Goal: Communication & Community: Answer question/provide support

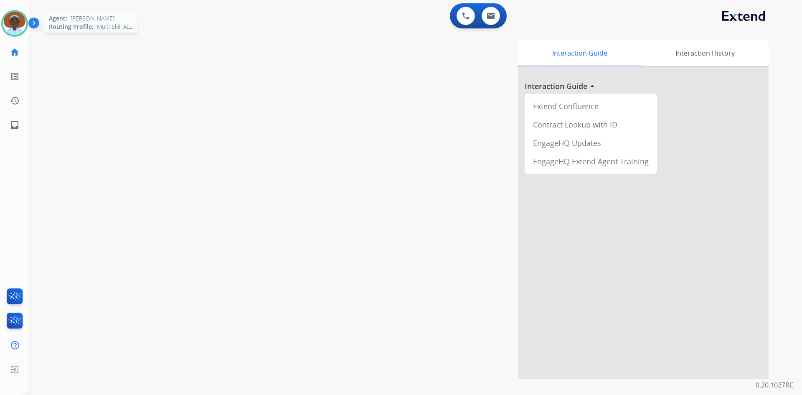
click at [20, 17] on img at bounding box center [14, 23] width 23 height 23
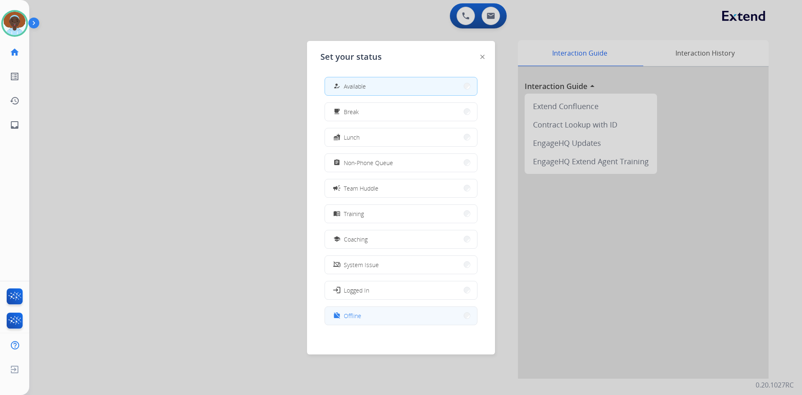
click at [407, 308] on button "work_off Offline" at bounding box center [401, 315] width 152 height 18
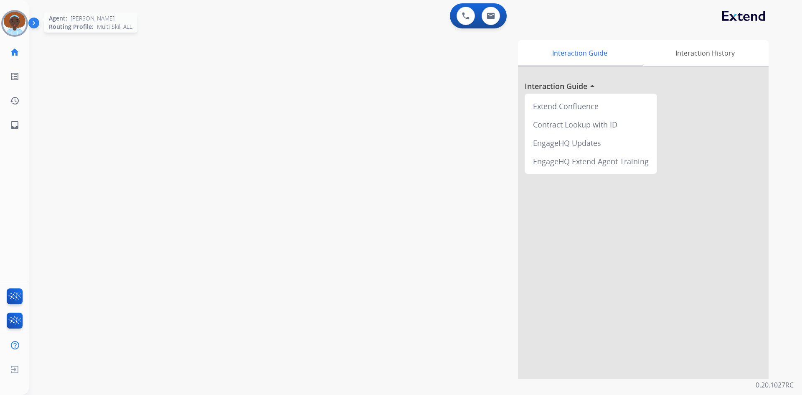
click at [13, 24] on img at bounding box center [14, 23] width 23 height 23
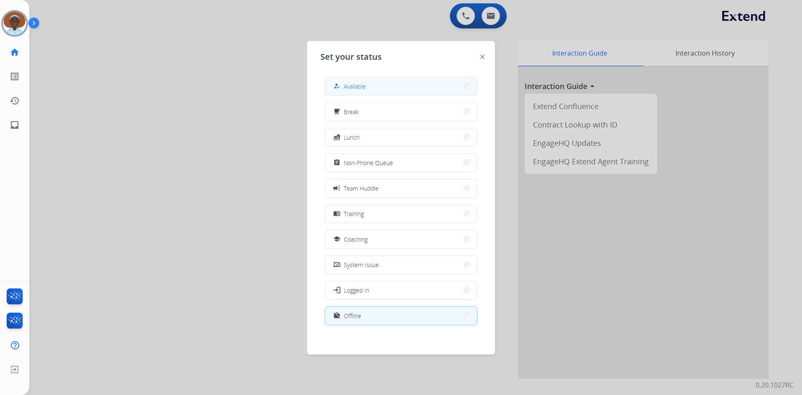
click at [364, 84] on span "Available" at bounding box center [355, 86] width 22 height 9
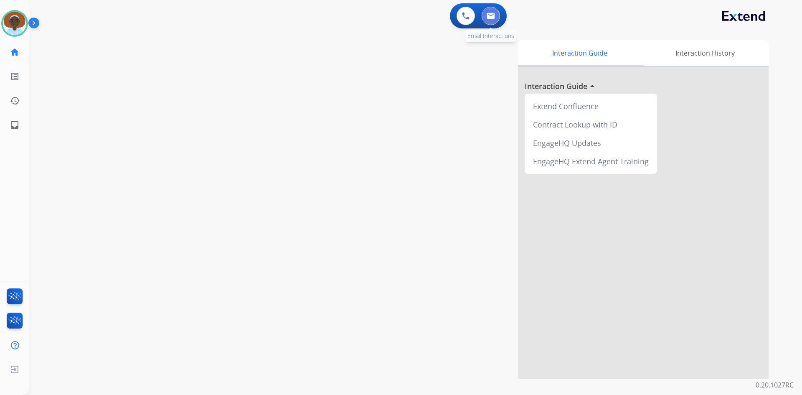
click at [494, 17] on img at bounding box center [490, 16] width 8 height 7
select select "**********"
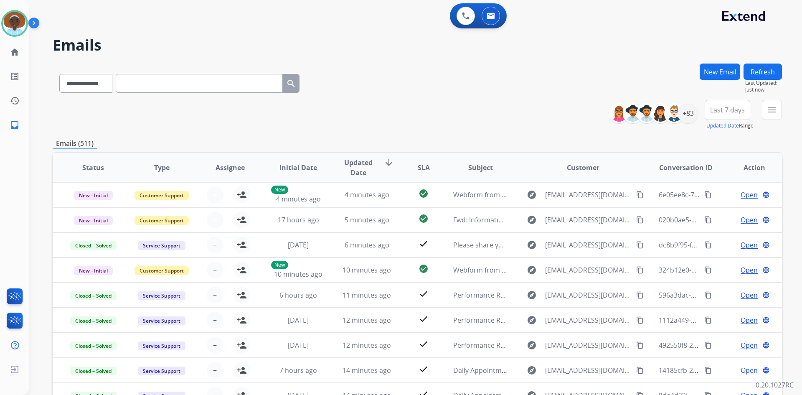
click at [210, 86] on input "text" at bounding box center [199, 83] width 167 height 19
paste input "**********"
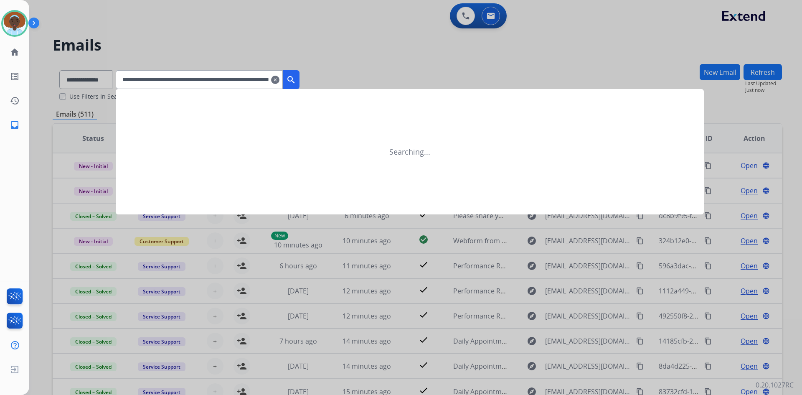
type input "**********"
click at [279, 78] on mat-icon "clear" at bounding box center [275, 80] width 8 height 10
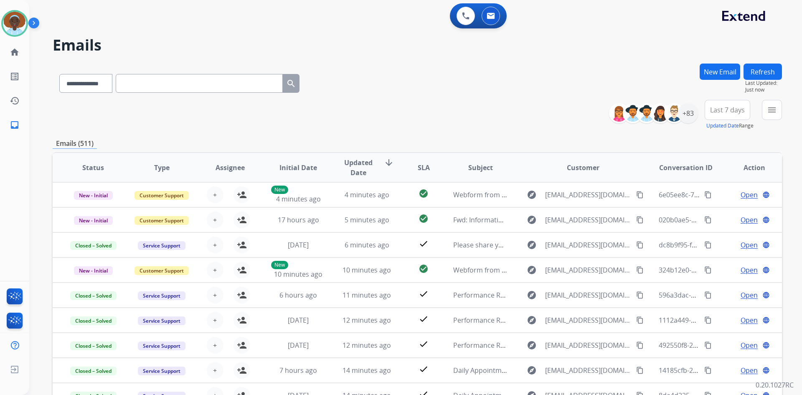
click at [226, 78] on input "text" at bounding box center [199, 83] width 167 height 19
paste input "**********"
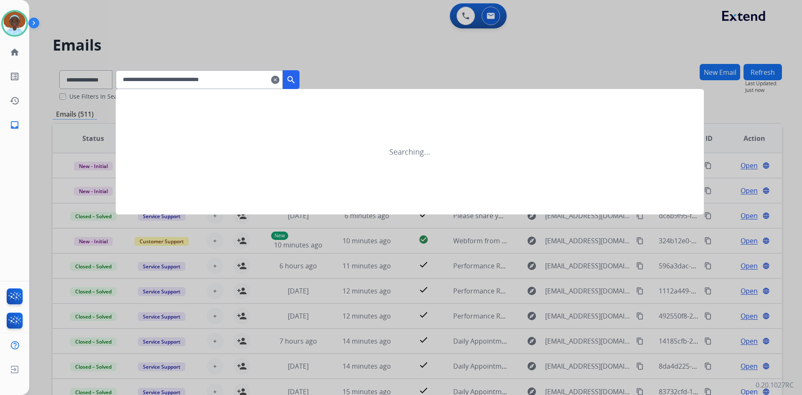
type input "**********"
click at [296, 76] on mat-icon "search" at bounding box center [291, 80] width 10 height 10
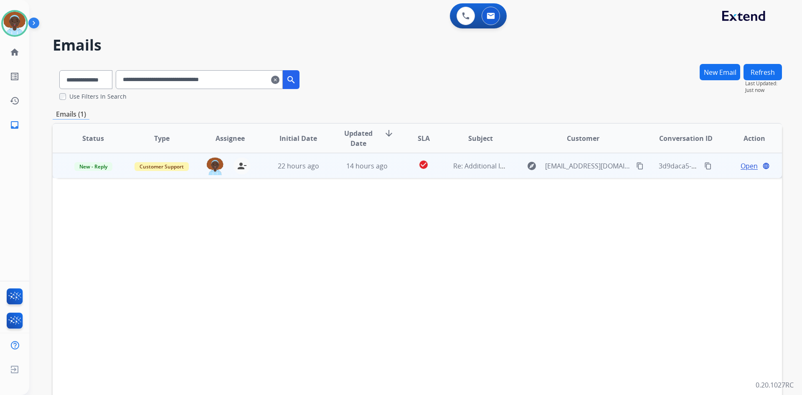
click at [745, 164] on span "Open" at bounding box center [748, 166] width 17 height 10
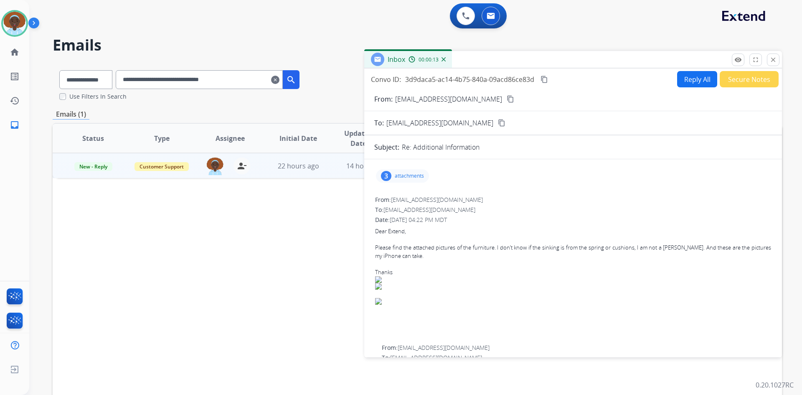
click at [391, 174] on div "3" at bounding box center [386, 176] width 10 height 10
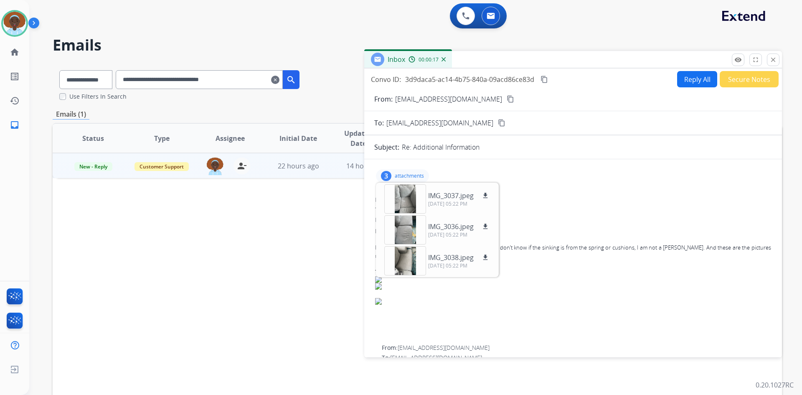
click at [410, 176] on p "attachments" at bounding box center [409, 175] width 29 height 7
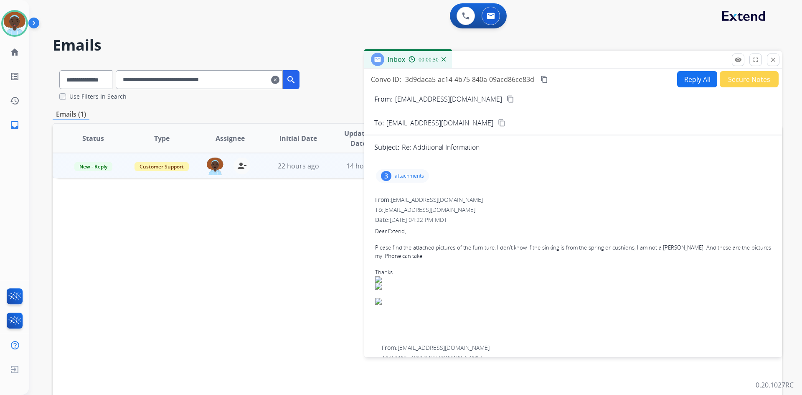
click at [411, 175] on p "attachments" at bounding box center [409, 175] width 29 height 7
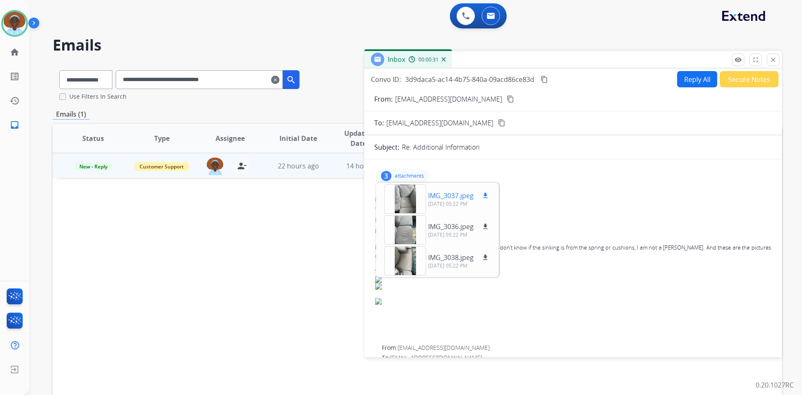
click at [487, 195] on mat-icon "download" at bounding box center [485, 196] width 8 height 8
click at [484, 228] on mat-icon "download" at bounding box center [485, 227] width 8 height 8
click at [485, 255] on mat-icon "download" at bounding box center [485, 257] width 8 height 8
click at [506, 99] on mat-icon "content_copy" at bounding box center [510, 99] width 8 height 8
click at [382, 176] on div "3" at bounding box center [386, 176] width 10 height 10
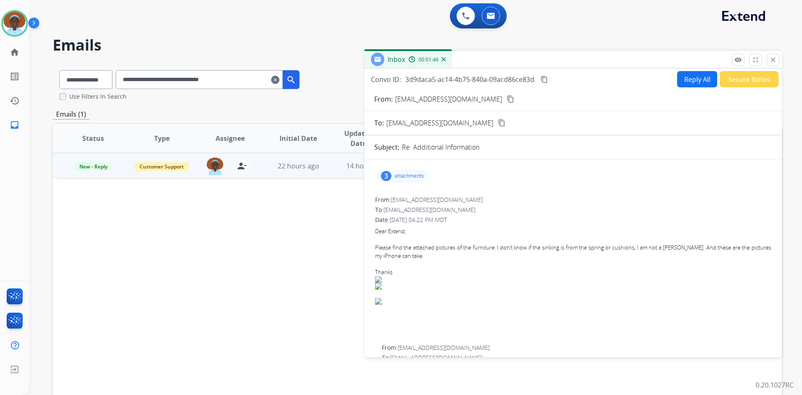
click at [390, 175] on div "3" at bounding box center [386, 176] width 10 height 10
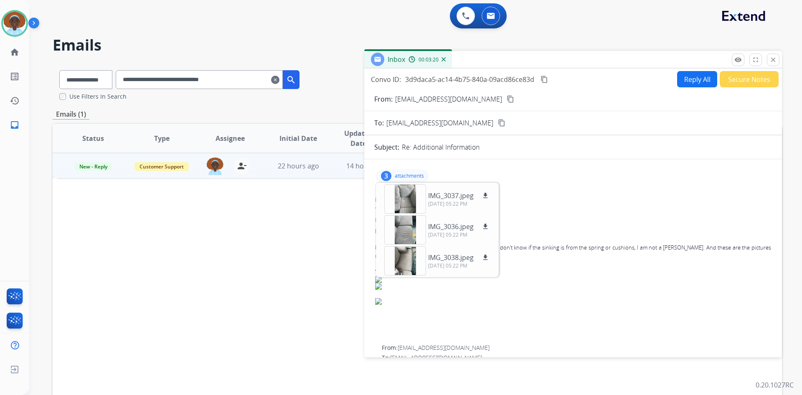
click at [525, 170] on div "3 attachments IMG_3037.jpeg download 10/12/2025, 05:22 PM IMG_3036.jpeg downloa…" at bounding box center [572, 176] width 397 height 20
click at [399, 175] on p "attachments" at bounding box center [409, 175] width 29 height 7
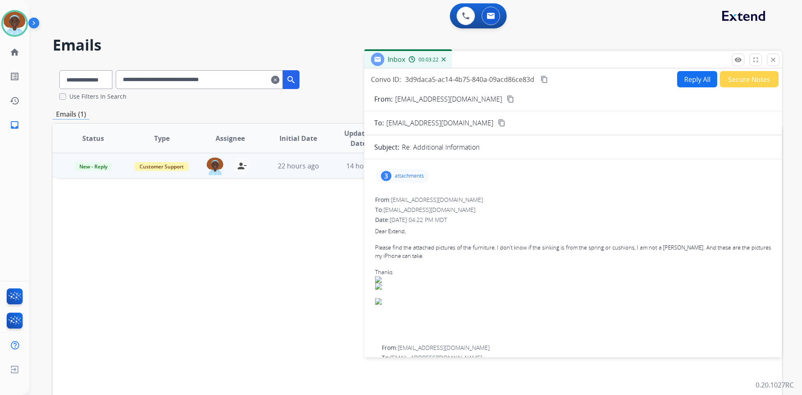
click at [701, 83] on button "Reply All" at bounding box center [697, 79] width 40 height 16
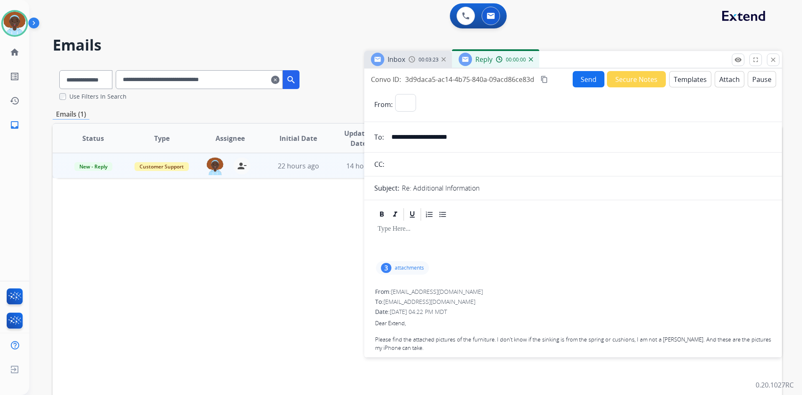
select select "**********"
click at [695, 81] on button "Templates" at bounding box center [690, 79] width 42 height 16
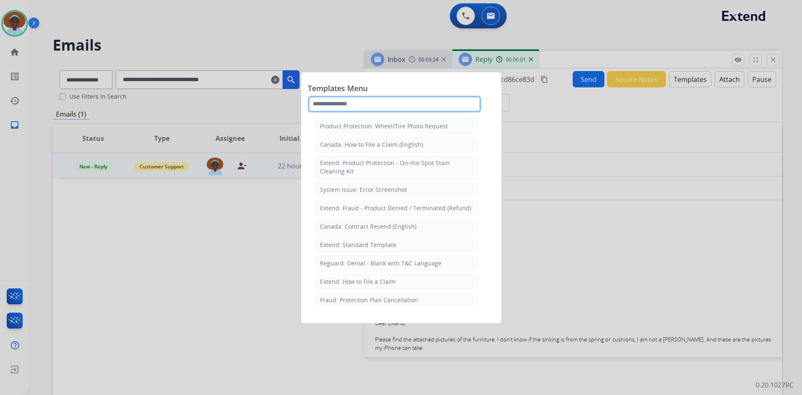
click at [371, 105] on input "text" at bounding box center [394, 104] width 173 height 17
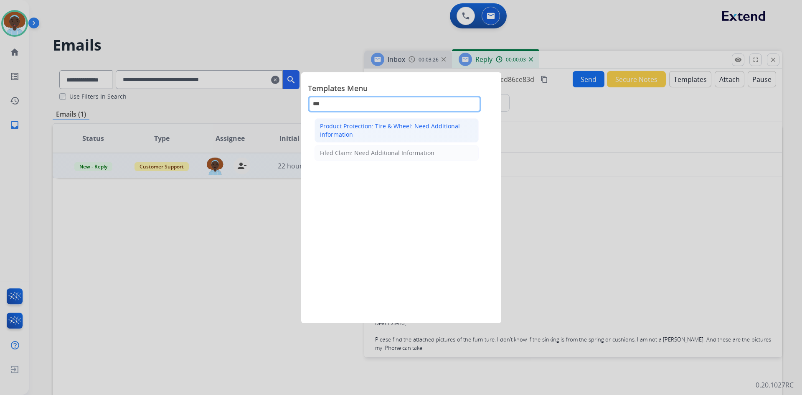
type input "***"
click at [366, 125] on div "Product Protection: Tire & Wheel: Need Additional Information" at bounding box center [396, 130] width 153 height 17
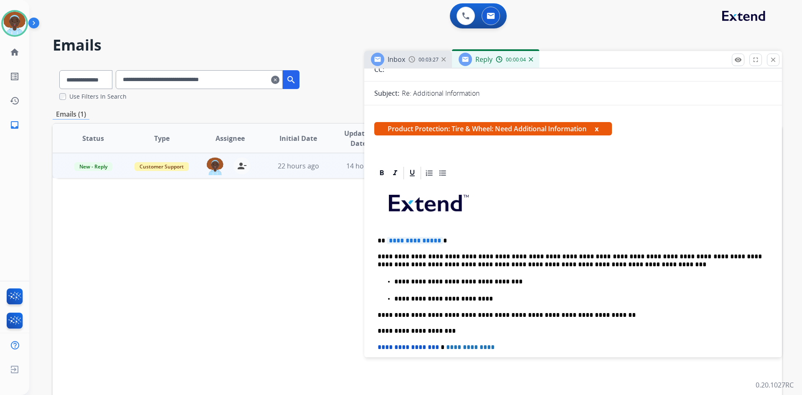
scroll to position [125, 0]
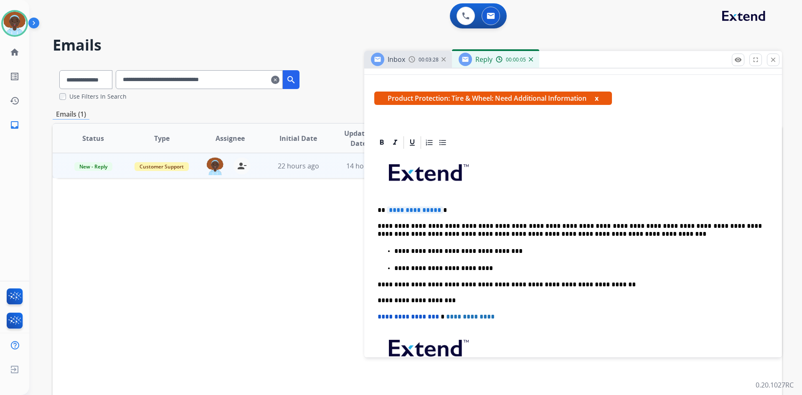
click at [418, 208] on span "**********" at bounding box center [415, 209] width 56 height 7
click at [538, 225] on p "**********" at bounding box center [569, 229] width 384 height 15
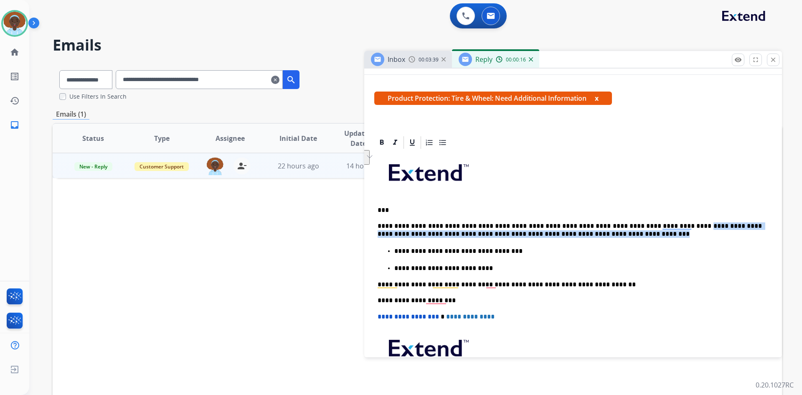
drag, startPoint x: 661, startPoint y: 225, endPoint x: 752, endPoint y: 234, distance: 91.4
click at [752, 234] on p "**********" at bounding box center [569, 229] width 384 height 15
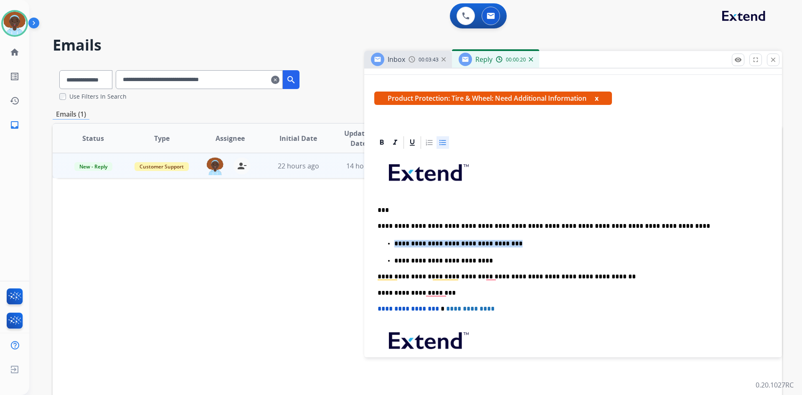
drag, startPoint x: 503, startPoint y: 242, endPoint x: 385, endPoint y: 242, distance: 117.3
click at [385, 242] on ul "**********" at bounding box center [572, 251] width 391 height 26
click at [377, 228] on div "**********" at bounding box center [572, 85] width 417 height 285
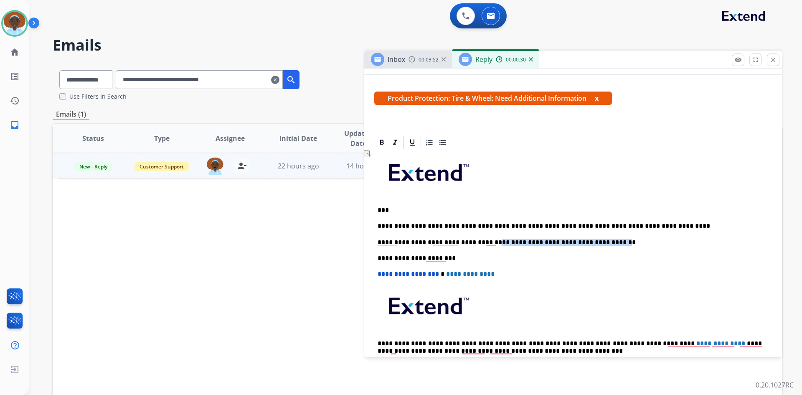
drag, startPoint x: 486, startPoint y: 240, endPoint x: 595, endPoint y: 241, distance: 109.0
click at [595, 241] on p "**********" at bounding box center [569, 242] width 384 height 8
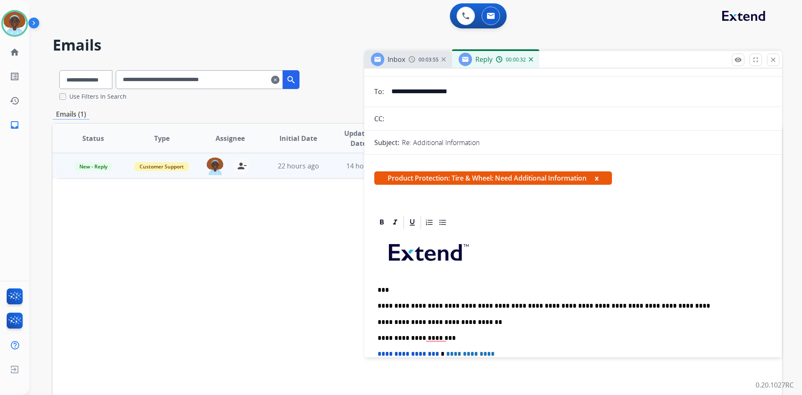
scroll to position [0, 0]
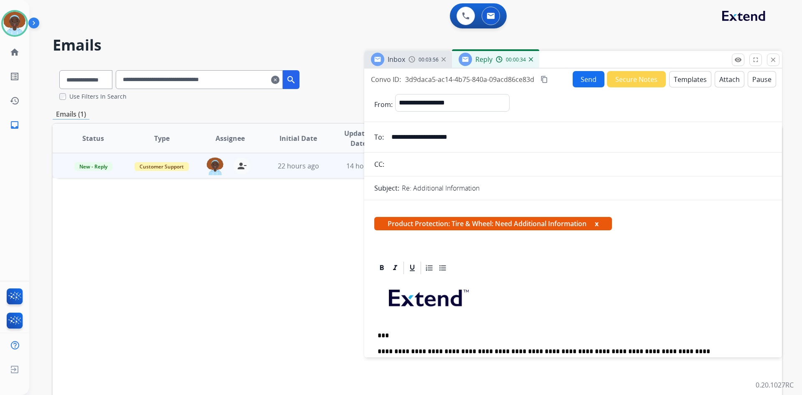
click at [584, 77] on button "Send" at bounding box center [588, 79] width 32 height 16
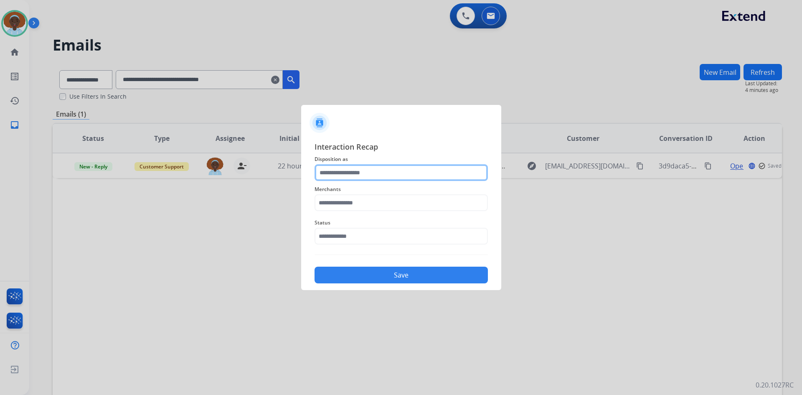
click at [375, 169] on input "text" at bounding box center [400, 172] width 173 height 17
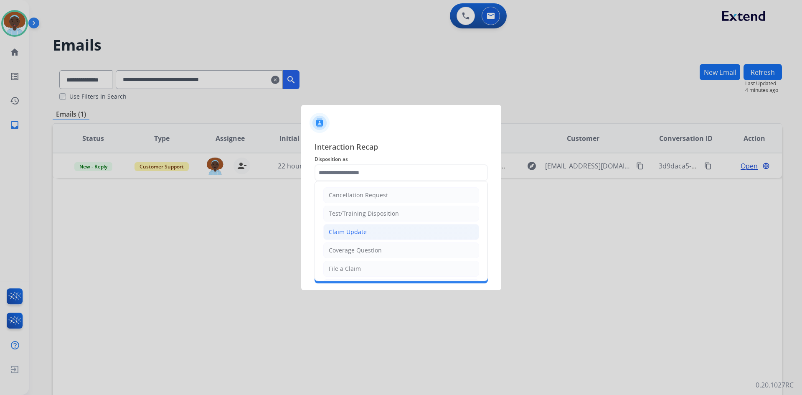
click at [370, 229] on li "Claim Update" at bounding box center [401, 232] width 156 height 16
type input "**********"
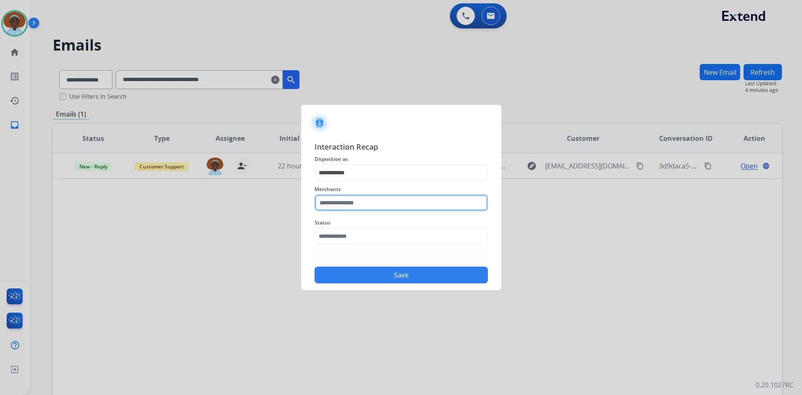
click at [366, 203] on input "text" at bounding box center [400, 202] width 173 height 17
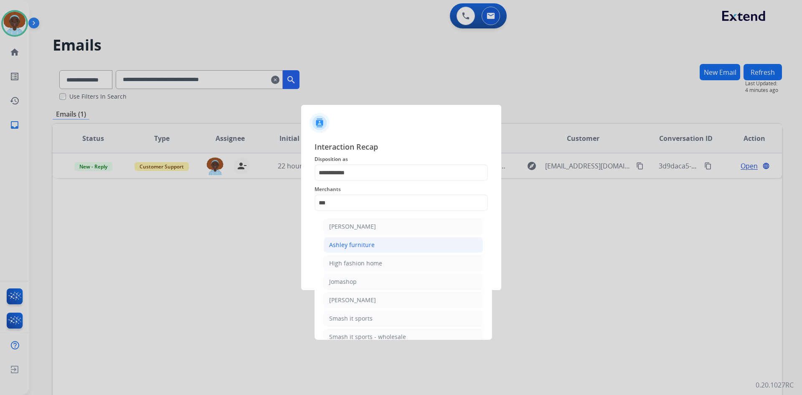
click at [360, 250] on li "Ashley furniture" at bounding box center [403, 245] width 159 height 16
type input "**********"
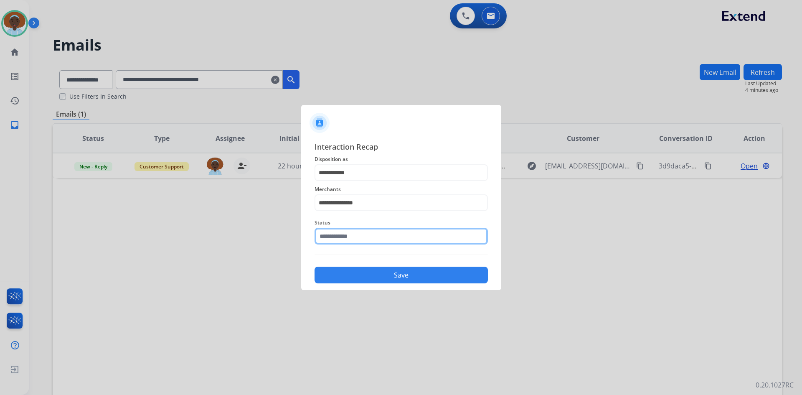
click at [360, 233] on input "text" at bounding box center [400, 236] width 173 height 17
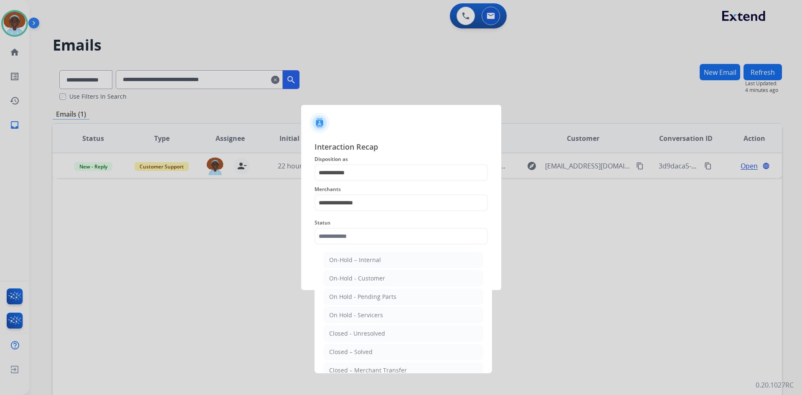
drag, startPoint x: 360, startPoint y: 351, endPoint x: 363, endPoint y: 339, distance: 12.9
click at [360, 351] on div "Closed – Solved" at bounding box center [350, 351] width 43 height 8
type input "**********"
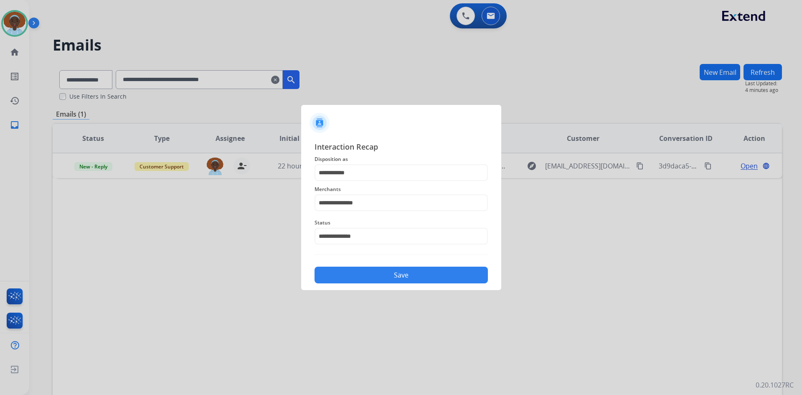
click at [384, 274] on button "Save" at bounding box center [400, 274] width 173 height 17
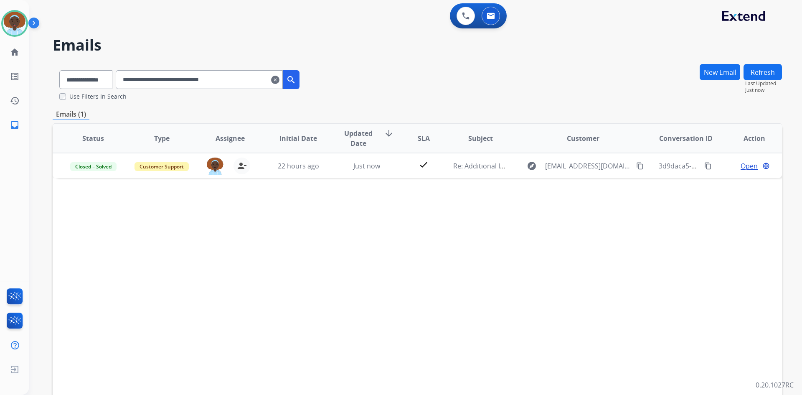
click at [279, 83] on mat-icon "clear" at bounding box center [275, 80] width 8 height 10
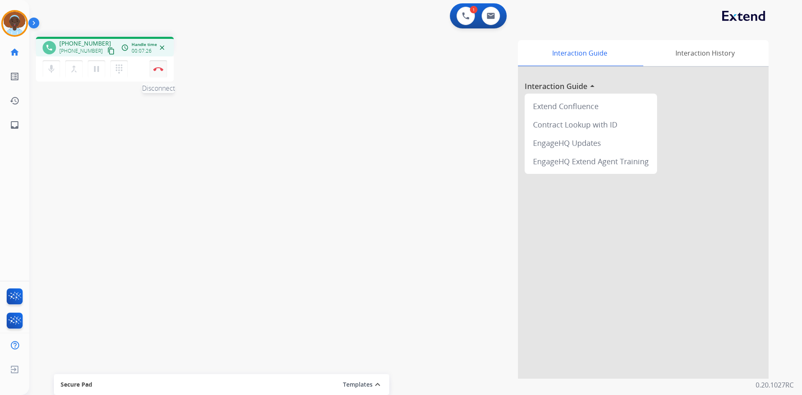
click at [157, 69] on img at bounding box center [158, 69] width 10 height 4
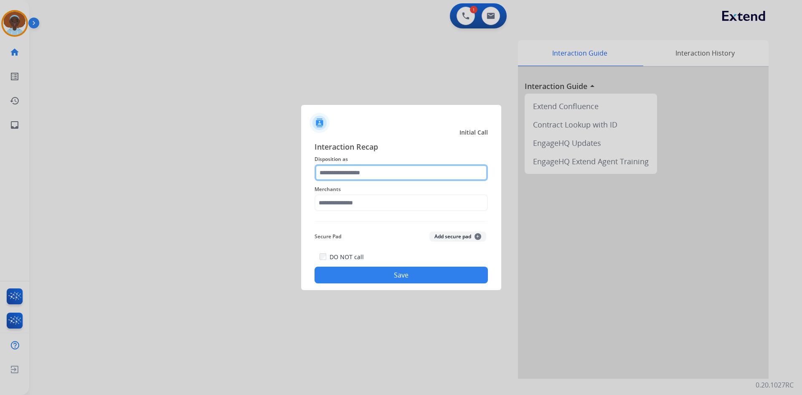
click at [379, 171] on input "text" at bounding box center [400, 172] width 173 height 17
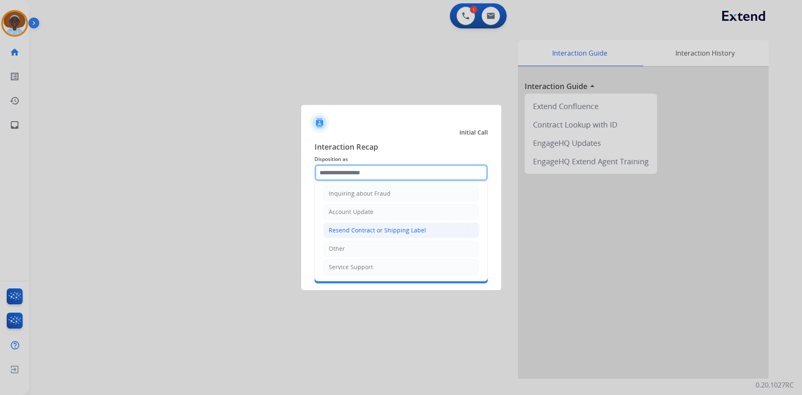
scroll to position [89, 0]
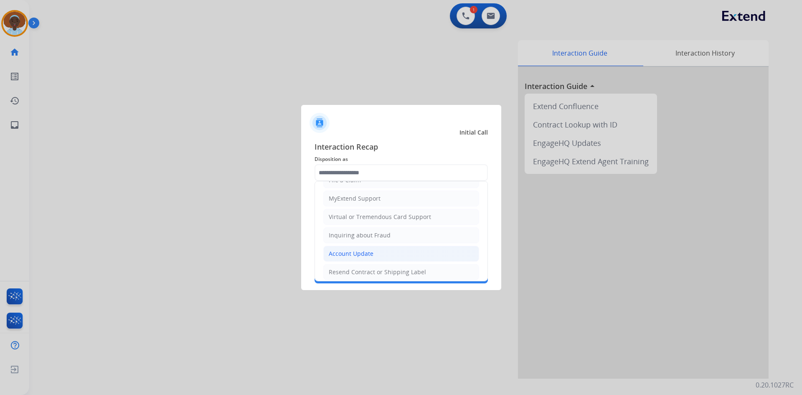
click at [390, 251] on li "Account Update" at bounding box center [401, 253] width 156 height 16
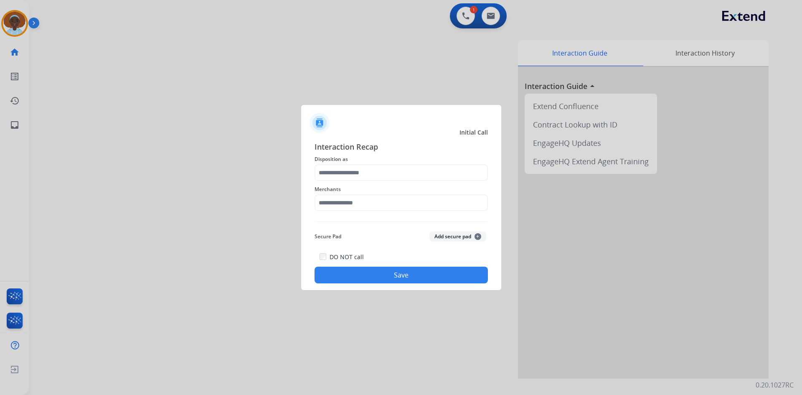
type input "**********"
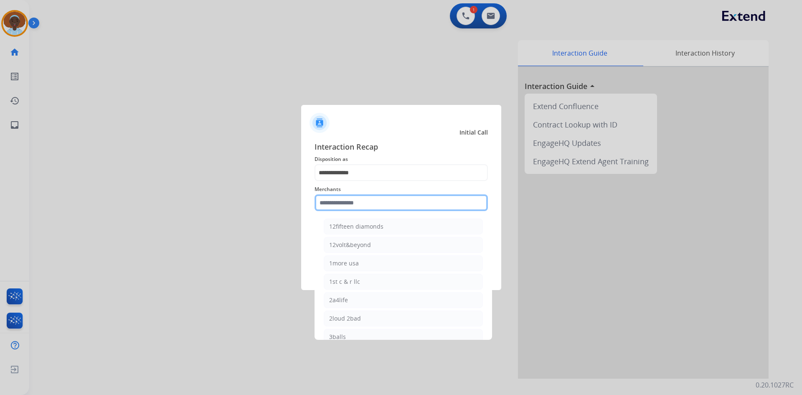
click at [368, 202] on input "text" at bounding box center [400, 202] width 173 height 17
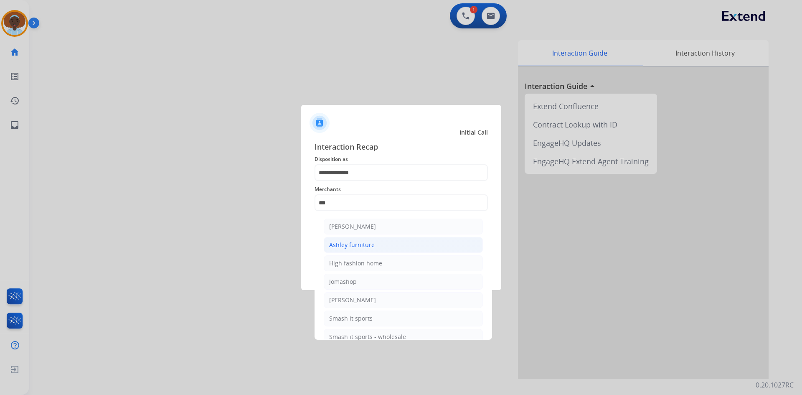
click at [368, 246] on div "Ashley furniture" at bounding box center [352, 244] width 46 height 8
type input "**********"
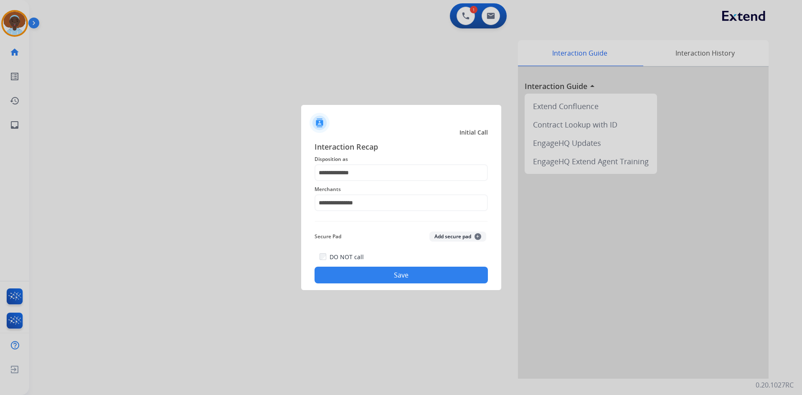
click at [379, 279] on button "Save" at bounding box center [400, 274] width 173 height 17
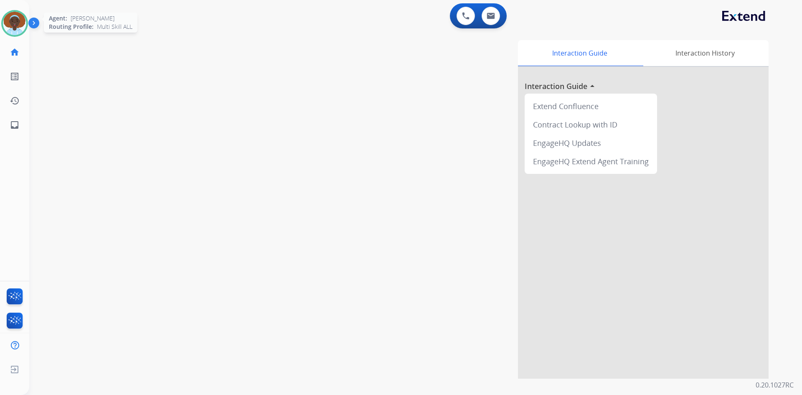
click at [18, 26] on img at bounding box center [14, 23] width 23 height 23
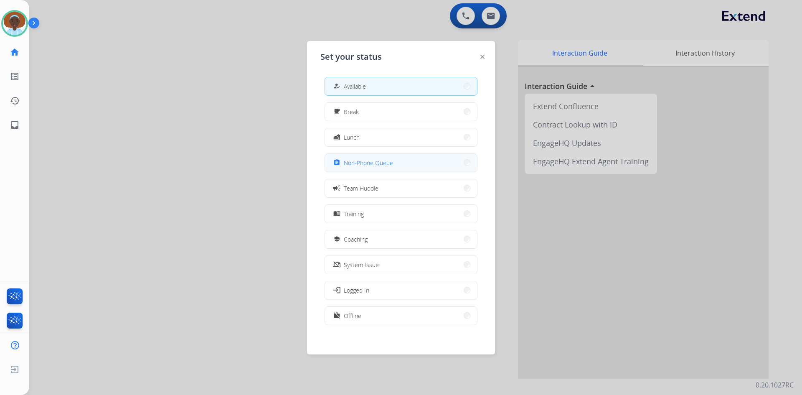
click at [363, 162] on span "Non-Phone Queue" at bounding box center [368, 162] width 49 height 9
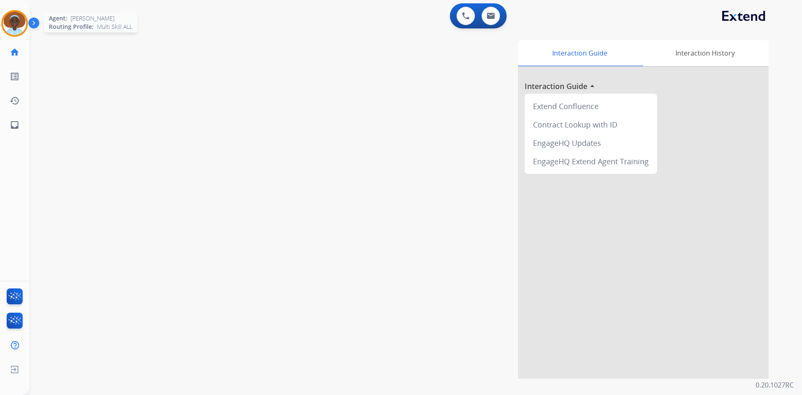
click at [23, 19] on img at bounding box center [14, 23] width 23 height 23
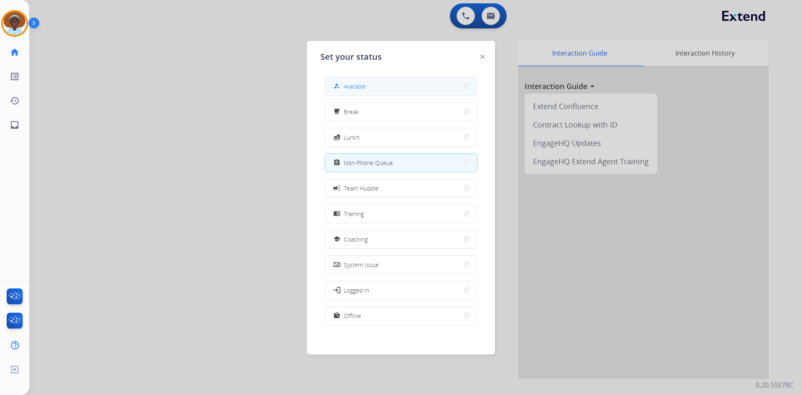
click at [378, 83] on button "how_to_reg Available" at bounding box center [401, 86] width 152 height 18
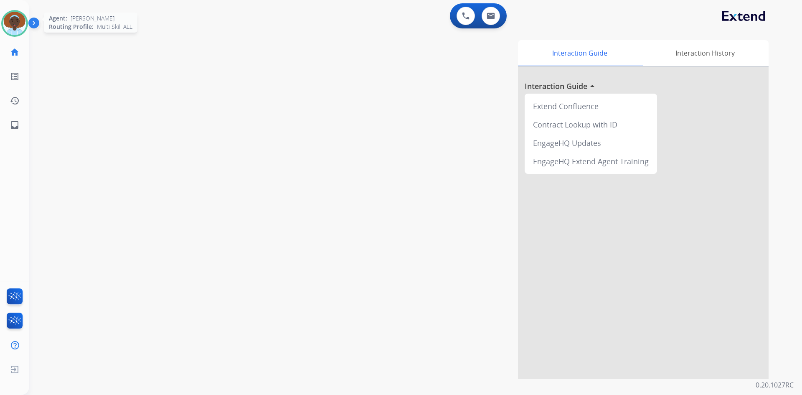
click at [19, 23] on img at bounding box center [14, 23] width 23 height 23
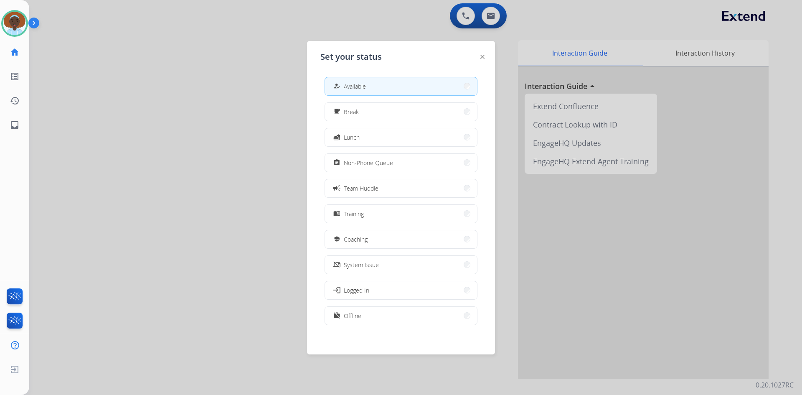
click at [366, 168] on button "assignment Non-Phone Queue" at bounding box center [401, 163] width 152 height 18
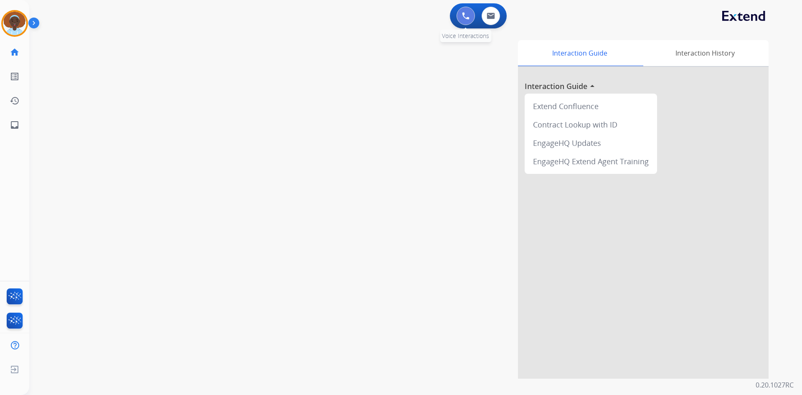
click at [467, 14] on img at bounding box center [466, 16] width 8 height 8
click at [464, 17] on img at bounding box center [466, 16] width 8 height 8
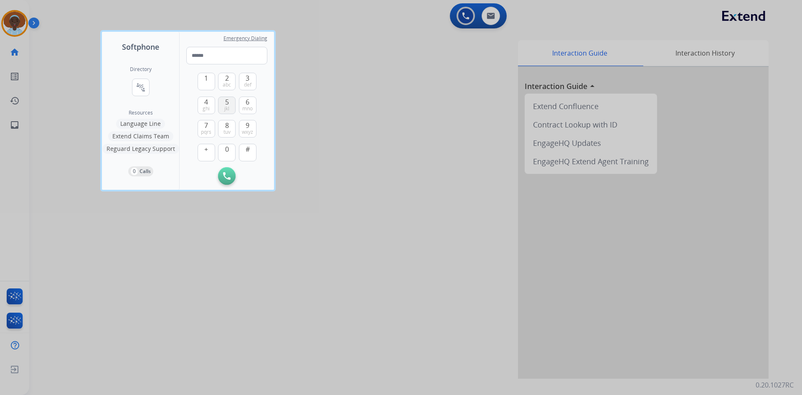
drag, startPoint x: 227, startPoint y: 123, endPoint x: 226, endPoint y: 111, distance: 12.1
click at [227, 122] on span "8" at bounding box center [227, 125] width 4 height 10
click at [226, 101] on span "5" at bounding box center [227, 102] width 4 height 10
click at [253, 124] on button "9 wxyz" at bounding box center [248, 129] width 18 height 18
click at [230, 78] on button "2 abc" at bounding box center [227, 82] width 18 height 18
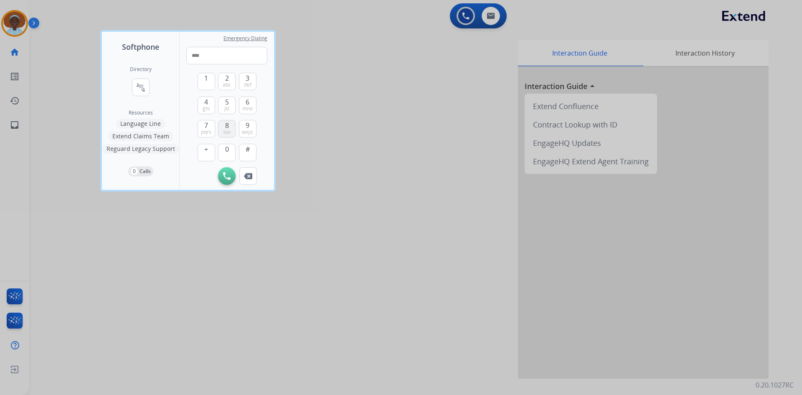
click at [230, 127] on button "8 tuv" at bounding box center [227, 129] width 18 height 18
click at [228, 78] on span "2" at bounding box center [227, 78] width 4 height 10
drag, startPoint x: 225, startPoint y: 78, endPoint x: 200, endPoint y: 101, distance: 34.3
click at [218, 84] on div "2 abc" at bounding box center [227, 82] width 18 height 18
click at [205, 105] on span "ghi" at bounding box center [205, 108] width 7 height 7
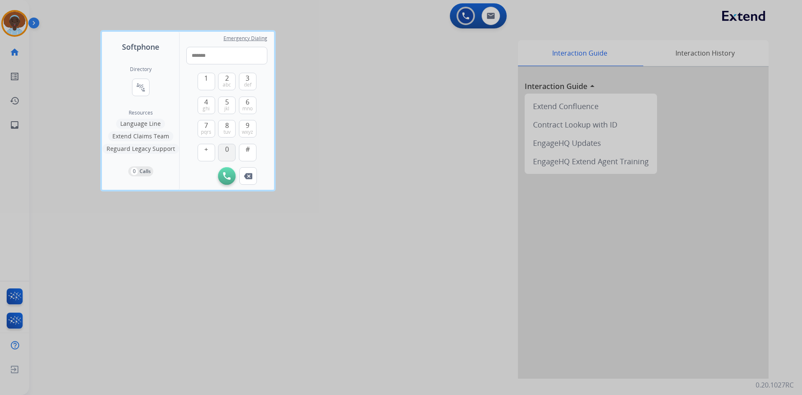
click at [228, 151] on span "0" at bounding box center [227, 149] width 4 height 10
type input "*********"
click at [223, 180] on button "Initiate Call" at bounding box center [227, 176] width 18 height 18
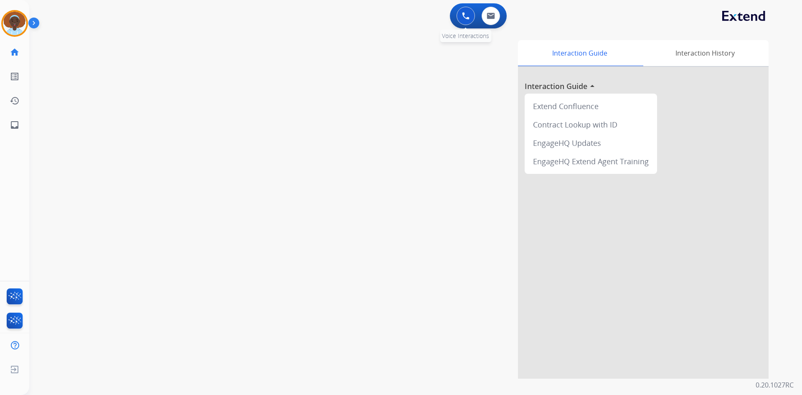
click at [467, 15] on img at bounding box center [466, 16] width 8 height 8
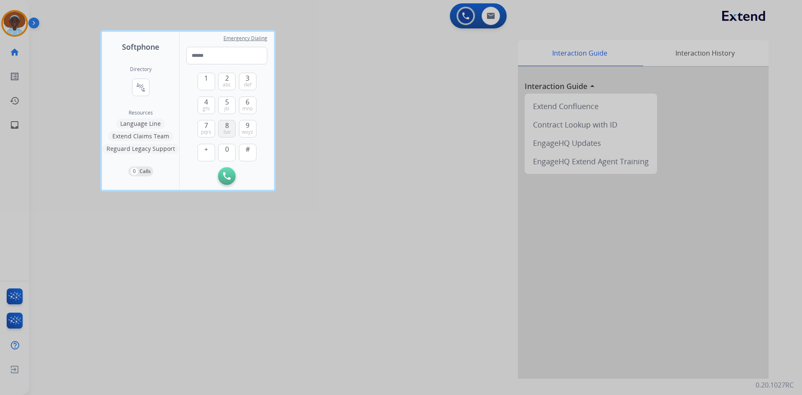
click at [228, 126] on span "8" at bounding box center [227, 125] width 4 height 10
click at [229, 102] on button "5 jkl" at bounding box center [227, 105] width 18 height 18
click at [248, 126] on span "9" at bounding box center [247, 125] width 4 height 10
click at [227, 79] on span "2" at bounding box center [227, 78] width 4 height 10
click at [223, 131] on span "tuv" at bounding box center [226, 132] width 7 height 7
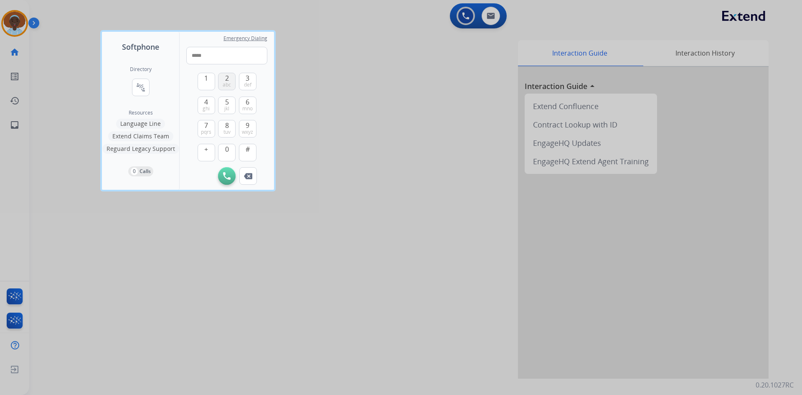
click at [227, 83] on span "abc" at bounding box center [227, 84] width 8 height 7
click at [225, 79] on span "2" at bounding box center [227, 78] width 4 height 10
click at [206, 104] on span "4" at bounding box center [206, 102] width 4 height 10
click at [224, 154] on button "0" at bounding box center [227, 153] width 18 height 18
click at [223, 152] on button "0" at bounding box center [227, 153] width 18 height 18
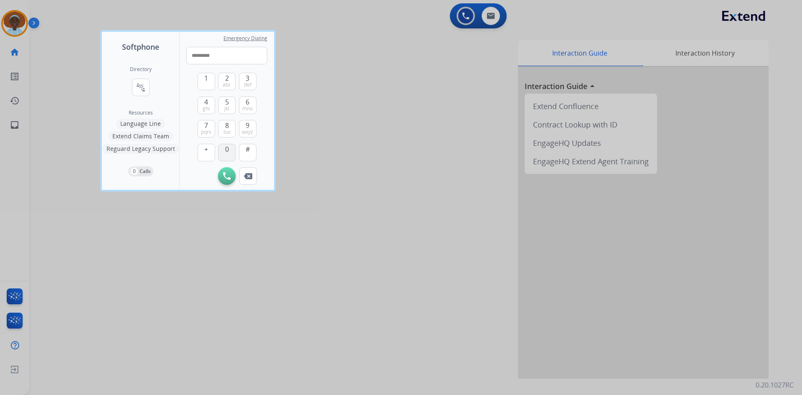
type input "**********"
click at [226, 174] on img at bounding box center [227, 176] width 8 height 8
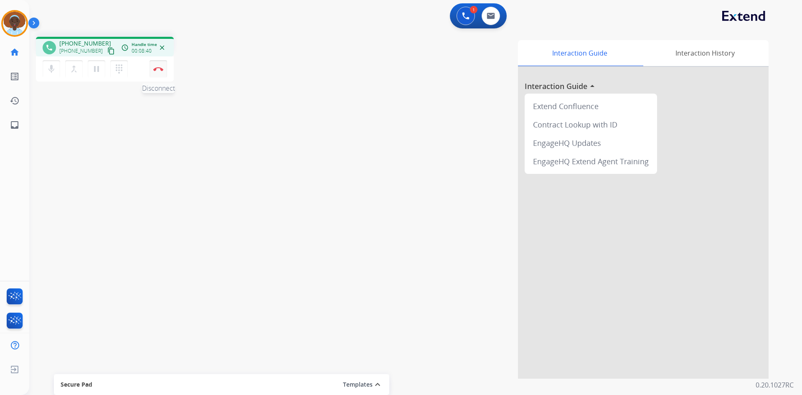
click at [159, 70] on img at bounding box center [158, 69] width 10 height 4
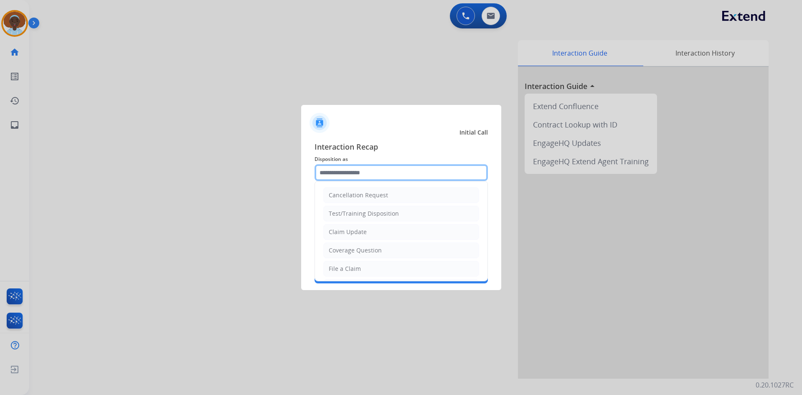
click at [367, 171] on input "text" at bounding box center [400, 172] width 173 height 17
click at [364, 234] on div "Claim Update" at bounding box center [348, 232] width 38 height 8
type input "**********"
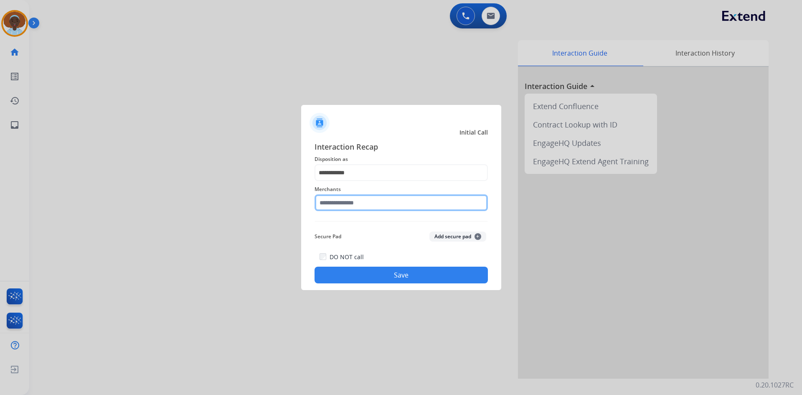
click at [370, 200] on input "text" at bounding box center [400, 202] width 173 height 17
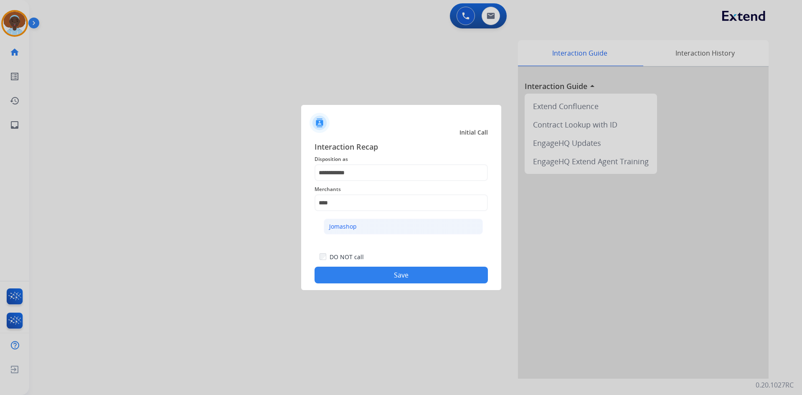
click at [366, 223] on li "Jomashop" at bounding box center [403, 226] width 159 height 16
type input "********"
click at [405, 275] on button "Save" at bounding box center [400, 274] width 173 height 17
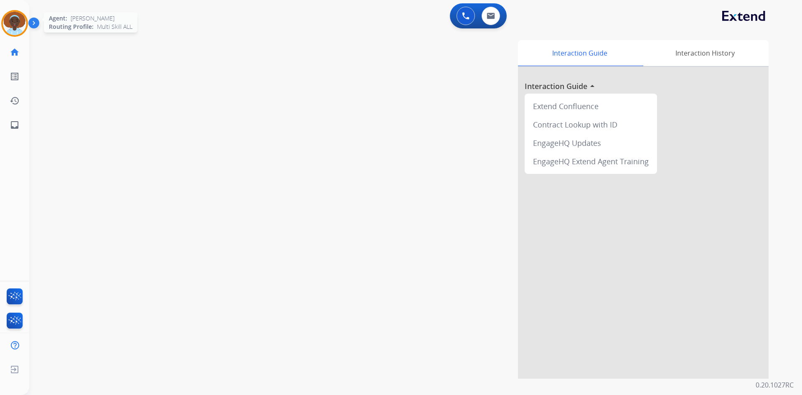
click at [8, 21] on img at bounding box center [14, 23] width 23 height 23
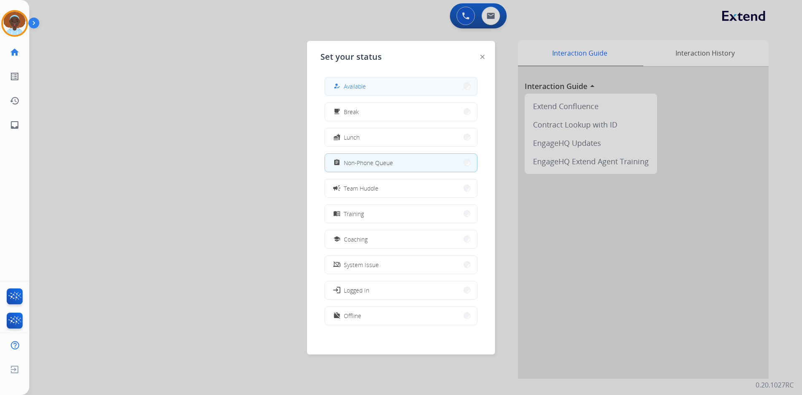
drag, startPoint x: 370, startPoint y: 82, endPoint x: 384, endPoint y: 139, distance: 59.2
click at [369, 82] on button "how_to_reg Available" at bounding box center [401, 86] width 152 height 18
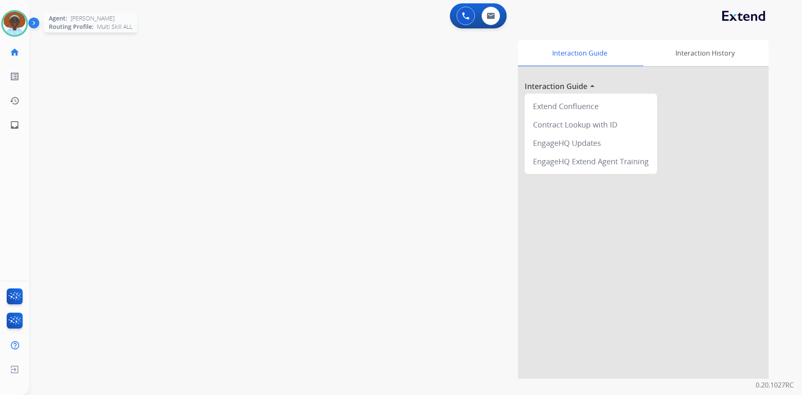
click at [6, 25] on img at bounding box center [14, 23] width 23 height 23
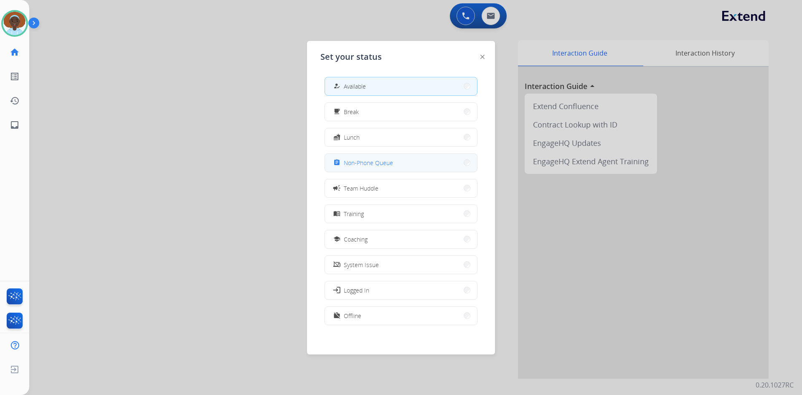
click at [364, 164] on span "Non-Phone Queue" at bounding box center [368, 162] width 49 height 9
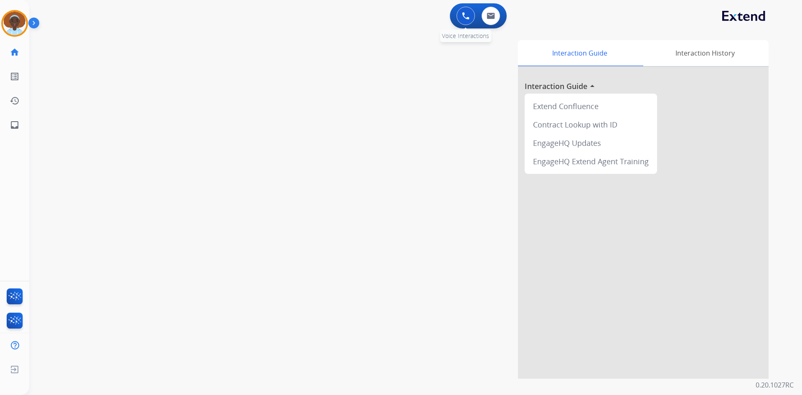
click at [463, 18] on img at bounding box center [466, 16] width 8 height 8
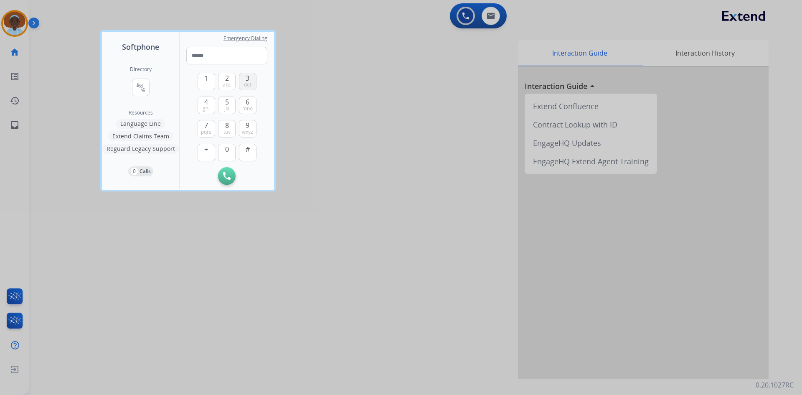
click at [248, 80] on span "3" at bounding box center [247, 78] width 4 height 10
click at [221, 78] on button "2 abc" at bounding box center [227, 82] width 18 height 18
click at [246, 79] on span "3" at bounding box center [247, 78] width 4 height 10
click at [225, 105] on span "jkl" at bounding box center [226, 108] width 5 height 7
click at [247, 103] on span "6" at bounding box center [247, 102] width 4 height 10
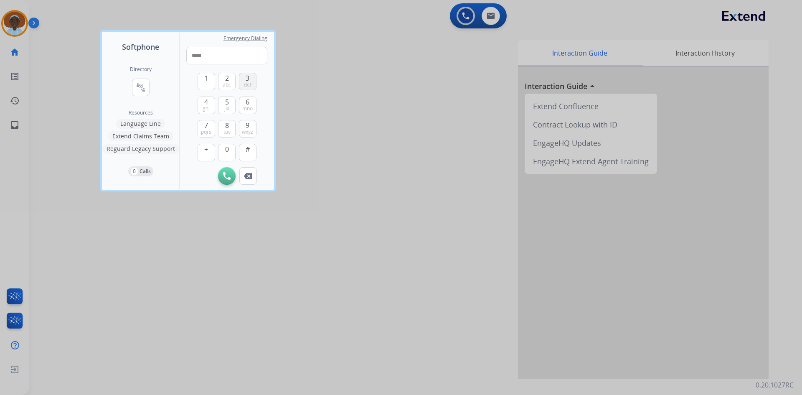
click at [247, 84] on span "def" at bounding box center [248, 84] width 8 height 7
click at [225, 104] on span "5" at bounding box center [227, 102] width 4 height 10
click at [209, 102] on button "4 ghi" at bounding box center [206, 105] width 18 height 18
click at [225, 150] on span "0" at bounding box center [227, 149] width 4 height 10
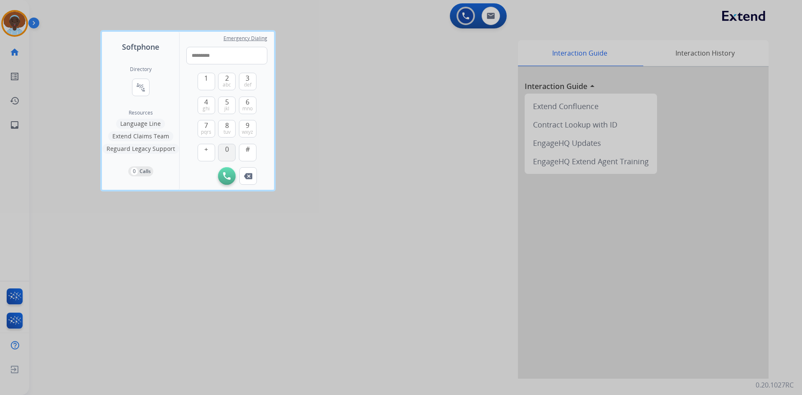
type input "**********"
click at [225, 172] on img at bounding box center [227, 176] width 8 height 8
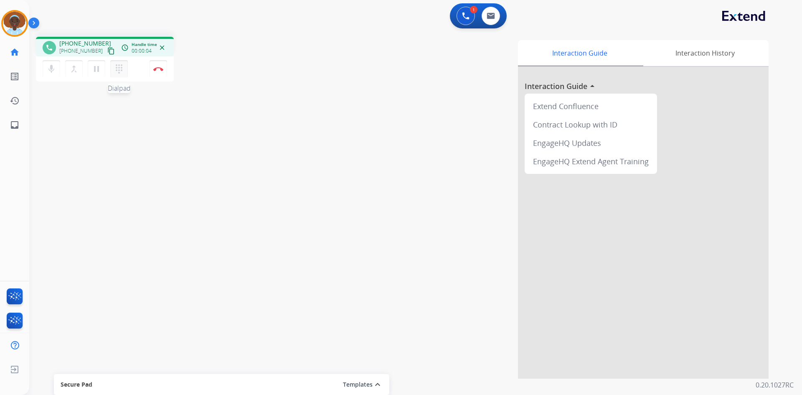
click at [120, 69] on mat-icon "dialpad" at bounding box center [119, 69] width 10 height 10
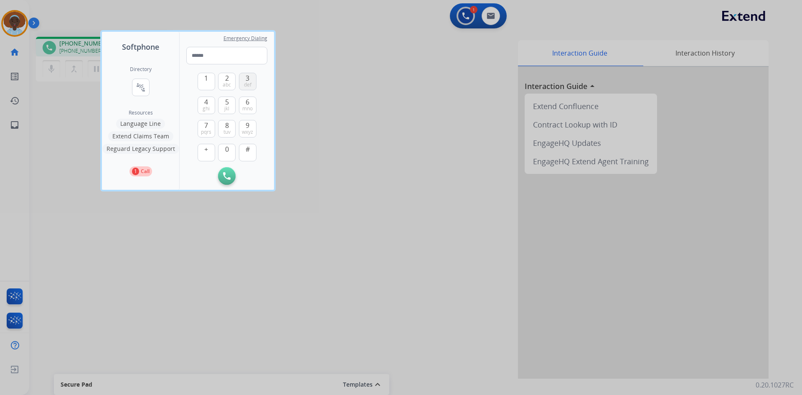
click at [250, 77] on button "3 def" at bounding box center [248, 82] width 18 height 18
type input "*"
click at [228, 174] on img at bounding box center [227, 176] width 8 height 8
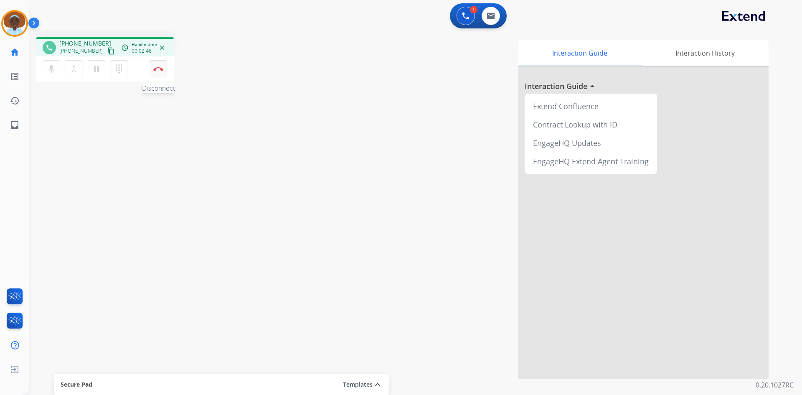
click at [159, 70] on img at bounding box center [158, 69] width 10 height 4
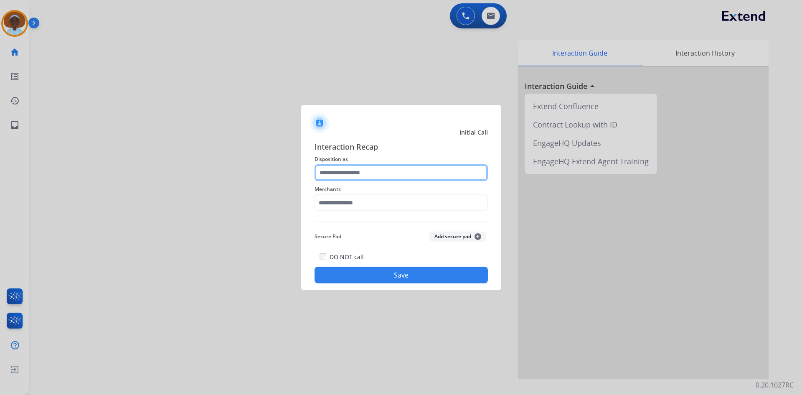
click at [390, 175] on input "text" at bounding box center [400, 172] width 173 height 17
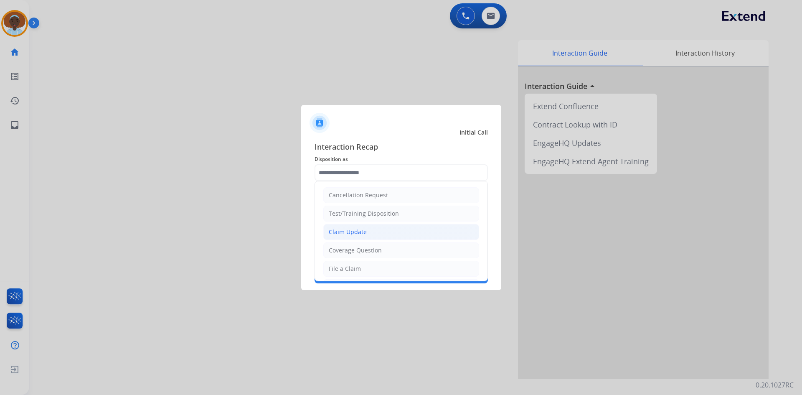
click at [377, 233] on li "Claim Update" at bounding box center [401, 232] width 156 height 16
type input "**********"
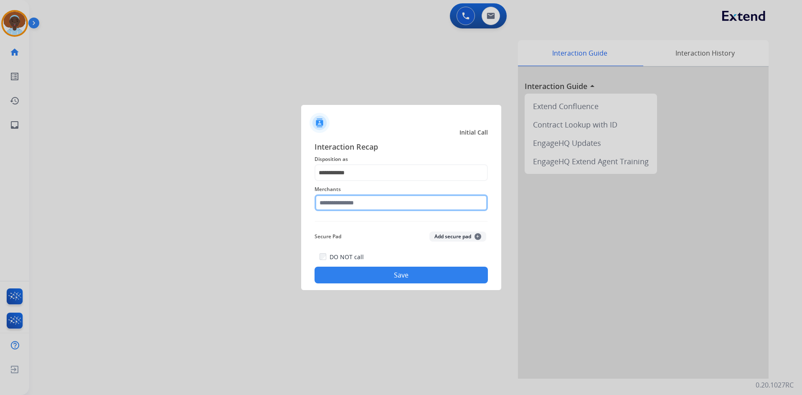
click at [370, 205] on input "text" at bounding box center [400, 202] width 173 height 17
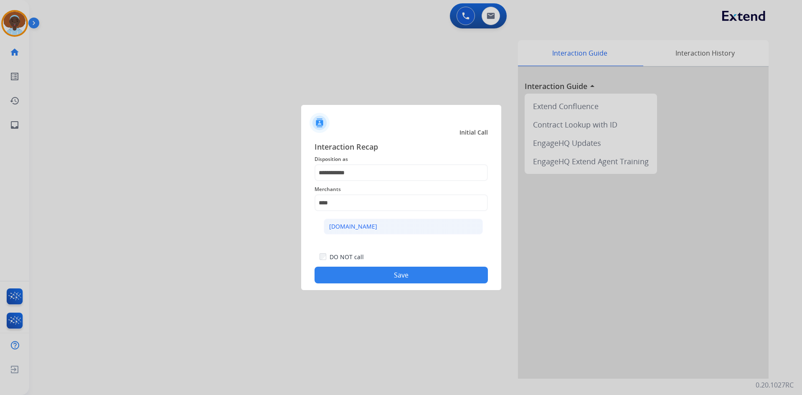
click at [355, 229] on div "[DOMAIN_NAME]" at bounding box center [353, 226] width 48 height 8
type input "**********"
click at [393, 276] on button "Save" at bounding box center [400, 274] width 173 height 17
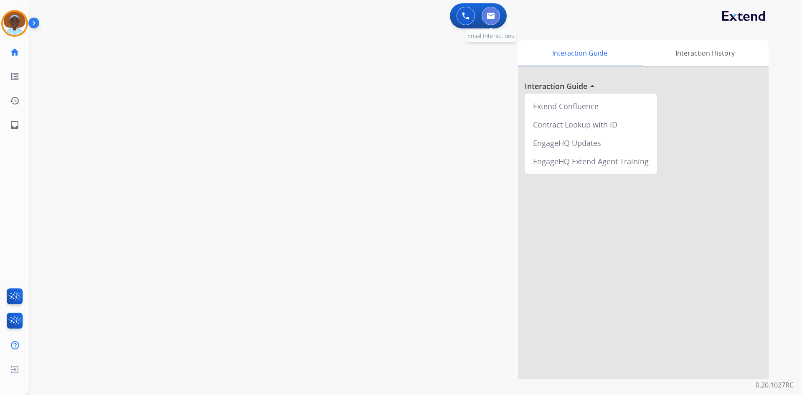
click at [489, 17] on img at bounding box center [490, 16] width 8 height 7
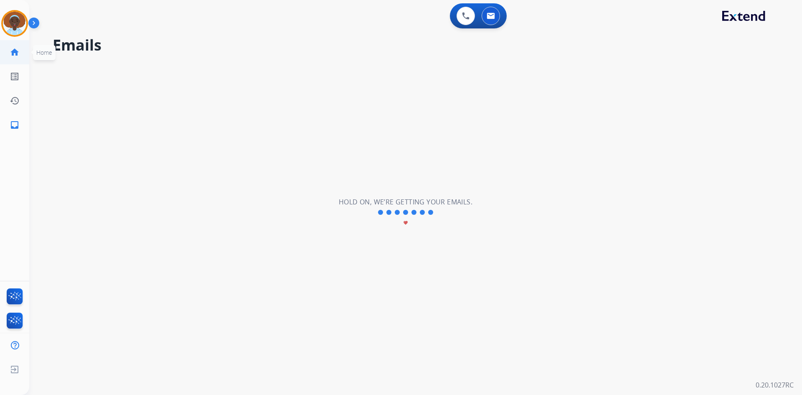
click at [13, 54] on mat-icon "home" at bounding box center [15, 52] width 10 height 10
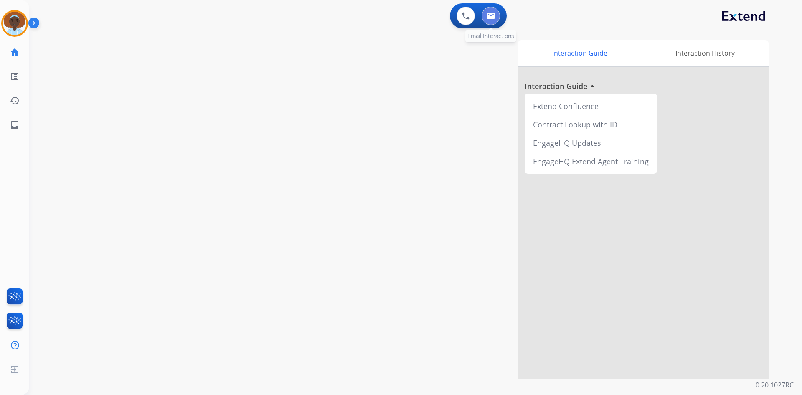
click at [488, 18] on img at bounding box center [490, 16] width 8 height 7
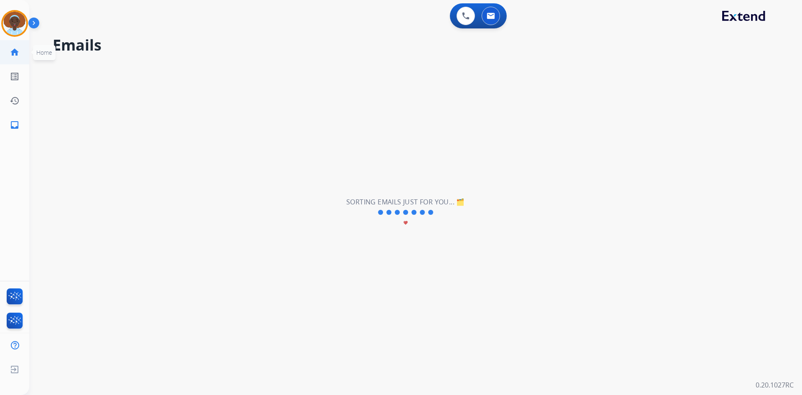
click at [13, 53] on mat-icon "home" at bounding box center [15, 52] width 10 height 10
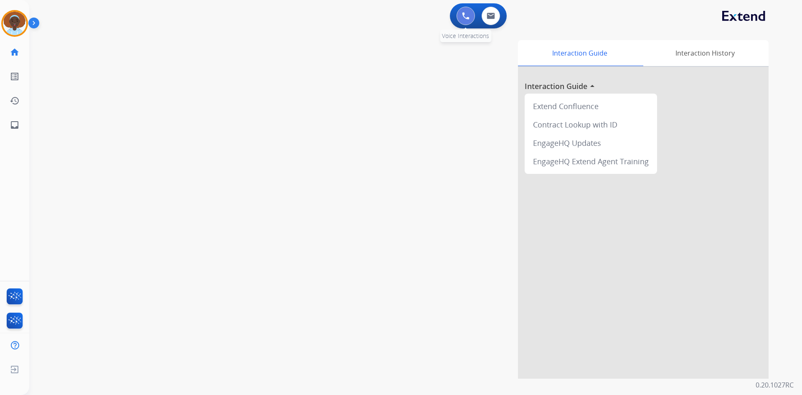
drag, startPoint x: 466, startPoint y: 15, endPoint x: 468, endPoint y: 20, distance: 5.3
click at [465, 15] on img at bounding box center [466, 16] width 8 height 8
click at [467, 13] on img at bounding box center [466, 16] width 8 height 8
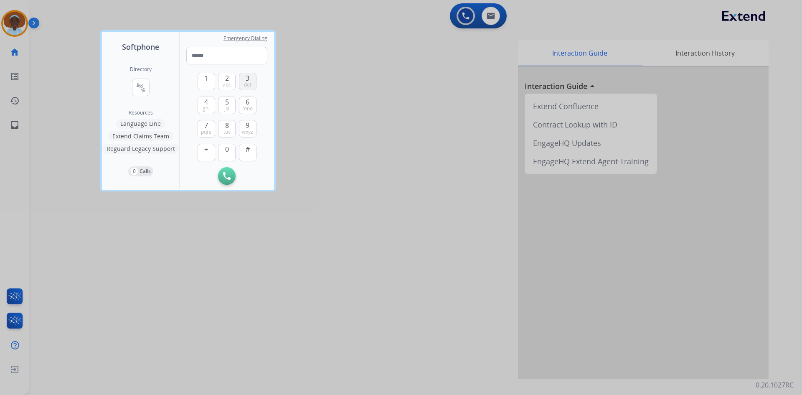
drag, startPoint x: 247, startPoint y: 81, endPoint x: 238, endPoint y: 77, distance: 9.2
click at [247, 81] on button "3 def" at bounding box center [248, 82] width 18 height 18
click at [229, 77] on button "2 abc" at bounding box center [227, 82] width 18 height 18
click at [247, 78] on span "3" at bounding box center [247, 78] width 4 height 10
click at [228, 104] on span "5" at bounding box center [227, 102] width 4 height 10
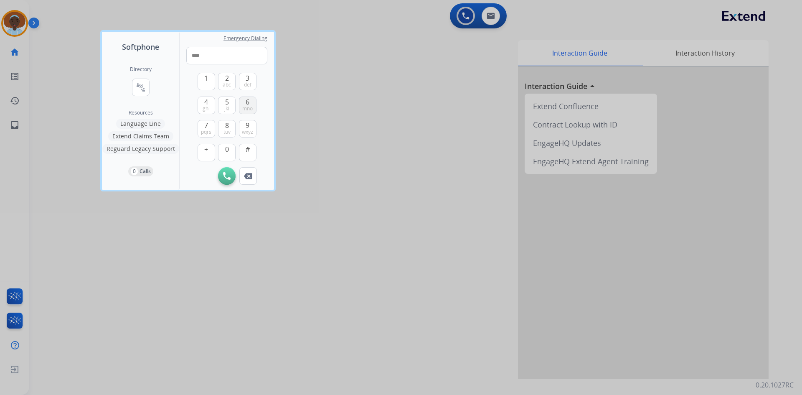
click at [251, 103] on button "6 mno" at bounding box center [248, 105] width 18 height 18
click at [251, 82] on span "def" at bounding box center [248, 84] width 8 height 7
drag, startPoint x: 225, startPoint y: 105, endPoint x: 220, endPoint y: 104, distance: 4.8
click at [225, 104] on button "5 jkl" at bounding box center [227, 105] width 18 height 18
click at [211, 101] on button "4 ghi" at bounding box center [206, 105] width 18 height 18
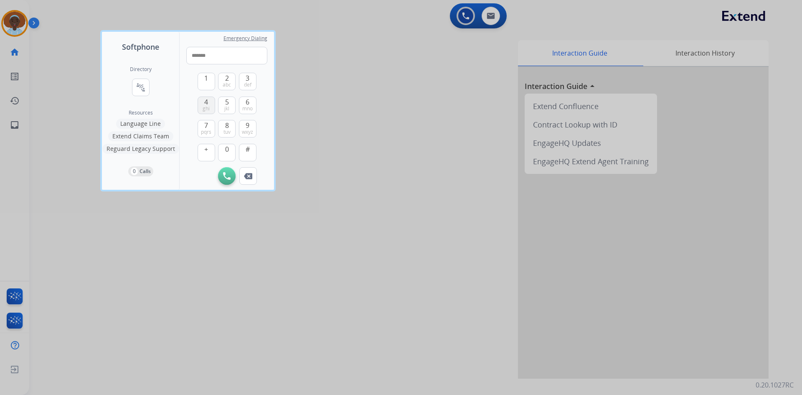
type input "********"
click at [226, 176] on img at bounding box center [227, 176] width 8 height 8
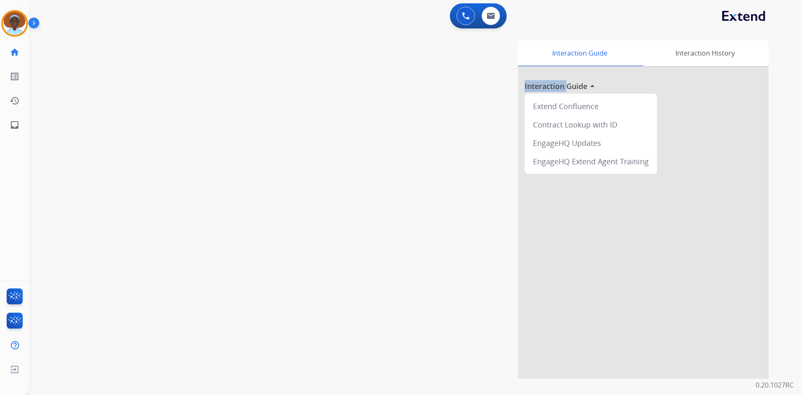
click at [226, 176] on div "swap_horiz Break voice bridge close_fullscreen Connect 3-Way Call merge_type Se…" at bounding box center [405, 204] width 752 height 348
click at [467, 16] on img at bounding box center [466, 16] width 8 height 8
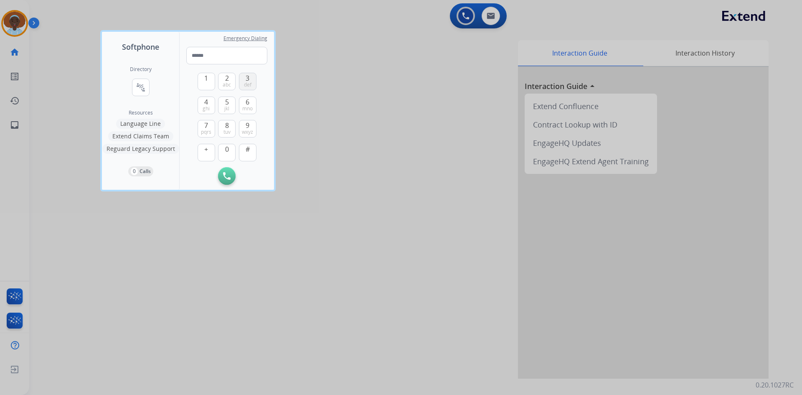
click at [248, 79] on span "3" at bounding box center [247, 78] width 4 height 10
click at [230, 79] on button "2 abc" at bounding box center [227, 82] width 18 height 18
click at [248, 79] on span "3" at bounding box center [247, 78] width 4 height 10
click at [225, 103] on span "5" at bounding box center [227, 102] width 4 height 10
click at [249, 103] on span "6" at bounding box center [247, 102] width 4 height 10
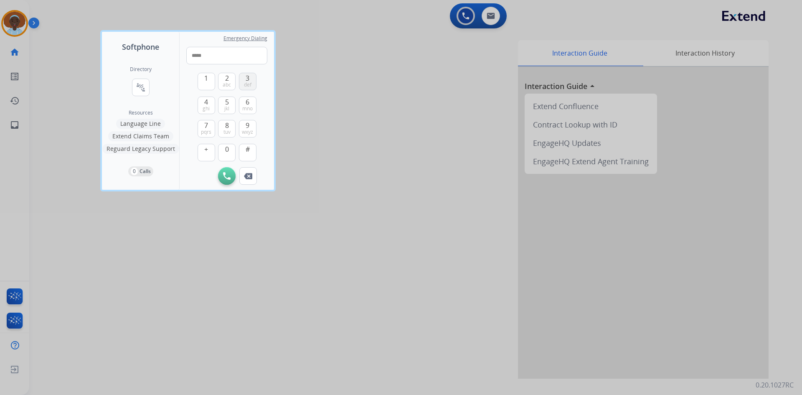
click at [249, 82] on span "def" at bounding box center [248, 84] width 8 height 7
drag, startPoint x: 224, startPoint y: 103, endPoint x: 213, endPoint y: 101, distance: 10.6
click at [223, 102] on button "5 jkl" at bounding box center [227, 105] width 18 height 18
click at [207, 101] on span "4" at bounding box center [206, 102] width 4 height 10
click at [227, 146] on span "0" at bounding box center [227, 149] width 4 height 10
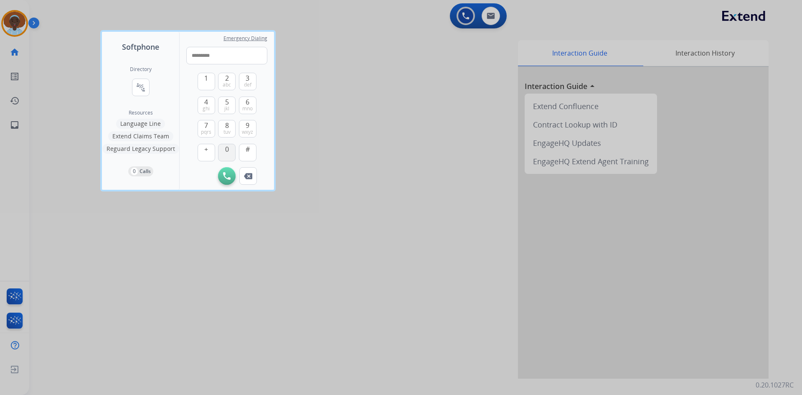
click at [227, 147] on span "0" at bounding box center [227, 149] width 4 height 10
type input "**********"
click at [226, 173] on img at bounding box center [227, 176] width 8 height 8
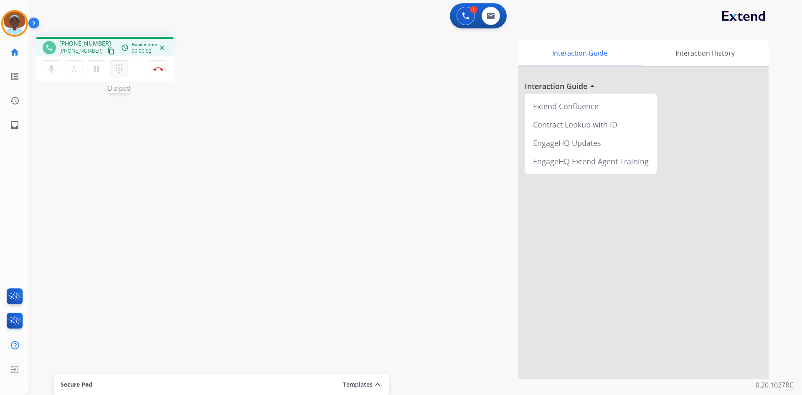
click at [118, 69] on mat-icon "dialpad" at bounding box center [119, 69] width 10 height 10
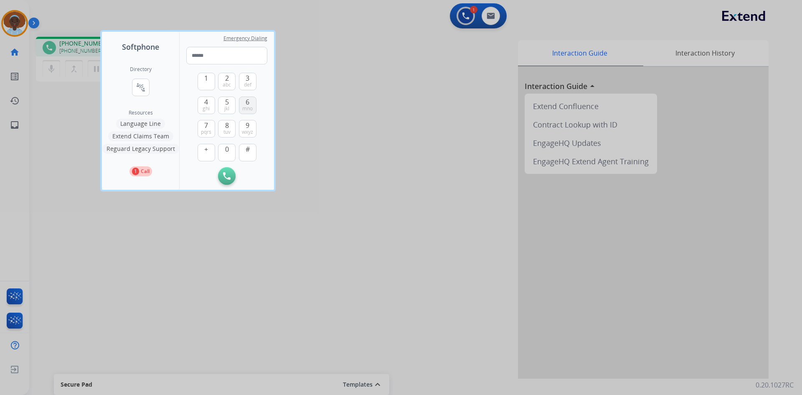
click at [249, 101] on span "6" at bounding box center [247, 102] width 4 height 10
type input "*"
click at [222, 175] on button "Initiate Call" at bounding box center [227, 176] width 18 height 18
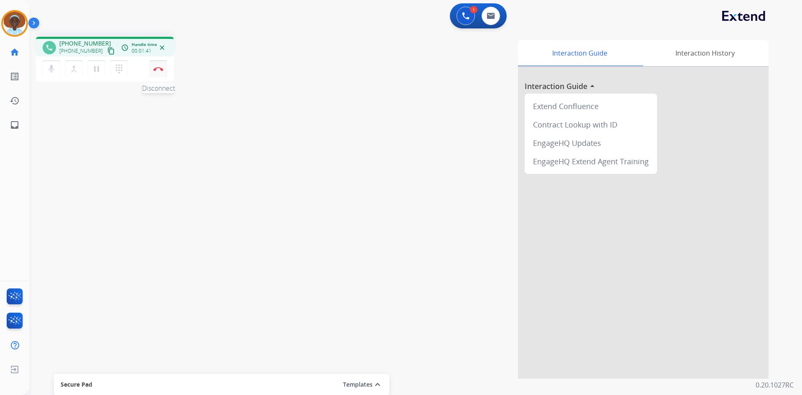
click at [161, 71] on button "Disconnect" at bounding box center [158, 69] width 18 height 18
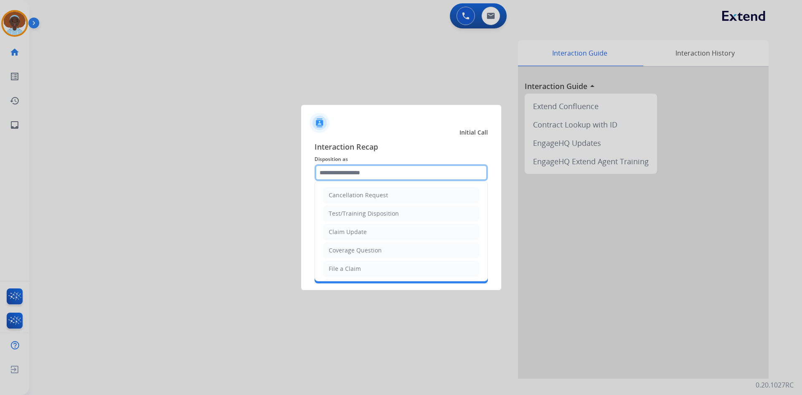
click at [399, 175] on input "text" at bounding box center [400, 172] width 173 height 17
click at [372, 230] on li "Claim Update" at bounding box center [401, 232] width 156 height 16
type input "**********"
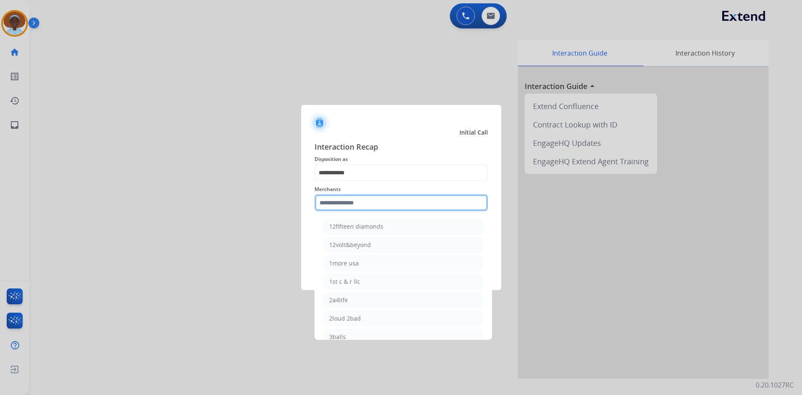
click at [378, 202] on input "text" at bounding box center [400, 202] width 173 height 17
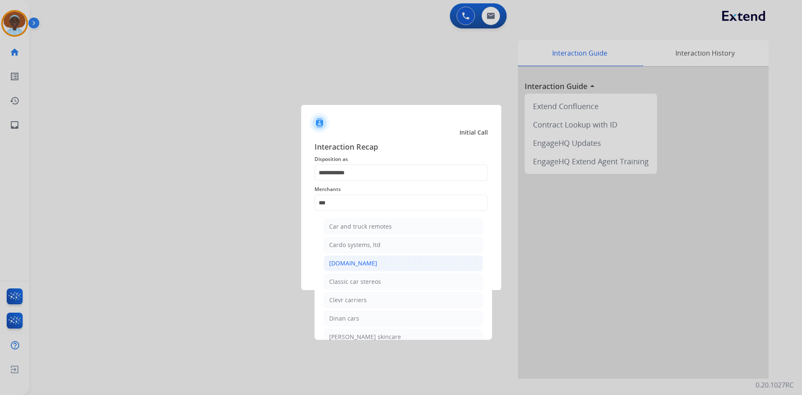
click at [369, 263] on li "[DOMAIN_NAME]" at bounding box center [403, 263] width 159 height 16
type input "**********"
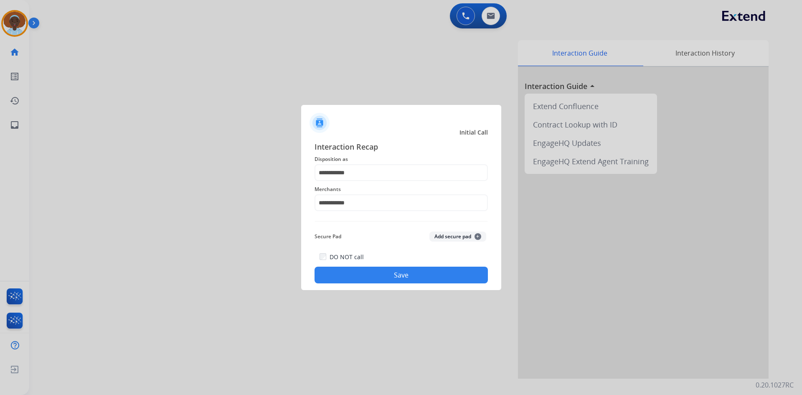
click at [403, 278] on button "Save" at bounding box center [400, 274] width 173 height 17
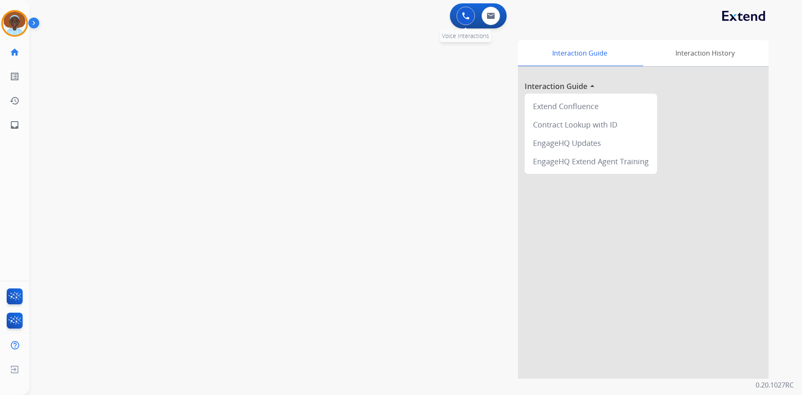
click at [462, 16] on img at bounding box center [466, 16] width 8 height 8
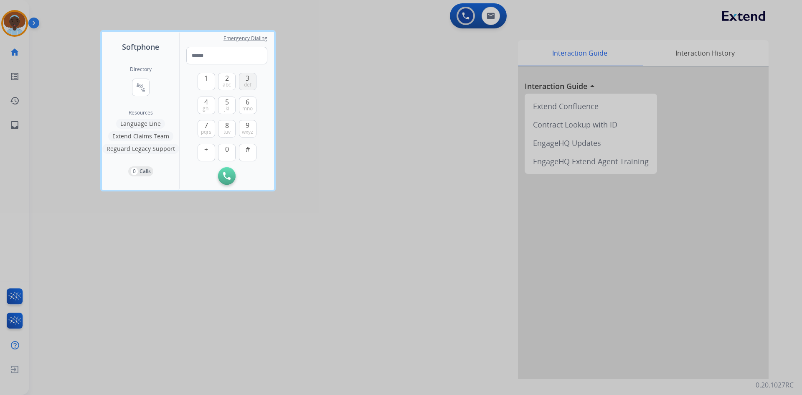
click at [249, 80] on span "3" at bounding box center [247, 78] width 4 height 10
click at [225, 78] on span "2" at bounding box center [227, 78] width 4 height 10
click at [250, 79] on button "3 def" at bounding box center [248, 82] width 18 height 18
click at [225, 101] on span "5" at bounding box center [227, 102] width 4 height 10
click at [245, 105] on span "mno" at bounding box center [247, 108] width 10 height 7
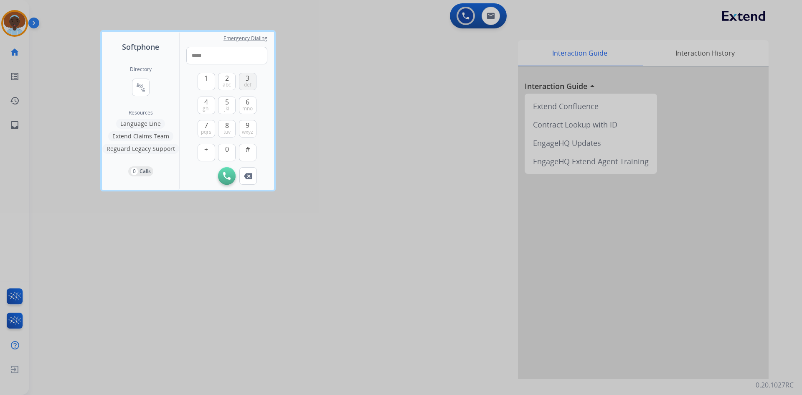
click at [246, 80] on span "3" at bounding box center [247, 78] width 4 height 10
click at [225, 104] on span "5" at bounding box center [227, 102] width 4 height 10
click at [206, 101] on span "4" at bounding box center [206, 102] width 4 height 10
click at [227, 148] on span "0" at bounding box center [227, 149] width 4 height 10
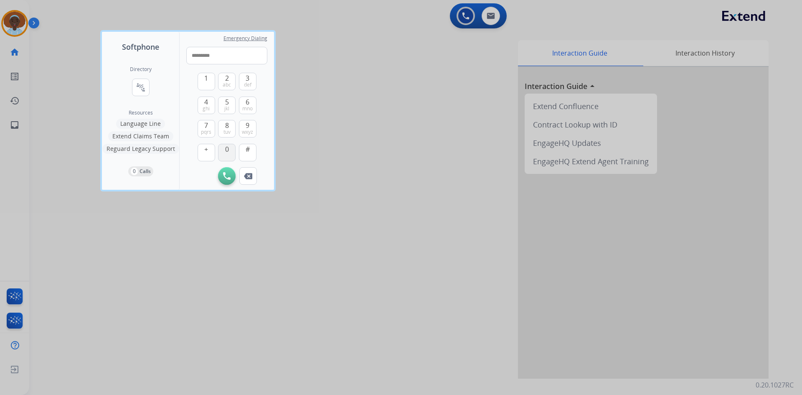
type input "**********"
click at [225, 174] on img at bounding box center [227, 176] width 8 height 8
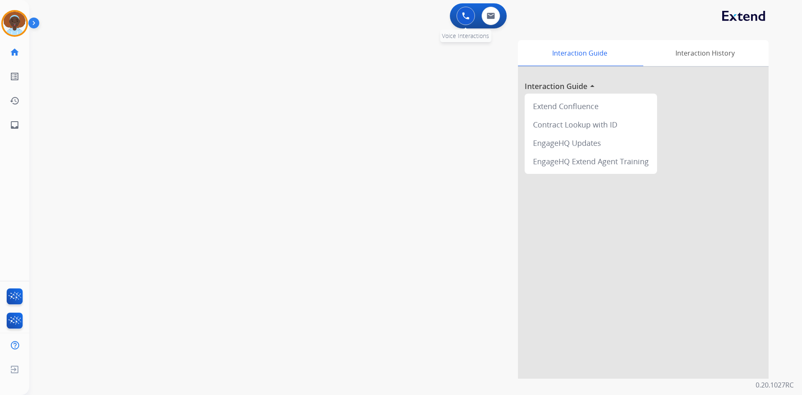
click at [464, 14] on img at bounding box center [466, 16] width 8 height 8
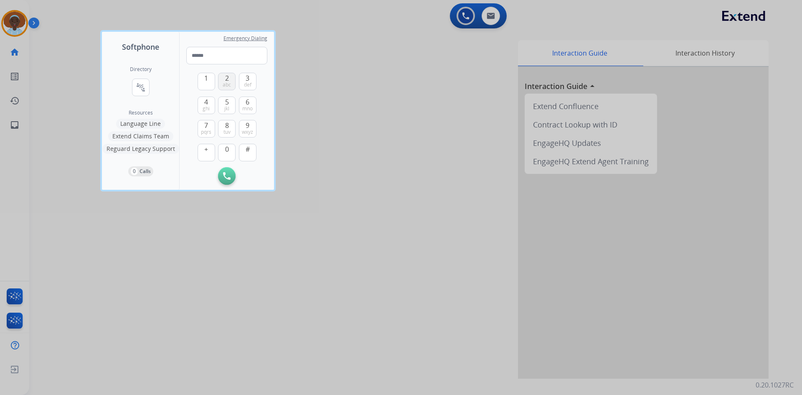
drag, startPoint x: 247, startPoint y: 83, endPoint x: 229, endPoint y: 79, distance: 18.3
click at [245, 82] on span "def" at bounding box center [248, 84] width 8 height 7
click at [229, 79] on button "2 abc" at bounding box center [227, 82] width 18 height 18
click at [248, 79] on span "3" at bounding box center [247, 78] width 4 height 10
click at [223, 103] on button "5 jkl" at bounding box center [227, 105] width 18 height 18
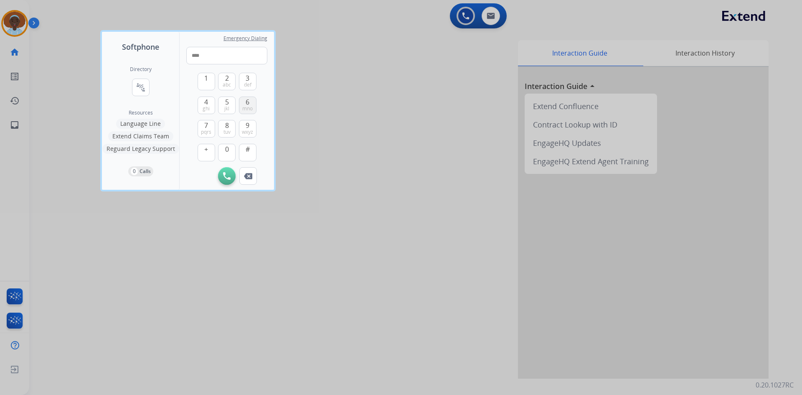
click at [243, 102] on button "6 mno" at bounding box center [248, 105] width 18 height 18
click at [245, 80] on span "3" at bounding box center [247, 78] width 4 height 10
click at [225, 103] on span "5" at bounding box center [227, 102] width 4 height 10
click at [208, 100] on span "4" at bounding box center [206, 102] width 4 height 10
click at [226, 148] on span "0" at bounding box center [227, 149] width 4 height 10
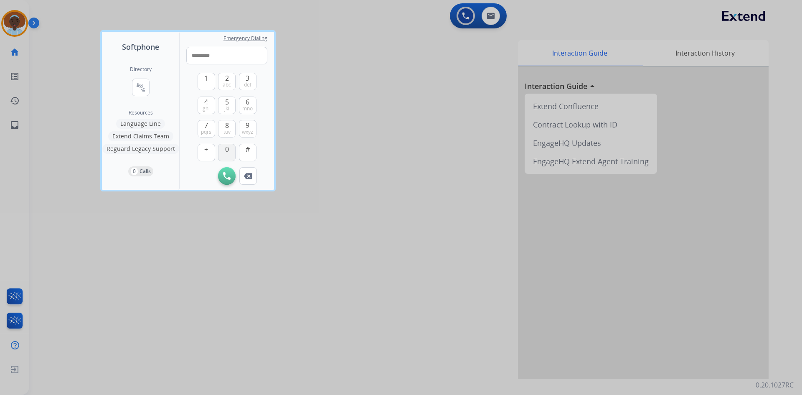
click at [226, 148] on span "0" at bounding box center [227, 149] width 4 height 10
type input "**********"
click at [230, 175] on img at bounding box center [227, 176] width 8 height 8
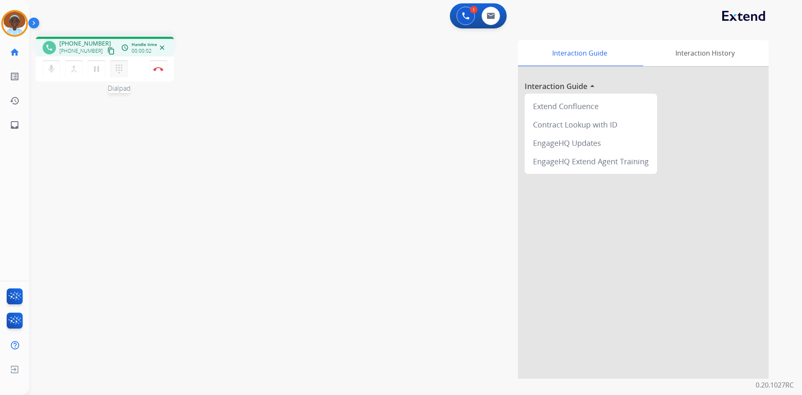
click at [119, 71] on mat-icon "dialpad" at bounding box center [119, 69] width 10 height 10
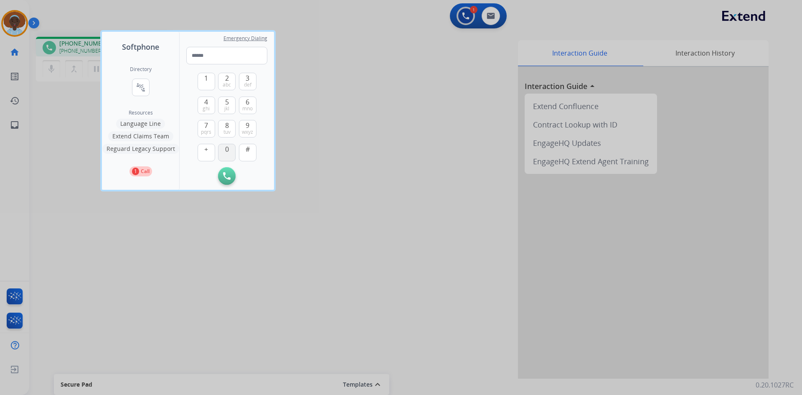
click at [227, 148] on span "0" at bounding box center [227, 149] width 4 height 10
click at [204, 81] on span "1" at bounding box center [206, 78] width 4 height 10
type input "**"
click at [365, 76] on div at bounding box center [401, 197] width 802 height 395
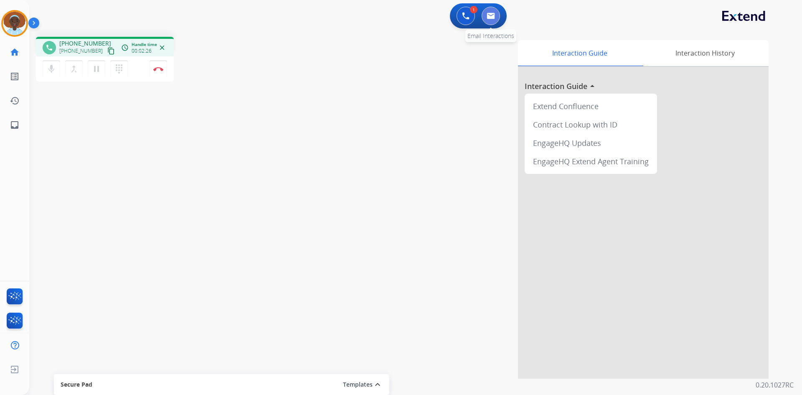
click at [493, 18] on img at bounding box center [490, 16] width 8 height 7
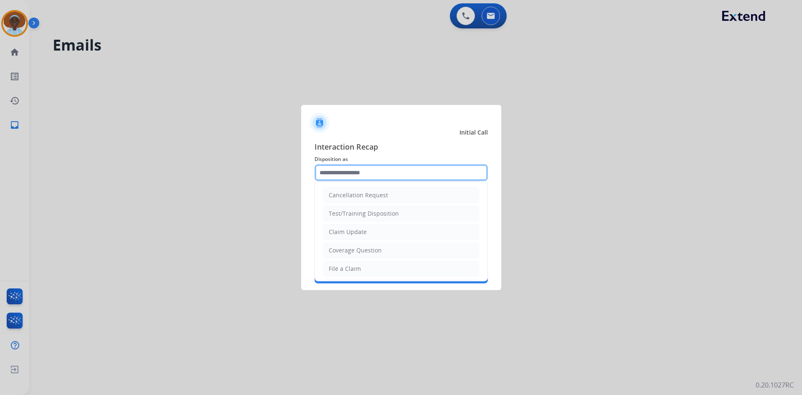
click at [354, 171] on input "text" at bounding box center [400, 172] width 173 height 17
click at [358, 232] on div "Claim Update" at bounding box center [348, 232] width 38 height 8
type input "**********"
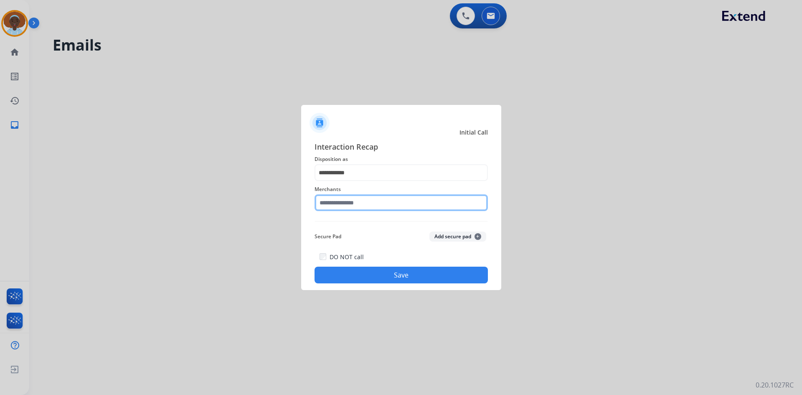
click at [369, 201] on input "text" at bounding box center [400, 202] width 173 height 17
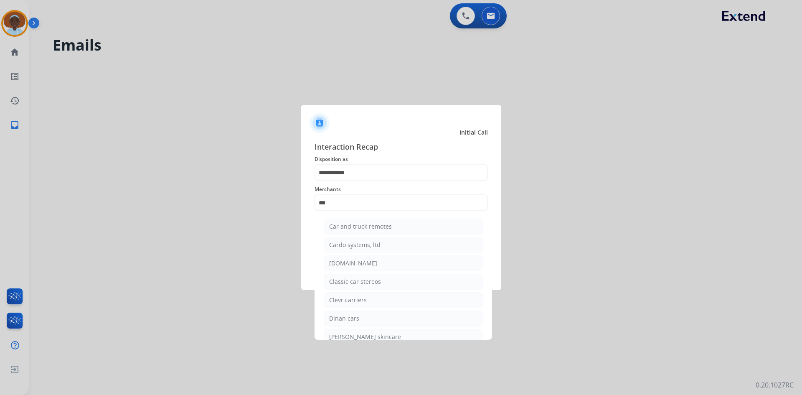
click at [359, 261] on div "[DOMAIN_NAME]" at bounding box center [353, 263] width 48 height 8
type input "**********"
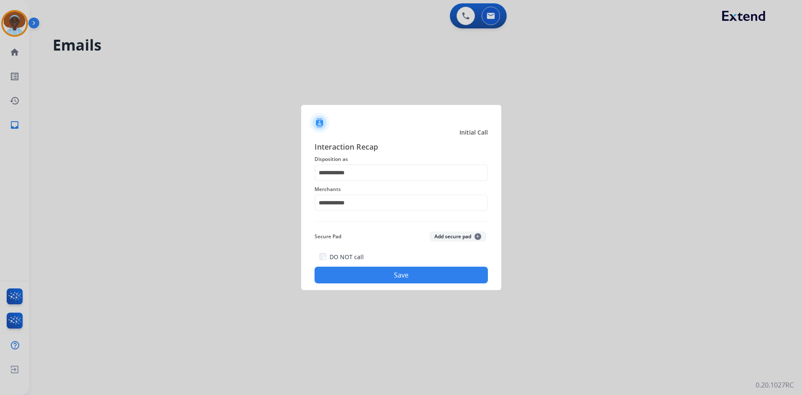
click at [395, 276] on button "Save" at bounding box center [400, 274] width 173 height 17
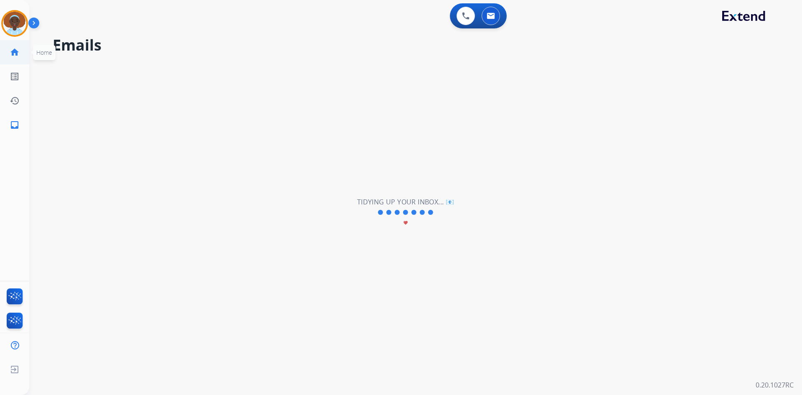
click at [15, 51] on mat-icon "home" at bounding box center [15, 52] width 10 height 10
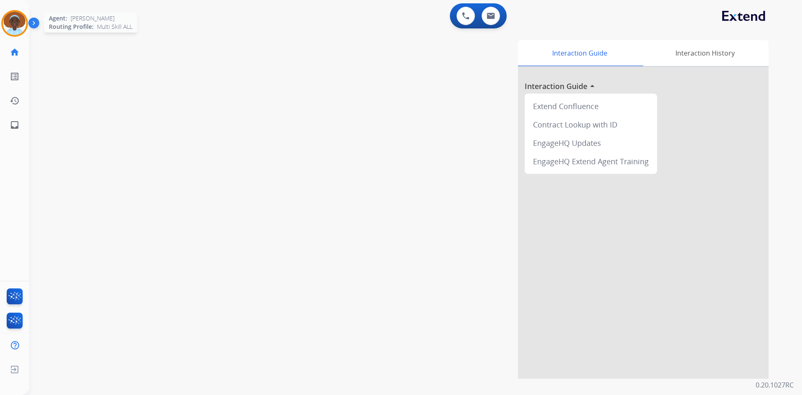
click at [13, 25] on img at bounding box center [14, 23] width 23 height 23
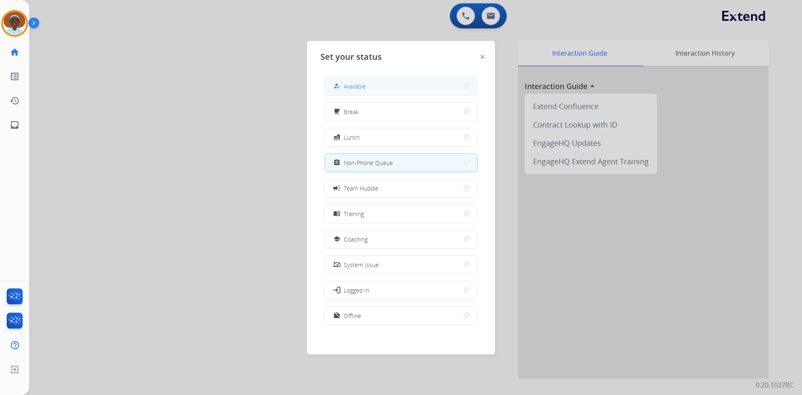
click at [356, 84] on span "Available" at bounding box center [355, 86] width 22 height 9
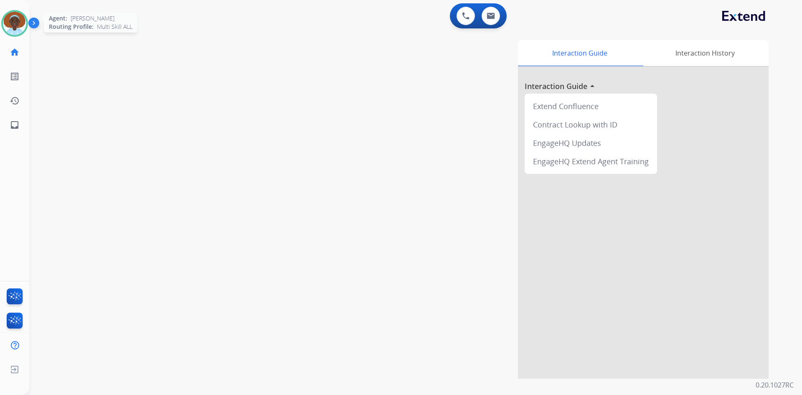
click at [15, 20] on img at bounding box center [14, 23] width 23 height 23
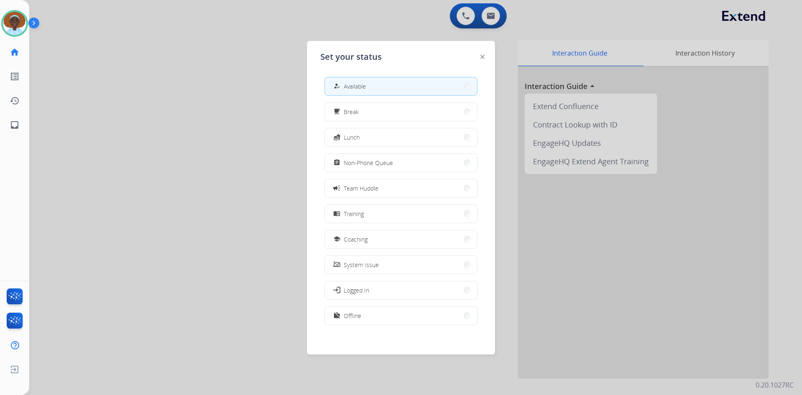
click at [143, 35] on div at bounding box center [401, 197] width 802 height 395
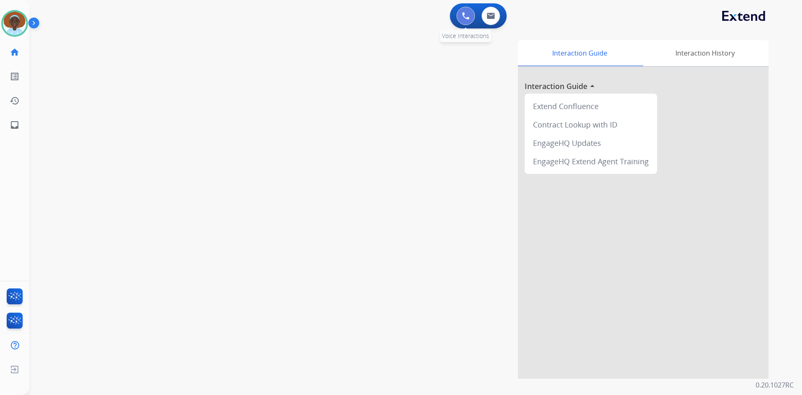
click at [463, 18] on img at bounding box center [466, 16] width 8 height 8
click at [464, 12] on img at bounding box center [466, 16] width 8 height 8
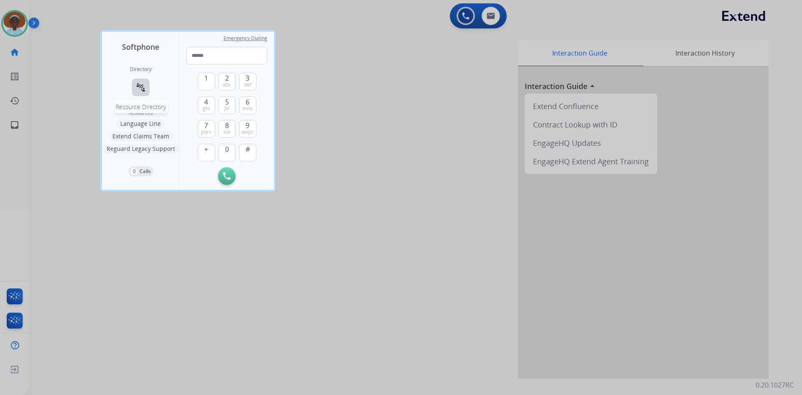
click at [141, 84] on mat-icon "connect_without_contact" at bounding box center [141, 87] width 10 height 10
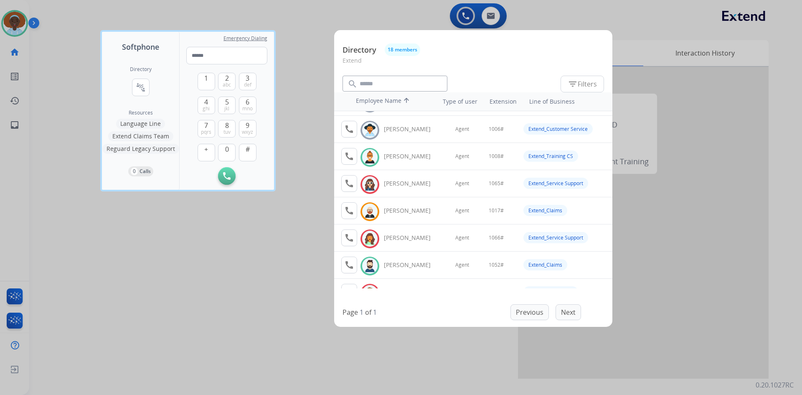
scroll to position [42, 0]
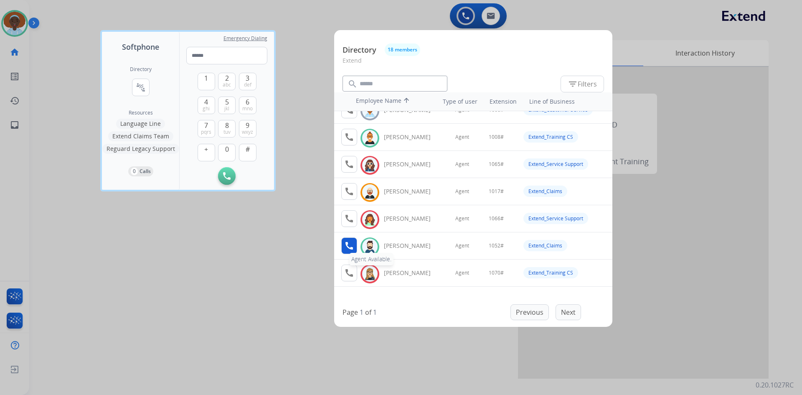
click at [344, 247] on mat-icon "call" at bounding box center [349, 245] width 10 height 10
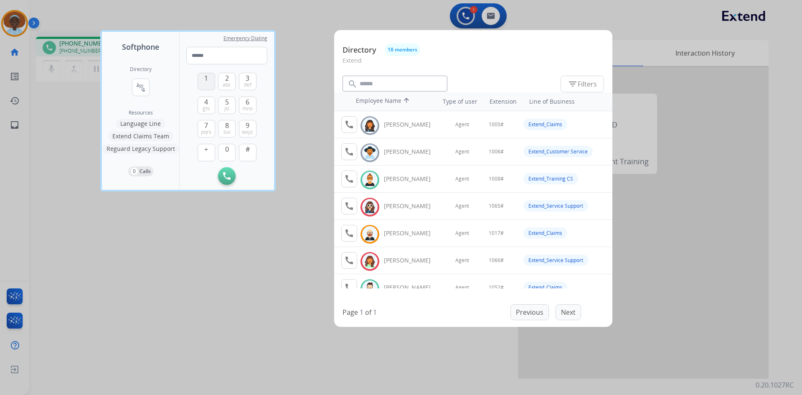
click at [205, 80] on span "1" at bounding box center [206, 78] width 4 height 10
click at [227, 154] on span "0" at bounding box center [227, 149] width 4 height 10
click at [226, 103] on span "5" at bounding box center [227, 102] width 4 height 10
click at [226, 78] on span "2" at bounding box center [227, 78] width 4 height 10
type input "****"
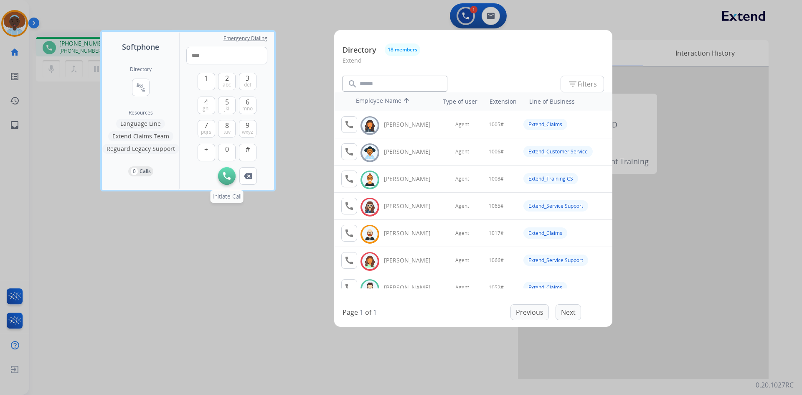
click at [225, 176] on img at bounding box center [227, 176] width 8 height 8
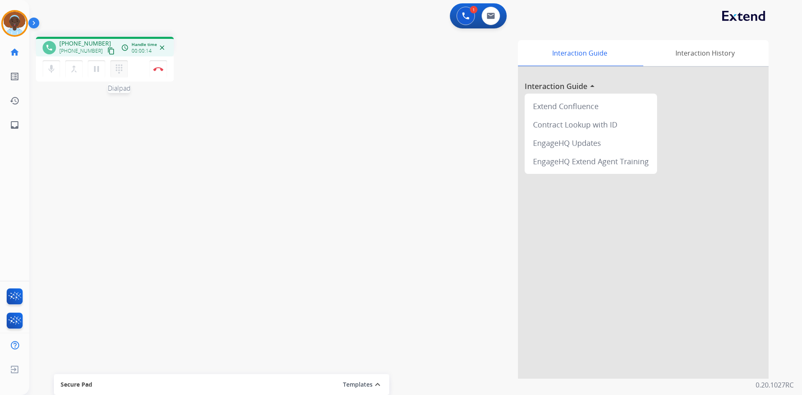
click at [120, 70] on mat-icon "dialpad" at bounding box center [119, 69] width 10 height 10
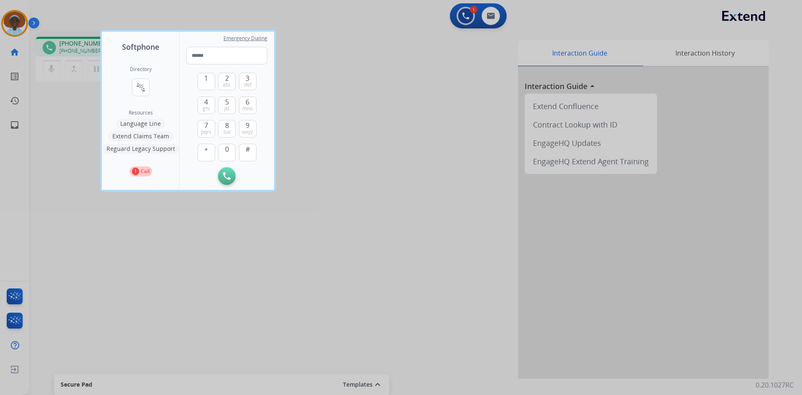
click at [299, 80] on div at bounding box center [401, 197] width 802 height 395
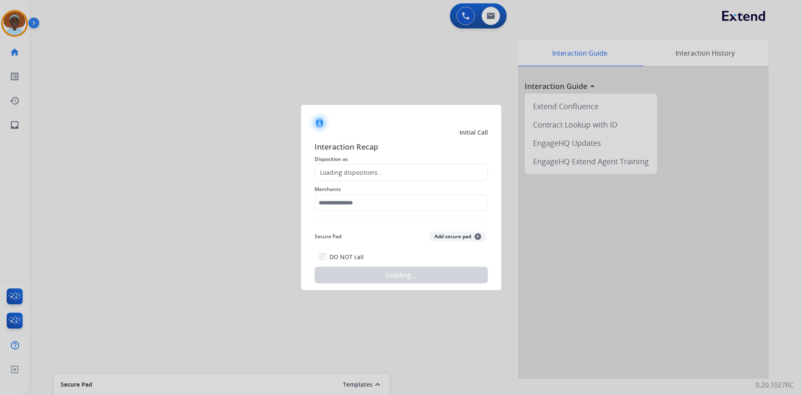
click at [156, 70] on div at bounding box center [401, 197] width 802 height 395
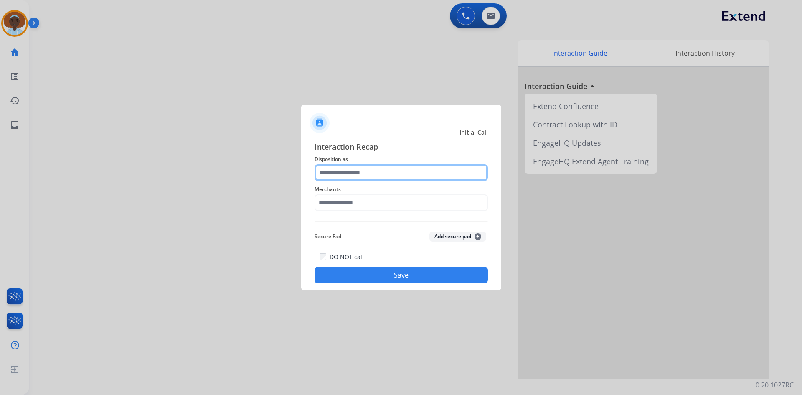
click at [371, 168] on input "text" at bounding box center [400, 172] width 173 height 17
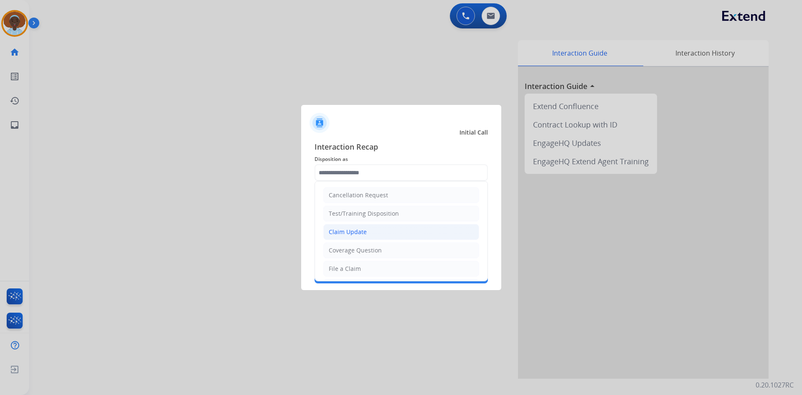
click at [377, 237] on li "Claim Update" at bounding box center [401, 232] width 156 height 16
type input "**********"
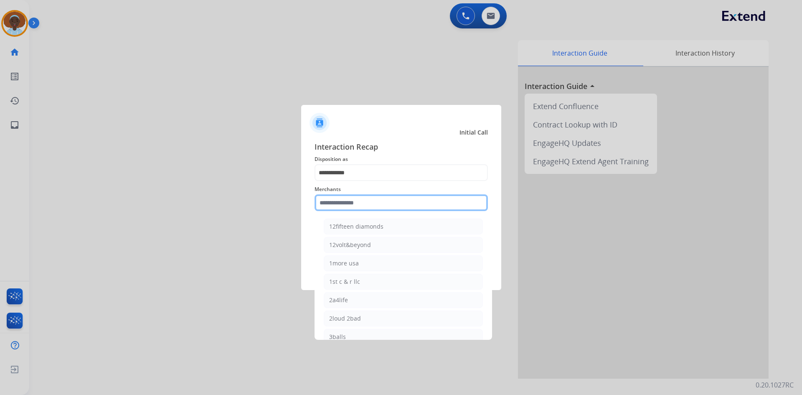
click at [386, 202] on input "text" at bounding box center [400, 202] width 173 height 17
click at [380, 244] on li "Ashley furniture" at bounding box center [403, 245] width 159 height 16
type input "**********"
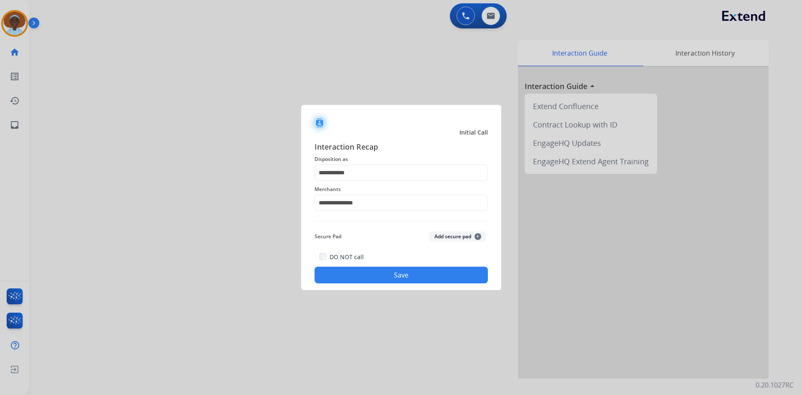
click at [388, 276] on button "Save" at bounding box center [400, 274] width 173 height 17
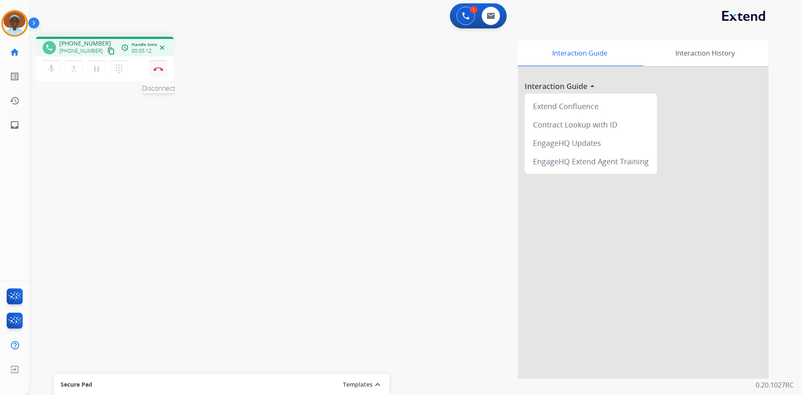
click at [157, 71] on img at bounding box center [158, 69] width 10 height 4
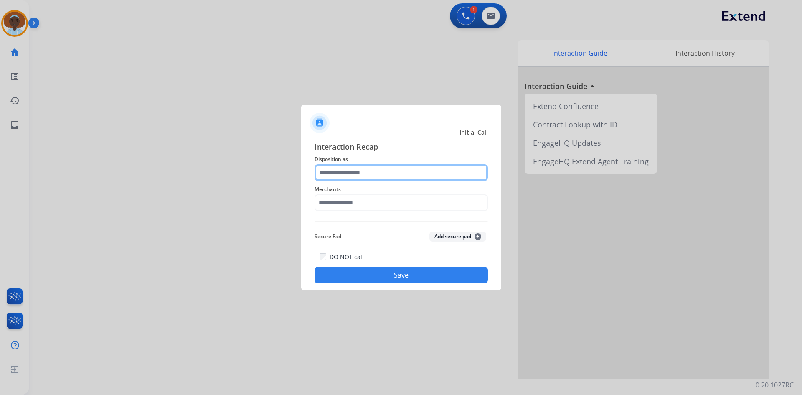
click at [361, 172] on input "text" at bounding box center [400, 172] width 173 height 17
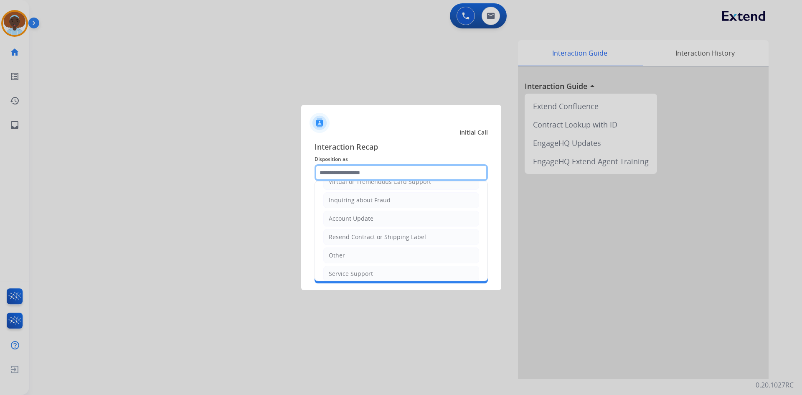
scroll to position [130, 0]
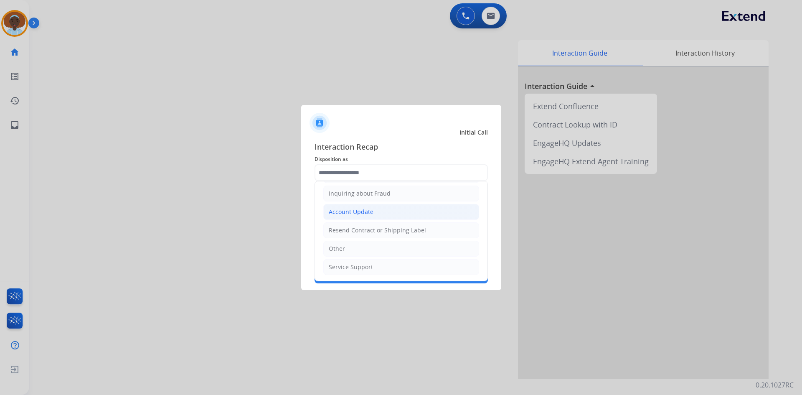
click at [406, 214] on li "Account Update" at bounding box center [401, 212] width 156 height 16
type input "**********"
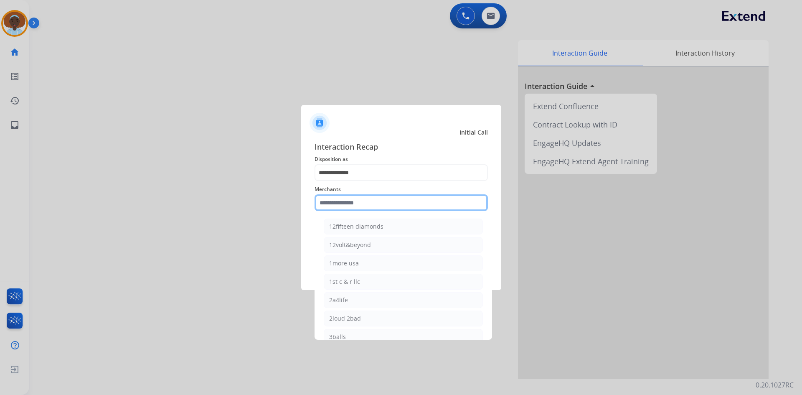
click at [377, 201] on input "text" at bounding box center [400, 202] width 173 height 17
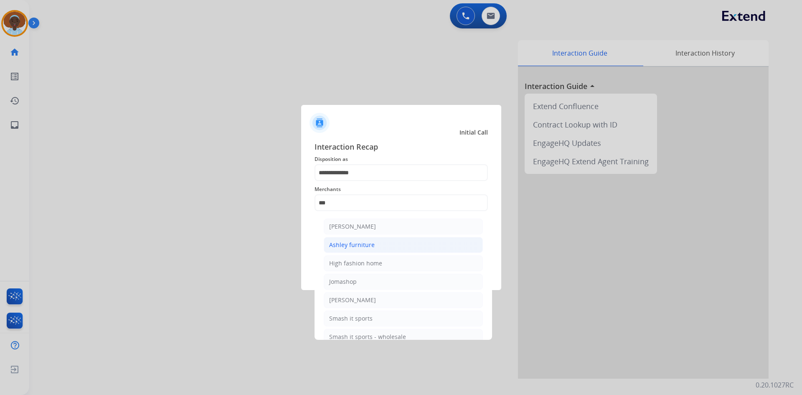
click at [373, 248] on li "Ashley furniture" at bounding box center [403, 245] width 159 height 16
type input "**********"
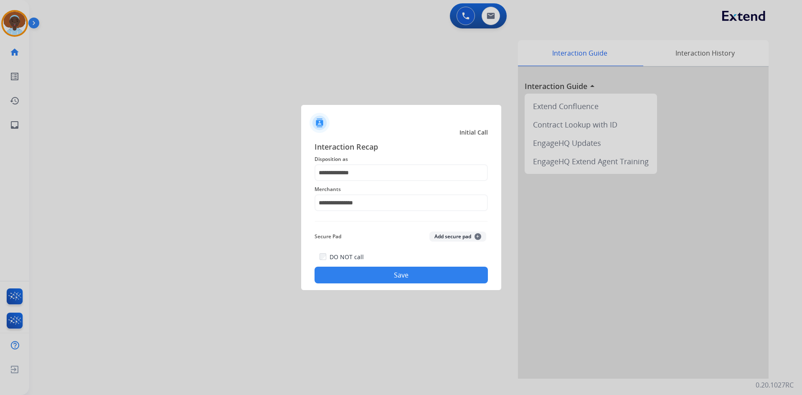
click at [391, 279] on button "Save" at bounding box center [400, 274] width 173 height 17
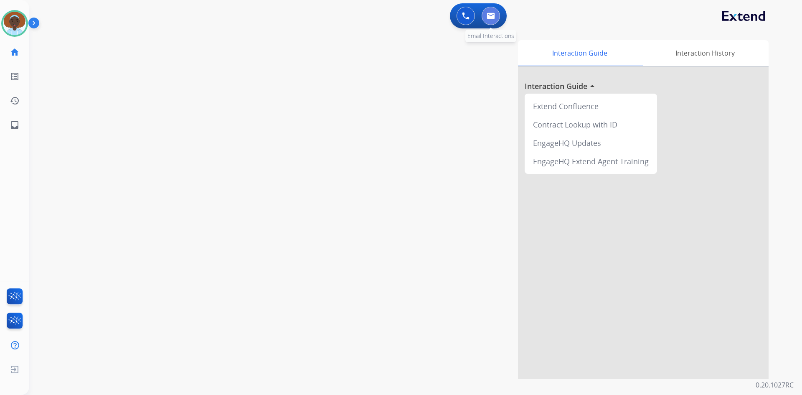
click at [491, 18] on img at bounding box center [490, 16] width 8 height 7
select select "**********"
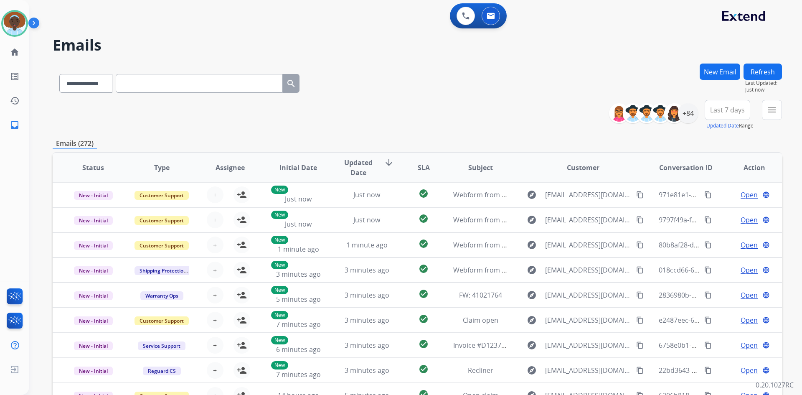
click at [727, 109] on span "Last 7 days" at bounding box center [727, 109] width 35 height 3
click at [723, 213] on div "Last 90 days" at bounding box center [724, 211] width 46 height 13
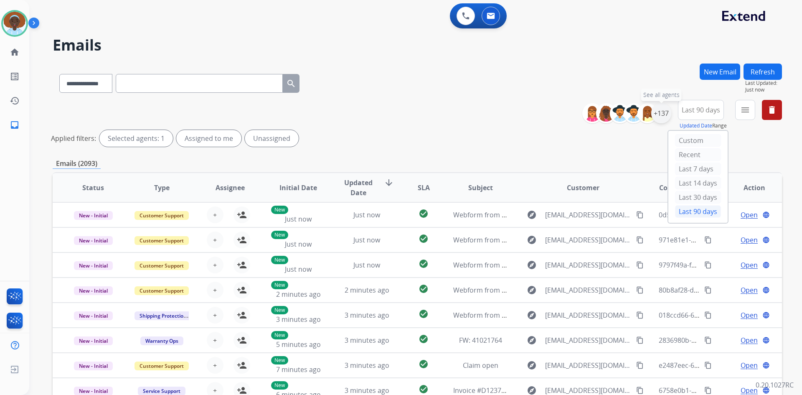
click at [658, 112] on div "+137" at bounding box center [661, 113] width 20 height 20
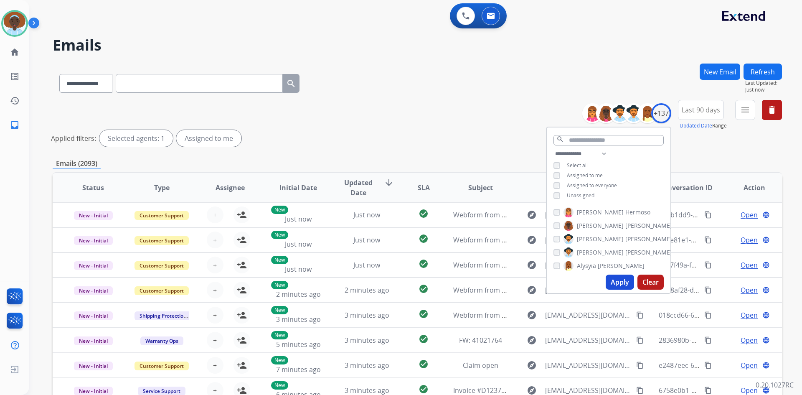
click at [618, 281] on button "Apply" at bounding box center [619, 281] width 28 height 15
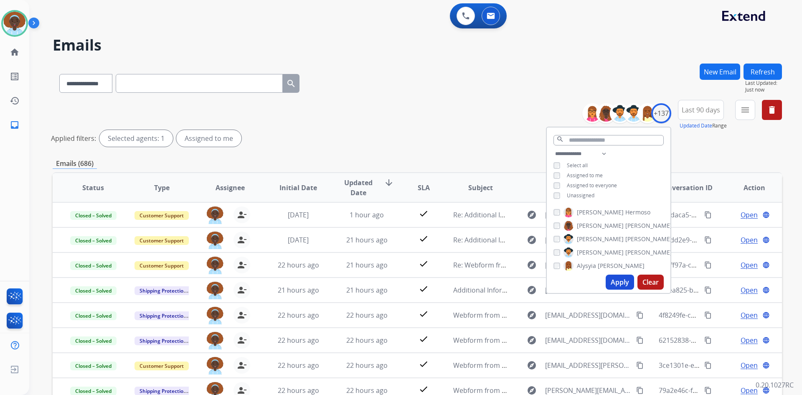
click at [483, 131] on div "Applied filters: Selected agents: 1 Assigned to me" at bounding box center [415, 138] width 729 height 17
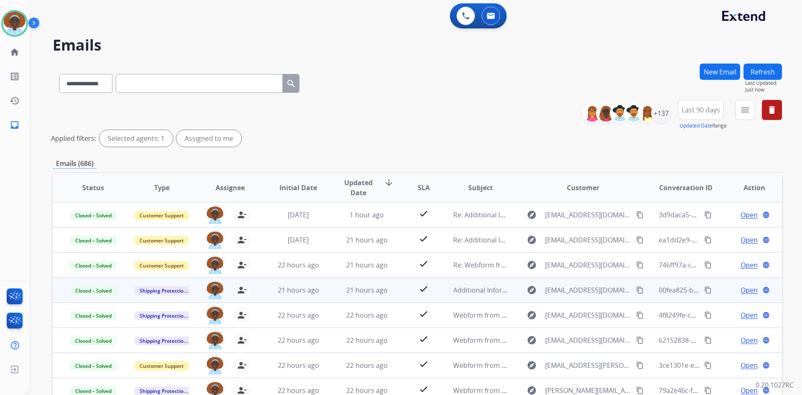
scroll to position [101, 0]
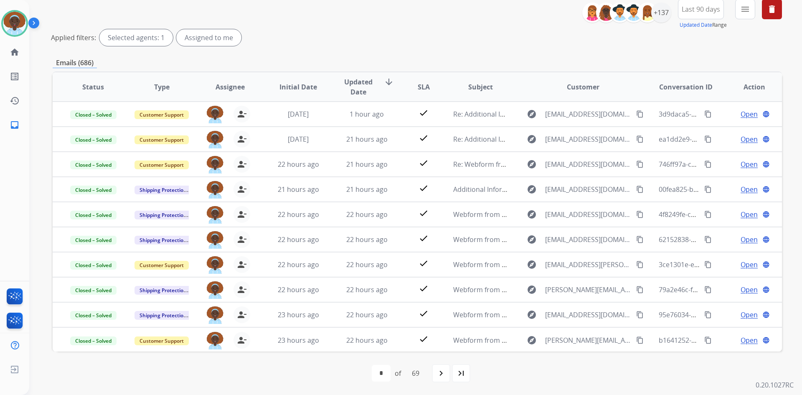
click at [445, 372] on mat-icon "navigate_next" at bounding box center [441, 373] width 10 height 10
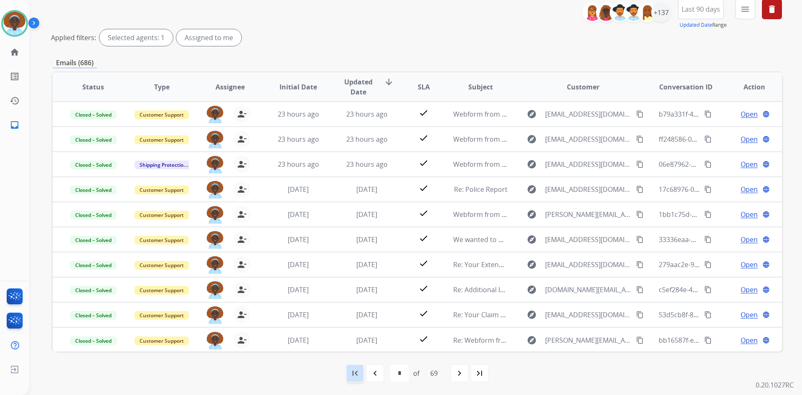
click at [352, 372] on mat-icon "first_page" at bounding box center [355, 373] width 10 height 10
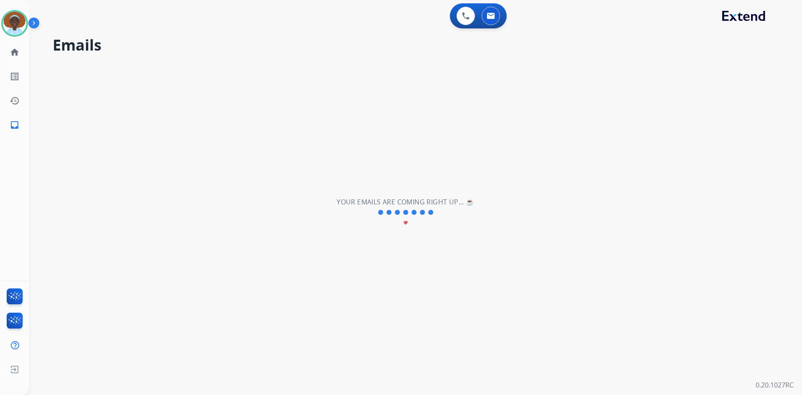
scroll to position [0, 0]
select select "**********"
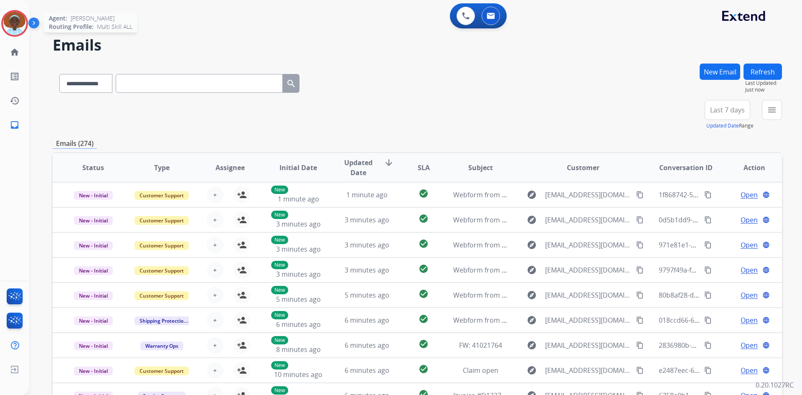
click at [16, 20] on img at bounding box center [14, 23] width 23 height 23
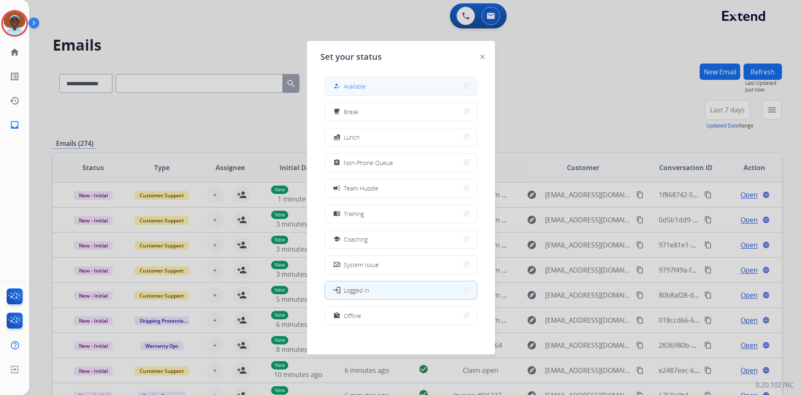
click at [426, 88] on button "how_to_reg Available" at bounding box center [401, 86] width 152 height 18
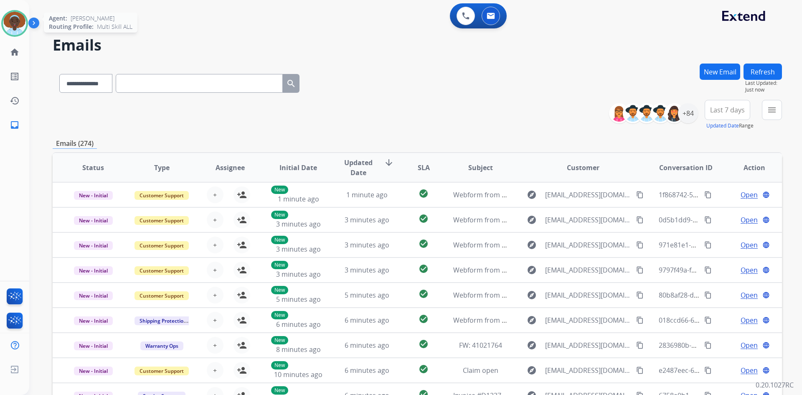
click at [11, 23] on img at bounding box center [14, 23] width 23 height 23
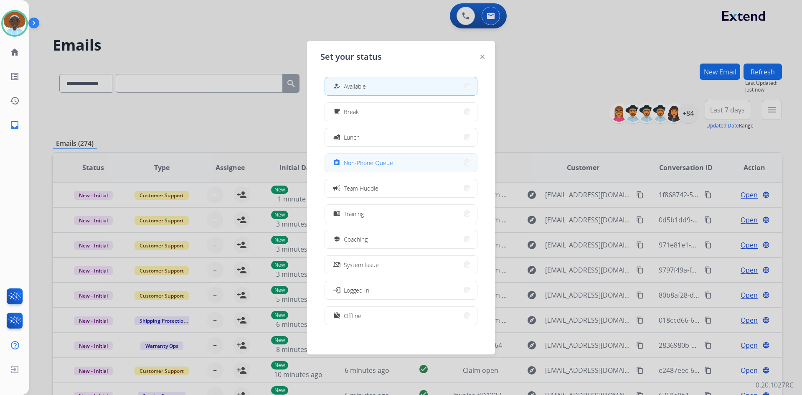
click at [401, 167] on button "assignment Non-Phone Queue" at bounding box center [401, 163] width 152 height 18
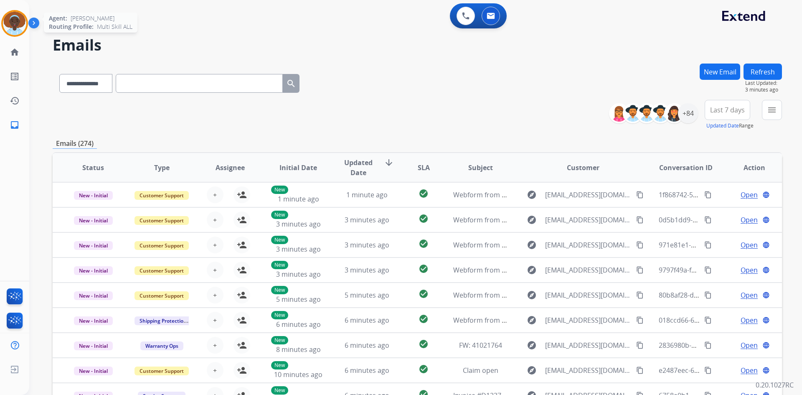
click at [8, 20] on img at bounding box center [14, 23] width 23 height 23
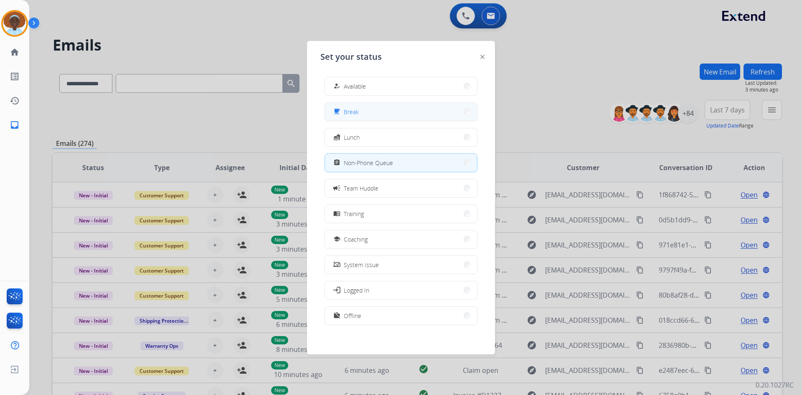
click at [380, 110] on button "free_breakfast Break" at bounding box center [401, 112] width 152 height 18
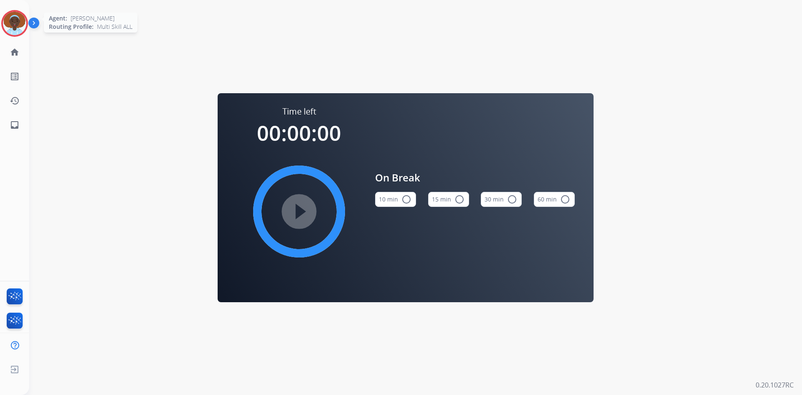
click at [18, 23] on img at bounding box center [14, 23] width 23 height 23
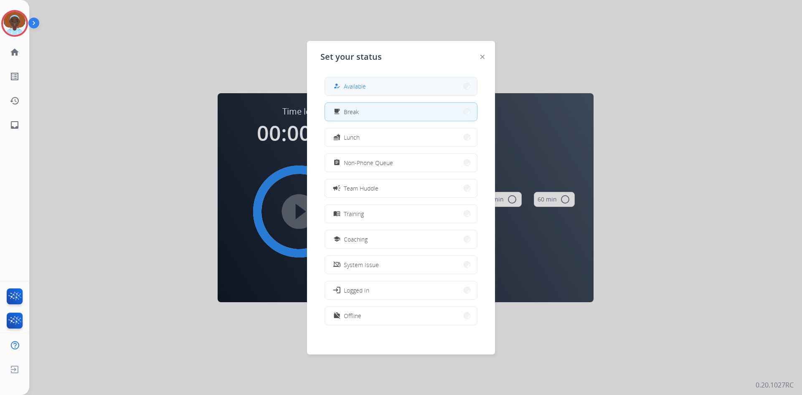
click at [361, 89] on span "Available" at bounding box center [355, 86] width 22 height 9
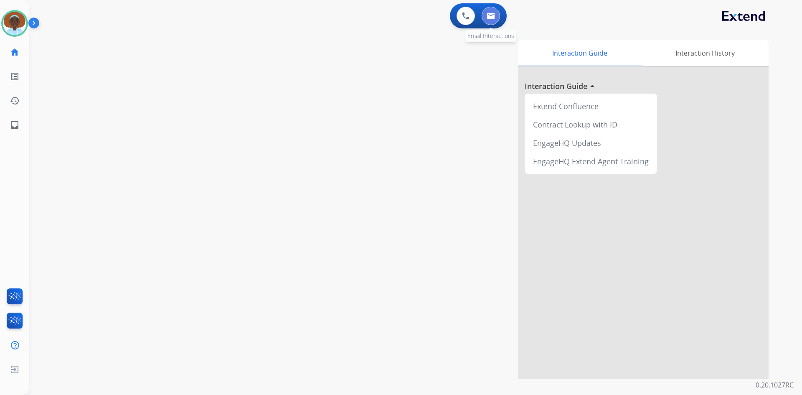
click at [494, 15] on img at bounding box center [490, 16] width 8 height 7
select select "**********"
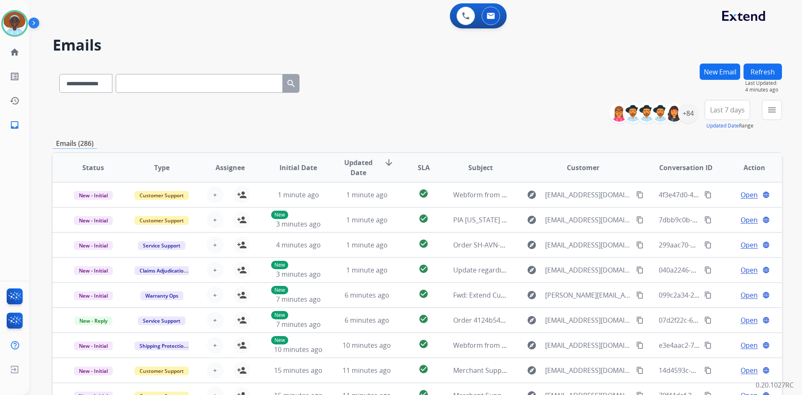
drag, startPoint x: 759, startPoint y: 66, endPoint x: 759, endPoint y: 70, distance: 4.6
click at [759, 66] on button "Refresh" at bounding box center [762, 71] width 38 height 16
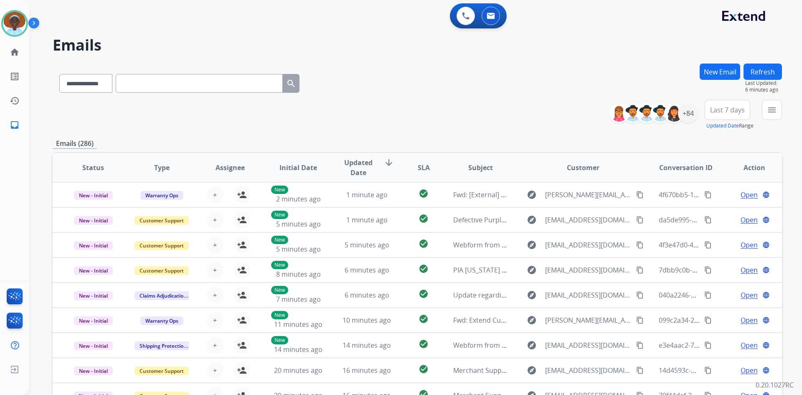
click at [756, 73] on button "Refresh" at bounding box center [762, 71] width 38 height 16
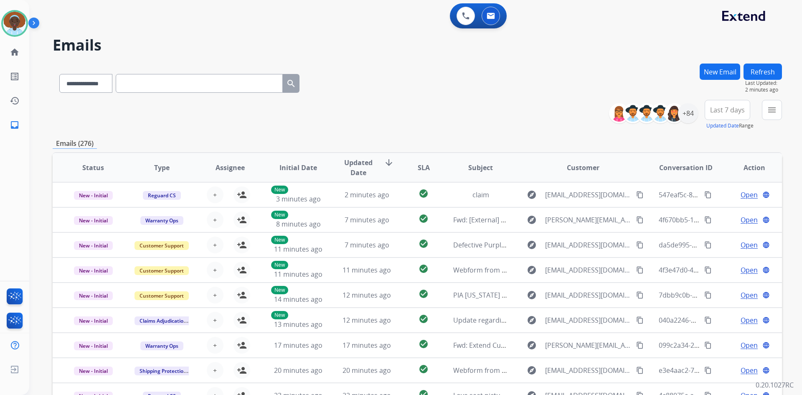
click at [768, 67] on button "Refresh" at bounding box center [762, 71] width 38 height 16
click at [755, 73] on button "Refresh" at bounding box center [762, 71] width 38 height 16
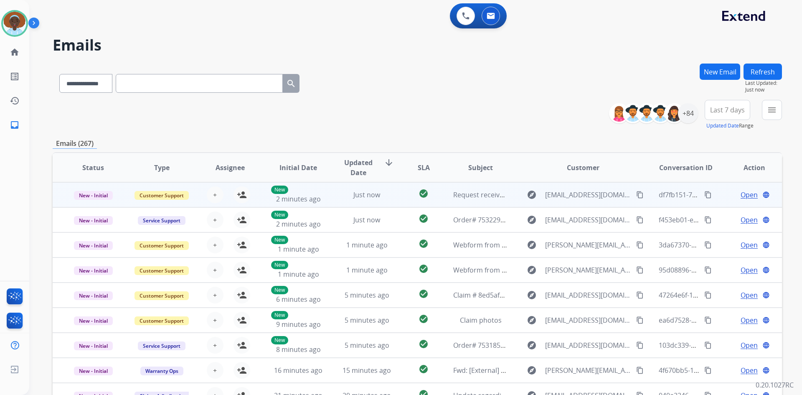
click at [746, 192] on span "Open" at bounding box center [748, 195] width 17 height 10
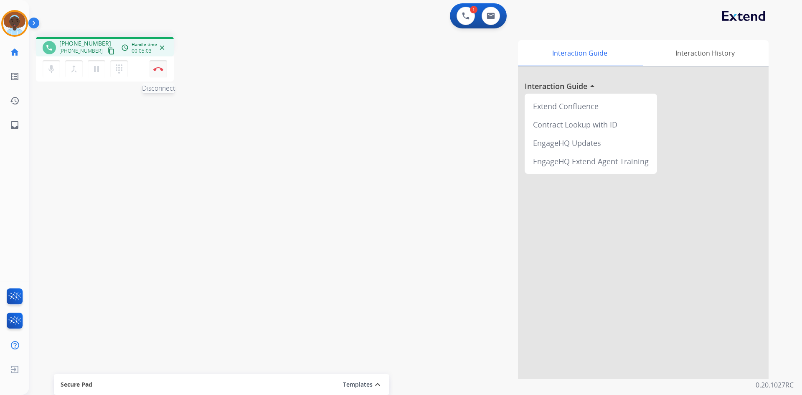
click at [156, 68] on img at bounding box center [158, 69] width 10 height 4
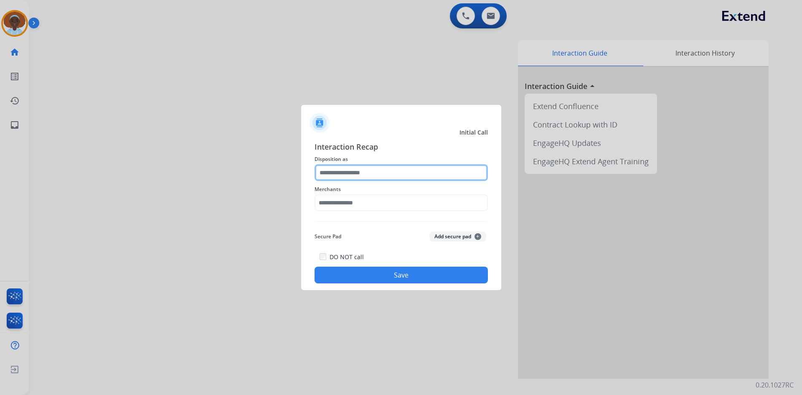
click at [370, 173] on input "text" at bounding box center [400, 172] width 173 height 17
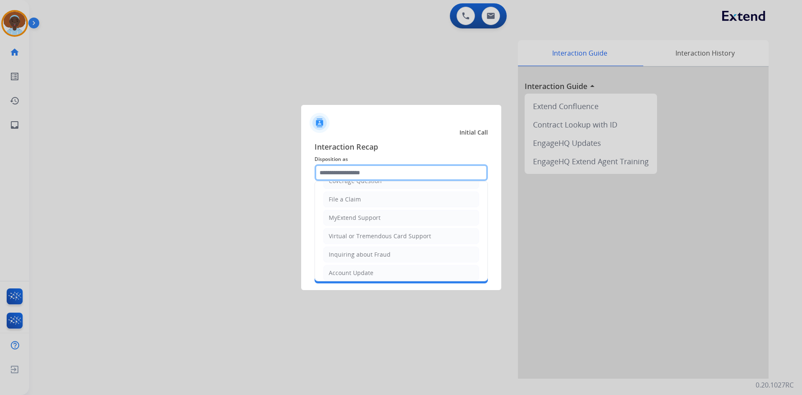
scroll to position [83, 0]
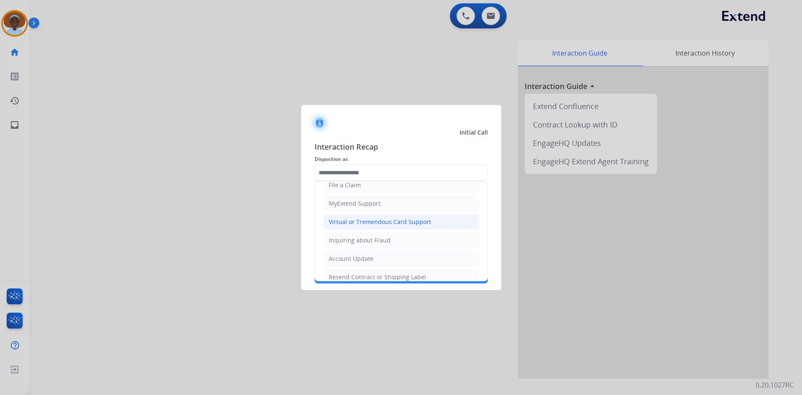
click at [380, 218] on div "Virtual or Tremendous Card Support" at bounding box center [380, 221] width 102 height 8
type input "**********"
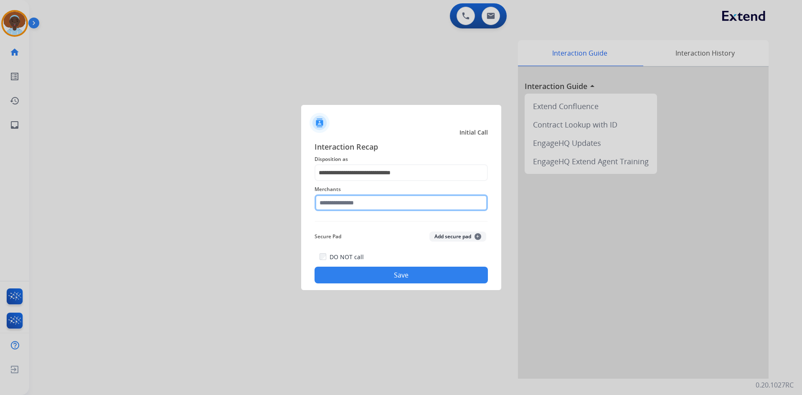
click at [370, 204] on input "text" at bounding box center [400, 202] width 173 height 17
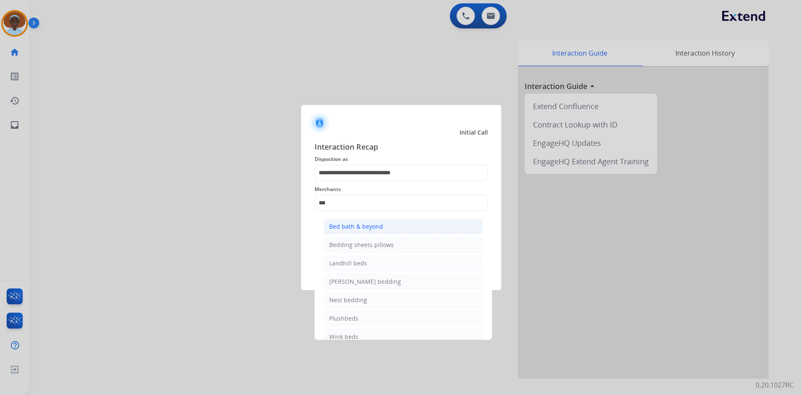
click at [374, 224] on div "Bed bath & beyond" at bounding box center [356, 226] width 54 height 8
type input "**********"
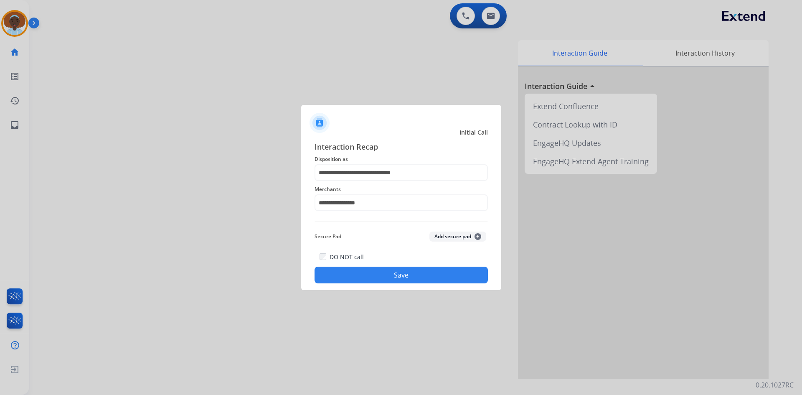
click at [398, 275] on button "Save" at bounding box center [400, 274] width 173 height 17
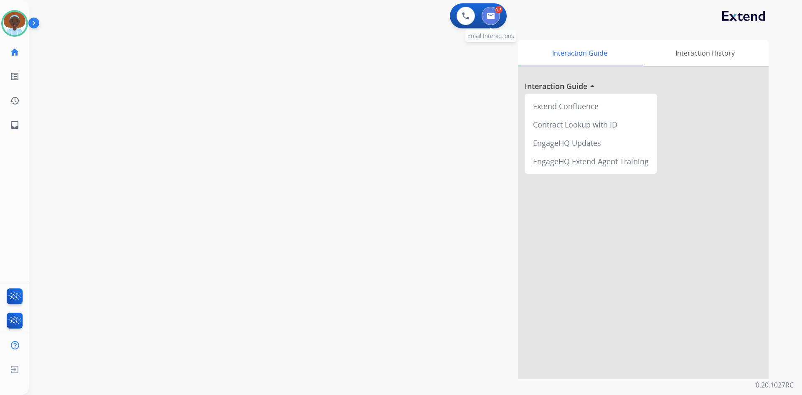
click at [486, 18] on button at bounding box center [490, 16] width 18 height 18
select select "**********"
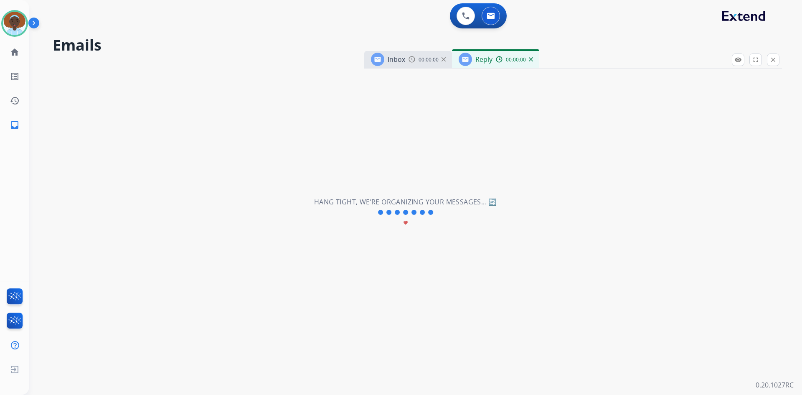
select select "**********"
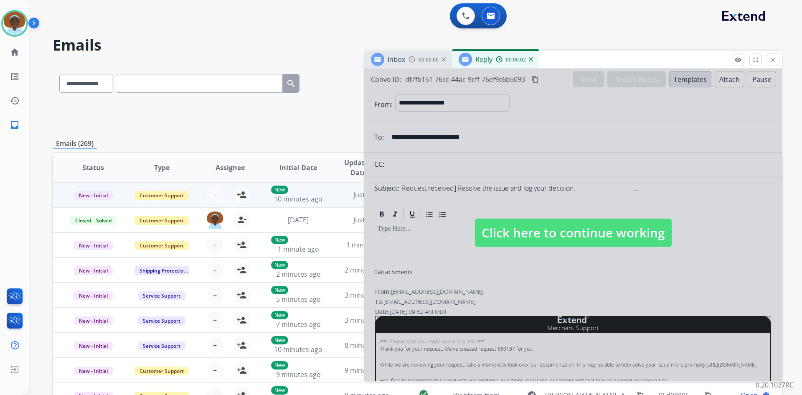
click at [584, 240] on span "Click here to continue working" at bounding box center [573, 232] width 197 height 28
select select
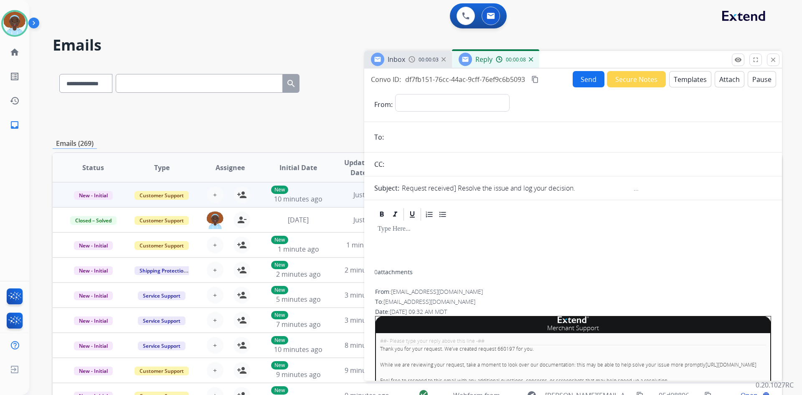
click at [530, 60] on img at bounding box center [531, 59] width 4 height 4
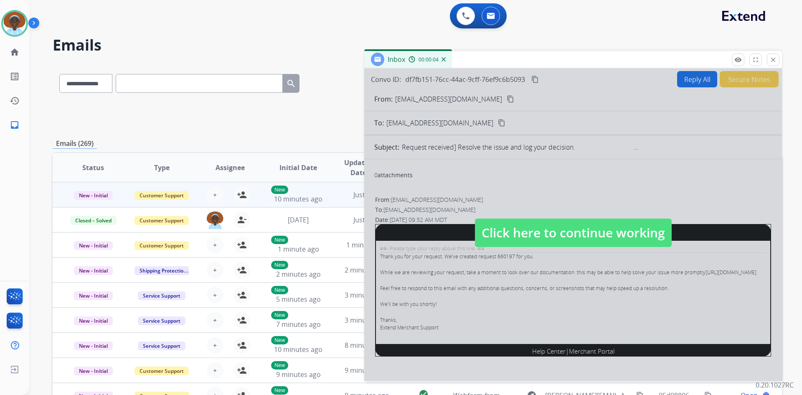
click at [569, 236] on span "Click here to continue working" at bounding box center [573, 232] width 197 height 28
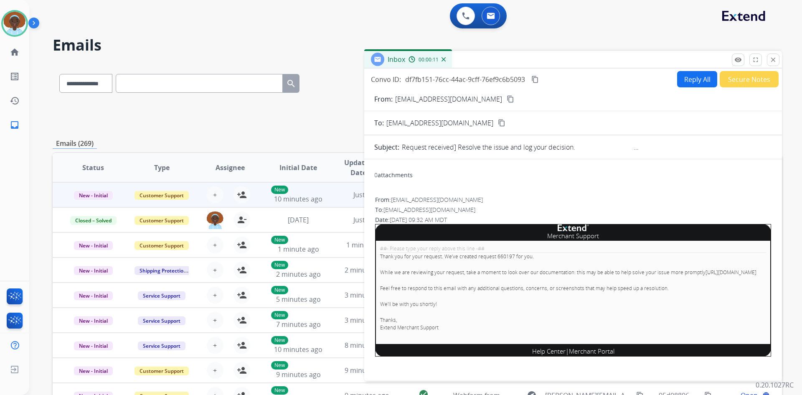
click at [735, 82] on button "Secure Notes" at bounding box center [748, 79] width 59 height 16
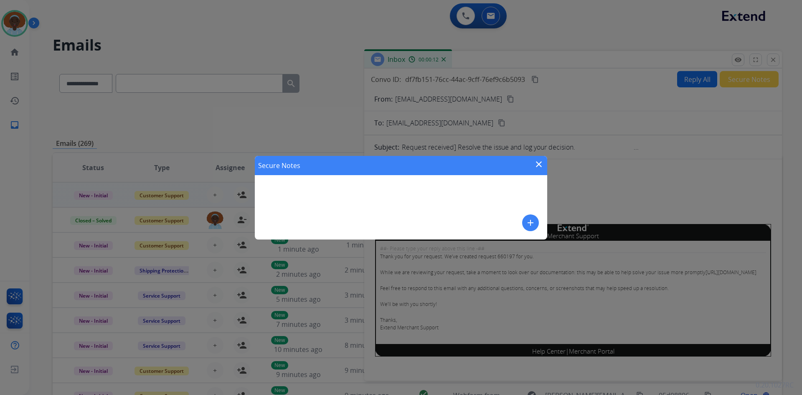
click at [529, 223] on mat-icon "add" at bounding box center [530, 222] width 10 height 10
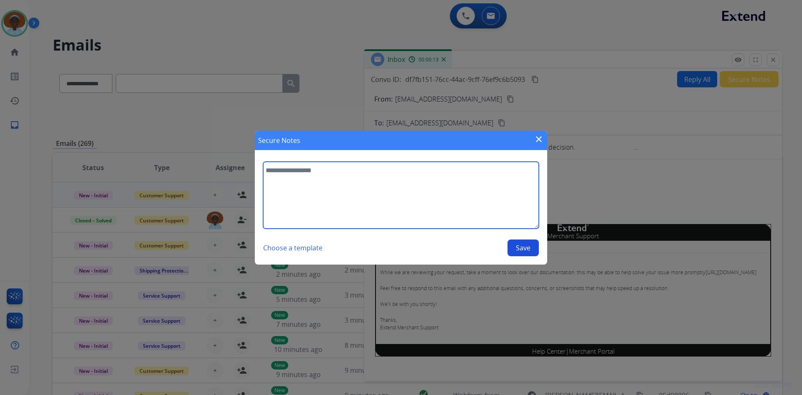
click at [311, 171] on textarea at bounding box center [401, 195] width 276 height 67
type textarea "**********"
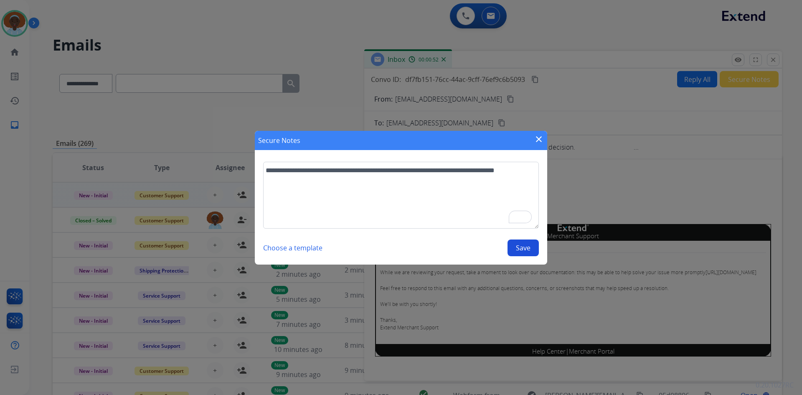
click at [530, 247] on button "Save" at bounding box center [522, 247] width 31 height 17
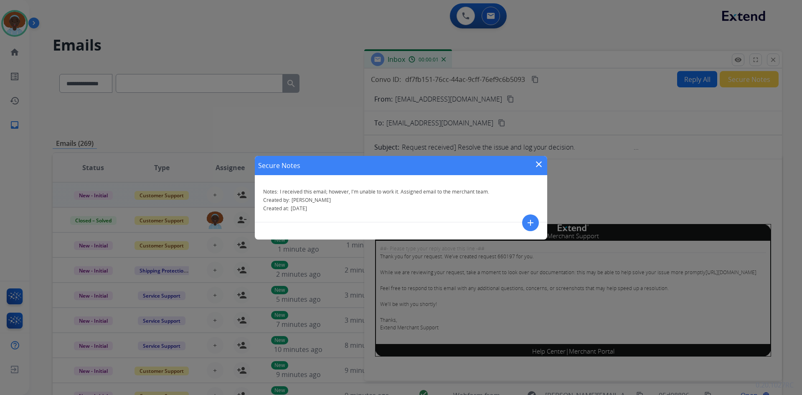
click at [537, 162] on mat-icon "close" at bounding box center [539, 164] width 10 height 10
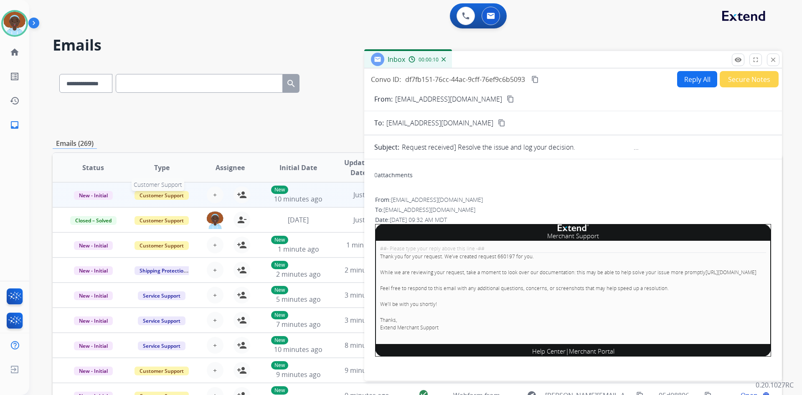
click at [171, 196] on span "Customer Support" at bounding box center [161, 195] width 54 height 9
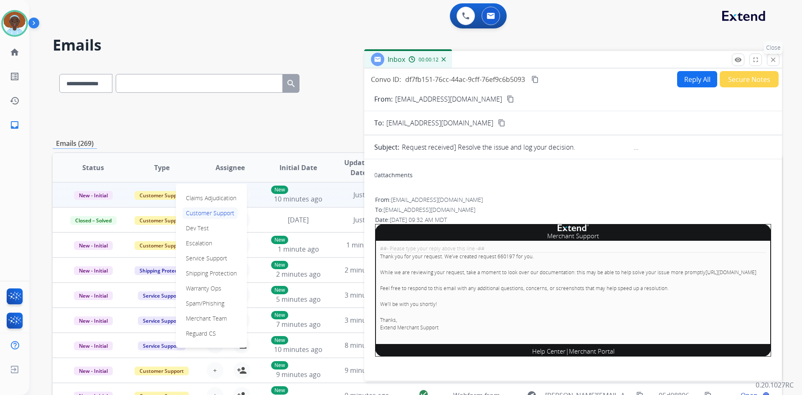
click at [771, 63] on mat-icon "close" at bounding box center [773, 60] width 8 height 8
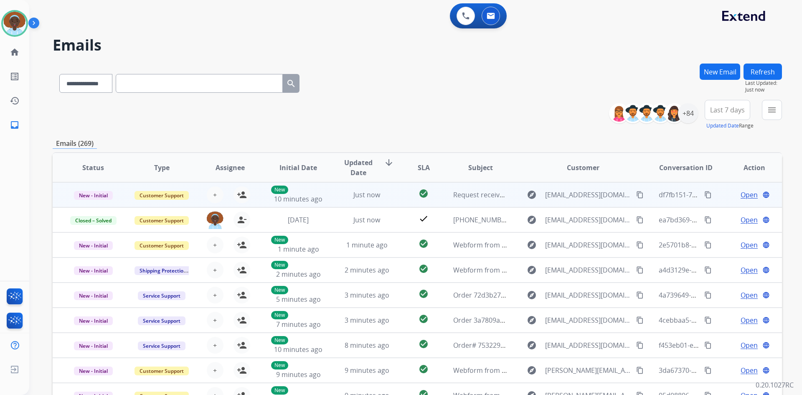
click at [740, 195] on span "Open" at bounding box center [748, 195] width 17 height 10
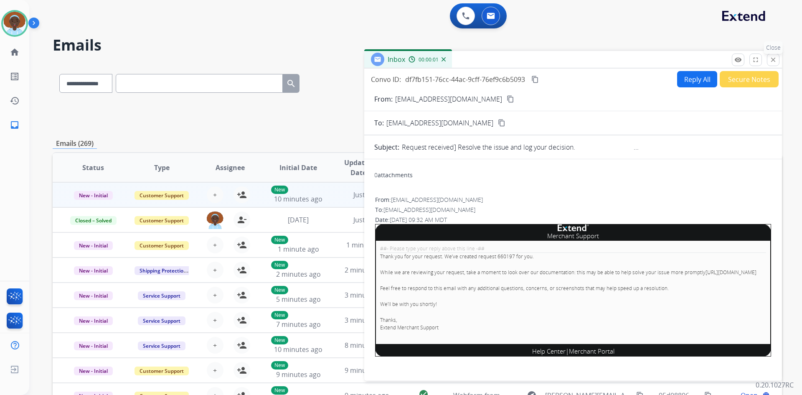
click at [776, 59] on mat-icon "close" at bounding box center [773, 60] width 8 height 8
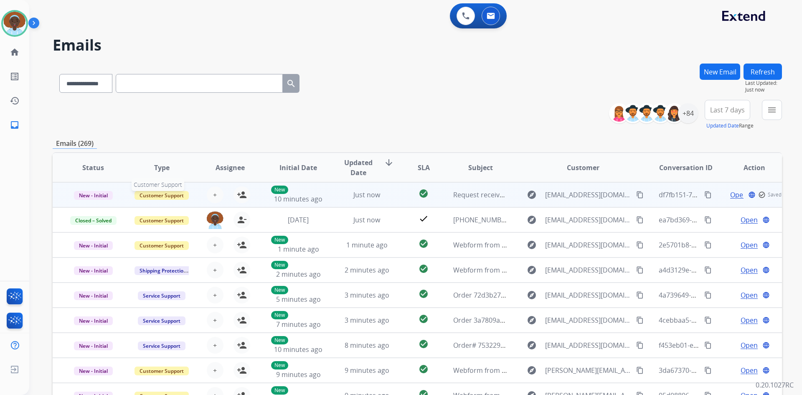
click at [180, 195] on span "Customer Support" at bounding box center [161, 195] width 54 height 9
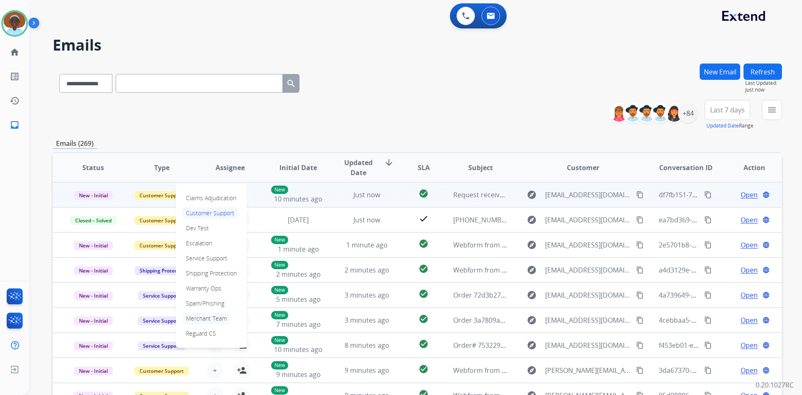
click at [205, 318] on p "Merchant Team" at bounding box center [206, 318] width 48 height 12
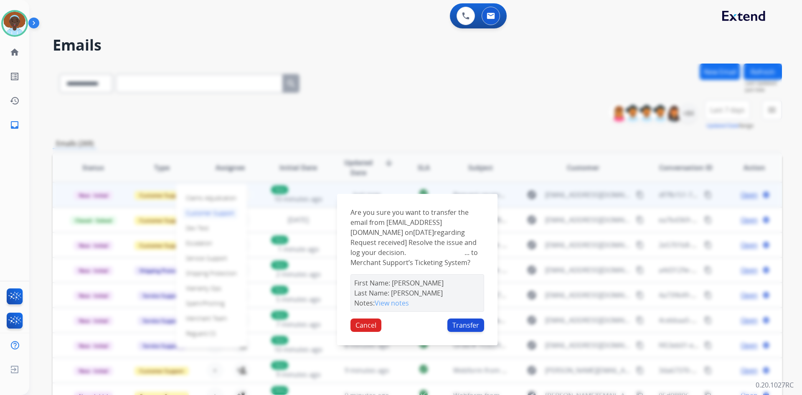
click at [461, 331] on button "Transfer" at bounding box center [465, 324] width 37 height 13
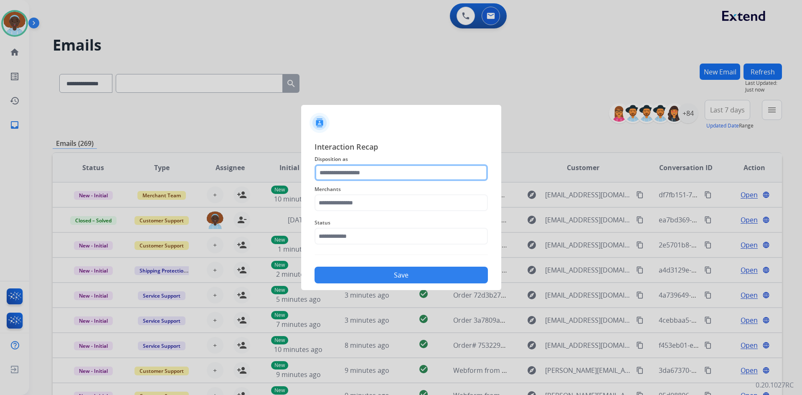
click at [337, 172] on input "text" at bounding box center [400, 172] width 173 height 17
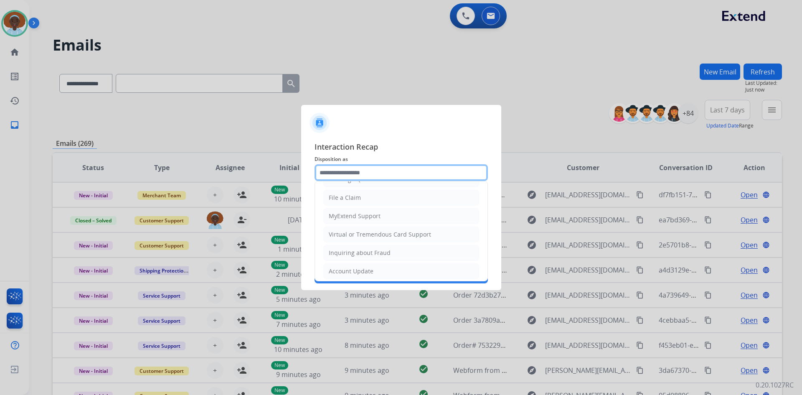
scroll to position [130, 0]
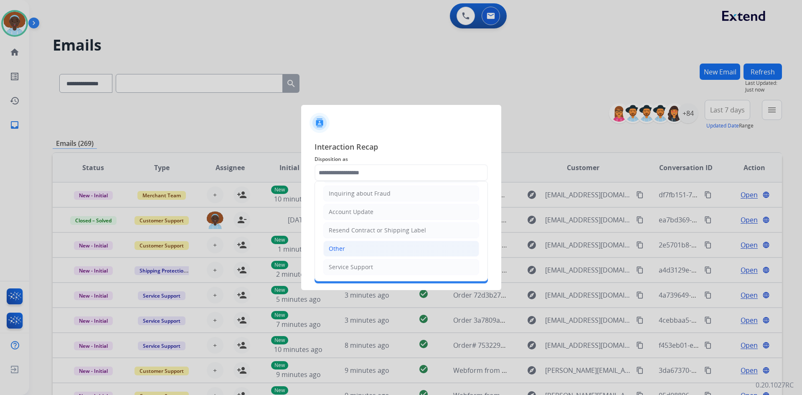
click at [348, 252] on li "Other" at bounding box center [401, 248] width 156 height 16
type input "*****"
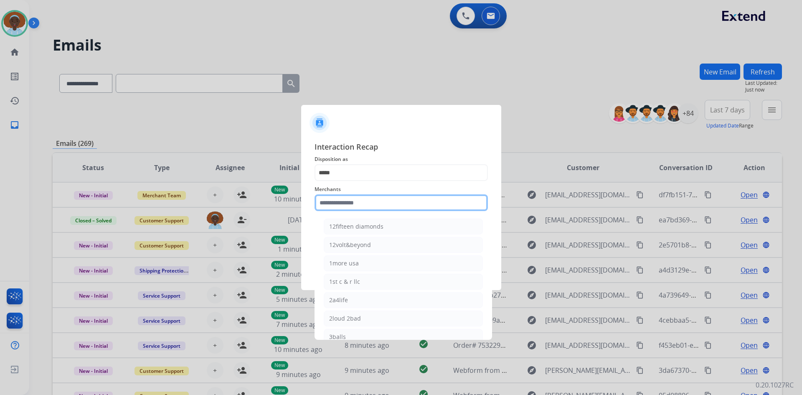
click at [353, 205] on input "text" at bounding box center [400, 202] width 173 height 17
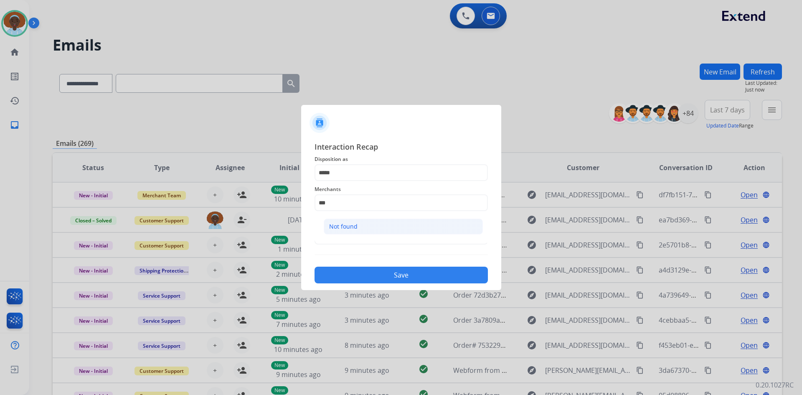
click at [347, 233] on li "Not found" at bounding box center [403, 226] width 159 height 16
type input "*********"
click at [348, 235] on input "text" at bounding box center [400, 236] width 173 height 17
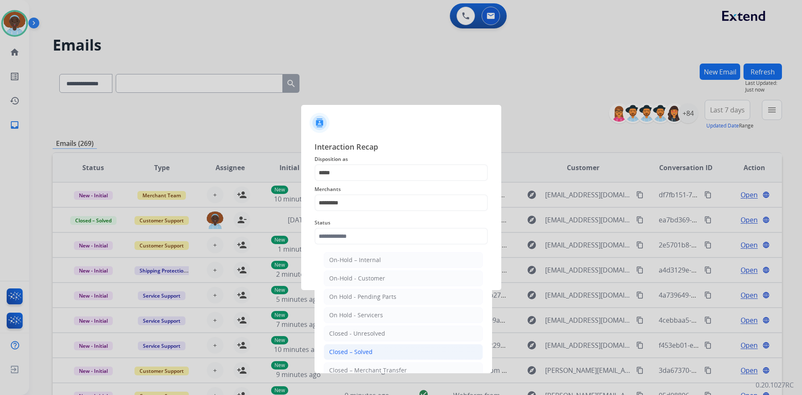
click at [365, 350] on div "Closed – Solved" at bounding box center [350, 351] width 43 height 8
type input "**********"
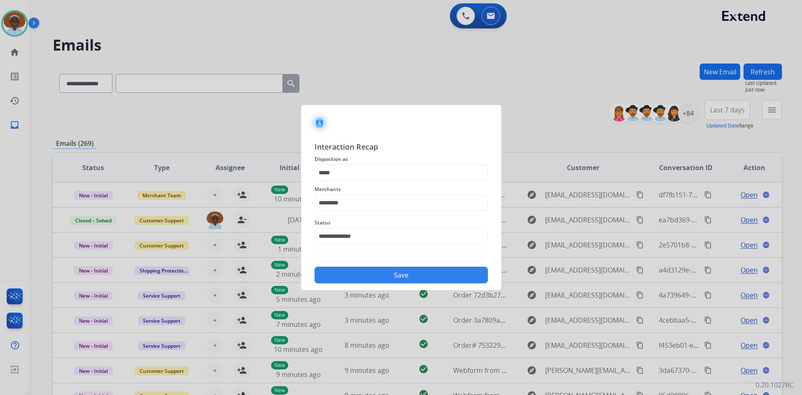
click at [372, 281] on button "Save" at bounding box center [400, 274] width 173 height 17
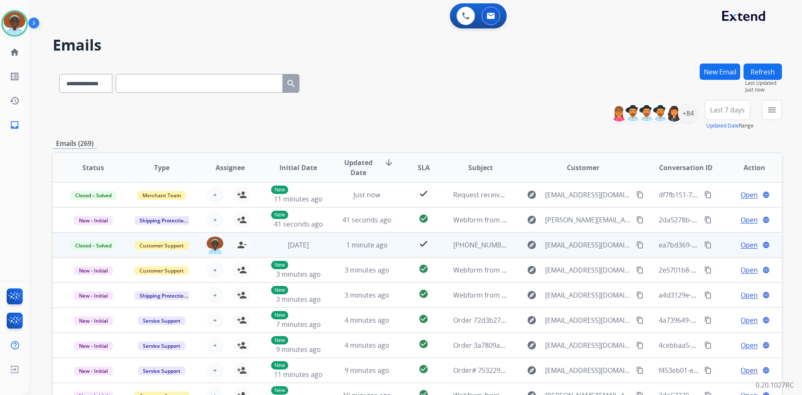
click at [740, 245] on span "Open" at bounding box center [748, 245] width 17 height 10
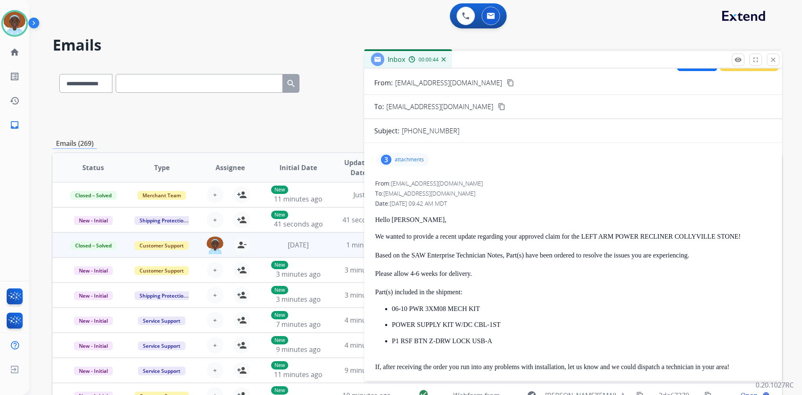
scroll to position [0, 0]
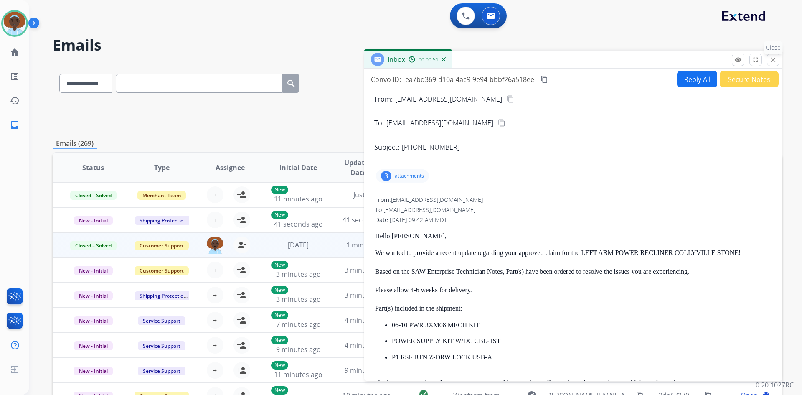
click at [776, 58] on mat-icon "close" at bounding box center [773, 60] width 8 height 8
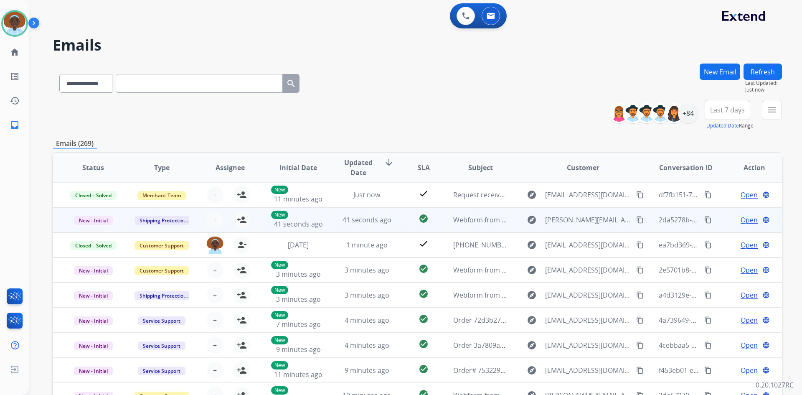
click at [740, 223] on span "Open" at bounding box center [748, 220] width 17 height 10
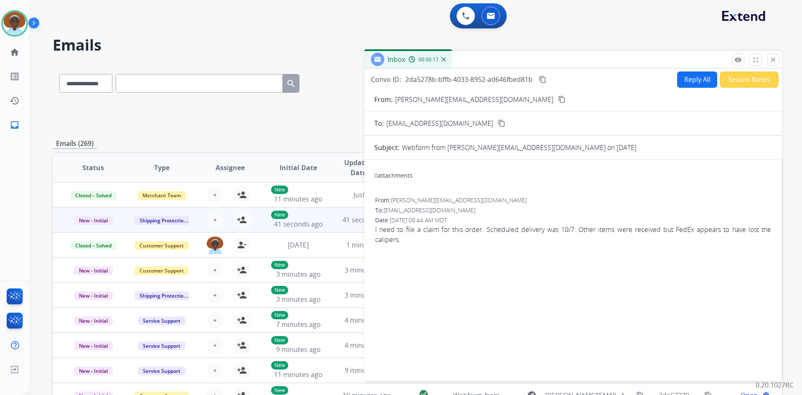
click at [558, 100] on mat-icon "content_copy" at bounding box center [562, 100] width 8 height 8
click at [771, 62] on mat-icon "close" at bounding box center [773, 60] width 8 height 8
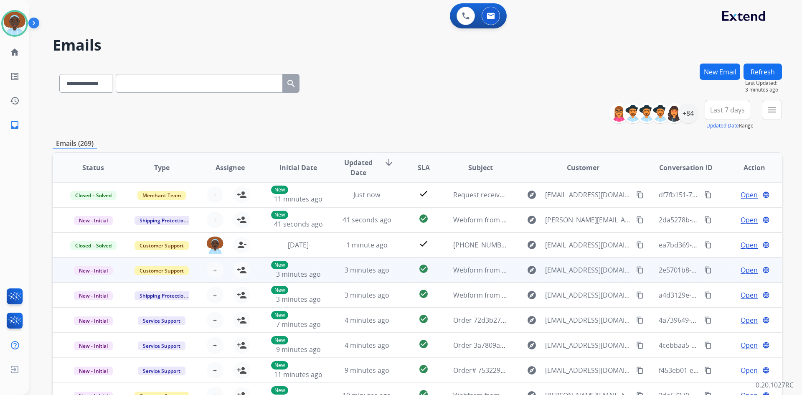
click at [742, 269] on span "Open" at bounding box center [748, 270] width 17 height 10
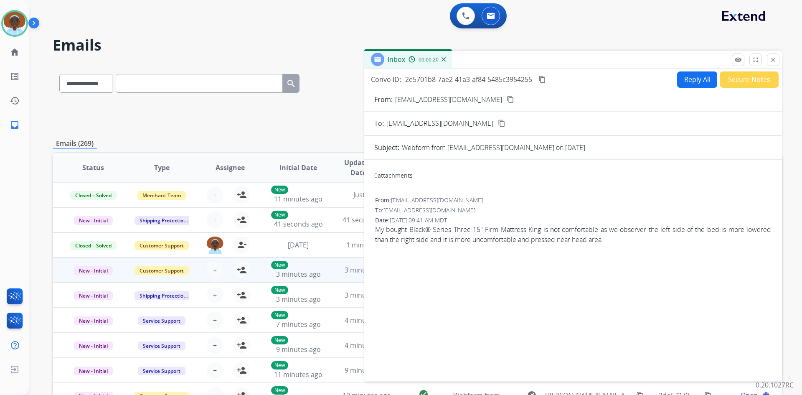
click at [506, 100] on mat-icon "content_copy" at bounding box center [510, 100] width 8 height 8
click at [702, 77] on button "Reply All" at bounding box center [697, 79] width 40 height 16
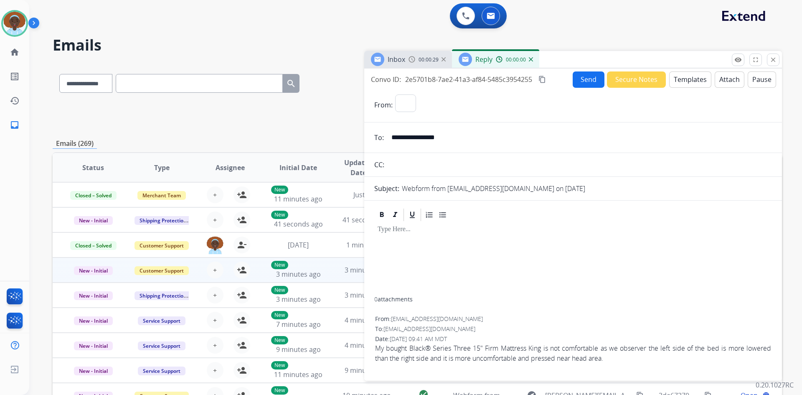
select select "**********"
click at [690, 78] on button "Templates" at bounding box center [690, 79] width 42 height 16
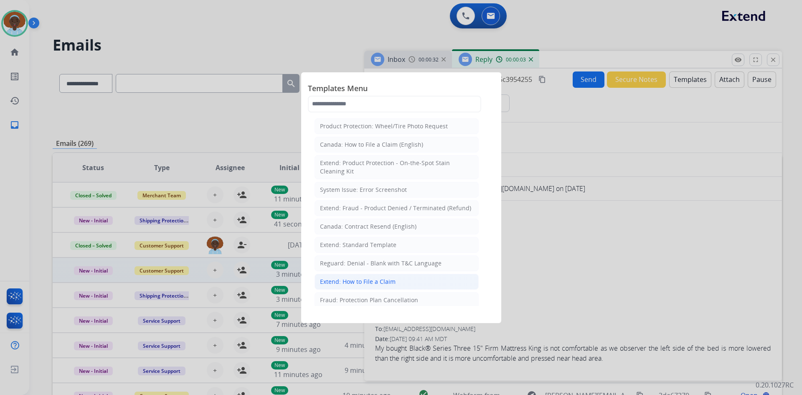
click at [400, 284] on li "Extend: How to File a Claim" at bounding box center [396, 281] width 164 height 16
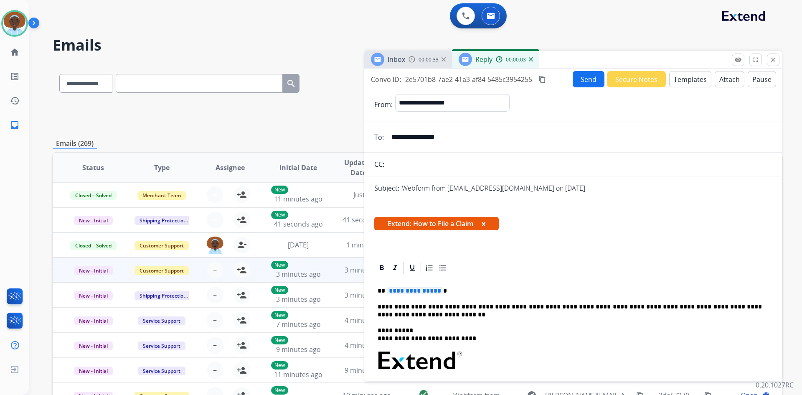
click at [427, 291] on span "**********" at bounding box center [415, 290] width 56 height 7
click at [585, 80] on button "Send" at bounding box center [588, 79] width 32 height 16
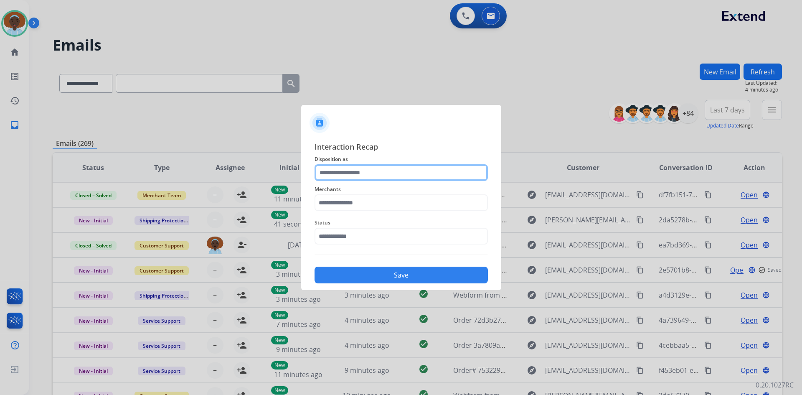
click at [349, 171] on input "text" at bounding box center [400, 172] width 173 height 17
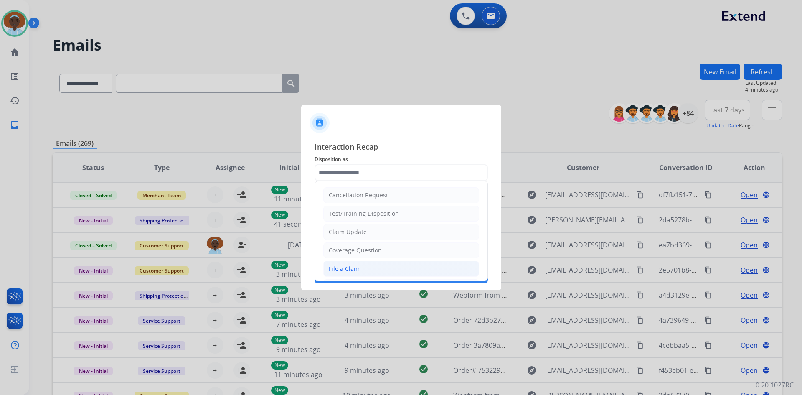
click at [361, 265] on li "File a Claim" at bounding box center [401, 268] width 156 height 16
type input "**********"
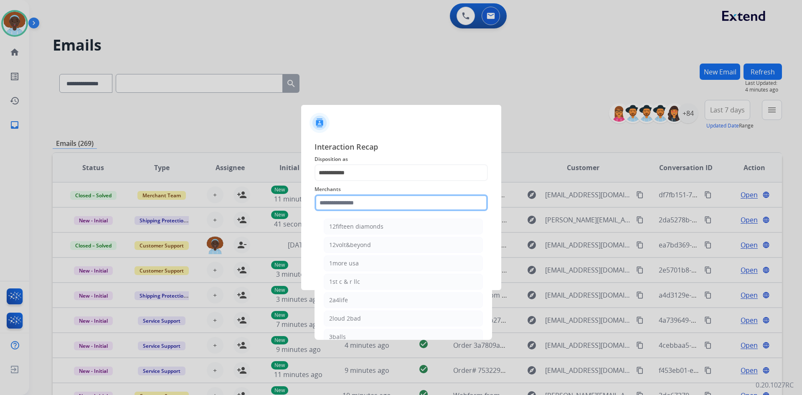
click at [369, 199] on input "text" at bounding box center [400, 202] width 173 height 17
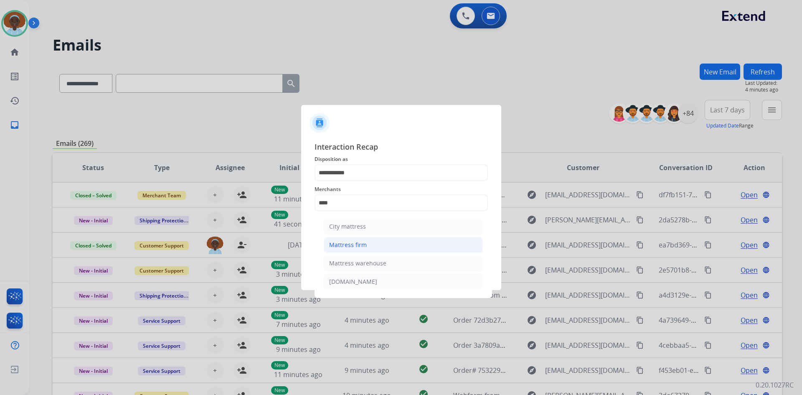
click at [361, 244] on div "Mattress firm" at bounding box center [348, 244] width 38 height 8
type input "**********"
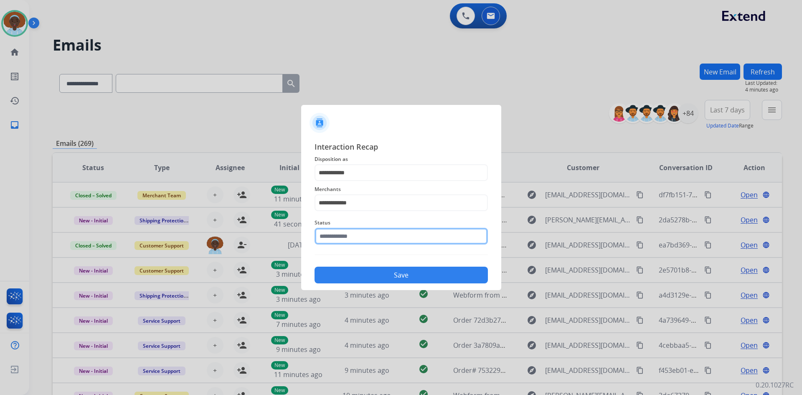
click at [364, 236] on input "text" at bounding box center [400, 236] width 173 height 17
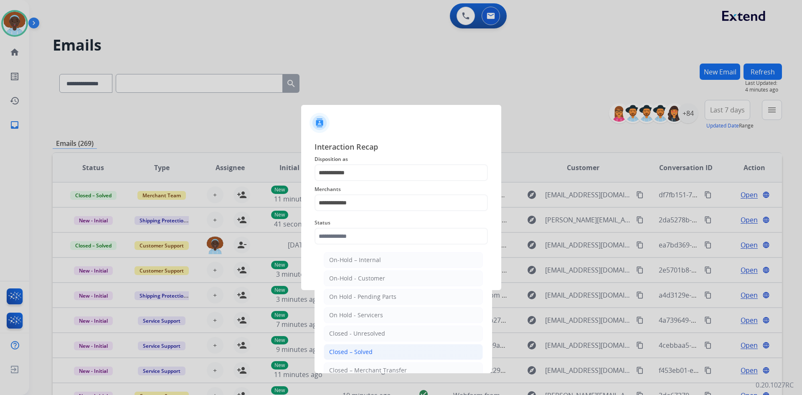
click at [387, 349] on li "Closed – Solved" at bounding box center [403, 352] width 159 height 16
type input "**********"
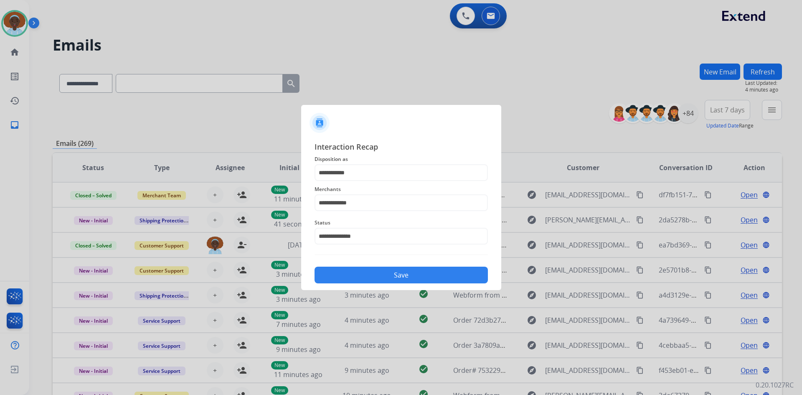
click at [380, 273] on button "Save" at bounding box center [400, 274] width 173 height 17
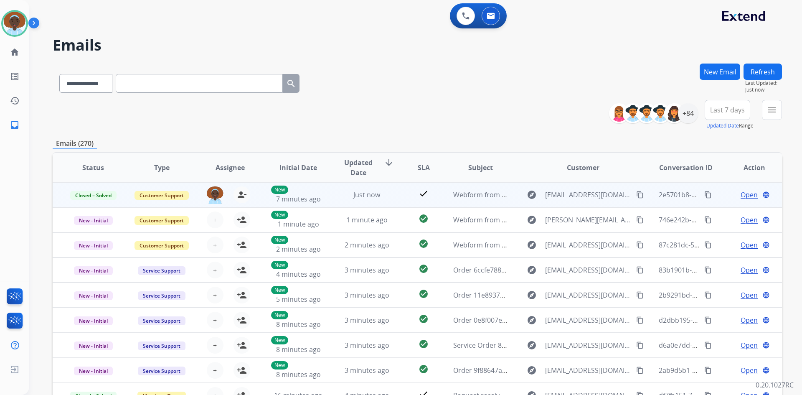
click at [636, 194] on mat-icon "content_copy" at bounding box center [640, 195] width 8 height 8
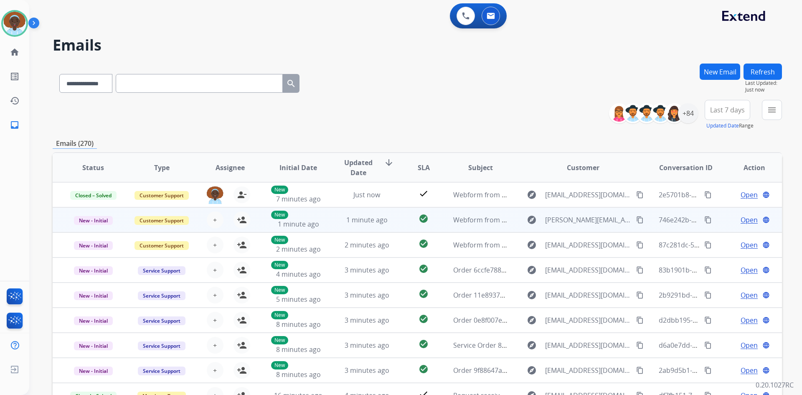
click at [740, 219] on span "Open" at bounding box center [748, 220] width 17 height 10
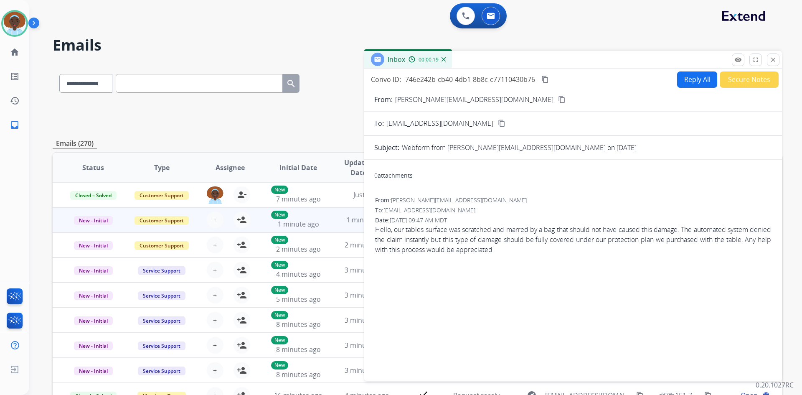
click at [558, 99] on mat-icon "content_copy" at bounding box center [562, 100] width 8 height 8
click at [772, 61] on mat-icon "close" at bounding box center [773, 60] width 8 height 8
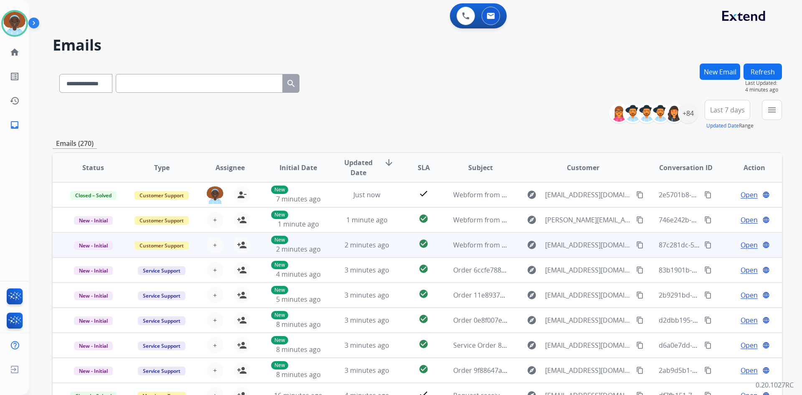
click at [747, 245] on span "Open" at bounding box center [748, 245] width 17 height 10
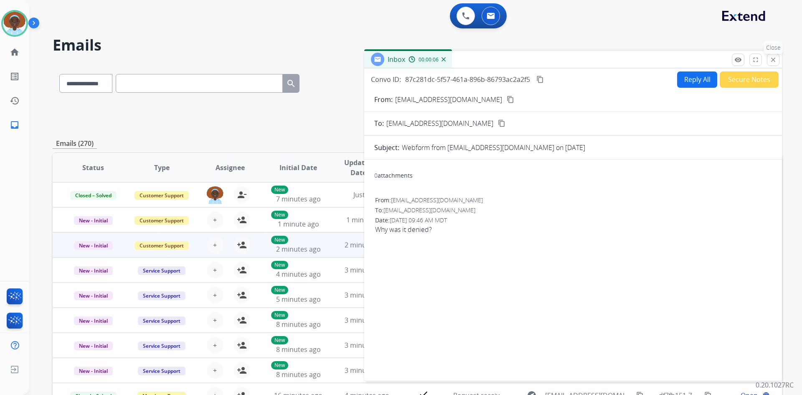
click at [774, 64] on button "close Close" at bounding box center [772, 59] width 13 height 13
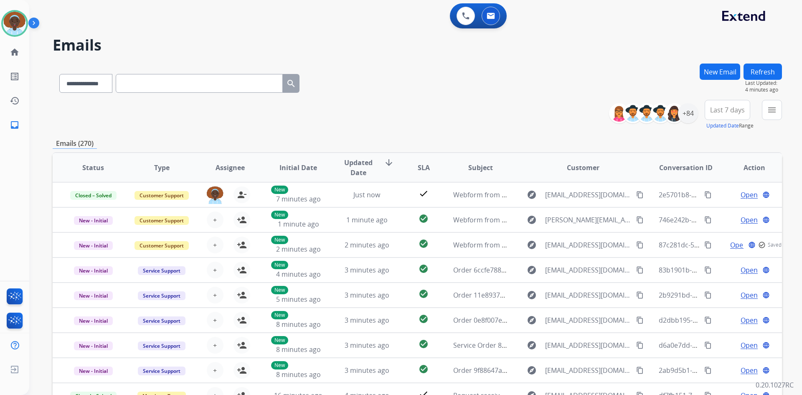
click at [751, 73] on button "Refresh" at bounding box center [762, 71] width 38 height 16
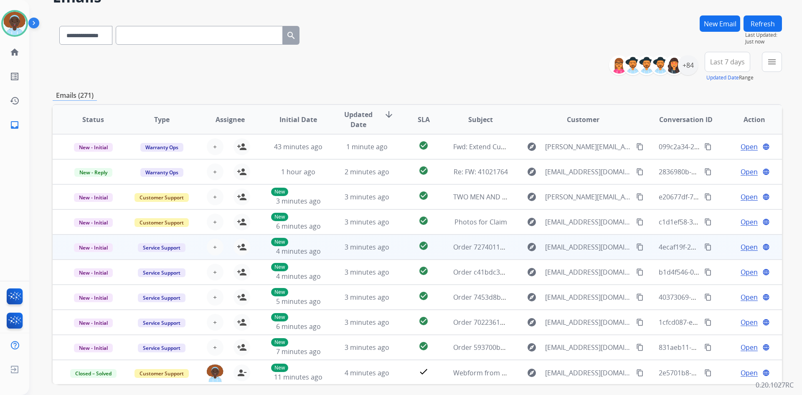
scroll to position [39, 0]
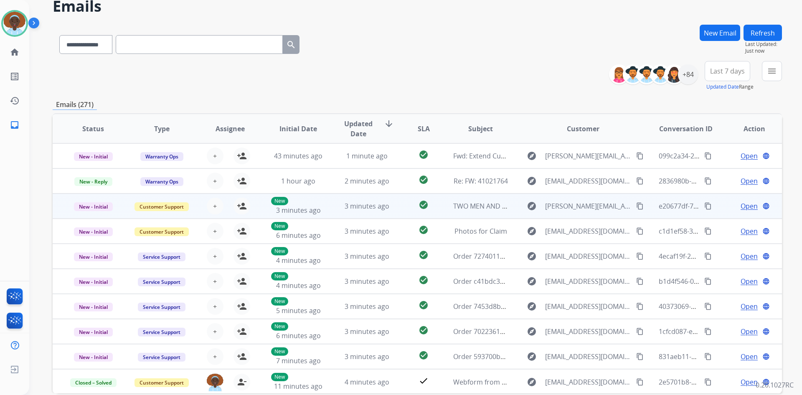
click at [740, 207] on span "Open" at bounding box center [748, 206] width 17 height 10
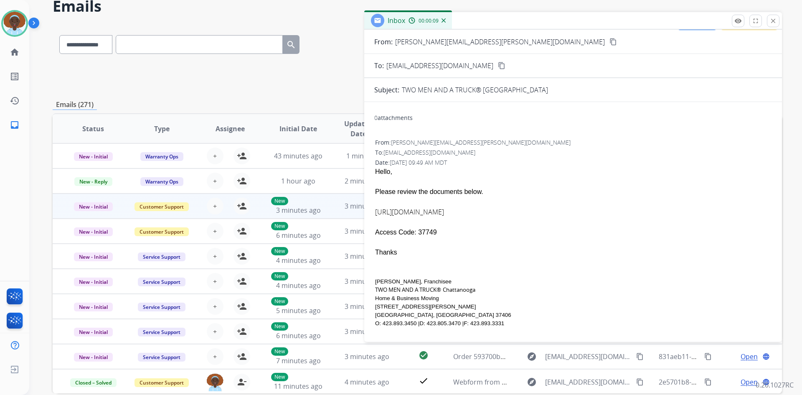
scroll to position [0, 0]
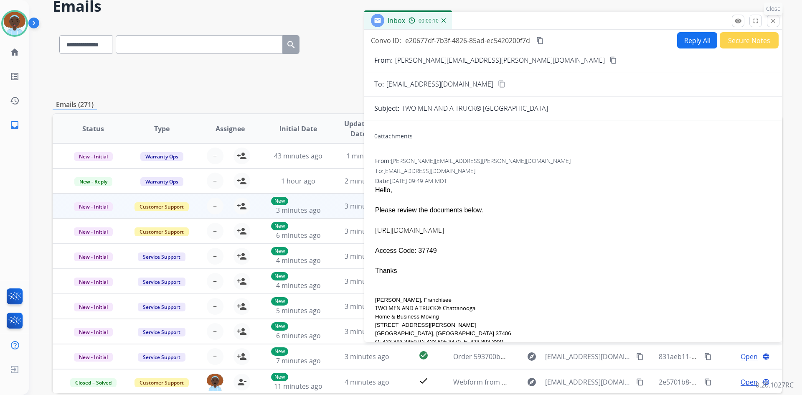
click at [774, 25] on button "close Close" at bounding box center [772, 21] width 13 height 13
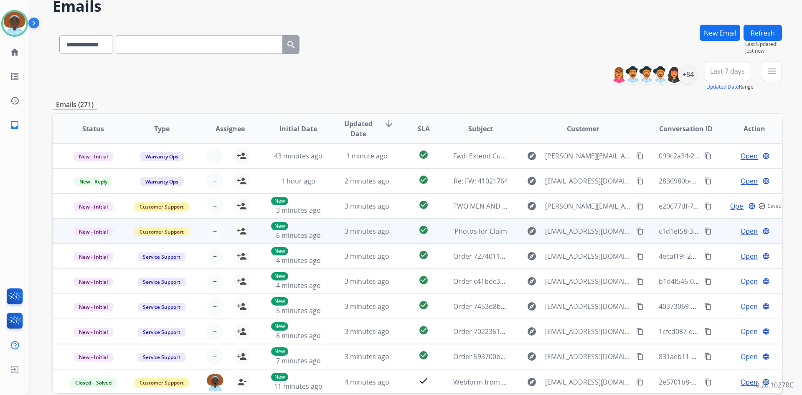
click at [742, 232] on span "Open" at bounding box center [748, 231] width 17 height 10
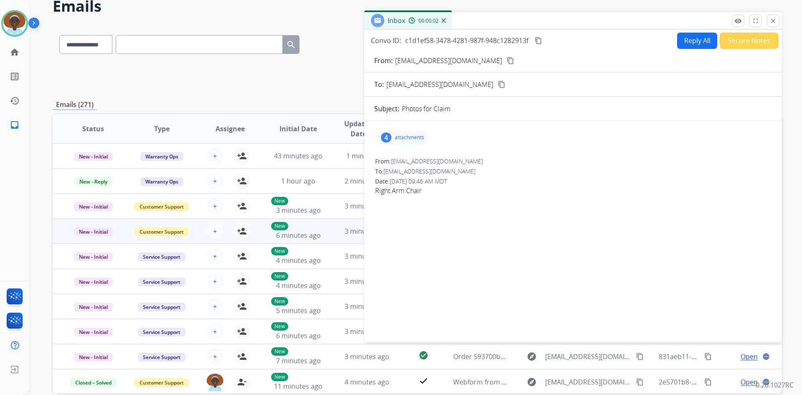
click at [386, 136] on div "4" at bounding box center [386, 137] width 10 height 10
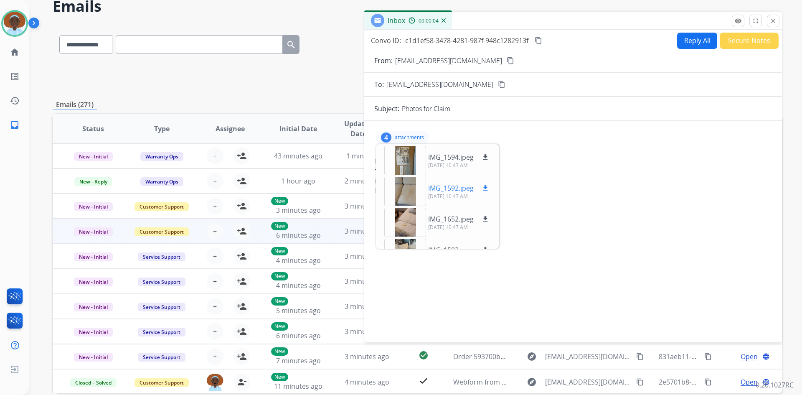
click at [407, 187] on div at bounding box center [405, 191] width 42 height 29
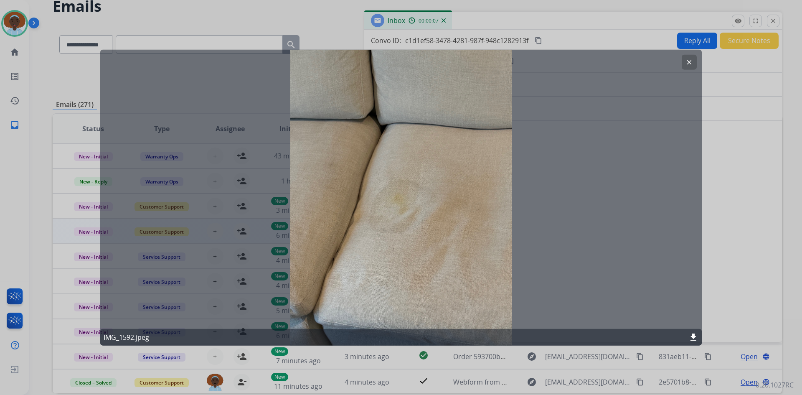
click at [687, 61] on mat-icon "clear" at bounding box center [689, 62] width 8 height 8
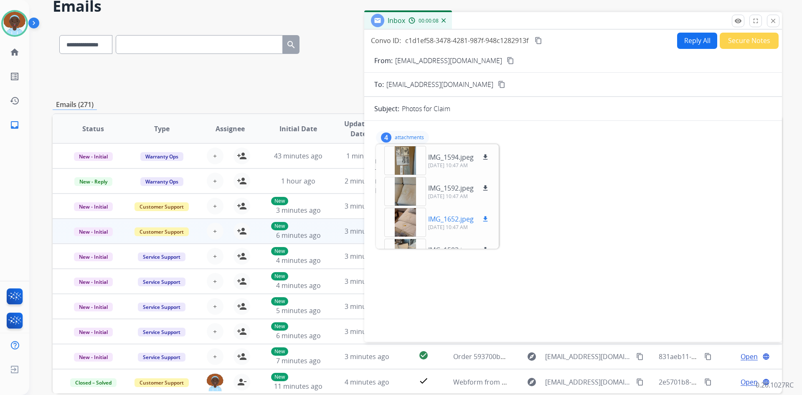
click at [400, 223] on div at bounding box center [405, 221] width 42 height 29
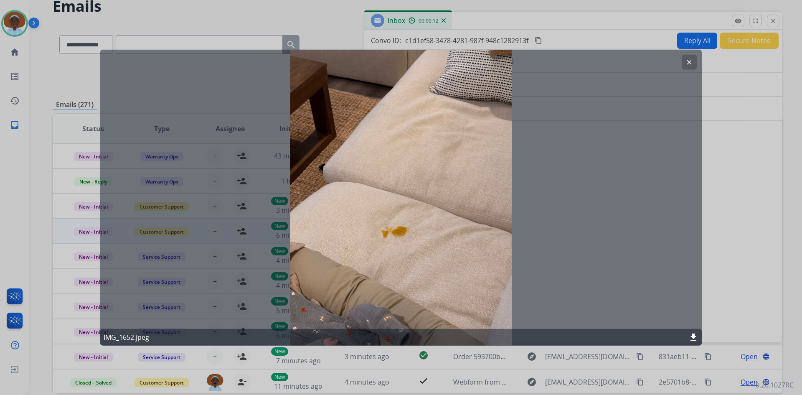
click at [691, 61] on mat-icon "clear" at bounding box center [689, 62] width 8 height 8
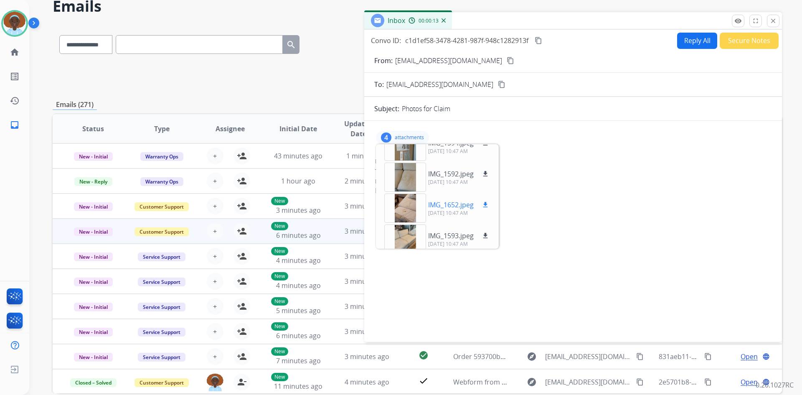
scroll to position [21, 0]
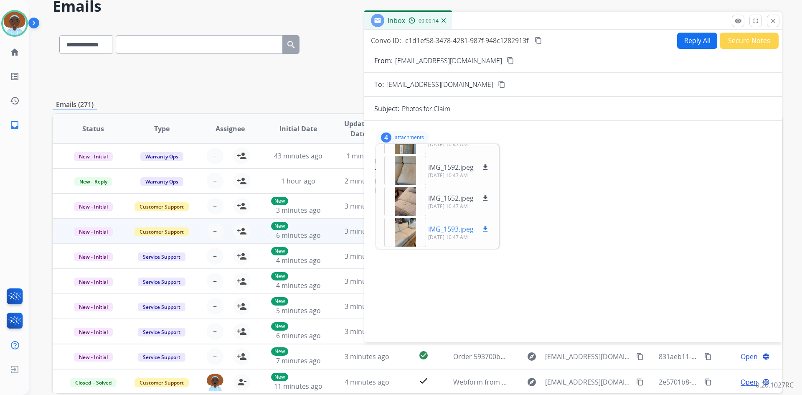
click at [409, 230] on div at bounding box center [405, 231] width 42 height 29
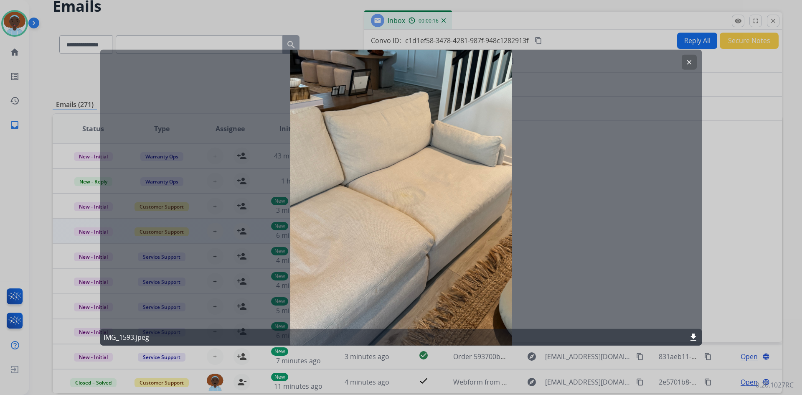
click at [688, 60] on mat-icon "clear" at bounding box center [689, 62] width 8 height 8
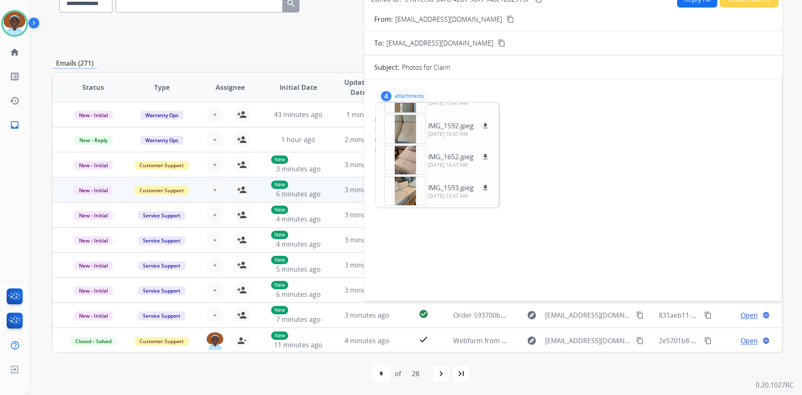
scroll to position [81, 0]
click at [408, 160] on div at bounding box center [405, 159] width 42 height 29
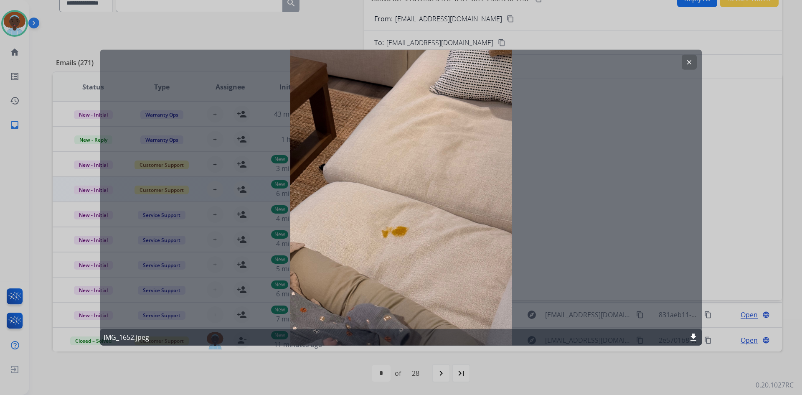
click at [687, 62] on mat-icon "clear" at bounding box center [689, 62] width 8 height 8
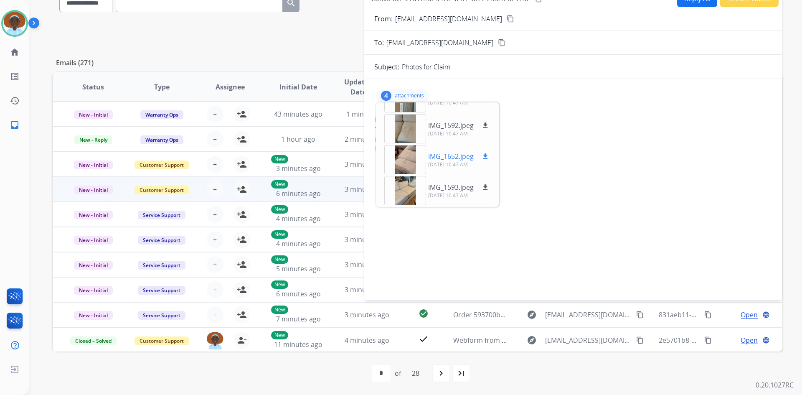
click at [409, 160] on div at bounding box center [405, 159] width 42 height 29
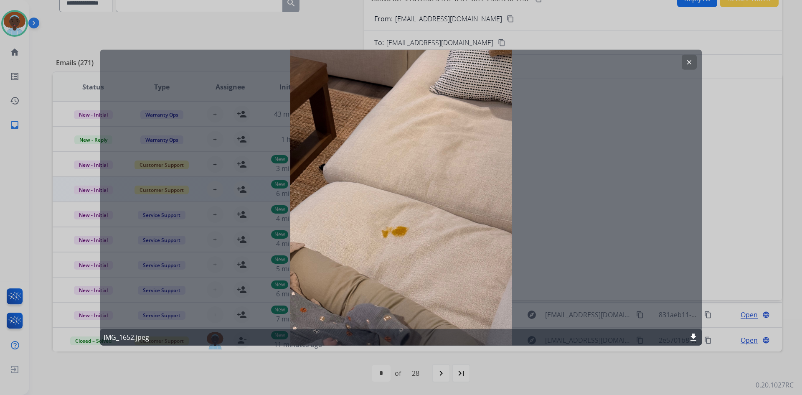
click at [689, 61] on mat-icon "clear" at bounding box center [689, 62] width 8 height 8
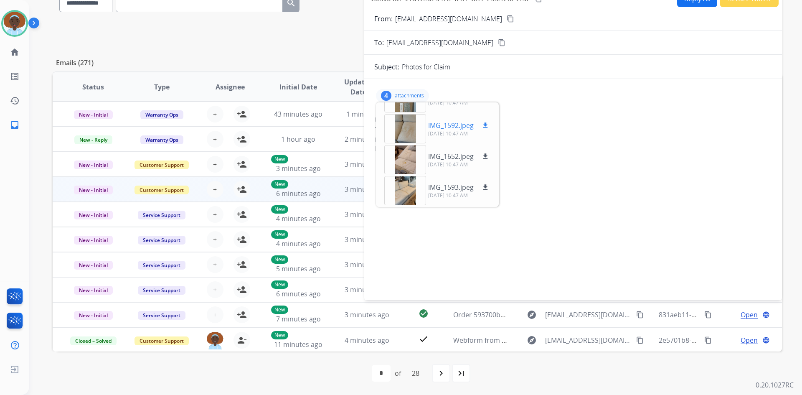
click at [409, 129] on div at bounding box center [405, 128] width 42 height 29
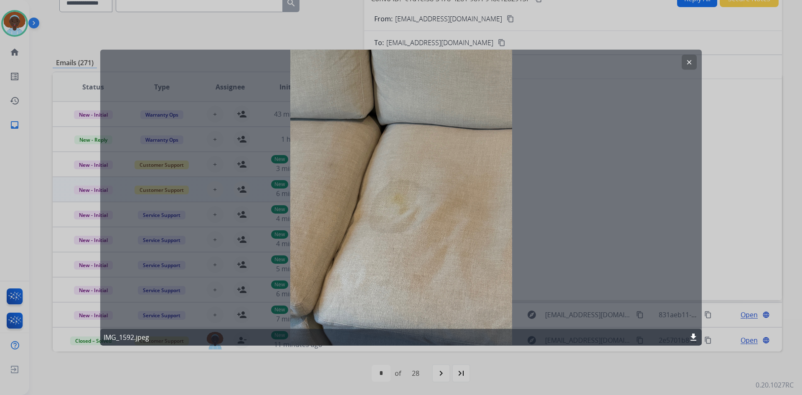
click at [688, 61] on mat-icon "clear" at bounding box center [689, 62] width 8 height 8
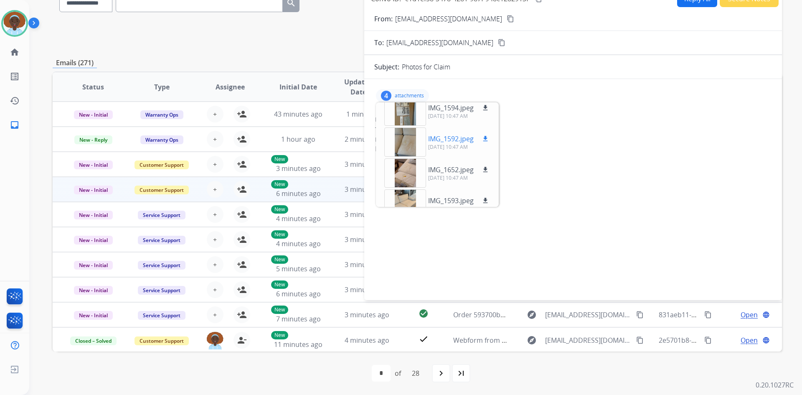
scroll to position [0, 0]
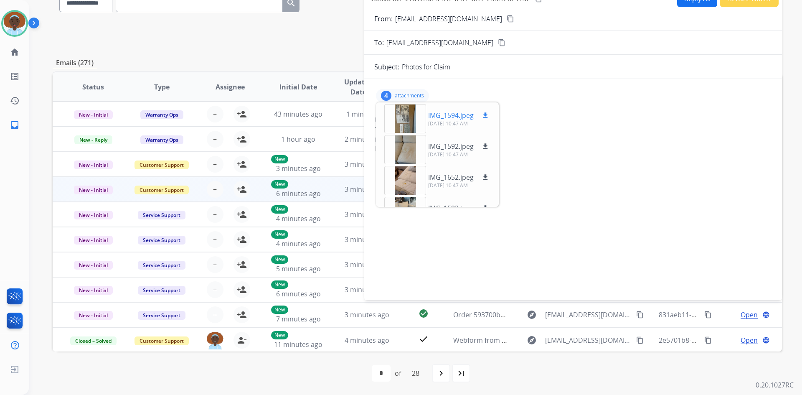
click at [407, 120] on div at bounding box center [405, 118] width 42 height 29
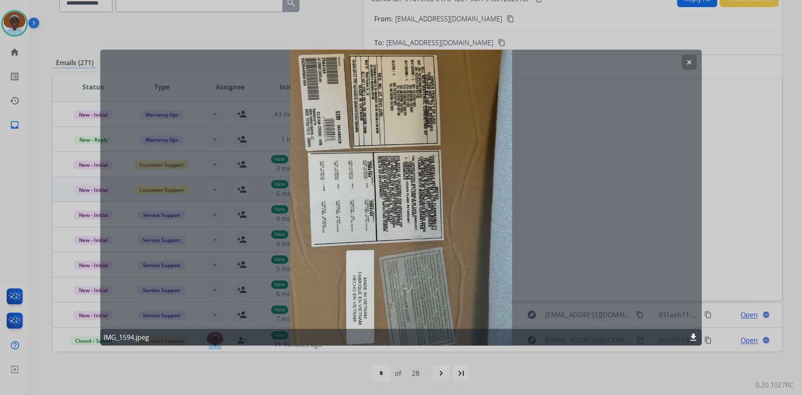
click at [691, 63] on mat-icon "clear" at bounding box center [689, 62] width 8 height 8
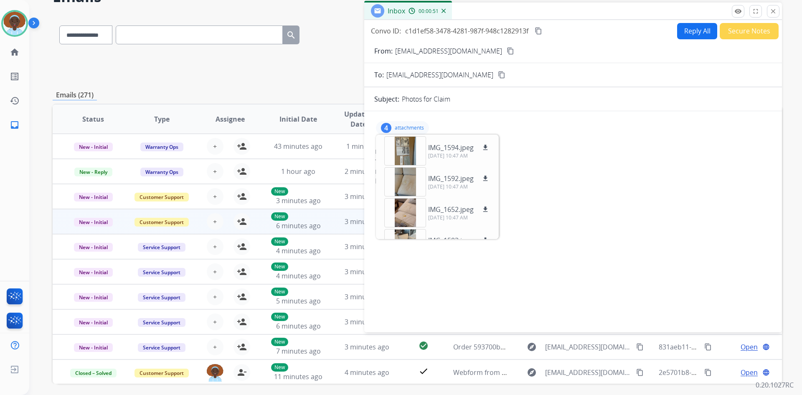
scroll to position [39, 0]
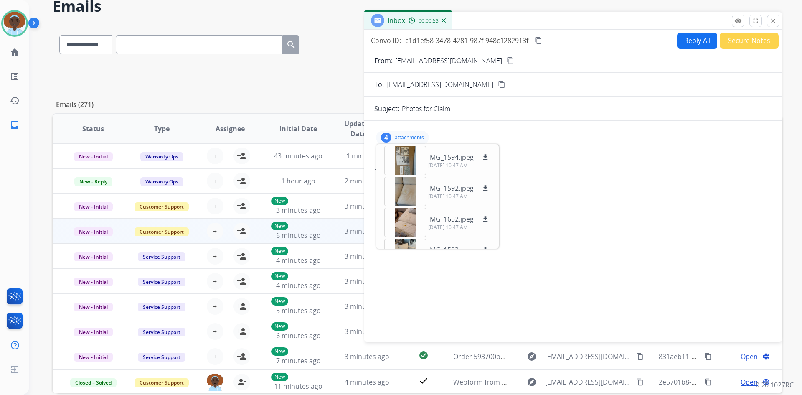
click at [506, 61] on mat-icon "content_copy" at bounding box center [510, 61] width 8 height 8
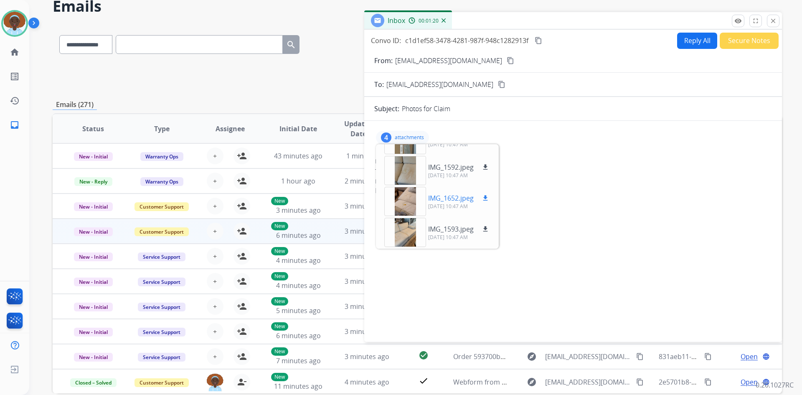
scroll to position [81, 0]
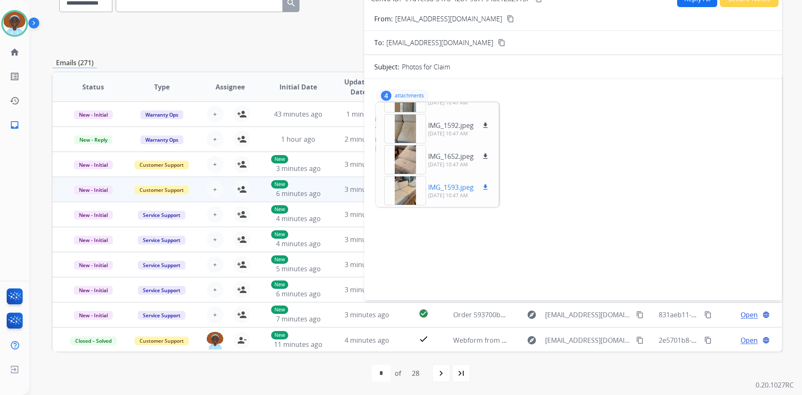
click at [409, 184] on div at bounding box center [405, 190] width 42 height 29
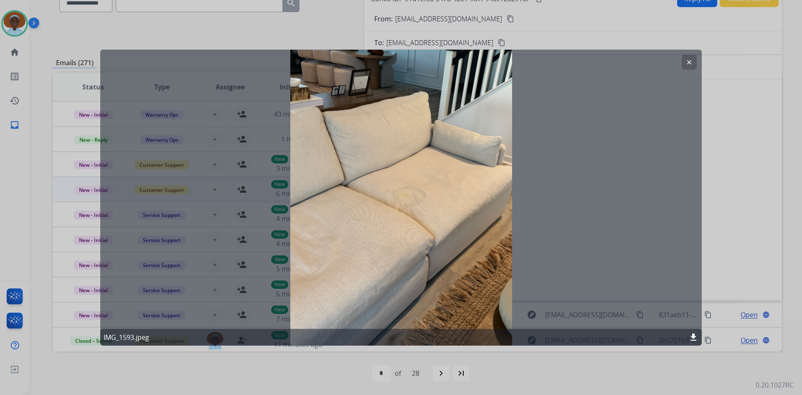
click at [689, 59] on mat-icon "clear" at bounding box center [689, 62] width 8 height 8
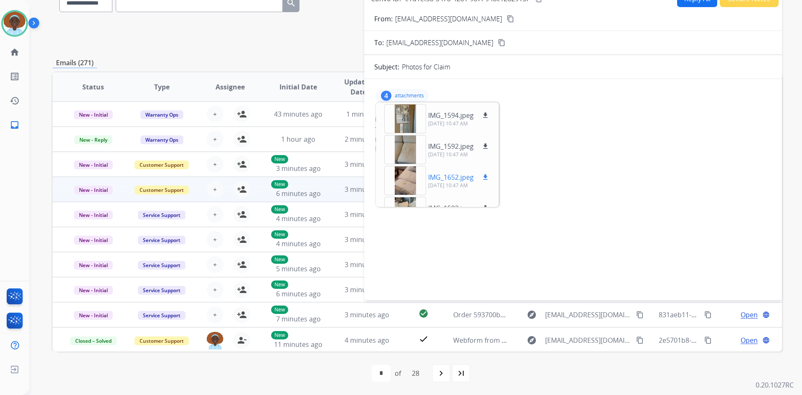
scroll to position [21, 0]
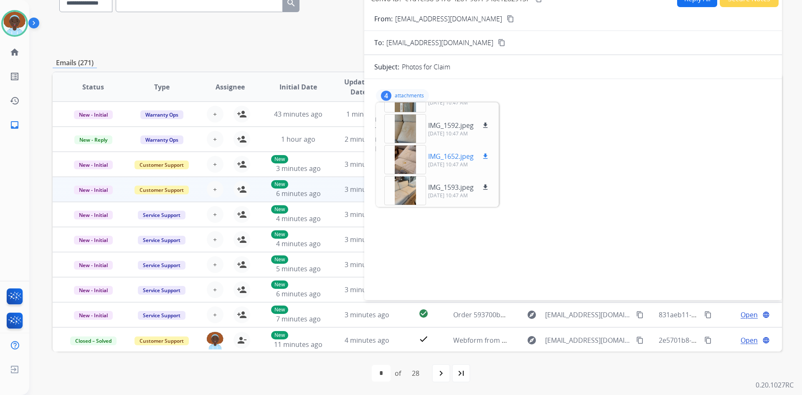
click at [486, 155] on mat-icon "download" at bounding box center [485, 156] width 8 height 8
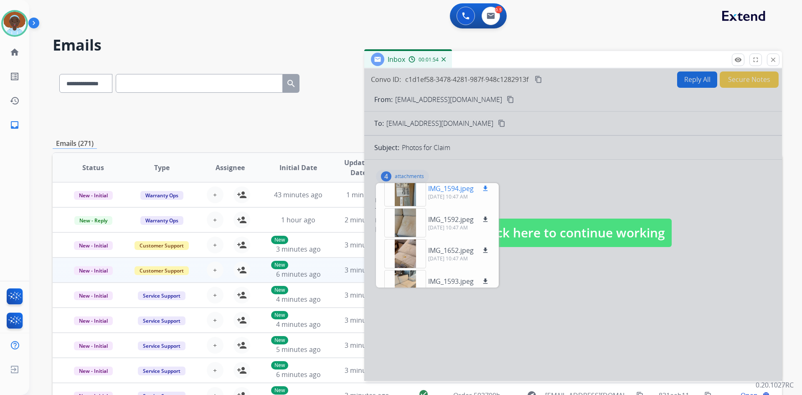
scroll to position [0, 0]
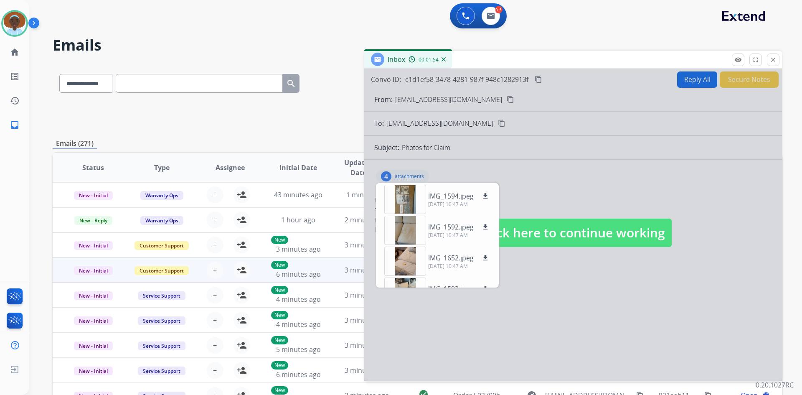
click at [402, 176] on div at bounding box center [572, 224] width 417 height 312
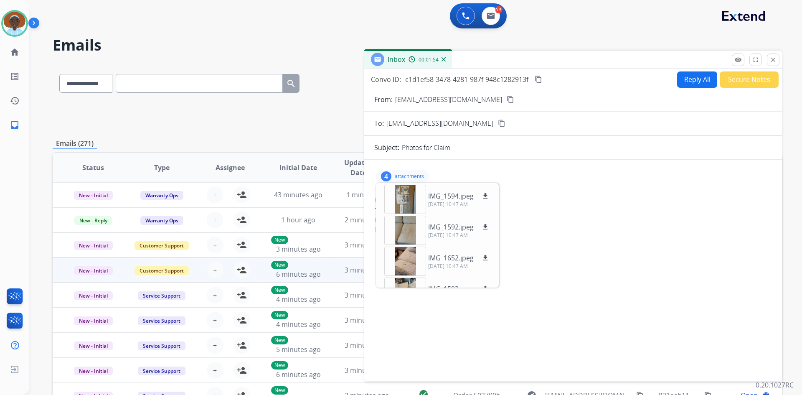
click at [403, 172] on div "4 attachments IMG_1594.jpeg download [DATE] 10:47 AM IMG_1592.jpeg download [DA…" at bounding box center [402, 175] width 53 height 13
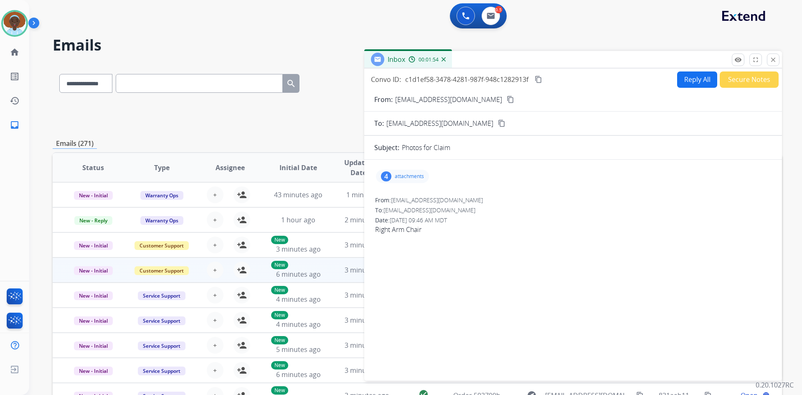
click at [697, 83] on button "Reply All" at bounding box center [697, 79] width 40 height 16
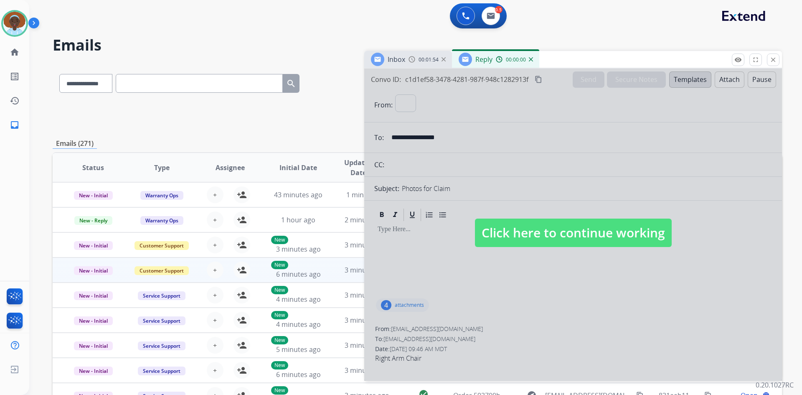
select select "**********"
click at [581, 238] on span "Click here to continue working" at bounding box center [573, 232] width 197 height 28
select select
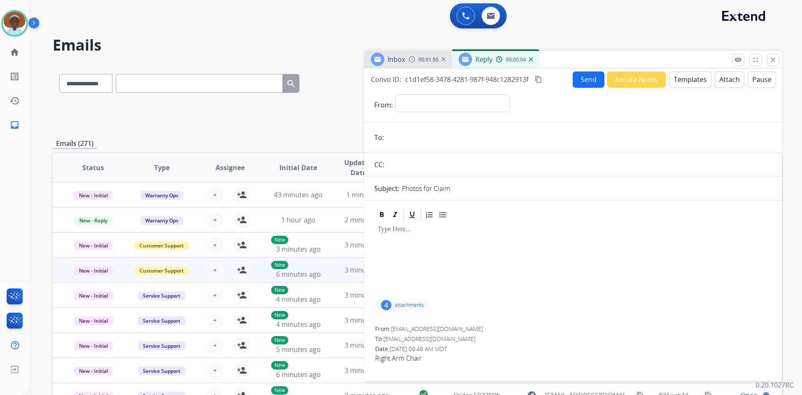
click at [685, 79] on button "Templates" at bounding box center [690, 79] width 42 height 16
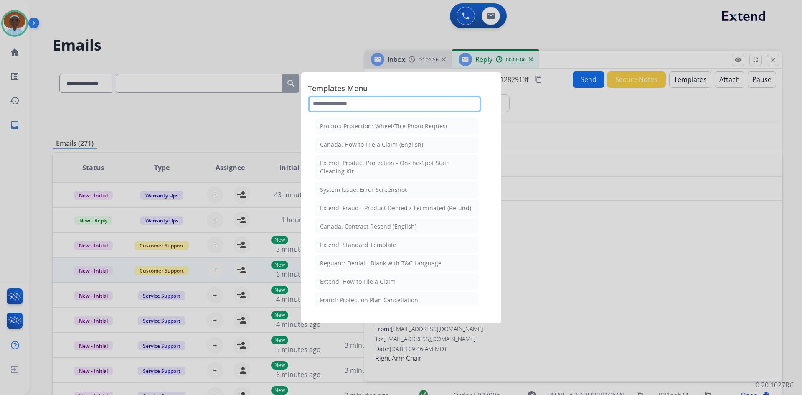
click at [369, 106] on input "text" at bounding box center [394, 104] width 173 height 17
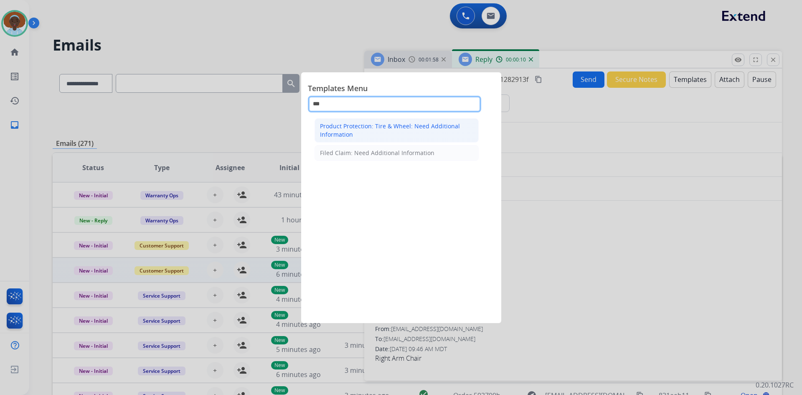
type input "***"
click at [358, 133] on div "Product Protection: Tire & Wheel: Need Additional Information" at bounding box center [396, 130] width 153 height 17
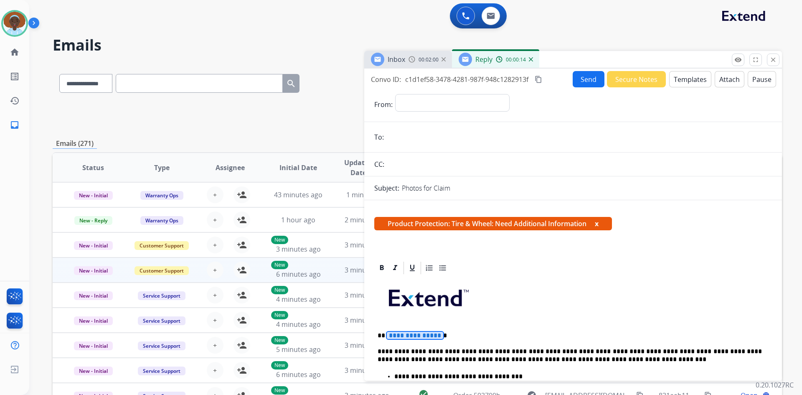
click at [417, 333] on span "**********" at bounding box center [415, 334] width 56 height 7
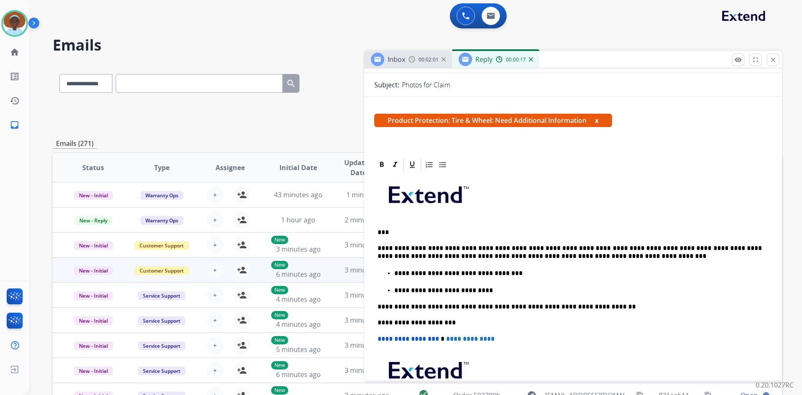
scroll to position [125, 0]
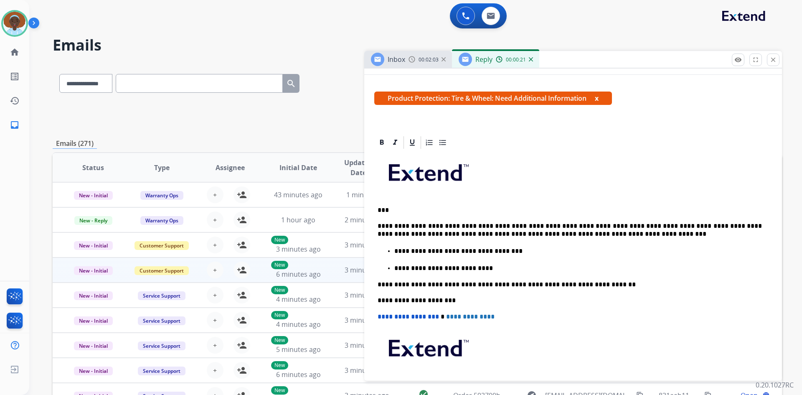
click at [538, 224] on p "**********" at bounding box center [569, 229] width 384 height 15
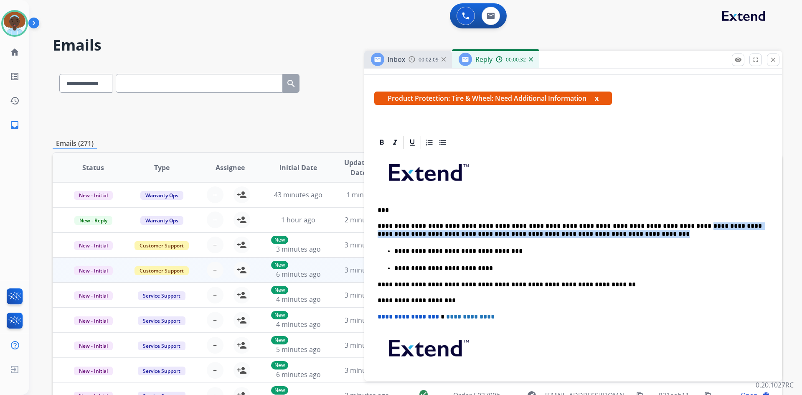
drag, startPoint x: 662, startPoint y: 226, endPoint x: 766, endPoint y: 235, distance: 104.7
click at [766, 235] on div "**********" at bounding box center [572, 316] width 417 height 363
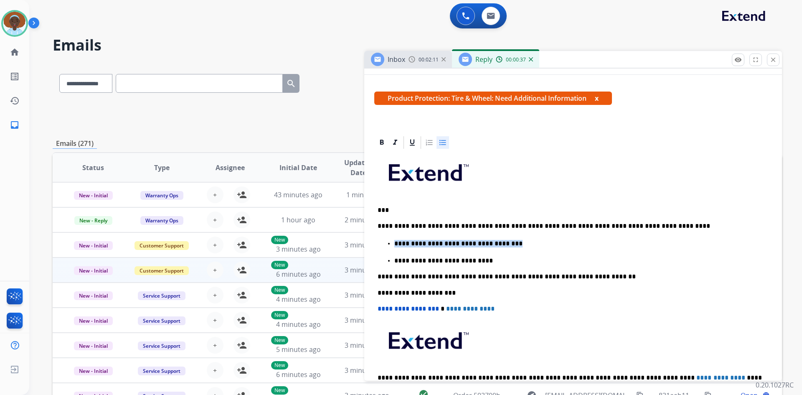
drag, startPoint x: 510, startPoint y: 243, endPoint x: 381, endPoint y: 243, distance: 129.0
click at [380, 242] on ul "**********" at bounding box center [572, 251] width 391 height 26
drag, startPoint x: 468, startPoint y: 259, endPoint x: 340, endPoint y: 258, distance: 127.3
click at [345, 258] on div "**********" at bounding box center [417, 269] width 729 height 412
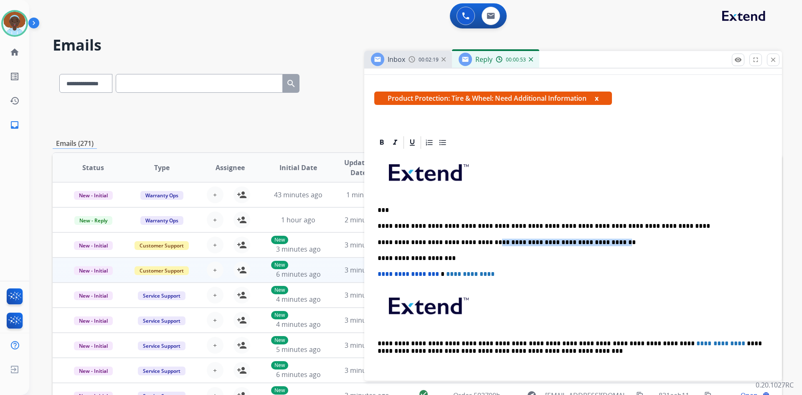
drag, startPoint x: 486, startPoint y: 241, endPoint x: 597, endPoint y: 241, distance: 111.5
click at [597, 241] on p "**********" at bounding box center [569, 242] width 384 height 8
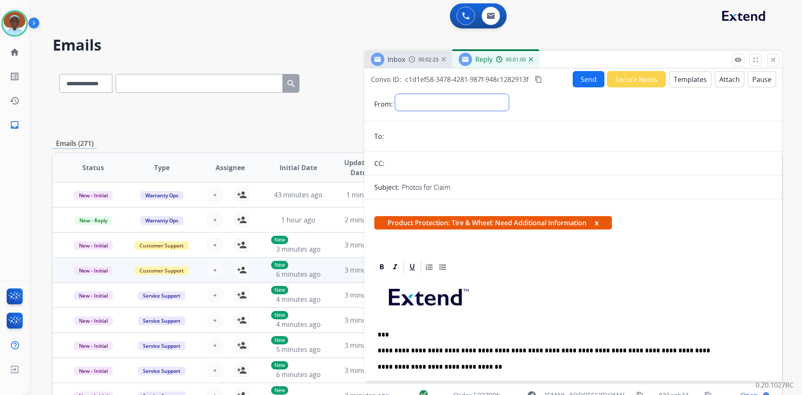
click at [431, 101] on select "**********" at bounding box center [452, 102] width 114 height 17
select select "**********"
click at [395, 94] on select "**********" at bounding box center [452, 102] width 114 height 17
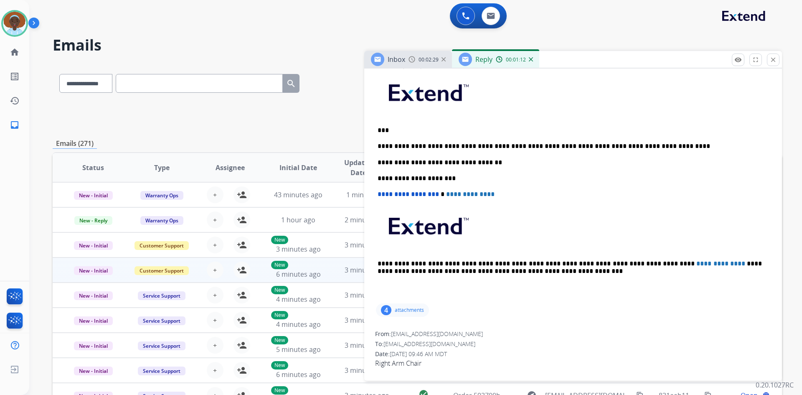
scroll to position [206, 0]
drag, startPoint x: 448, startPoint y: 332, endPoint x: 393, endPoint y: 331, distance: 55.5
click at [393, 331] on div "From: [EMAIL_ADDRESS][DOMAIN_NAME]" at bounding box center [573, 333] width 396 height 8
copy span "[EMAIL_ADDRESS][DOMAIN_NAME]"
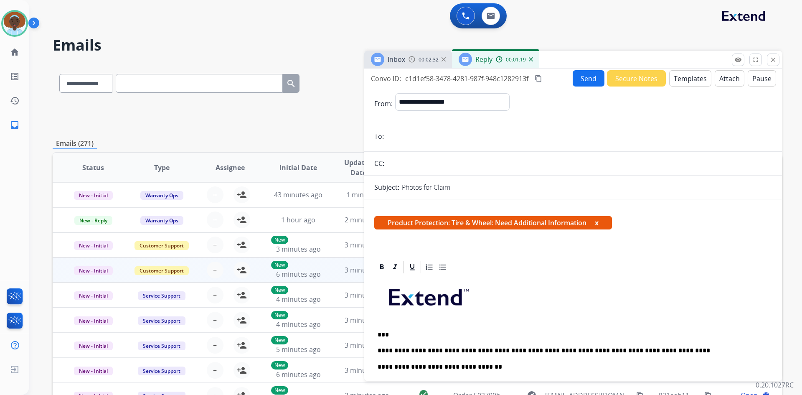
scroll to position [0, 0]
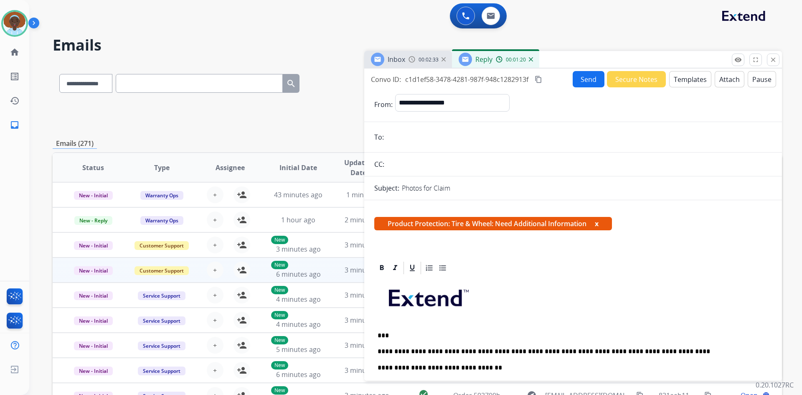
click at [422, 140] on input "email" at bounding box center [578, 137] width 385 height 17
paste input "**********"
type input "**********"
click at [585, 80] on button "Send" at bounding box center [588, 79] width 32 height 16
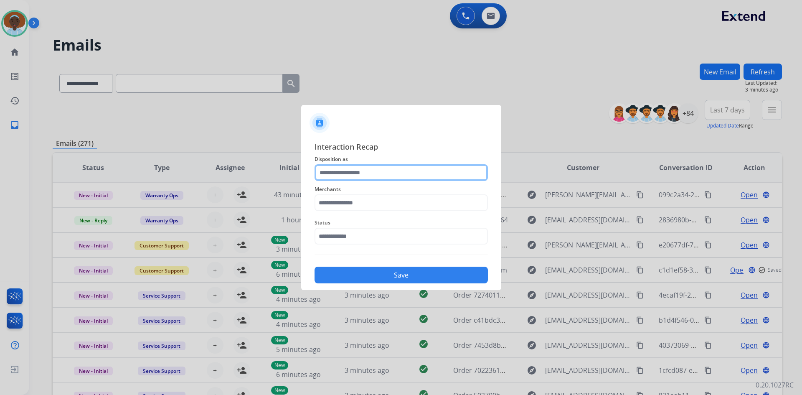
click at [354, 173] on input "text" at bounding box center [400, 172] width 173 height 17
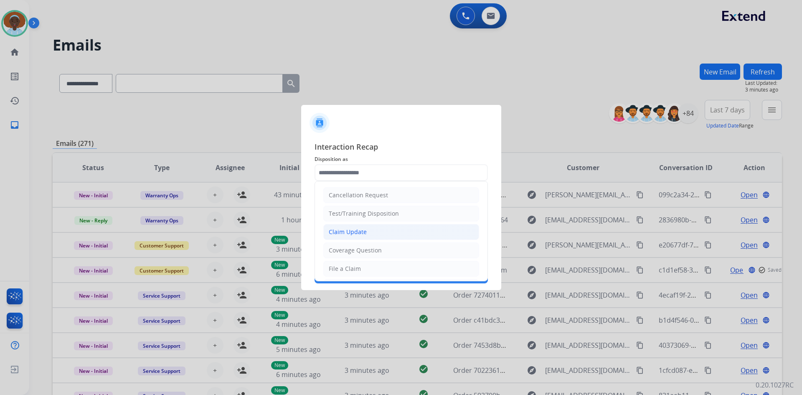
click at [355, 238] on li "Claim Update" at bounding box center [401, 232] width 156 height 16
type input "**********"
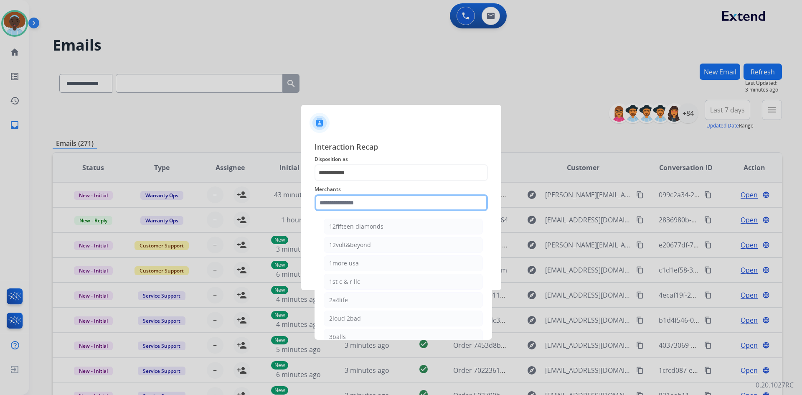
click at [367, 201] on input "text" at bounding box center [400, 202] width 173 height 17
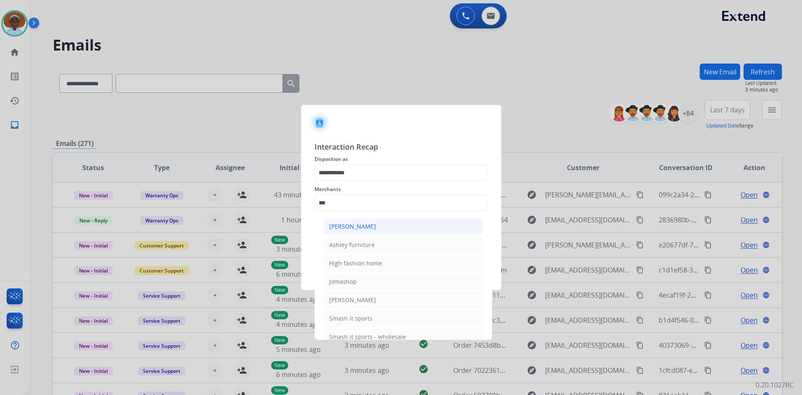
click at [362, 228] on div "[PERSON_NAME]" at bounding box center [352, 226] width 47 height 8
type input "**********"
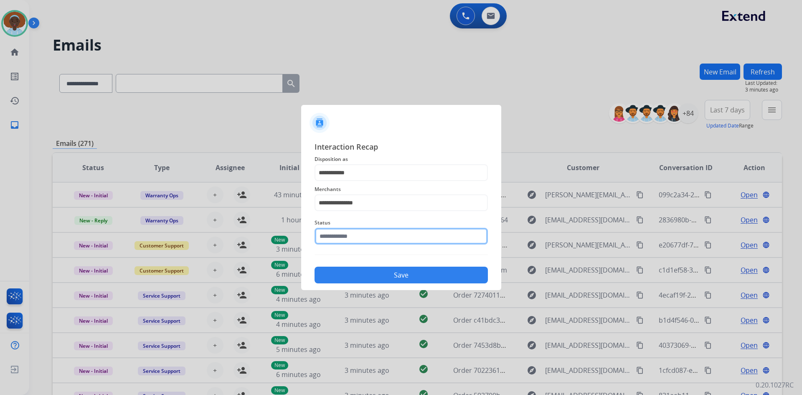
click at [356, 238] on input "text" at bounding box center [400, 236] width 173 height 17
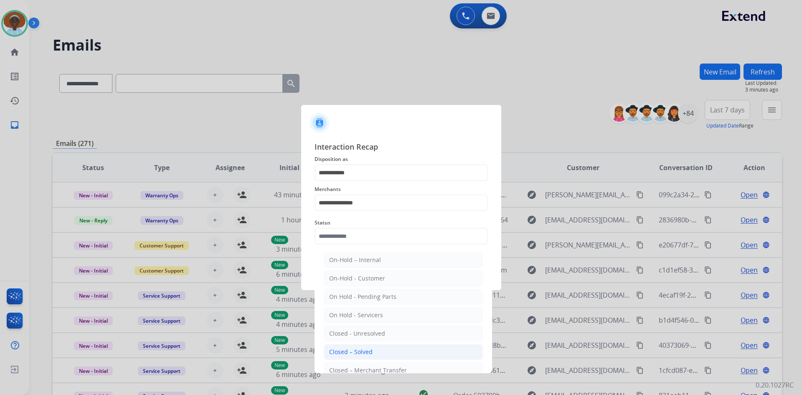
click at [364, 349] on div "Closed – Solved" at bounding box center [350, 351] width 43 height 8
type input "**********"
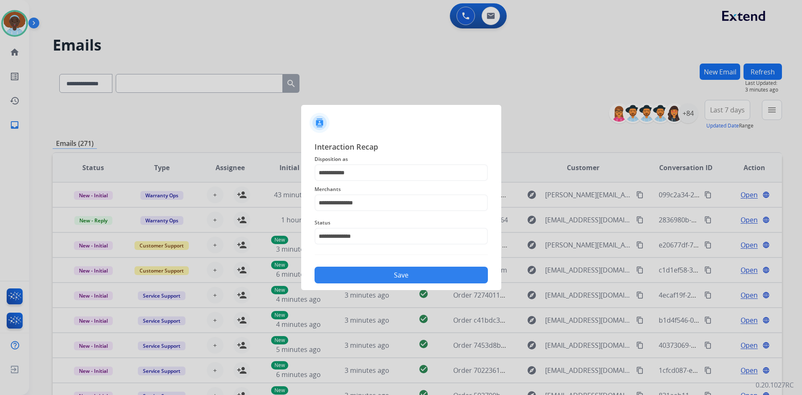
click at [392, 274] on button "Save" at bounding box center [400, 274] width 173 height 17
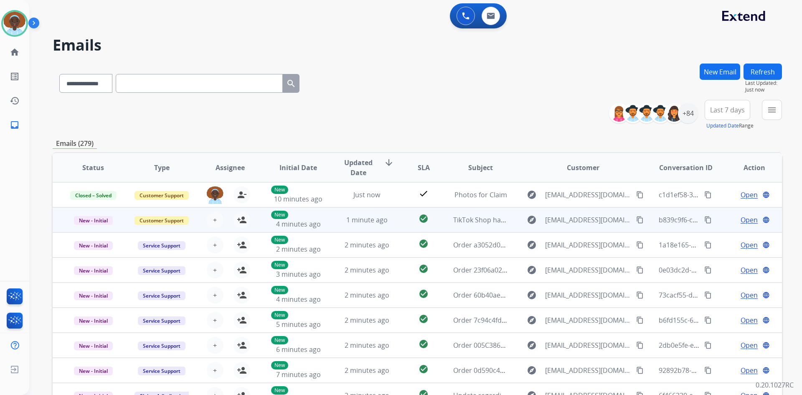
click at [740, 221] on span "Open" at bounding box center [748, 220] width 17 height 10
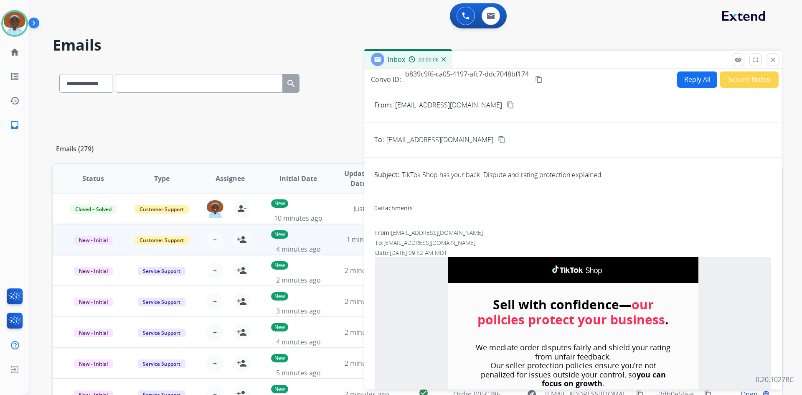
click at [731, 80] on button "Secure Notes" at bounding box center [748, 79] width 59 height 16
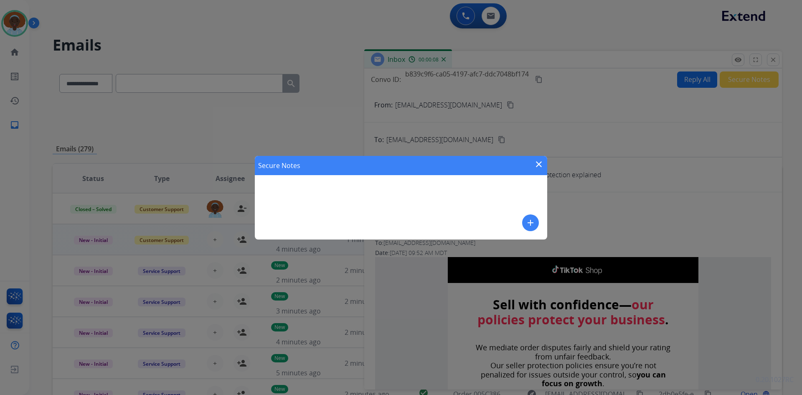
click at [530, 219] on mat-icon "add" at bounding box center [530, 222] width 10 height 10
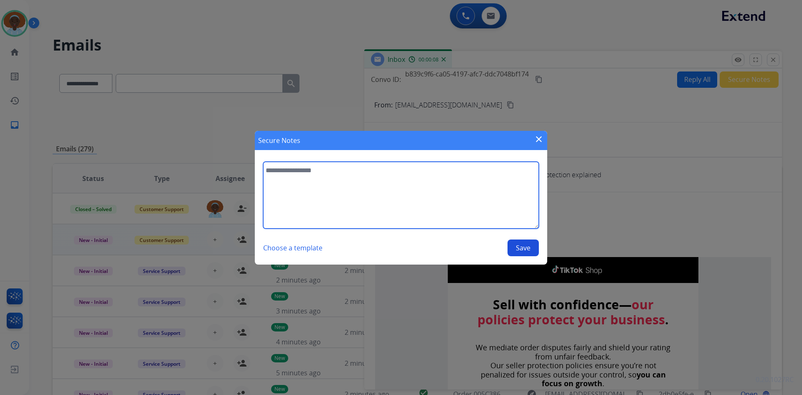
click at [314, 174] on textarea at bounding box center [401, 195] width 276 height 67
type textarea "**********"
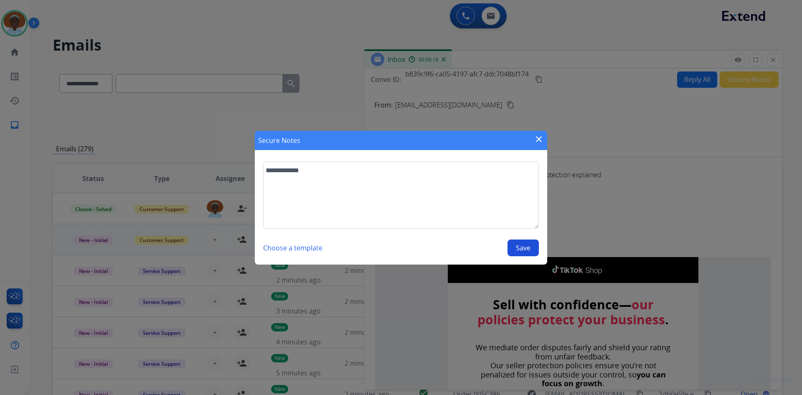
click at [523, 248] on button "Save" at bounding box center [522, 247] width 31 height 17
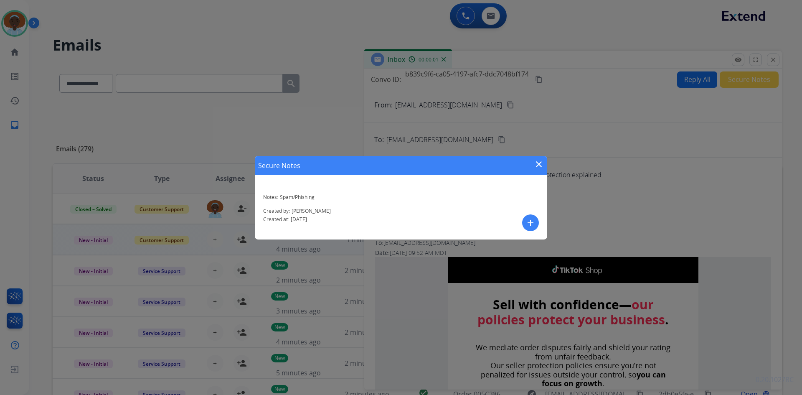
click at [537, 164] on mat-icon "close" at bounding box center [539, 164] width 10 height 10
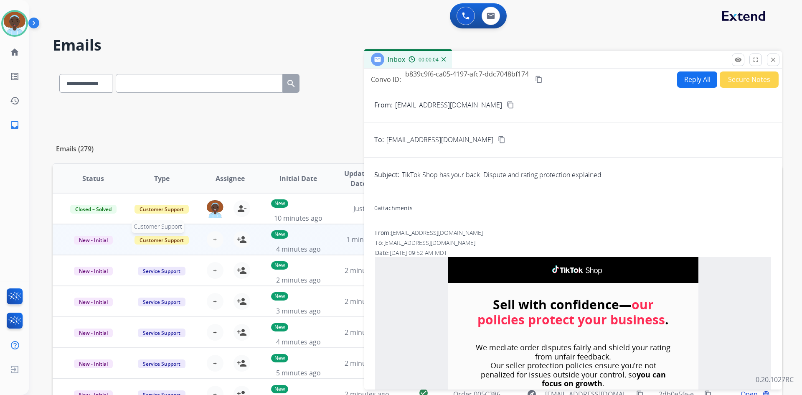
click at [169, 237] on span "Customer Support" at bounding box center [161, 239] width 54 height 9
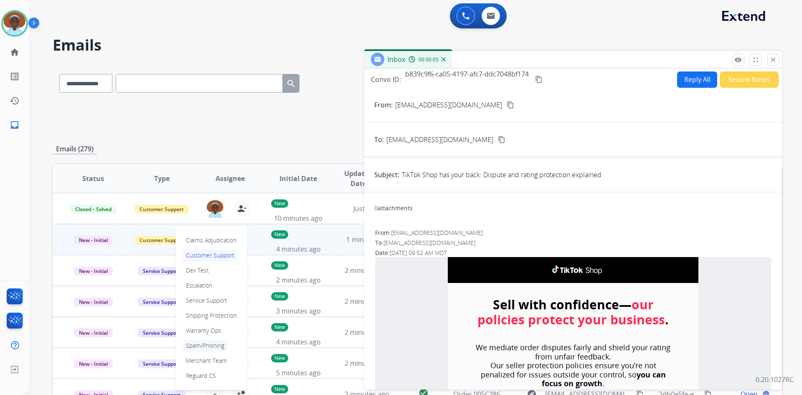
click at [202, 348] on p "Spam/Phishing" at bounding box center [204, 345] width 45 height 12
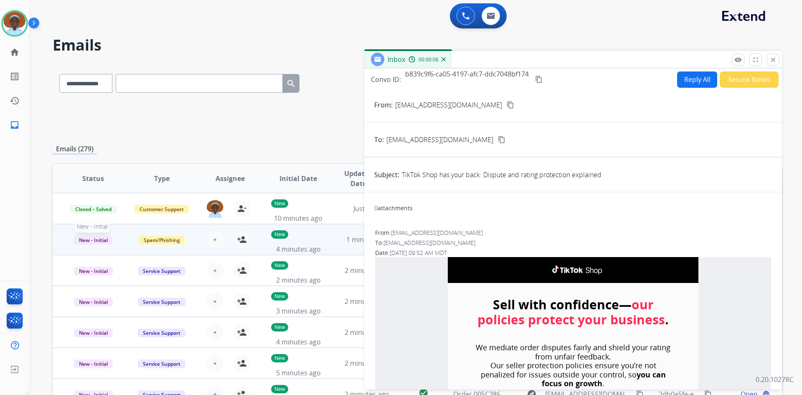
click at [104, 238] on span "New - Initial" at bounding box center [93, 239] width 39 height 9
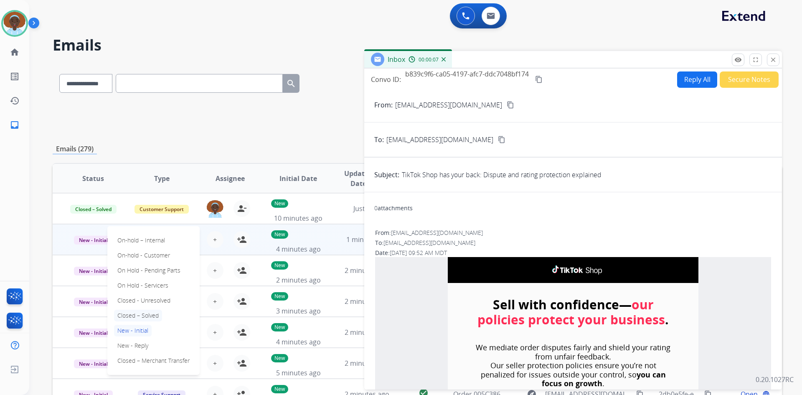
click at [145, 314] on p "Closed – Solved" at bounding box center [138, 315] width 48 height 12
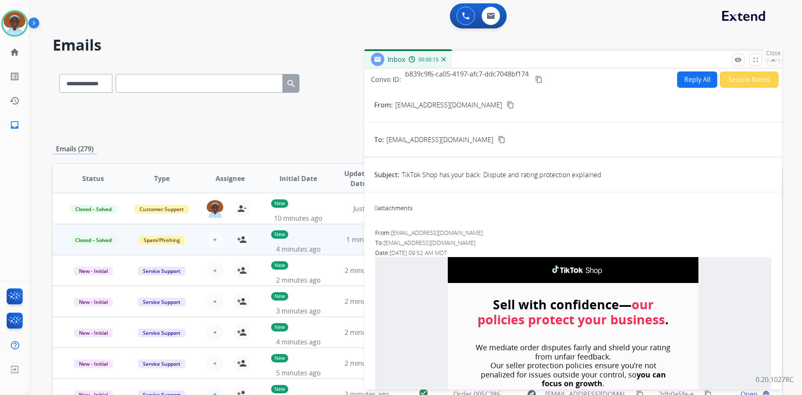
click at [771, 63] on button "close Close" at bounding box center [772, 59] width 13 height 13
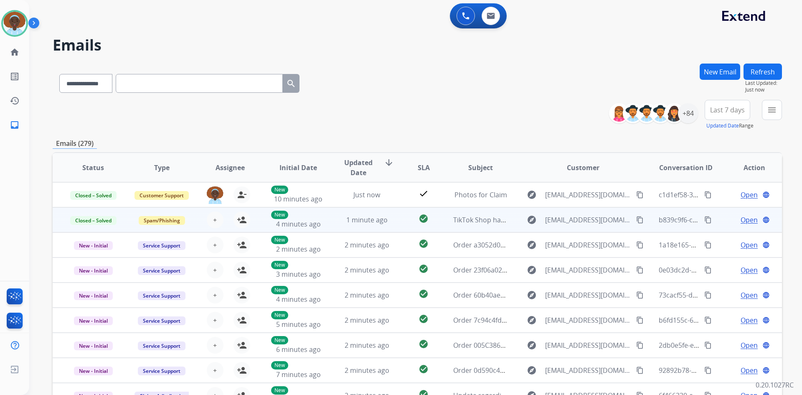
click at [760, 73] on button "Refresh" at bounding box center [762, 71] width 38 height 16
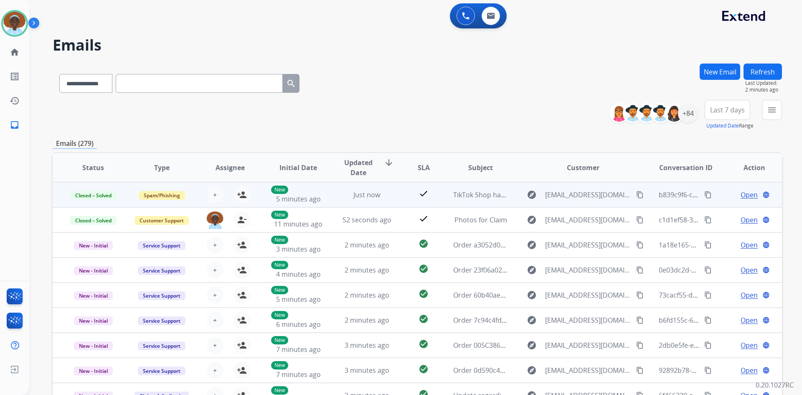
click at [762, 66] on button "Refresh" at bounding box center [762, 71] width 38 height 16
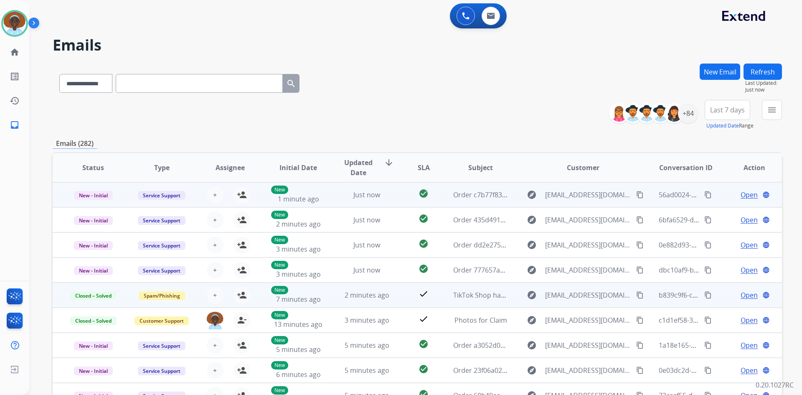
click at [743, 191] on span "Open" at bounding box center [748, 195] width 17 height 10
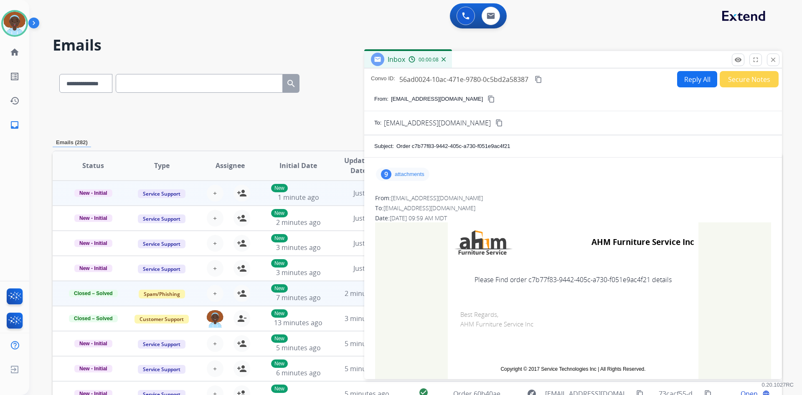
click at [385, 171] on div "9" at bounding box center [386, 174] width 10 height 10
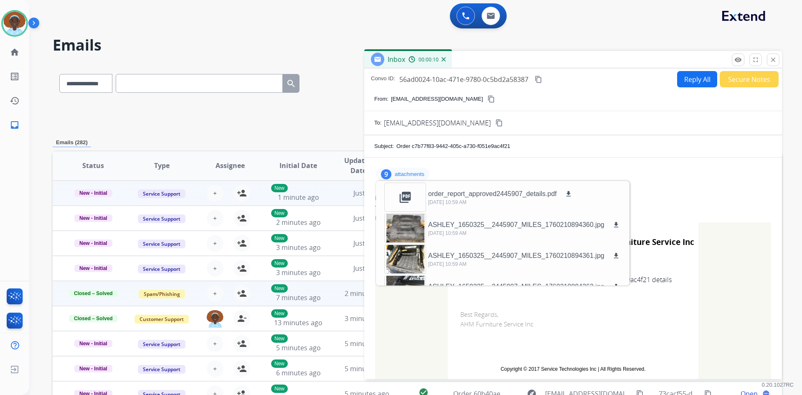
click at [385, 171] on div "9" at bounding box center [386, 174] width 10 height 10
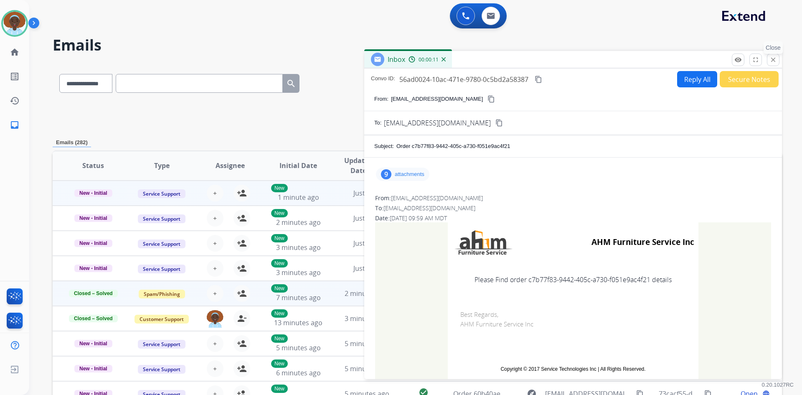
click at [776, 59] on mat-icon "close" at bounding box center [773, 60] width 8 height 8
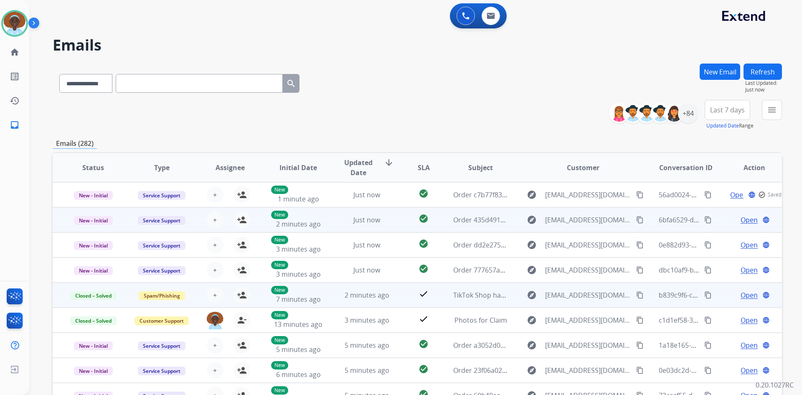
click at [746, 216] on span "Open" at bounding box center [748, 220] width 17 height 10
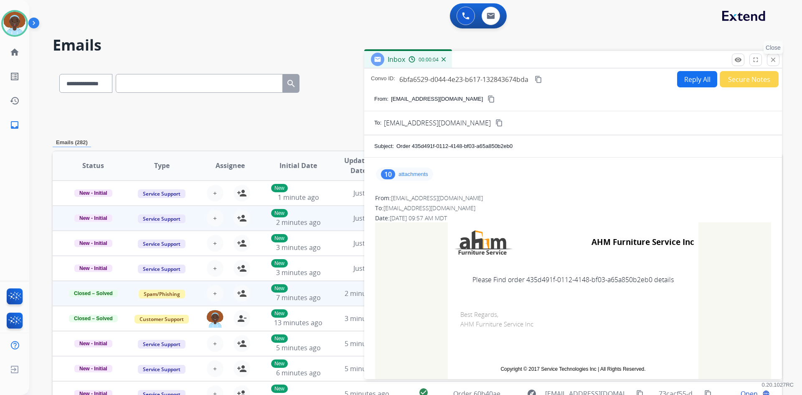
click at [775, 61] on mat-icon "close" at bounding box center [773, 60] width 8 height 8
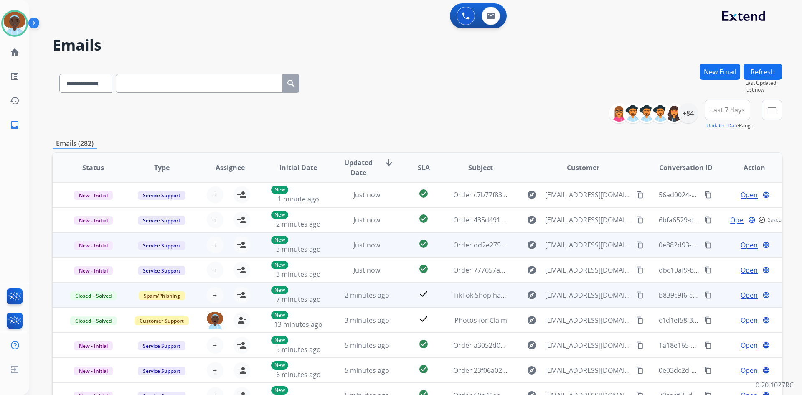
click at [745, 244] on span "Open" at bounding box center [748, 245] width 17 height 10
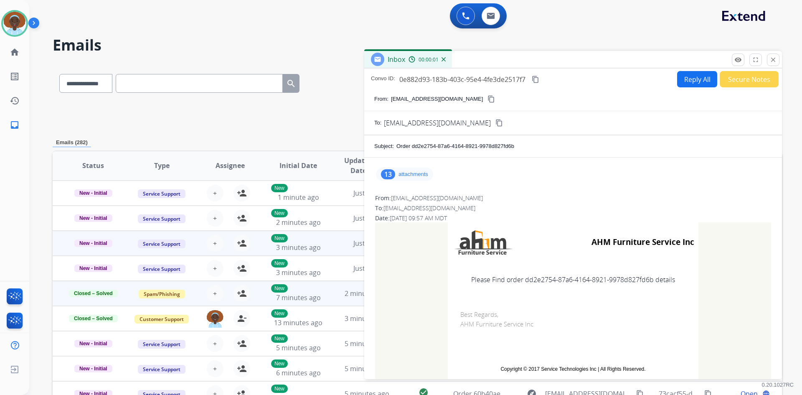
scroll to position [14, 0]
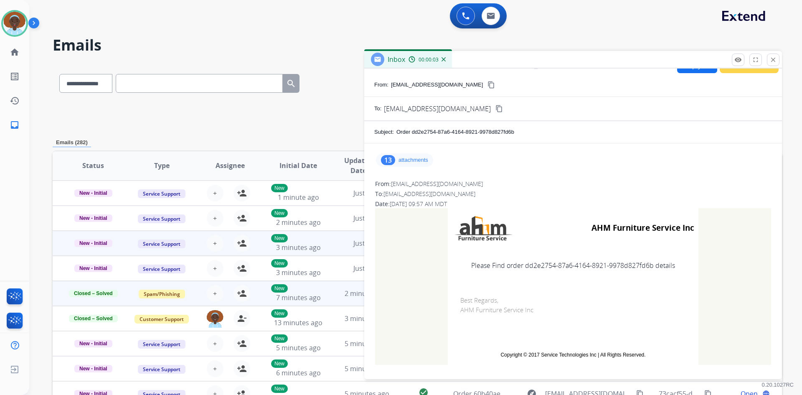
click at [384, 162] on div "13" at bounding box center [388, 160] width 14 height 10
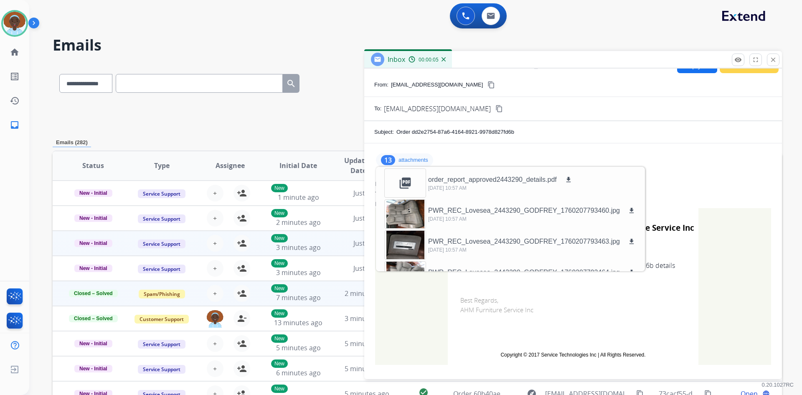
click at [384, 162] on div "13" at bounding box center [388, 160] width 14 height 10
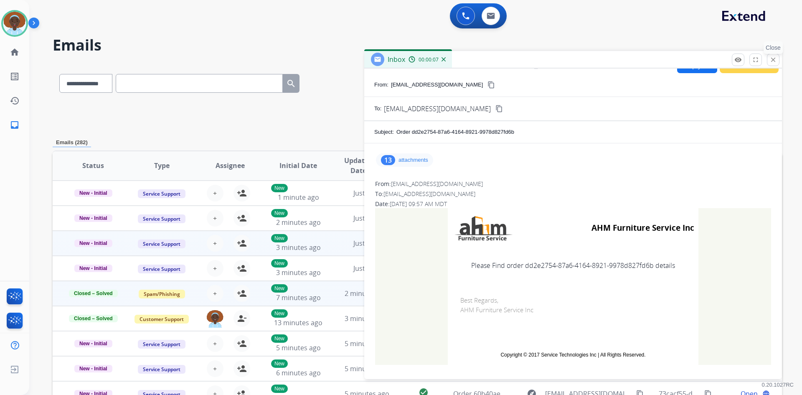
click at [772, 61] on mat-icon "close" at bounding box center [773, 60] width 8 height 8
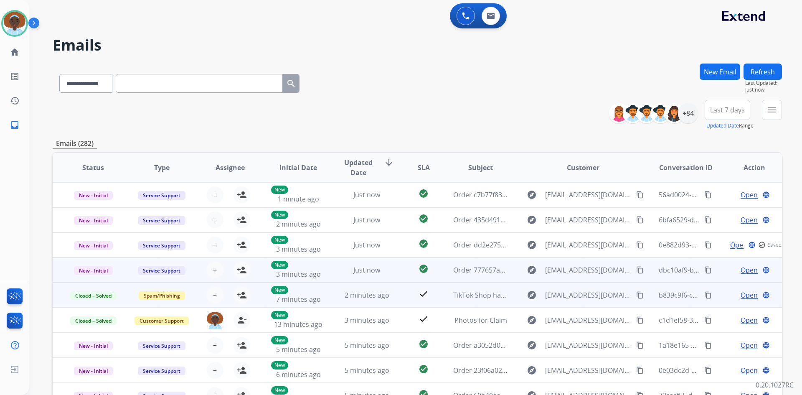
click at [740, 271] on span "Open" at bounding box center [748, 270] width 17 height 10
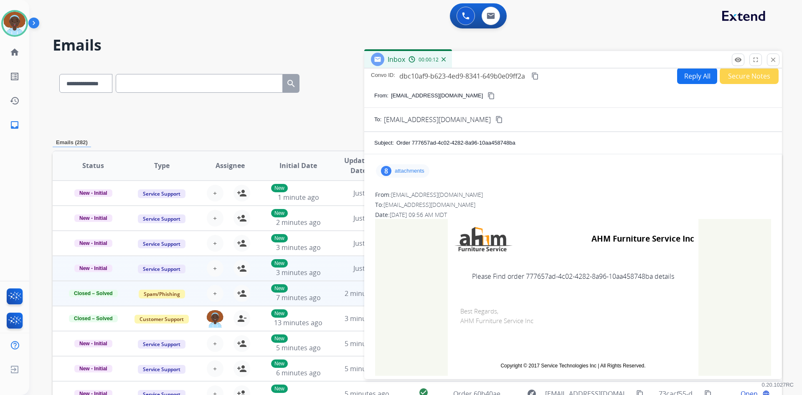
scroll to position [0, 0]
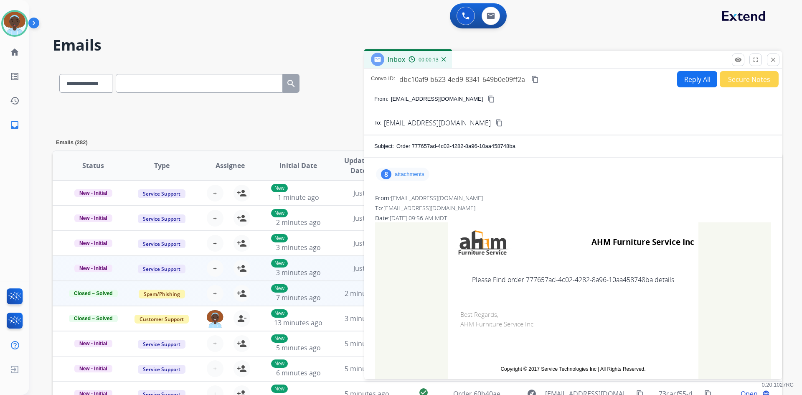
click at [383, 177] on div "8" at bounding box center [386, 174] width 10 height 10
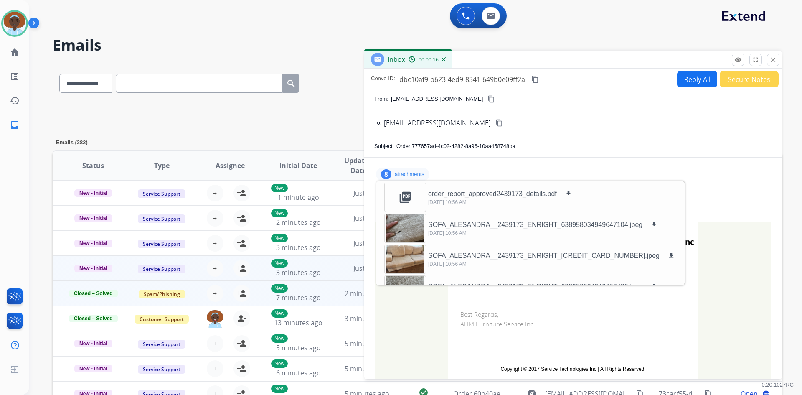
click at [383, 177] on div "8" at bounding box center [386, 174] width 10 height 10
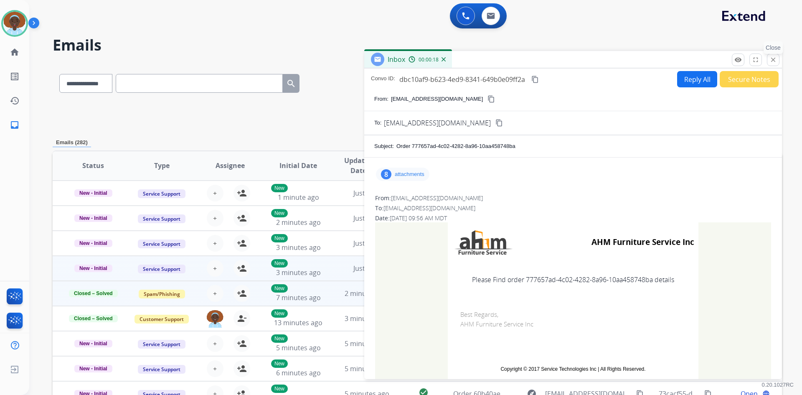
click at [771, 63] on button "close Close" at bounding box center [772, 59] width 13 height 13
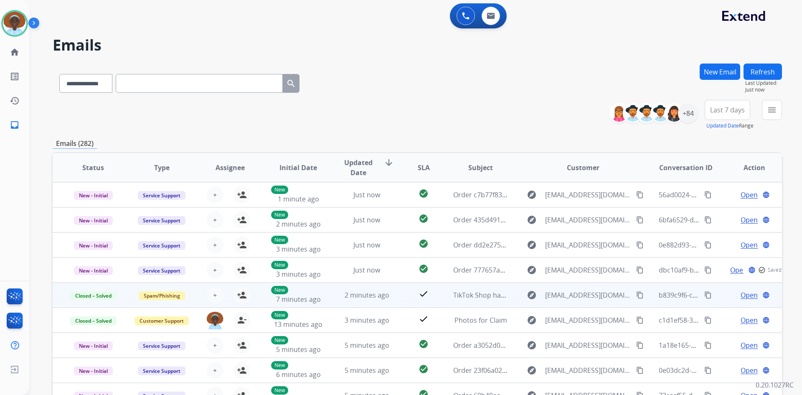
click at [761, 76] on button "Refresh" at bounding box center [762, 71] width 38 height 16
drag, startPoint x: 14, startPoint y: 19, endPoint x: 38, endPoint y: 19, distance: 23.8
click at [13, 19] on img at bounding box center [14, 23] width 23 height 23
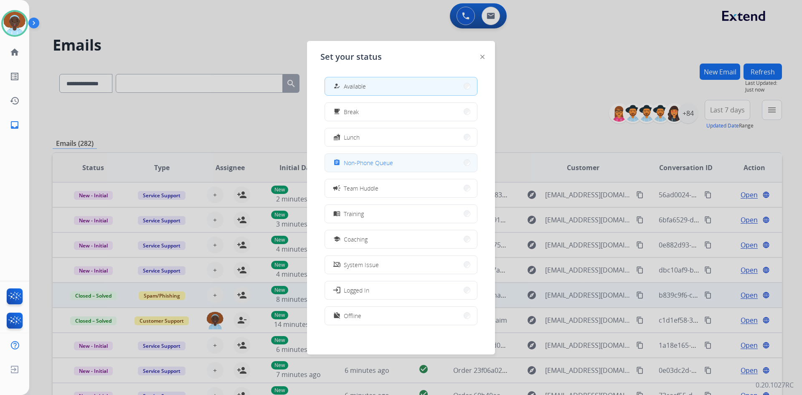
click at [385, 164] on span "Non-Phone Queue" at bounding box center [368, 162] width 49 height 9
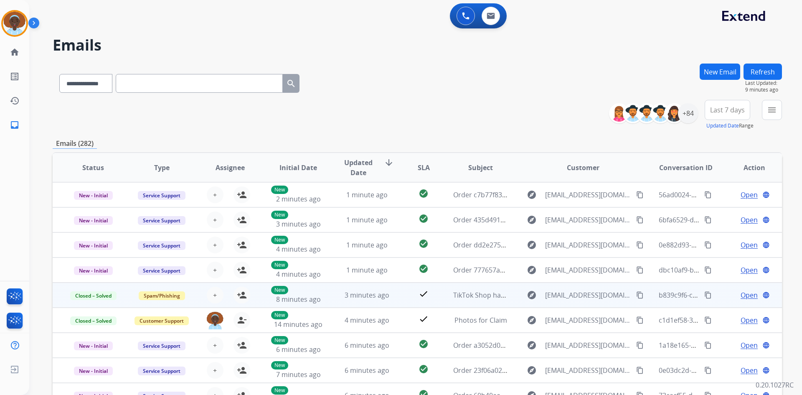
click at [768, 71] on button "Refresh" at bounding box center [762, 71] width 38 height 16
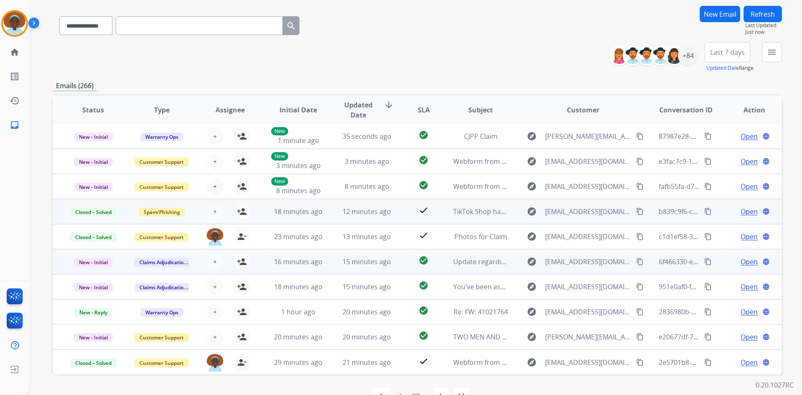
scroll to position [81, 0]
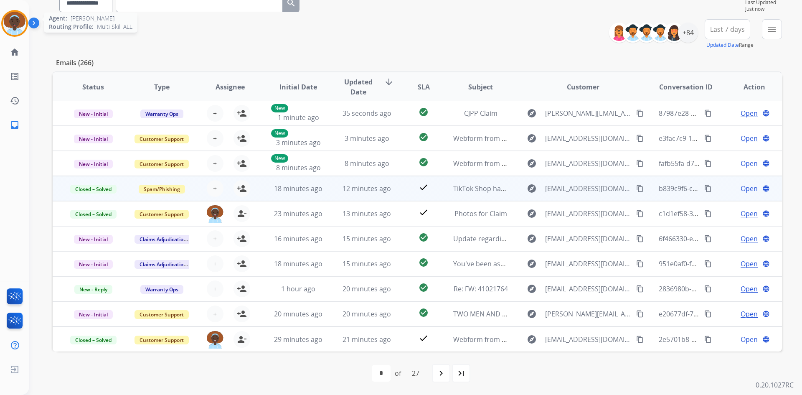
click at [10, 24] on img at bounding box center [14, 23] width 23 height 23
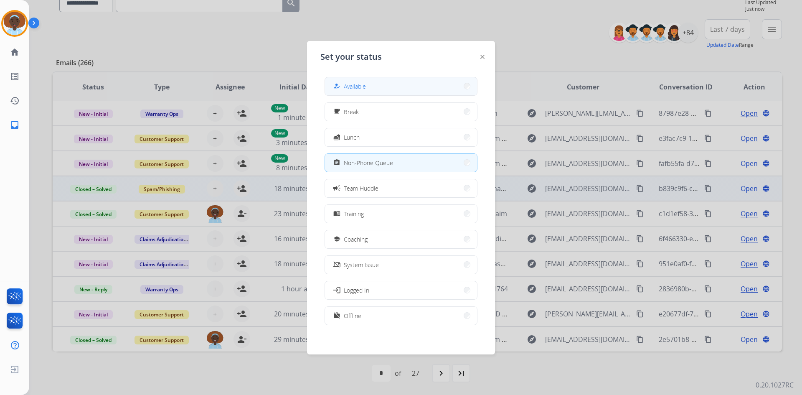
click at [397, 86] on button "how_to_reg Available" at bounding box center [401, 86] width 152 height 18
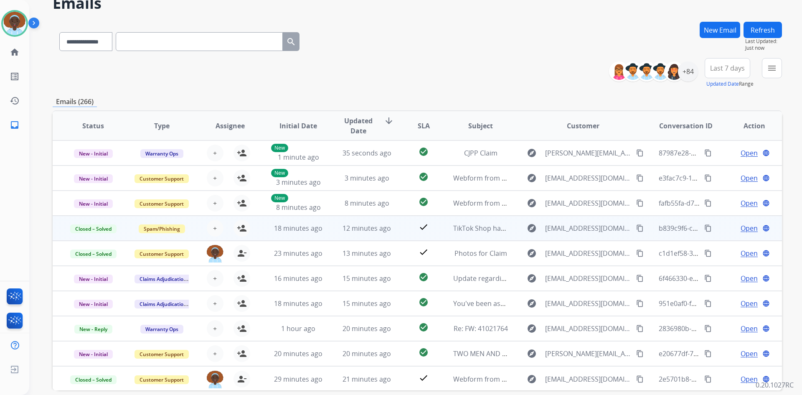
scroll to position [0, 0]
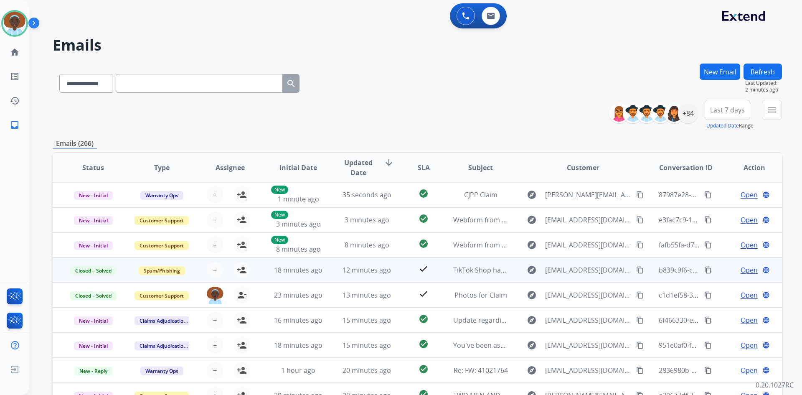
click at [763, 71] on button "Refresh" at bounding box center [762, 71] width 38 height 16
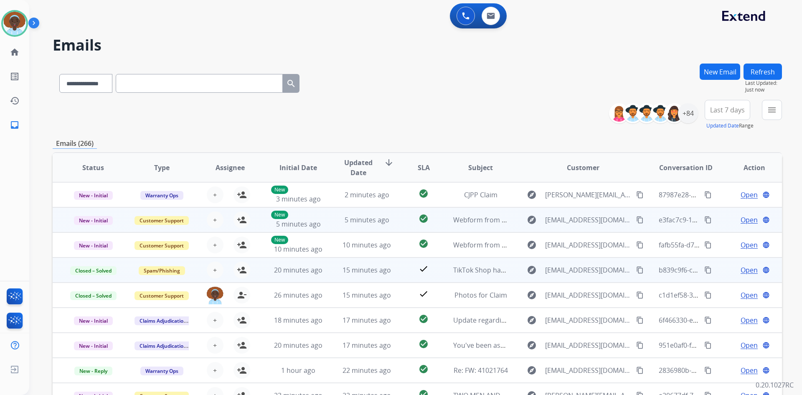
click at [741, 217] on span "Open" at bounding box center [748, 220] width 17 height 10
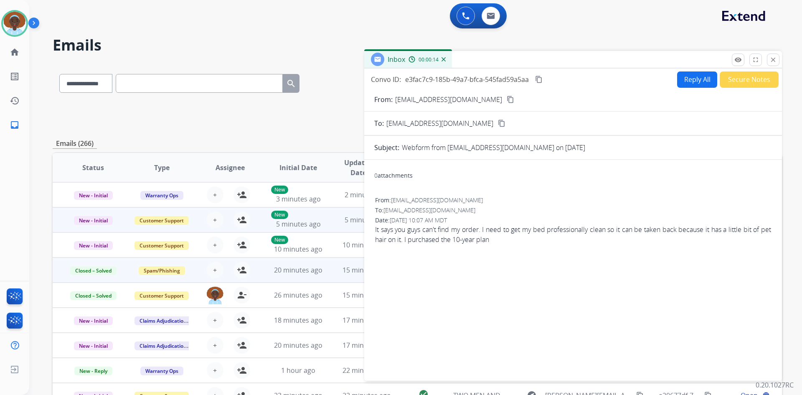
click at [506, 102] on mat-icon "content_copy" at bounding box center [510, 100] width 8 height 8
drag, startPoint x: 771, startPoint y: 59, endPoint x: 769, endPoint y: 67, distance: 8.3
click at [771, 62] on mat-icon "close" at bounding box center [773, 60] width 8 height 8
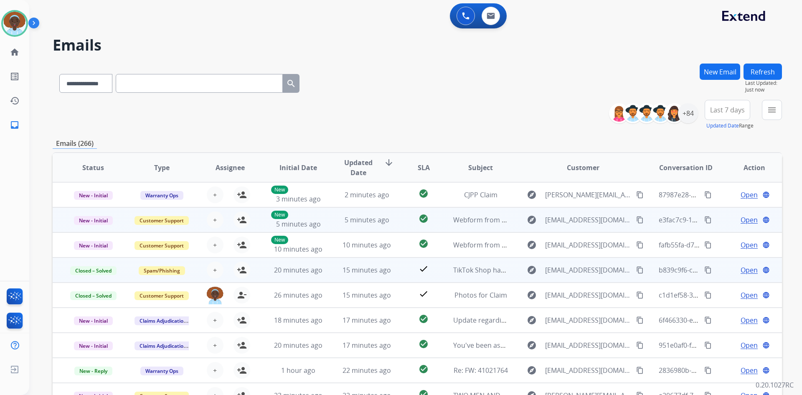
click at [744, 220] on span "Open" at bounding box center [748, 220] width 17 height 10
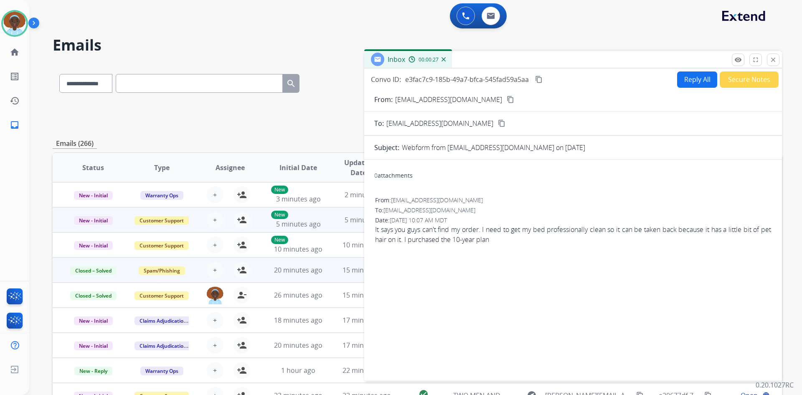
click at [694, 79] on button "Reply All" at bounding box center [697, 79] width 40 height 16
select select "**********"
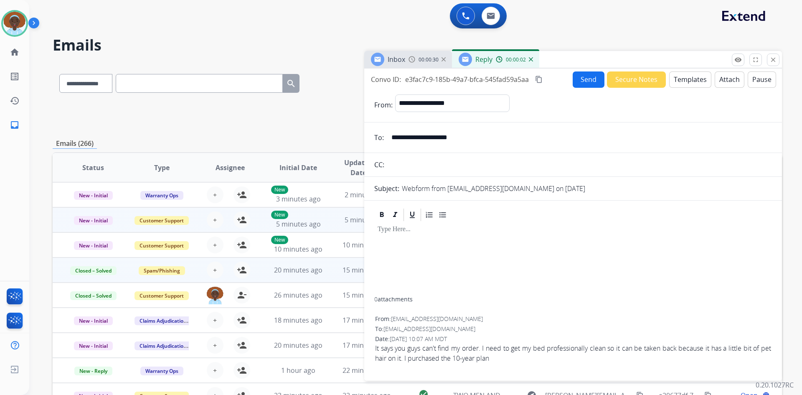
click at [694, 79] on button "Templates" at bounding box center [690, 79] width 42 height 16
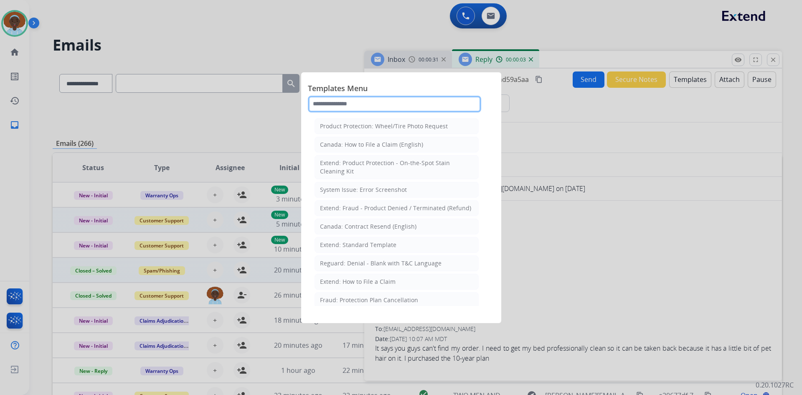
click at [362, 101] on input "text" at bounding box center [394, 104] width 173 height 17
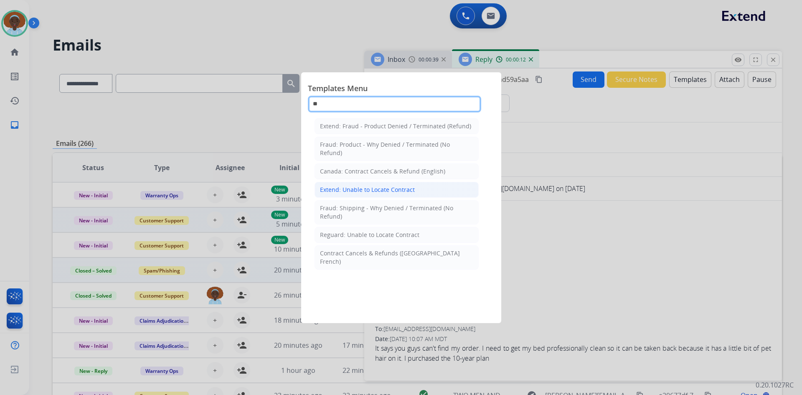
type input "**"
click at [364, 189] on div "Extend: Unable to Locate Contract" at bounding box center [367, 189] width 95 height 8
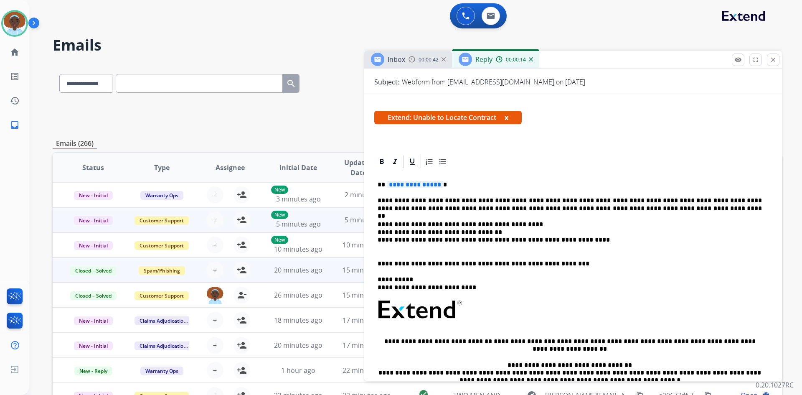
scroll to position [125, 0]
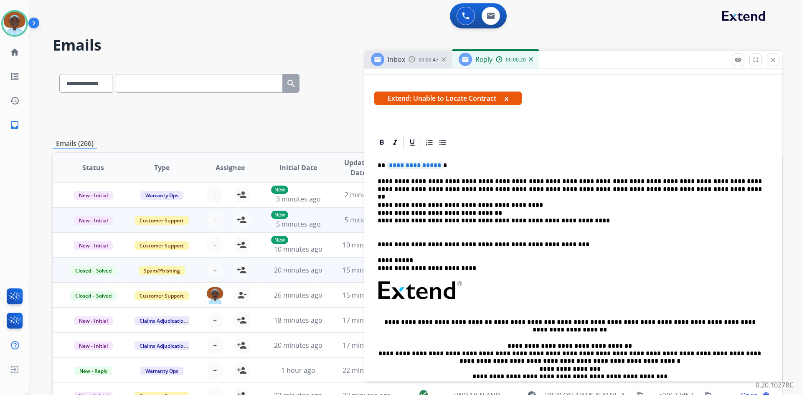
click at [406, 164] on span "**********" at bounding box center [415, 165] width 56 height 7
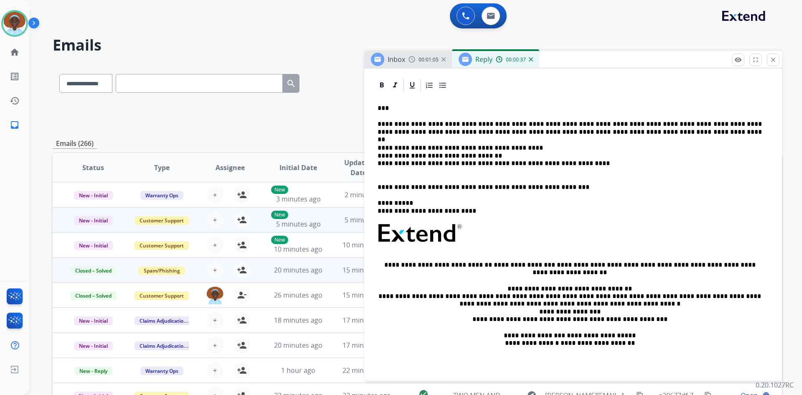
scroll to position [141, 0]
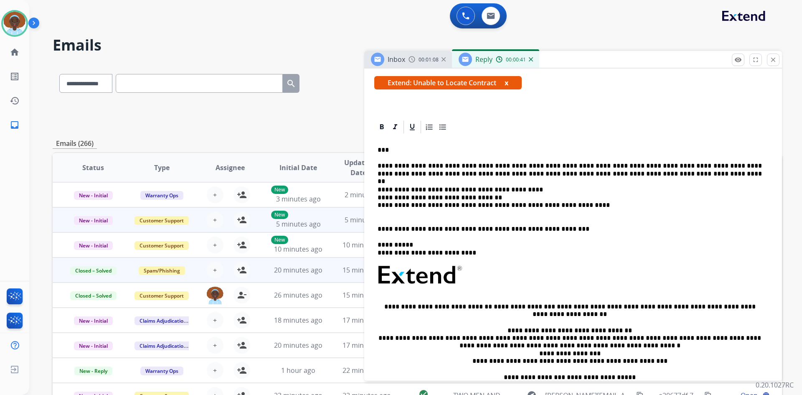
click at [574, 205] on p "**********" at bounding box center [569, 201] width 384 height 31
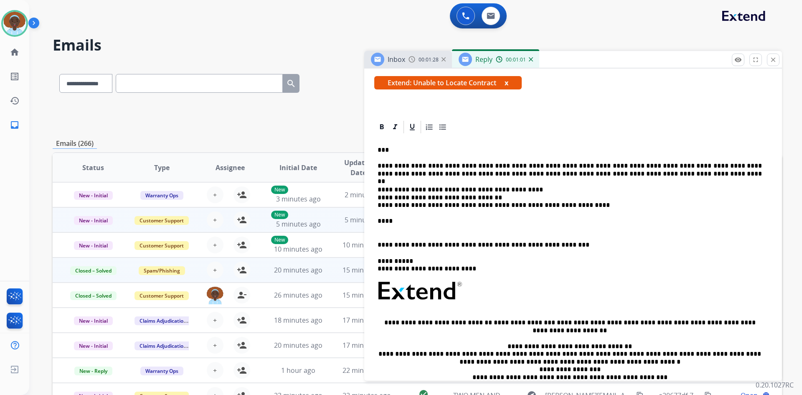
click at [424, 220] on p "****" at bounding box center [569, 224] width 384 height 15
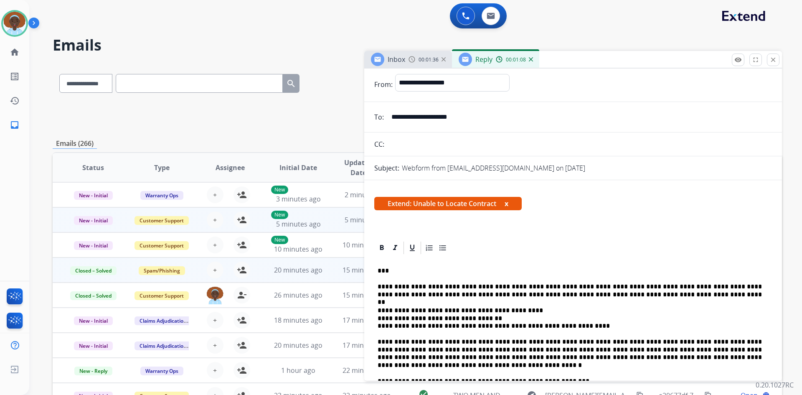
scroll to position [0, 0]
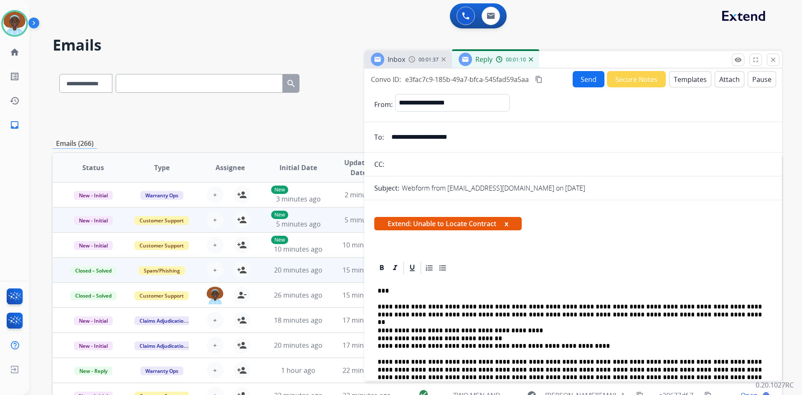
click at [584, 80] on button "Send" at bounding box center [588, 79] width 32 height 16
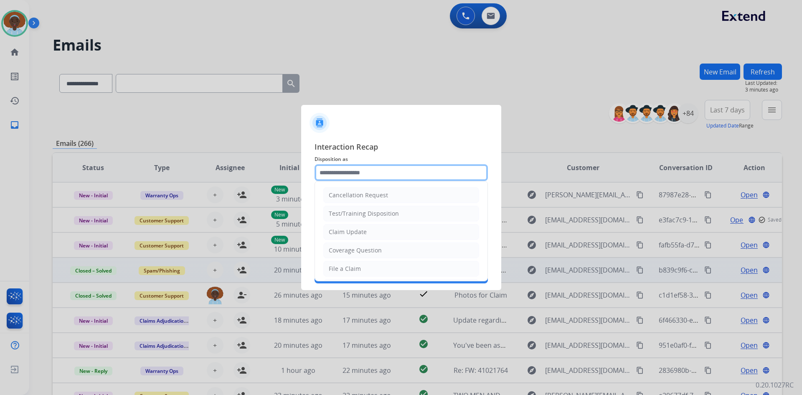
click at [345, 172] on input "text" at bounding box center [400, 172] width 173 height 17
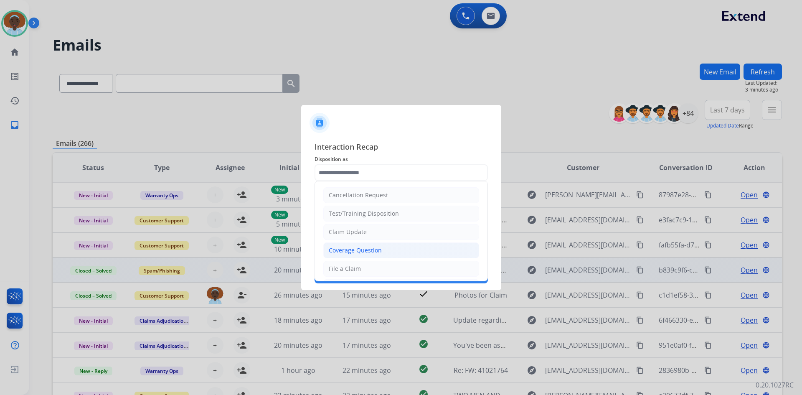
click at [384, 250] on li "Coverage Question" at bounding box center [401, 250] width 156 height 16
type input "**********"
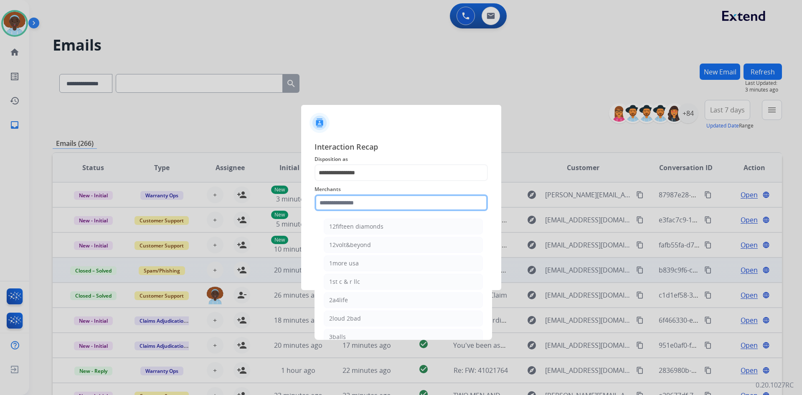
click at [371, 202] on input "text" at bounding box center [400, 202] width 173 height 17
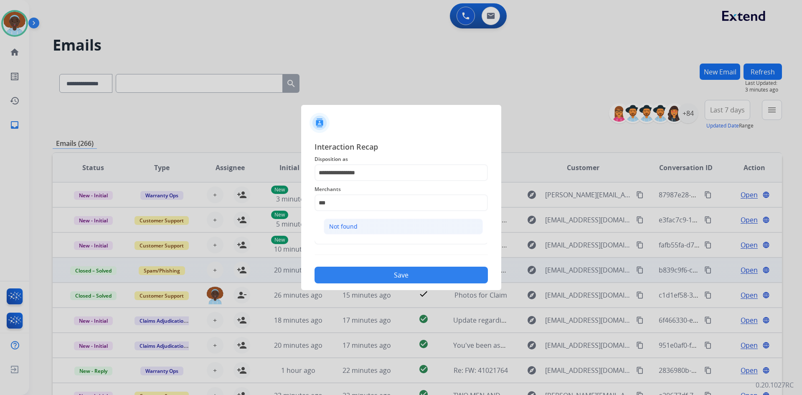
click at [368, 223] on li "Not found" at bounding box center [403, 226] width 159 height 16
type input "*********"
click at [364, 234] on input "text" at bounding box center [400, 236] width 173 height 17
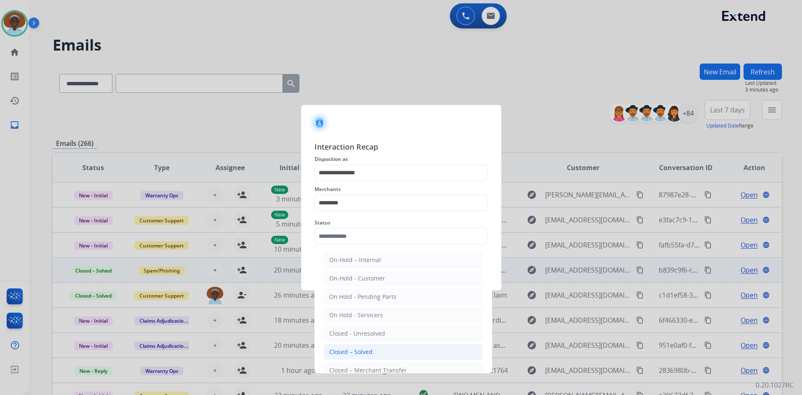
click at [365, 355] on div "Closed – Solved" at bounding box center [350, 351] width 43 height 8
type input "**********"
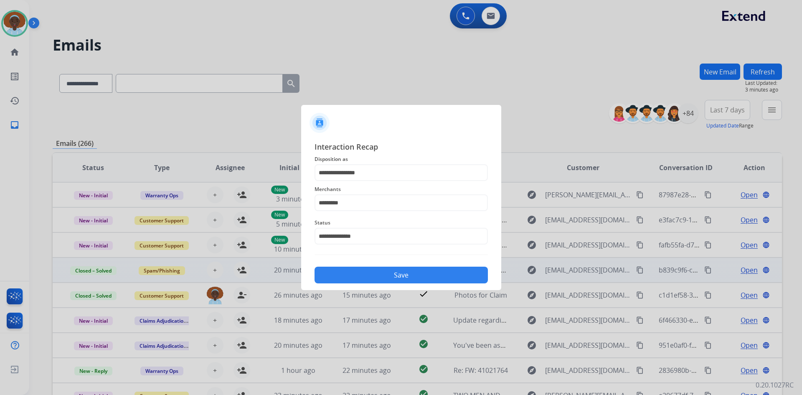
click at [386, 277] on button "Save" at bounding box center [400, 274] width 173 height 17
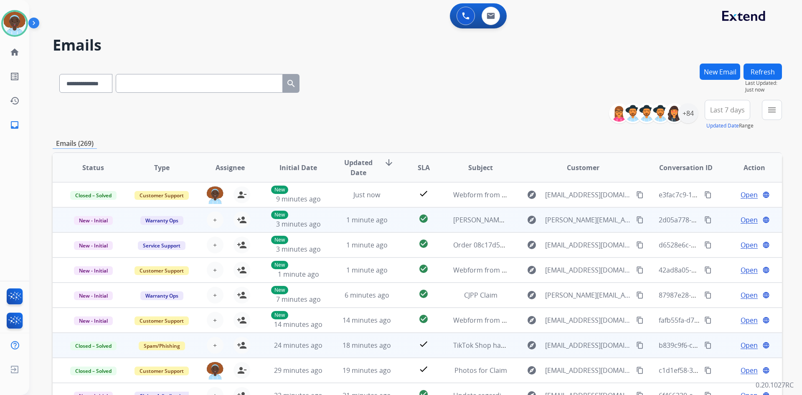
click at [745, 221] on span "Open" at bounding box center [748, 220] width 17 height 10
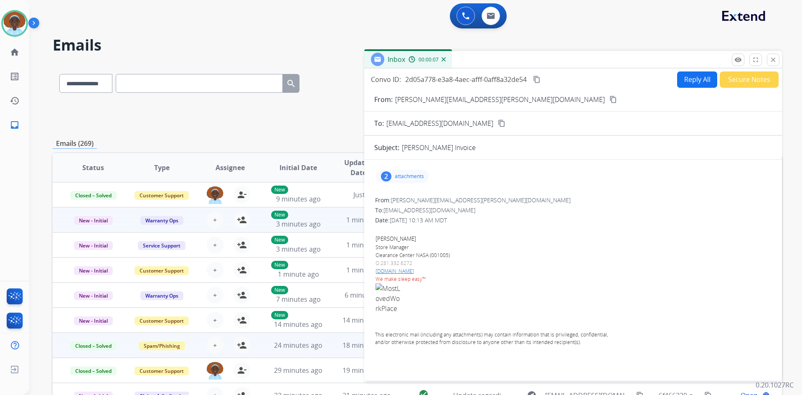
click at [385, 175] on div "2" at bounding box center [386, 176] width 10 height 10
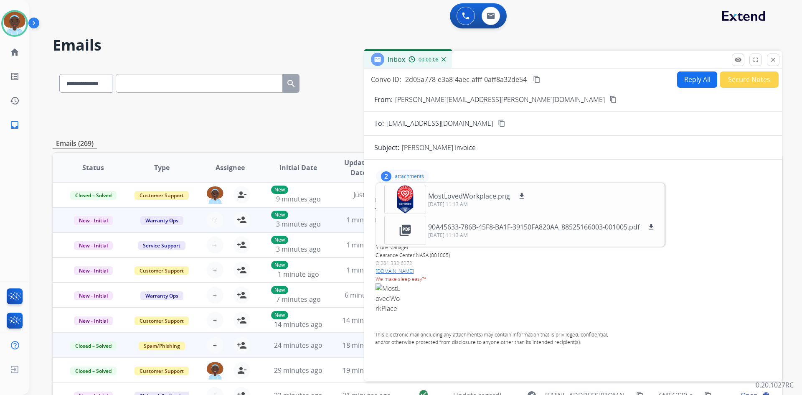
click at [385, 175] on div "2" at bounding box center [386, 176] width 10 height 10
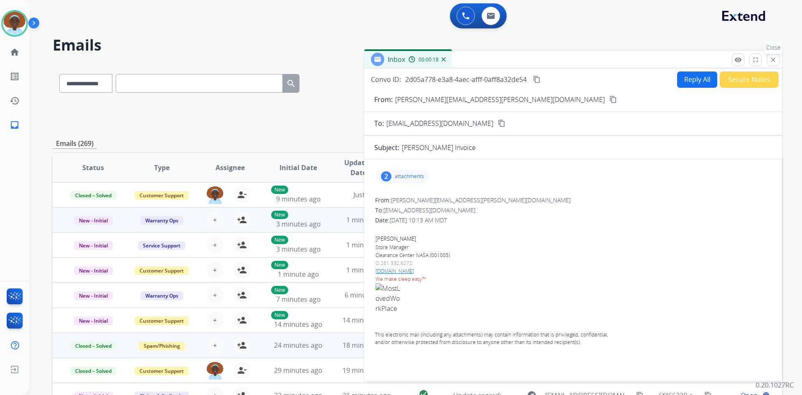
click at [770, 61] on mat-icon "close" at bounding box center [773, 60] width 8 height 8
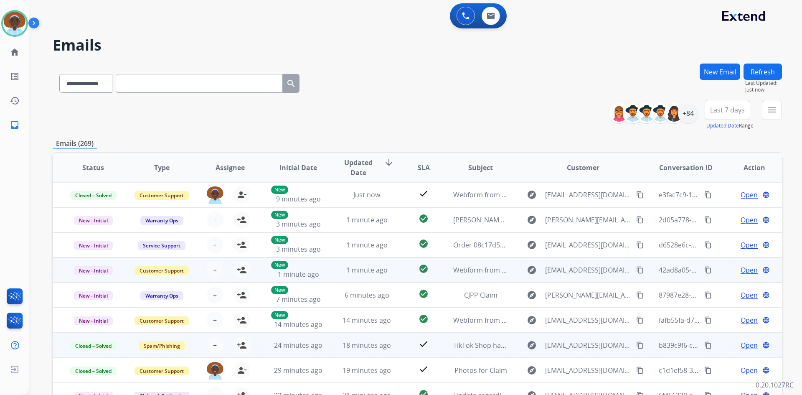
click at [740, 273] on span "Open" at bounding box center [748, 270] width 17 height 10
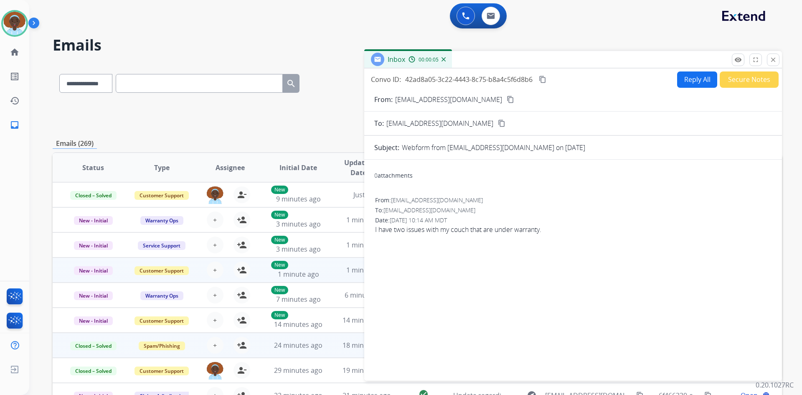
click at [506, 101] on mat-icon "content_copy" at bounding box center [510, 100] width 8 height 8
click at [684, 82] on button "Reply All" at bounding box center [697, 79] width 40 height 16
select select "**********"
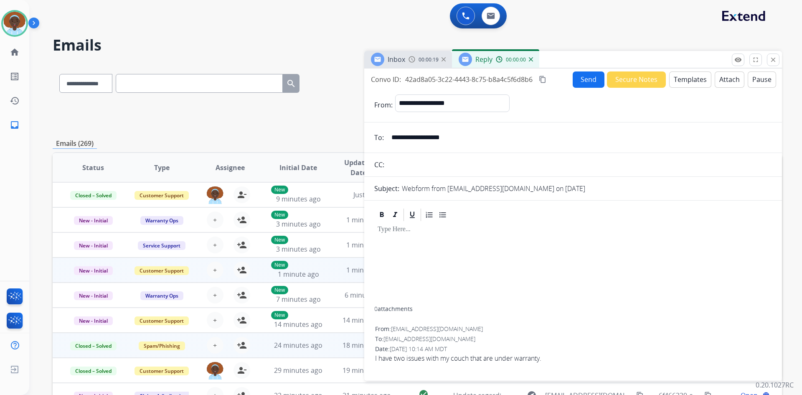
click at [686, 80] on button "Templates" at bounding box center [690, 79] width 42 height 16
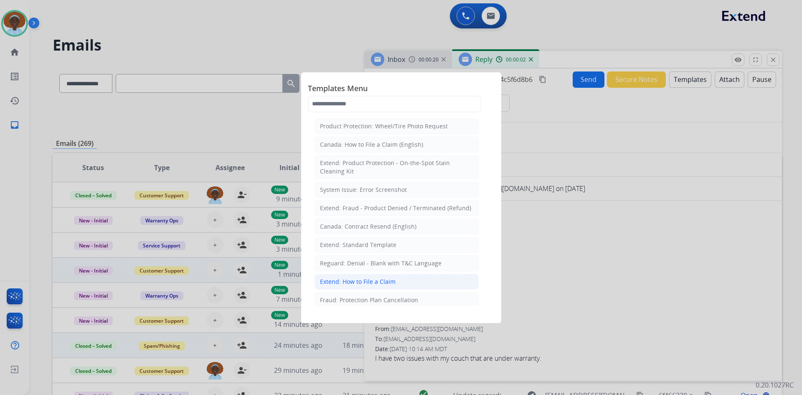
click at [392, 281] on div "Extend: How to File a Claim" at bounding box center [358, 281] width 76 height 8
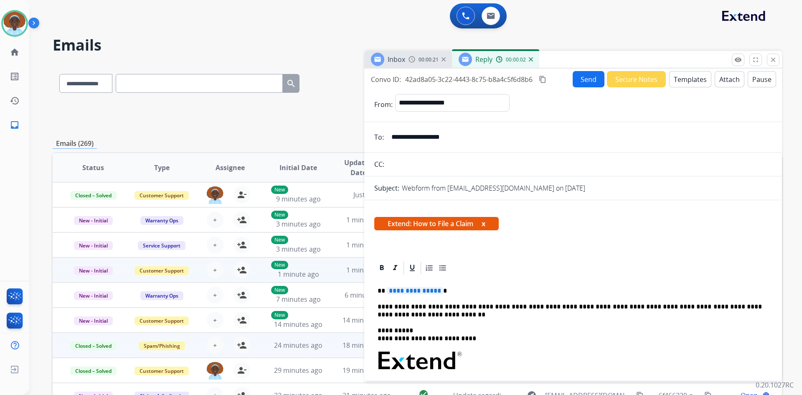
click at [411, 292] on span "**********" at bounding box center [415, 290] width 56 height 7
drag, startPoint x: 458, startPoint y: 140, endPoint x: 391, endPoint y: 142, distance: 67.2
click at [391, 142] on input "**********" at bounding box center [578, 137] width 385 height 17
click at [580, 83] on button "Send" at bounding box center [588, 79] width 32 height 16
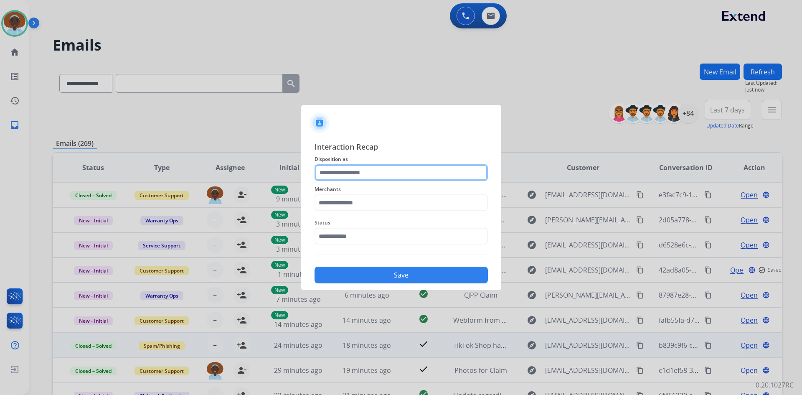
click at [356, 172] on input "text" at bounding box center [400, 172] width 173 height 17
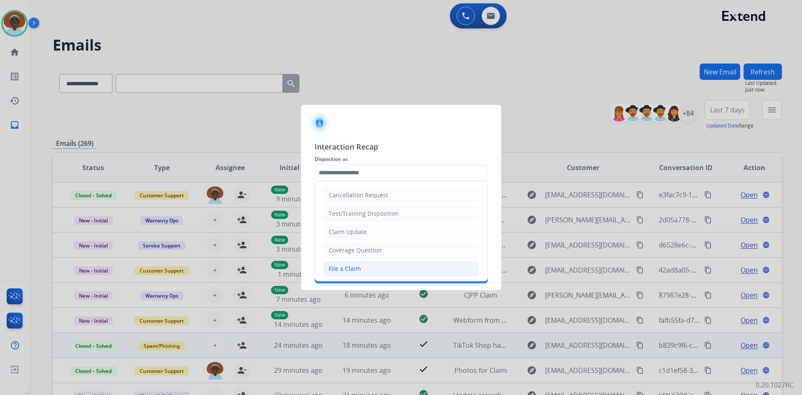
click at [363, 265] on li "File a Claim" at bounding box center [401, 268] width 156 height 16
type input "**********"
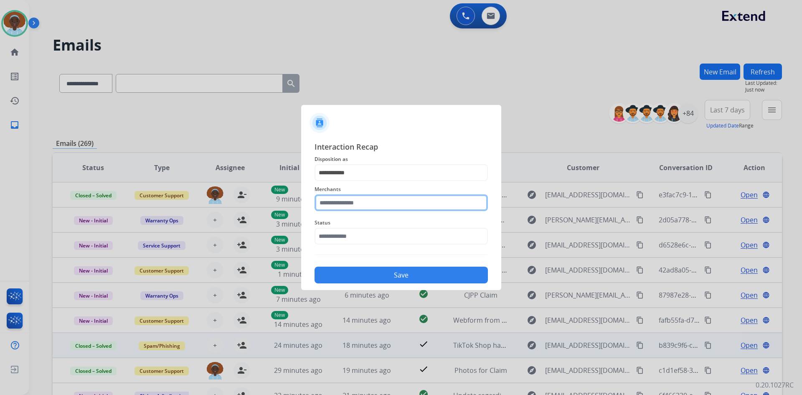
click at [366, 200] on input "text" at bounding box center [400, 202] width 173 height 17
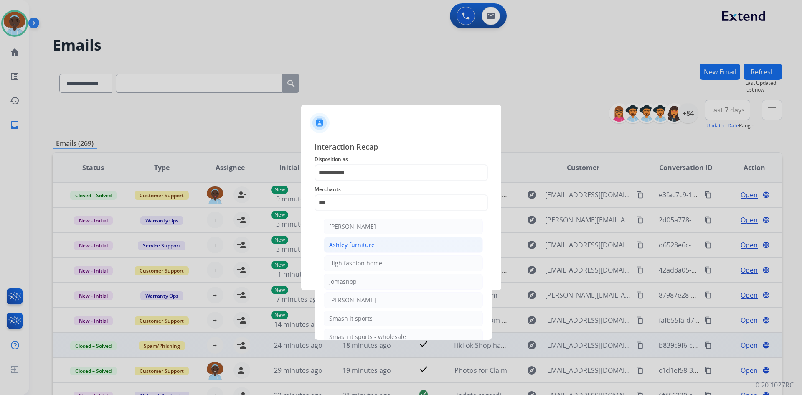
click at [364, 242] on div "Ashley furniture" at bounding box center [352, 244] width 46 height 8
type input "**********"
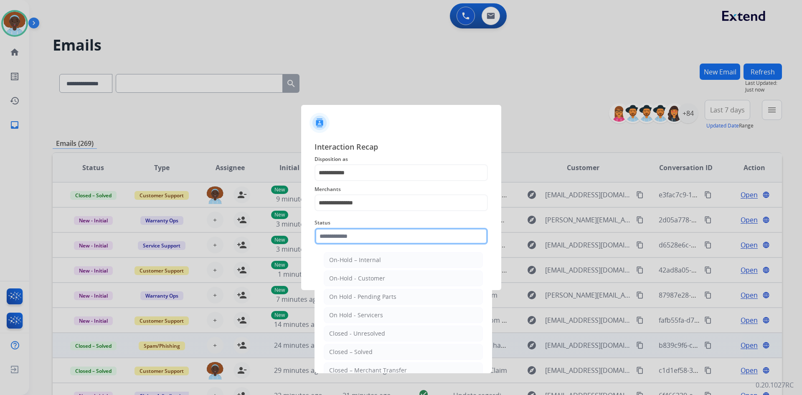
click at [363, 239] on input "text" at bounding box center [400, 236] width 173 height 17
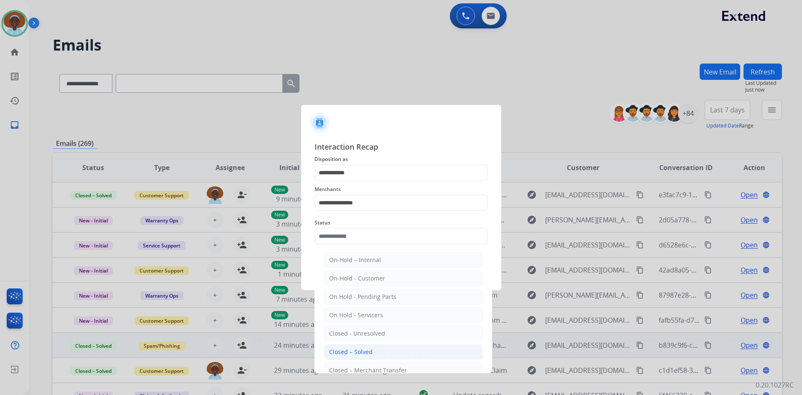
click at [374, 354] on li "Closed – Solved" at bounding box center [403, 352] width 159 height 16
type input "**********"
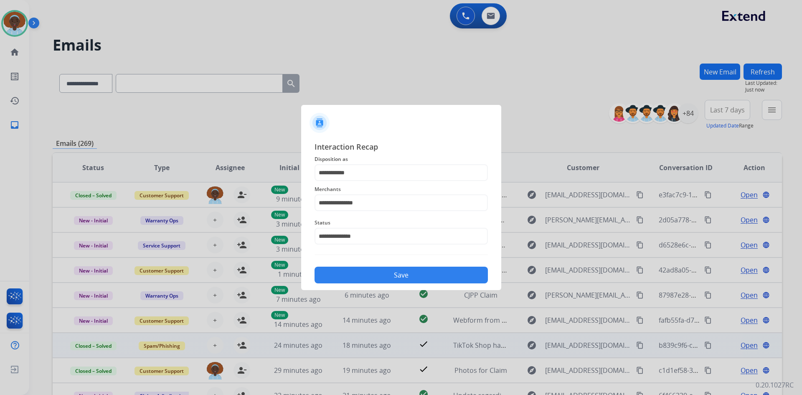
click at [395, 277] on button "Save" at bounding box center [400, 274] width 173 height 17
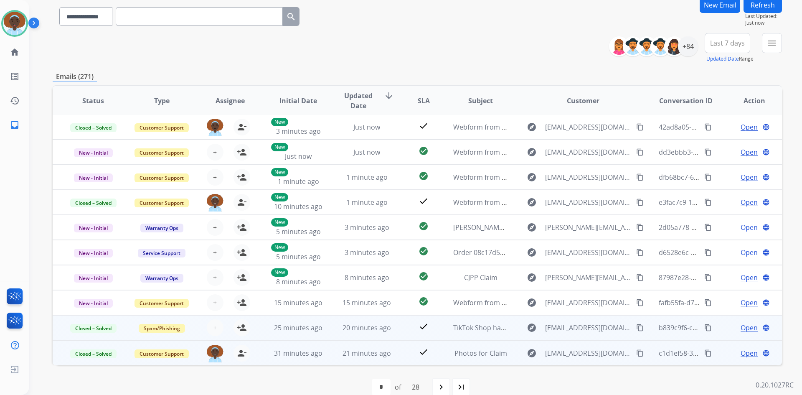
scroll to position [81, 0]
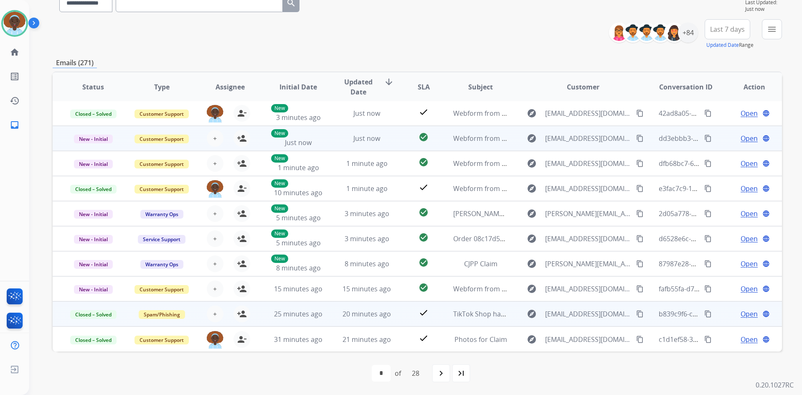
click at [744, 139] on span "Open" at bounding box center [748, 138] width 17 height 10
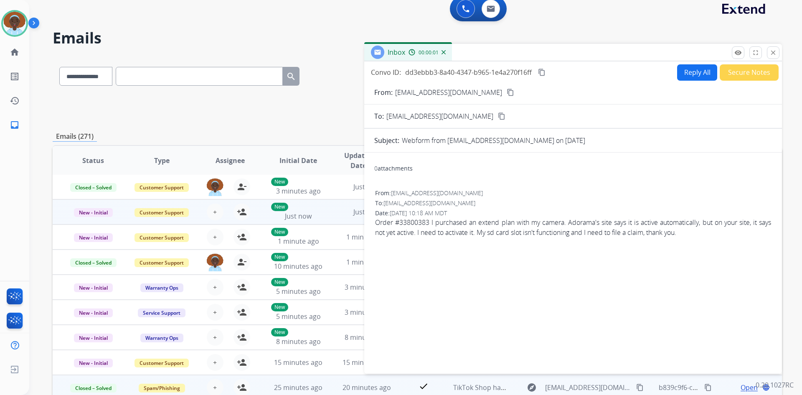
scroll to position [0, 0]
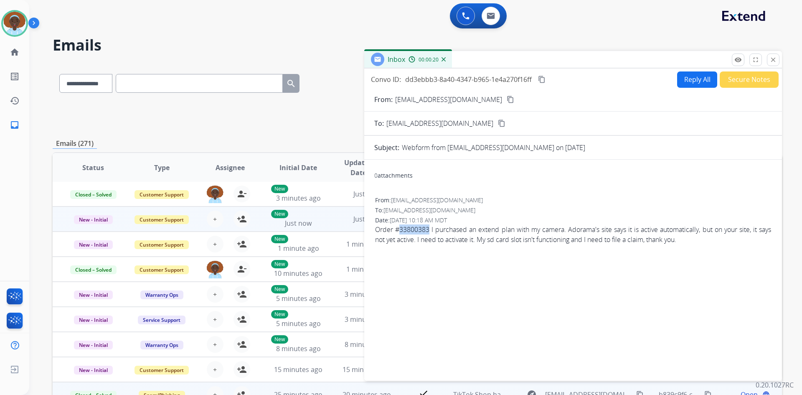
drag, startPoint x: 429, startPoint y: 230, endPoint x: 401, endPoint y: 233, distance: 28.1
click at [401, 233] on span "Order #33800383 I purchased an extend plan with my camera. Adorama's site says …" at bounding box center [573, 234] width 396 height 20
copy span "33800383"
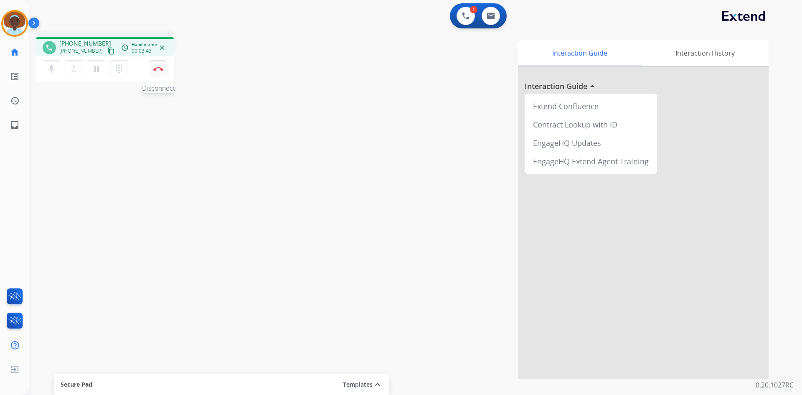
click at [154, 66] on button "Disconnect" at bounding box center [158, 69] width 18 height 18
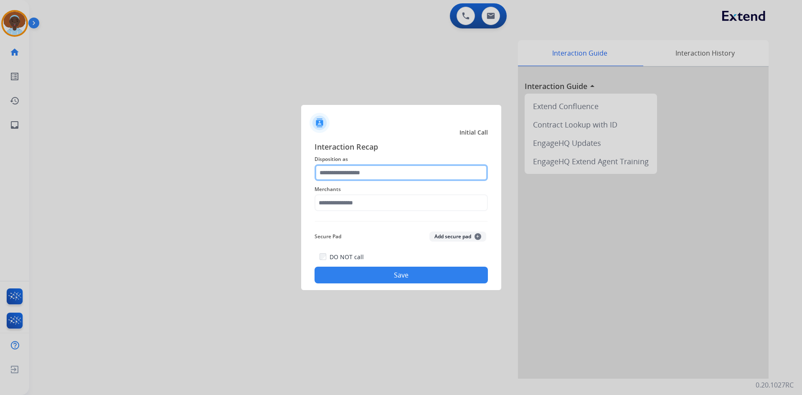
click at [374, 174] on input "text" at bounding box center [400, 172] width 173 height 17
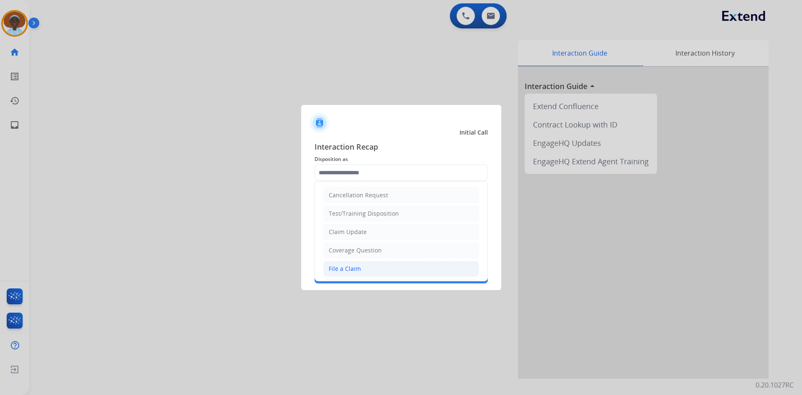
click at [361, 268] on li "File a Claim" at bounding box center [401, 268] width 156 height 16
type input "**********"
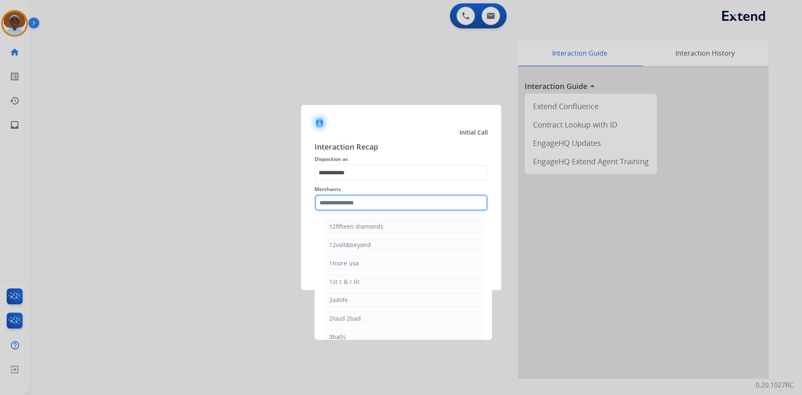
click at [365, 203] on input "text" at bounding box center [400, 202] width 173 height 17
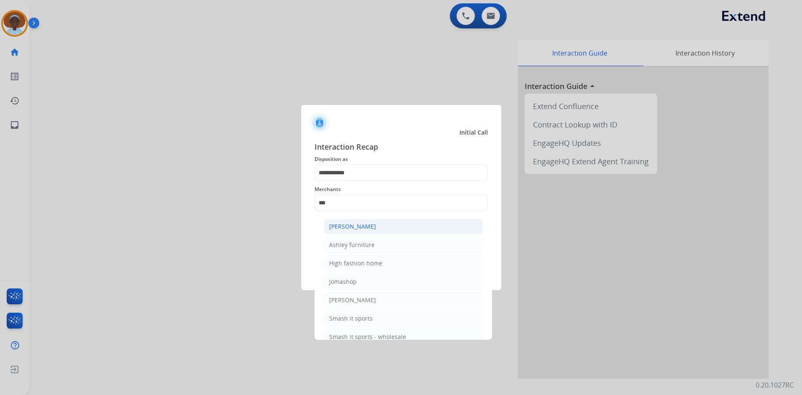
click at [365, 225] on div "[PERSON_NAME]" at bounding box center [352, 226] width 47 height 8
type input "**********"
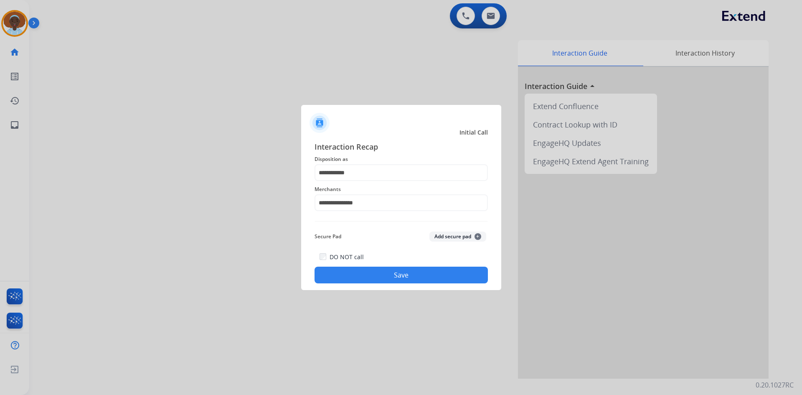
click at [378, 276] on button "Save" at bounding box center [400, 274] width 173 height 17
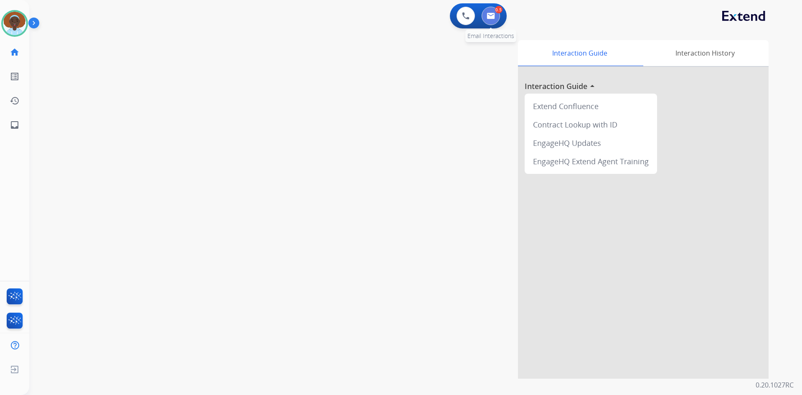
click at [489, 18] on img at bounding box center [490, 16] width 8 height 7
select select "**********"
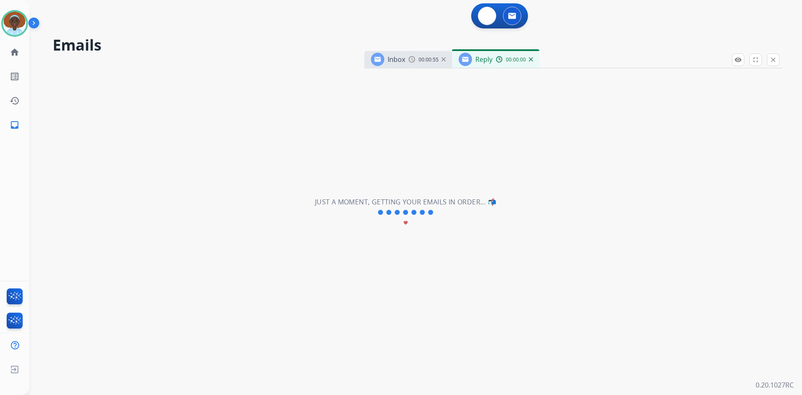
select select "**********"
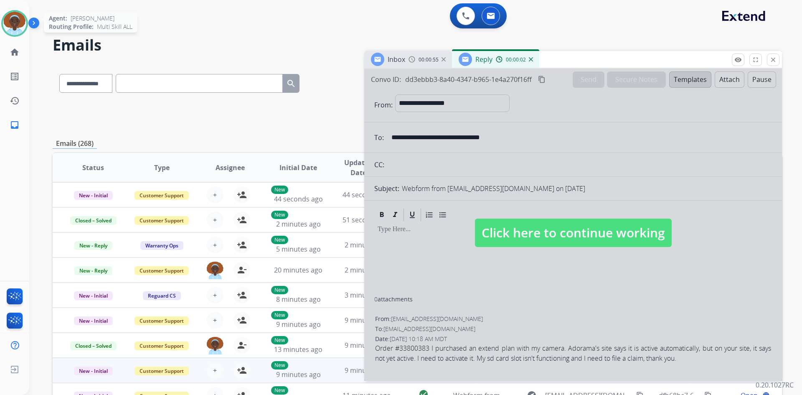
click at [14, 20] on img at bounding box center [14, 23] width 23 height 23
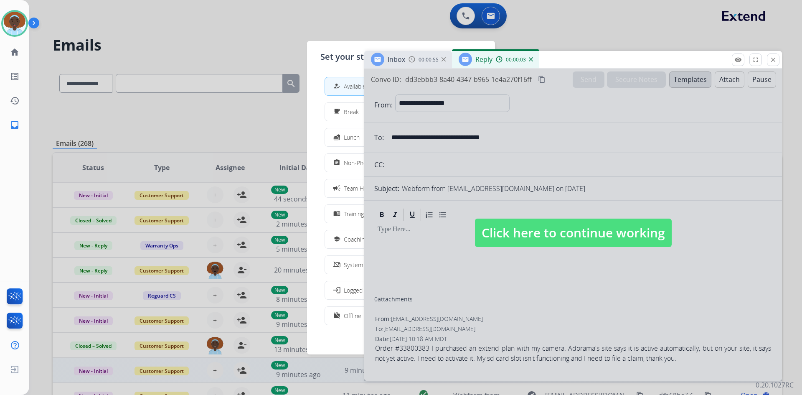
click at [351, 163] on span "Non-Phone Queue" at bounding box center [368, 162] width 49 height 9
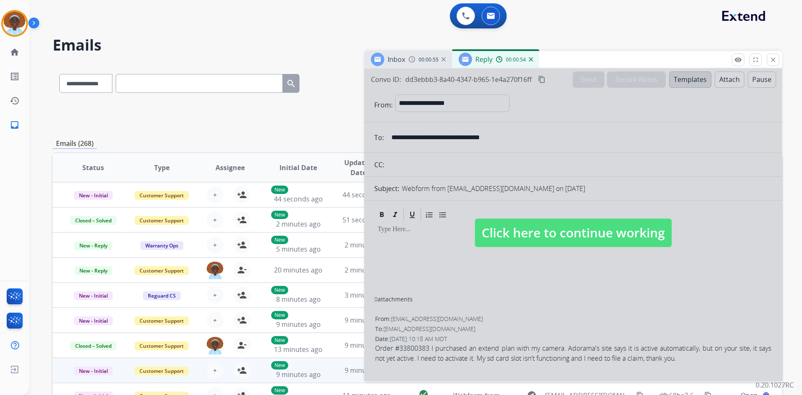
click at [561, 240] on span "Click here to continue working" at bounding box center [573, 232] width 197 height 28
select select
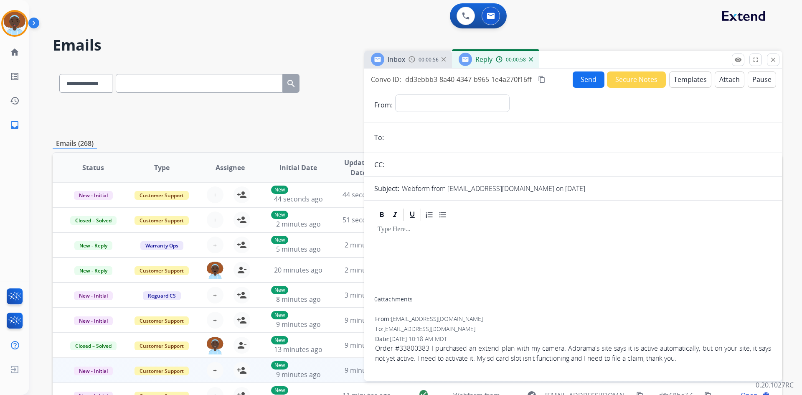
click at [531, 61] on img at bounding box center [531, 59] width 4 height 4
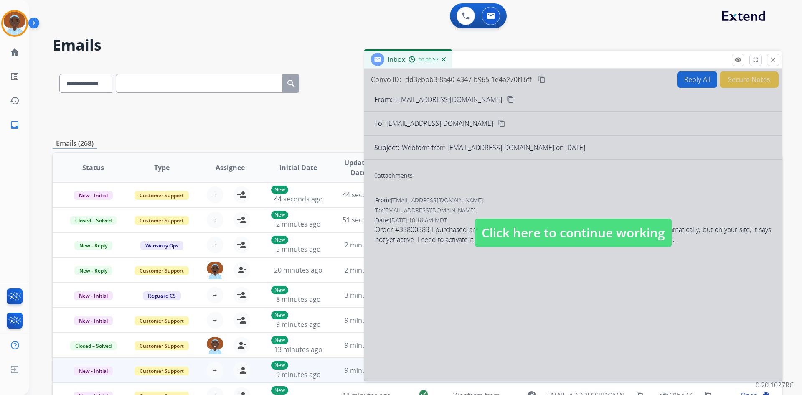
click at [541, 239] on span "Click here to continue working" at bounding box center [573, 232] width 197 height 28
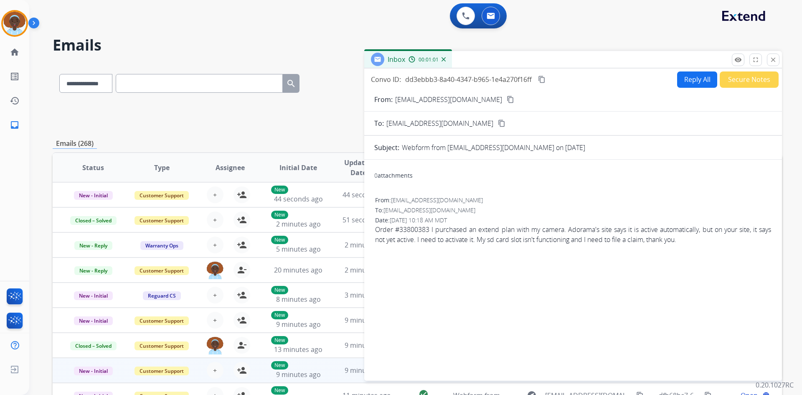
click at [684, 81] on button "Reply All" at bounding box center [697, 79] width 40 height 16
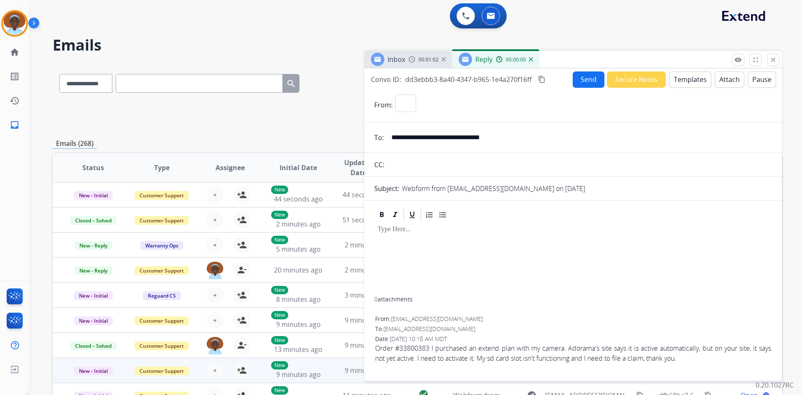
select select "**********"
click at [16, 24] on img at bounding box center [14, 23] width 23 height 23
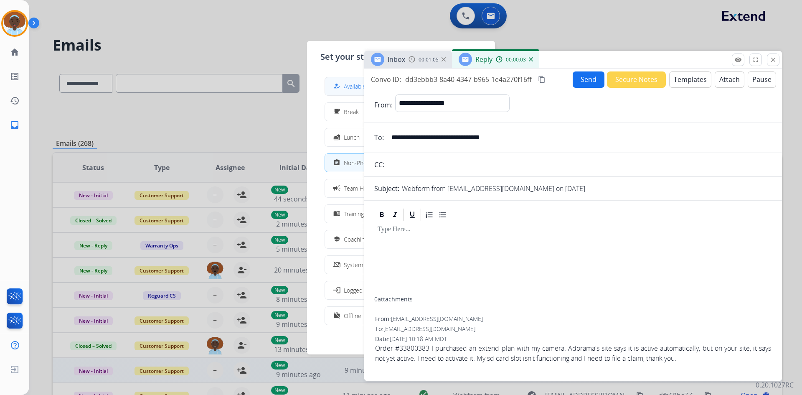
click at [352, 85] on span "Available" at bounding box center [355, 86] width 22 height 9
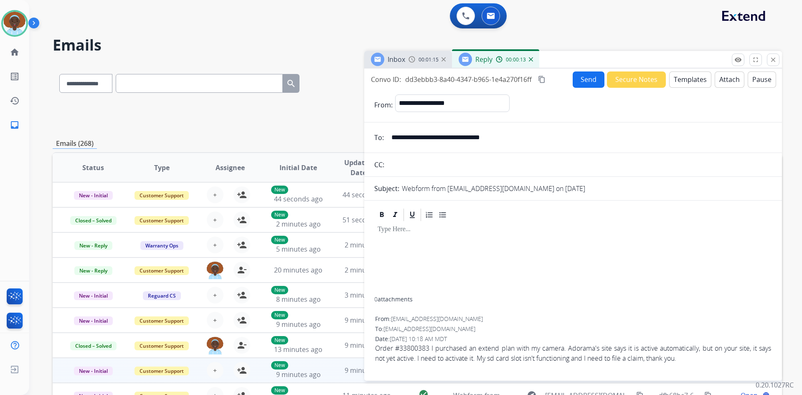
click at [687, 80] on button "Templates" at bounding box center [690, 79] width 42 height 16
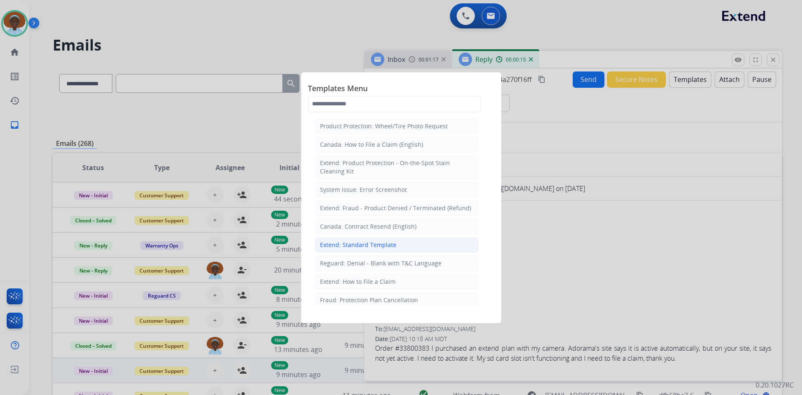
click at [394, 245] on li "Extend: Standard Template" at bounding box center [396, 245] width 164 height 16
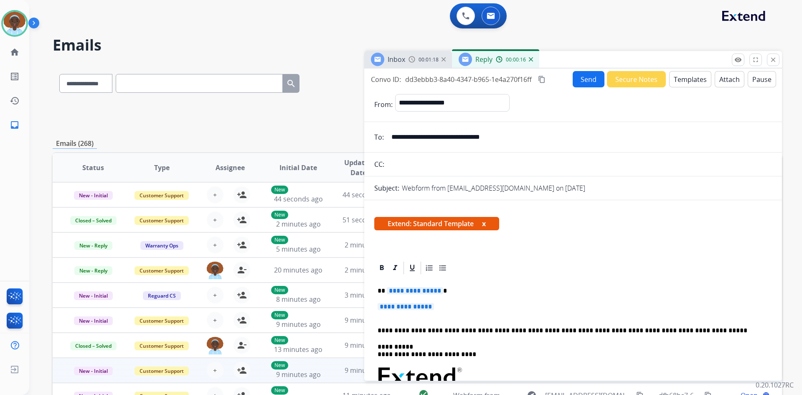
click at [416, 289] on span "**********" at bounding box center [415, 290] width 56 height 7
click at [418, 305] on span "**********" at bounding box center [405, 306] width 56 height 7
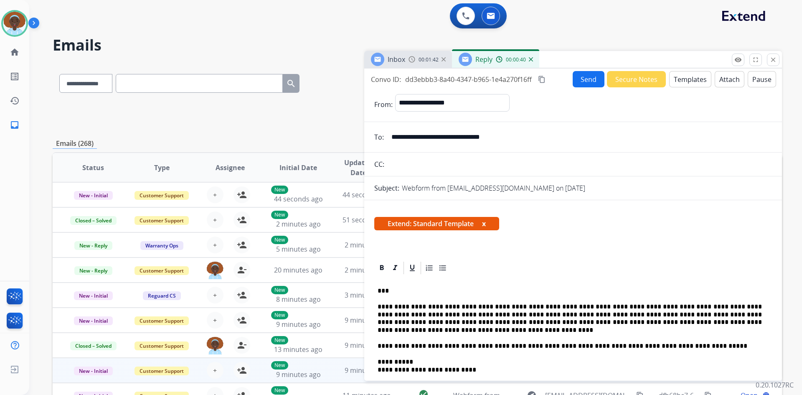
click at [586, 82] on button "Send" at bounding box center [588, 79] width 32 height 16
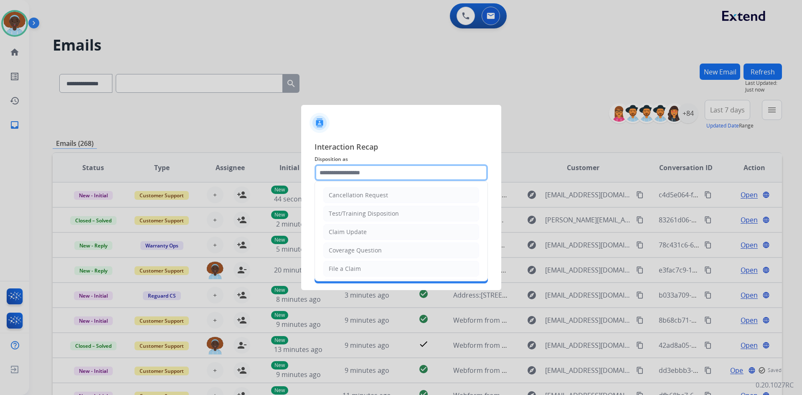
click at [357, 173] on input "text" at bounding box center [400, 172] width 173 height 17
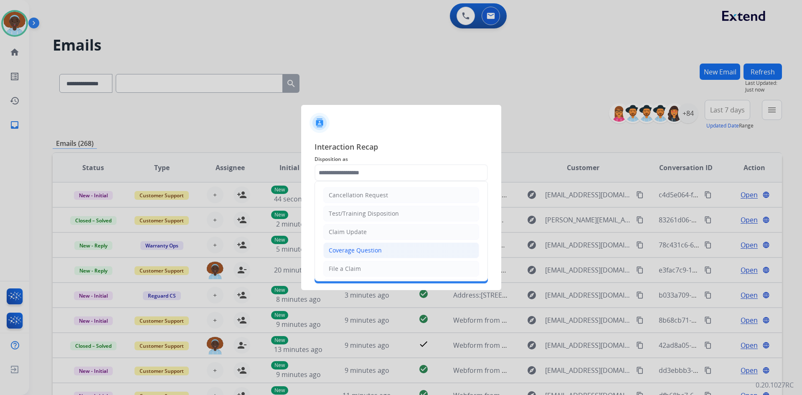
click at [360, 245] on li "Coverage Question" at bounding box center [401, 250] width 156 height 16
type input "**********"
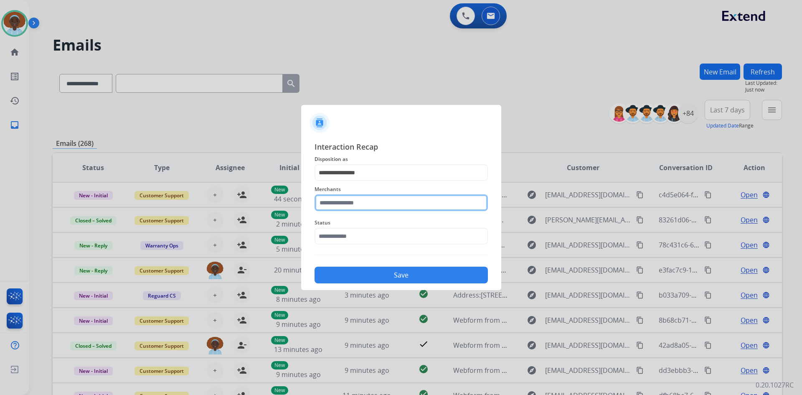
click at [371, 197] on input "text" at bounding box center [400, 202] width 173 height 17
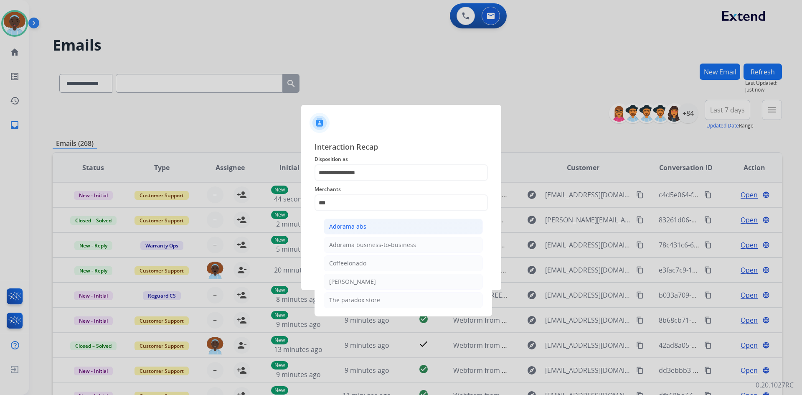
click at [368, 226] on li "Adorama abs" at bounding box center [403, 226] width 159 height 16
type input "**********"
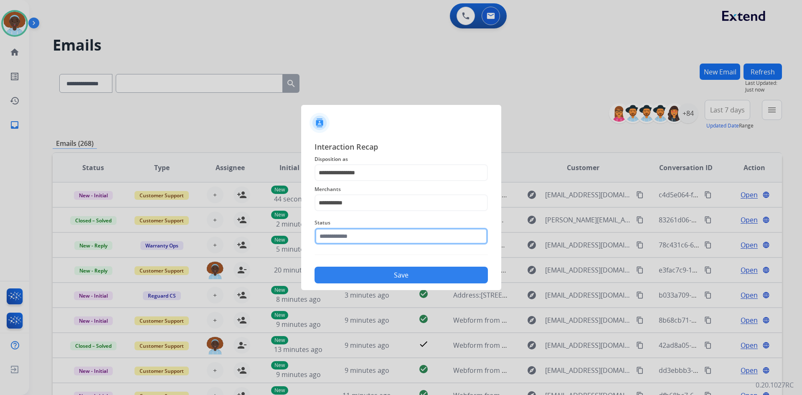
click at [369, 238] on input "text" at bounding box center [400, 236] width 173 height 17
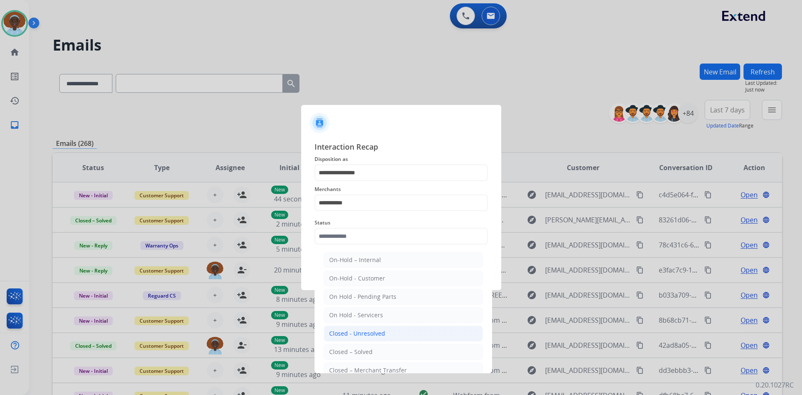
click at [388, 331] on li "Closed - Unresolved" at bounding box center [403, 333] width 159 height 16
type input "**********"
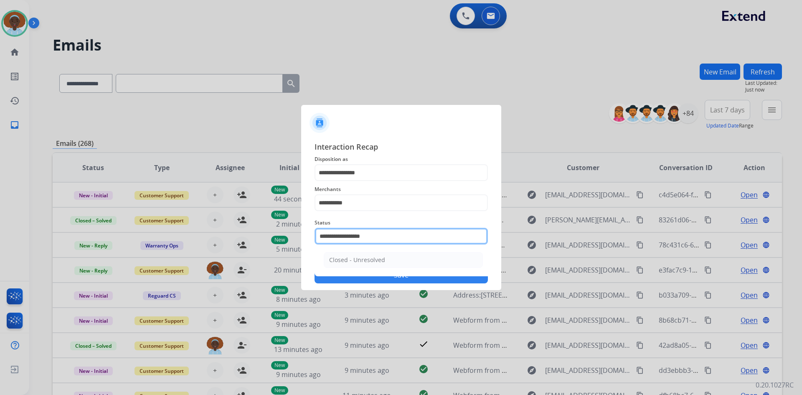
drag, startPoint x: 385, startPoint y: 235, endPoint x: 374, endPoint y: 237, distance: 10.6
click at [375, 236] on input "**********" at bounding box center [400, 236] width 173 height 17
drag, startPoint x: 383, startPoint y: 233, endPoint x: 277, endPoint y: 239, distance: 106.6
click at [0, 239] on app-contact-recap-modal "**********" at bounding box center [0, 197] width 0 height 395
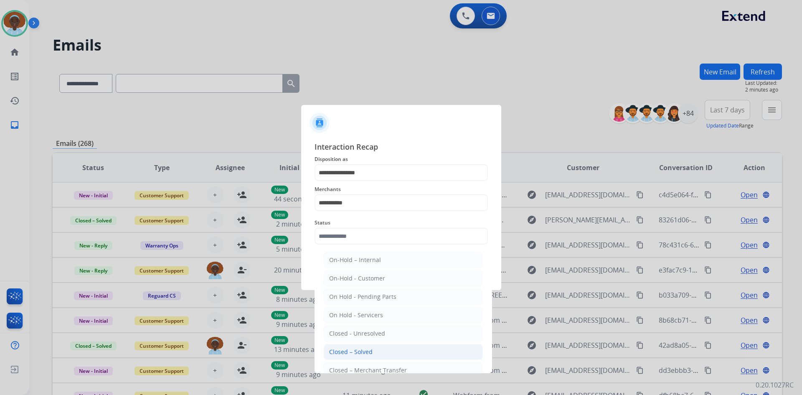
click at [350, 350] on div "Closed – Solved" at bounding box center [350, 351] width 43 height 8
type input "**********"
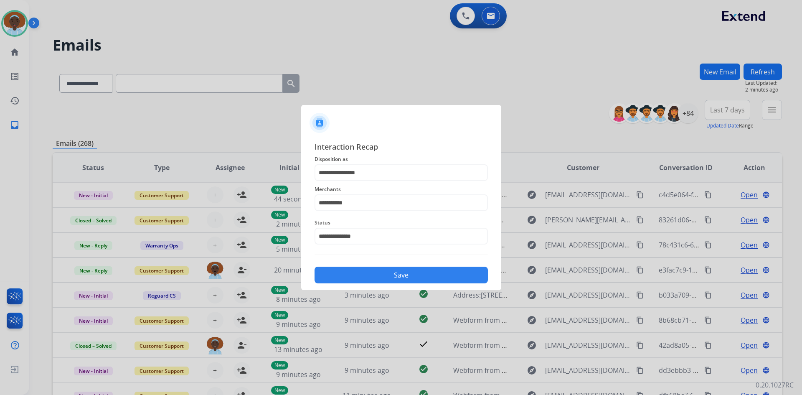
click at [384, 272] on button "Save" at bounding box center [400, 274] width 173 height 17
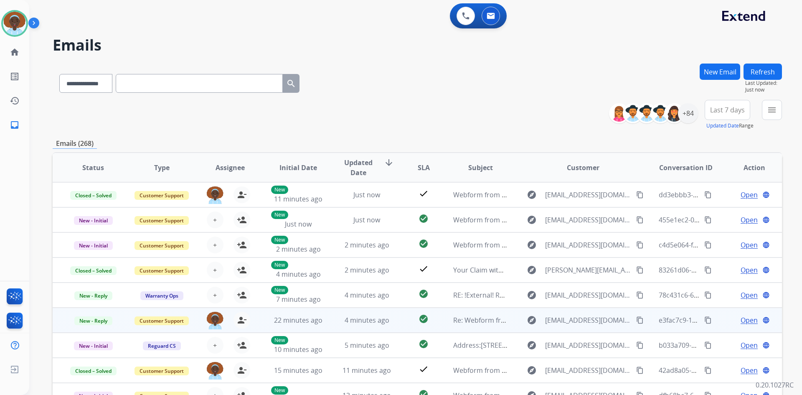
click at [745, 322] on span "Open" at bounding box center [748, 320] width 17 height 10
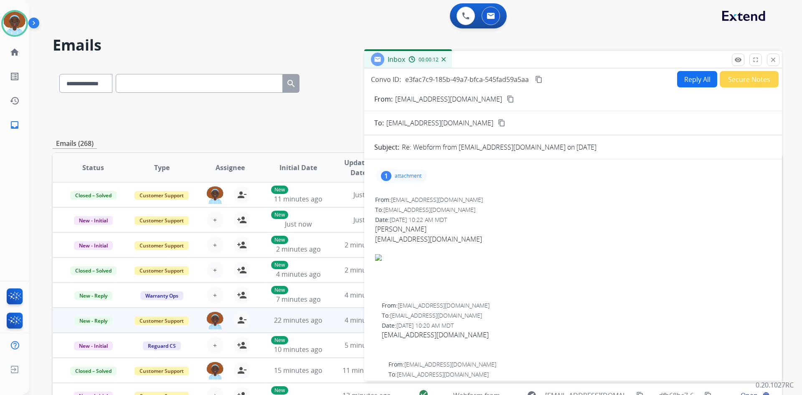
click at [385, 176] on div "1" at bounding box center [386, 176] width 10 height 10
click at [405, 201] on div at bounding box center [405, 198] width 42 height 29
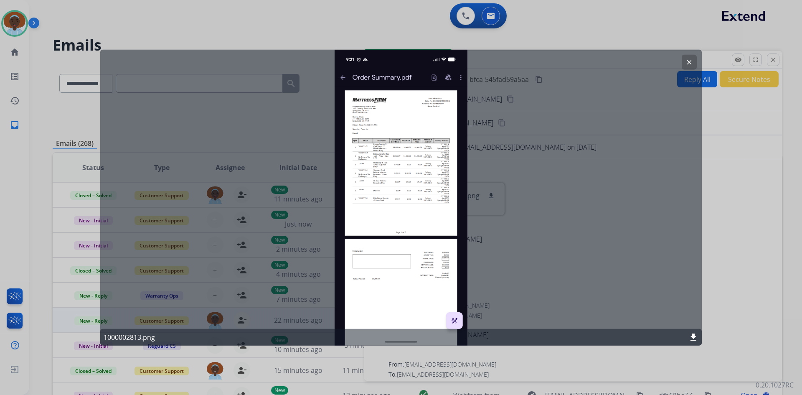
drag, startPoint x: 686, startPoint y: 62, endPoint x: 701, endPoint y: 94, distance: 35.3
click at [686, 62] on mat-icon "clear" at bounding box center [689, 62] width 8 height 8
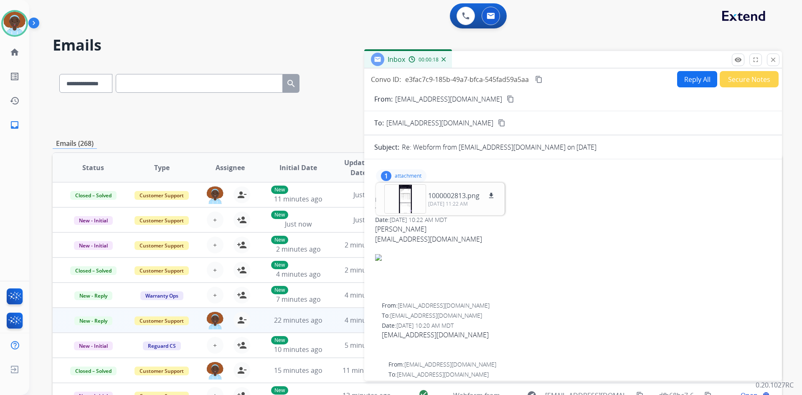
click at [387, 174] on div "1" at bounding box center [386, 176] width 10 height 10
drag, startPoint x: 459, startPoint y: 240, endPoint x: 374, endPoint y: 242, distance: 84.3
click at [374, 242] on div "From: [EMAIL_ADDRESS][DOMAIN_NAME] To: [EMAIL_ADDRESS][DOMAIN_NAME] Date: [DATE…" at bounding box center [572, 247] width 397 height 104
click at [497, 243] on div "[EMAIL_ADDRESS][DOMAIN_NAME]" at bounding box center [573, 239] width 396 height 10
click at [457, 239] on link "[EMAIL_ADDRESS][DOMAIN_NAME]" at bounding box center [428, 238] width 107 height 9
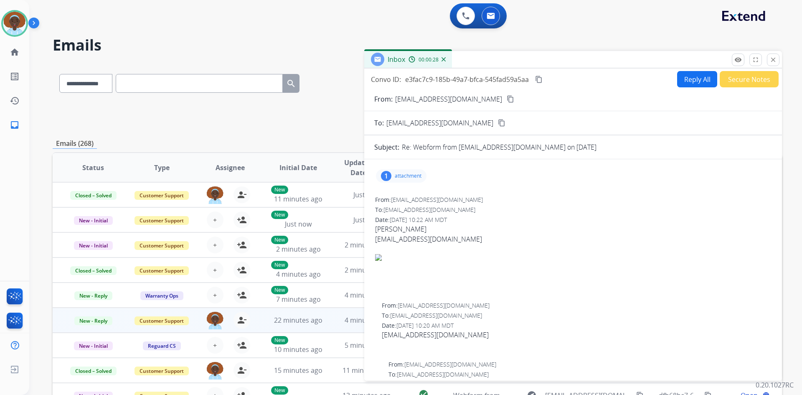
click at [527, 200] on div "From: [EMAIL_ADDRESS][DOMAIN_NAME]" at bounding box center [573, 199] width 396 height 8
click at [506, 100] on mat-icon "content_copy" at bounding box center [510, 99] width 8 height 8
click at [397, 177] on p "attachment" at bounding box center [408, 175] width 27 height 7
click at [492, 197] on mat-icon "download" at bounding box center [491, 196] width 8 height 8
click at [404, 197] on div at bounding box center [405, 198] width 42 height 29
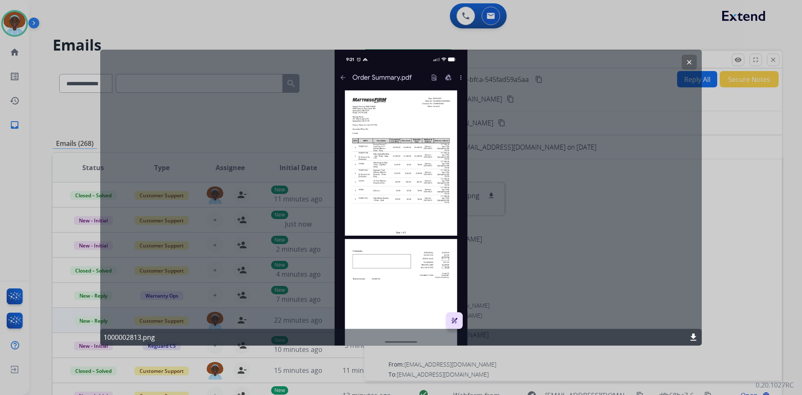
drag, startPoint x: 415, startPoint y: 188, endPoint x: 406, endPoint y: 197, distance: 13.3
click at [406, 197] on div "clear 1000002813.png download" at bounding box center [400, 197] width 601 height 296
click at [455, 319] on div "clear 1000002813.png download" at bounding box center [400, 197] width 601 height 296
click at [696, 334] on mat-icon "download" at bounding box center [693, 337] width 10 height 10
drag, startPoint x: 768, startPoint y: 1, endPoint x: 613, endPoint y: 17, distance: 155.3
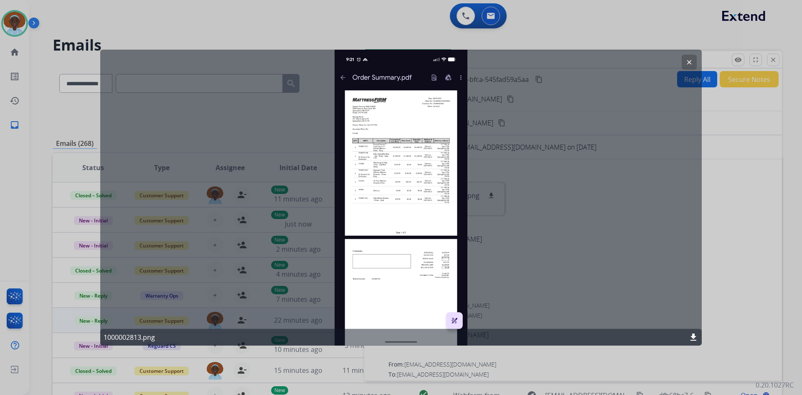
click at [613, 17] on div at bounding box center [401, 197] width 802 height 395
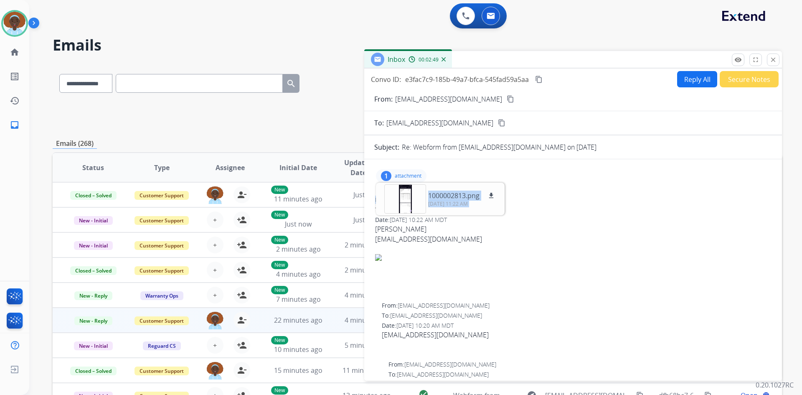
drag, startPoint x: 408, startPoint y: 192, endPoint x: 427, endPoint y: 196, distance: 19.2
click at [412, 197] on div at bounding box center [405, 198] width 42 height 29
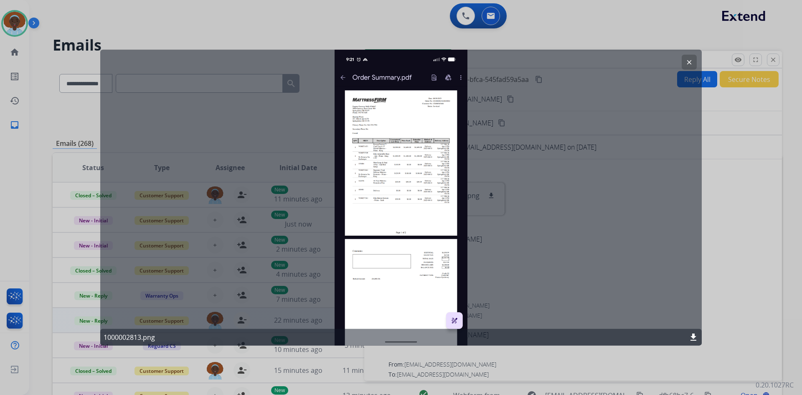
drag, startPoint x: 422, startPoint y: 134, endPoint x: 372, endPoint y: 147, distance: 52.5
click at [334, 161] on div "clear 1000002813.png download" at bounding box center [400, 197] width 601 height 296
click at [688, 61] on mat-icon "clear" at bounding box center [689, 62] width 8 height 8
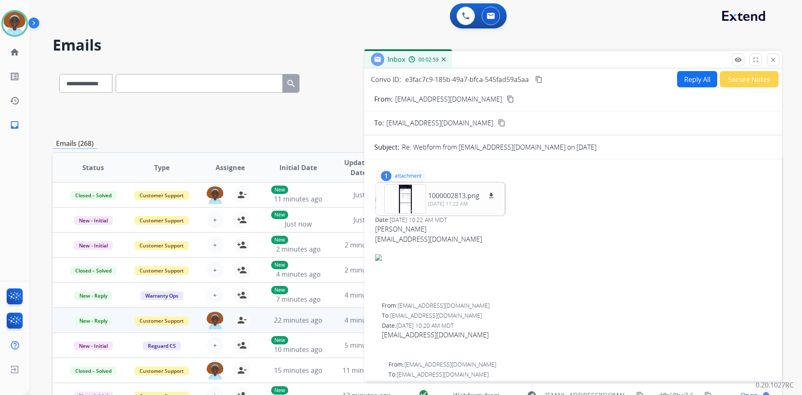
click at [386, 174] on div "1" at bounding box center [386, 176] width 10 height 10
drag, startPoint x: 461, startPoint y: 240, endPoint x: 374, endPoint y: 242, distance: 87.7
copy div "[EMAIL_ADDRESS][DOMAIN_NAME]"
click at [524, 182] on div "1 attachment" at bounding box center [572, 176] width 397 height 20
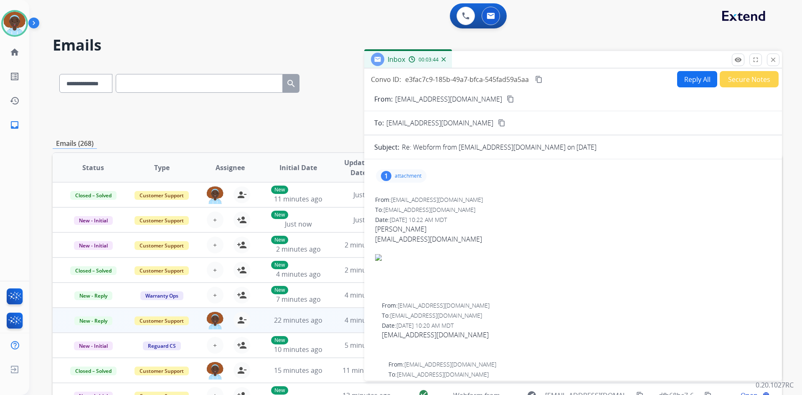
click at [387, 176] on div "1" at bounding box center [386, 176] width 10 height 10
click at [404, 202] on div at bounding box center [405, 198] width 42 height 29
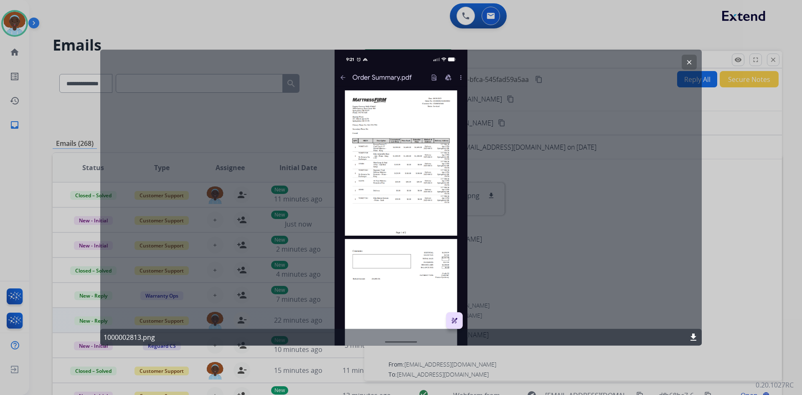
click at [689, 60] on mat-icon "clear" at bounding box center [689, 62] width 8 height 8
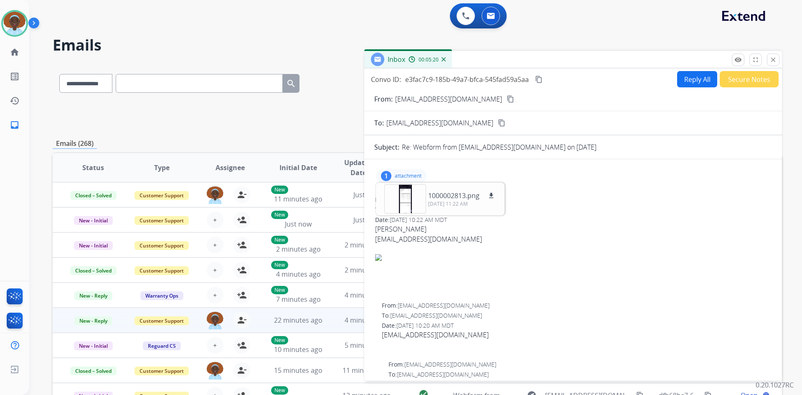
click at [569, 258] on img at bounding box center [573, 257] width 396 height 7
click at [404, 175] on p "attachment" at bounding box center [408, 175] width 27 height 7
click at [692, 79] on button "Reply All" at bounding box center [697, 79] width 40 height 16
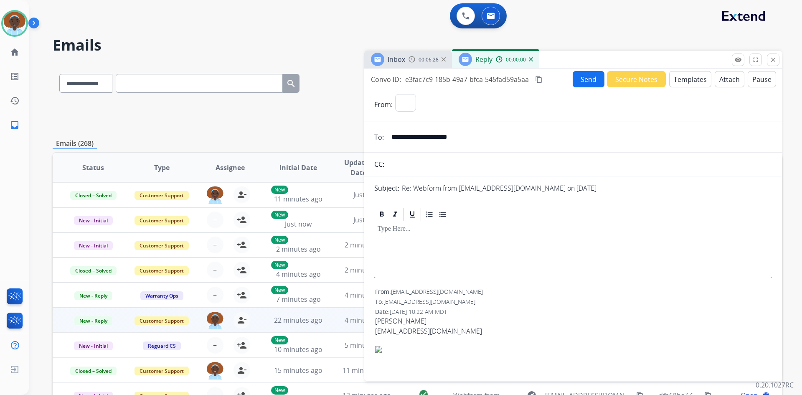
select select "**********"
click at [678, 79] on button "Templates" at bounding box center [690, 79] width 42 height 16
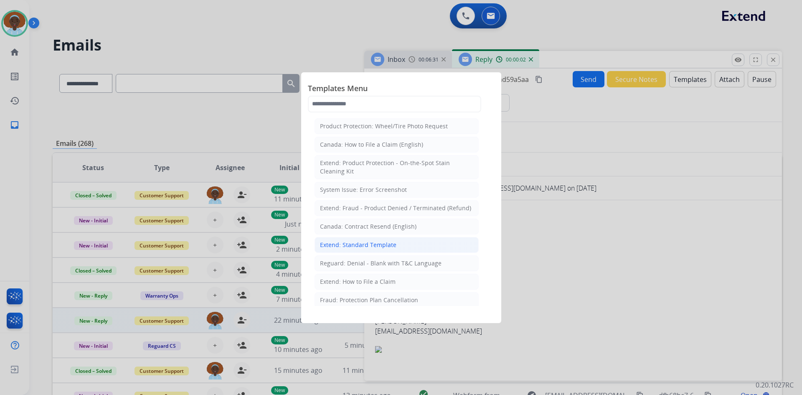
click at [385, 240] on div "Extend: Standard Template" at bounding box center [358, 244] width 76 height 8
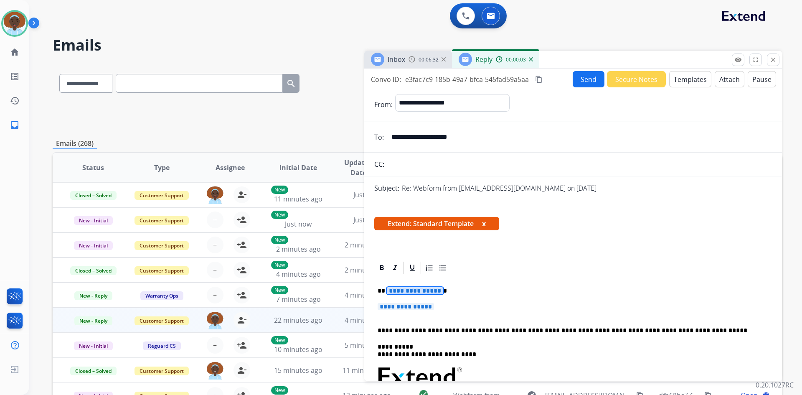
click at [400, 292] on span "**********" at bounding box center [415, 290] width 56 height 7
click at [405, 306] on span "**********" at bounding box center [405, 306] width 56 height 7
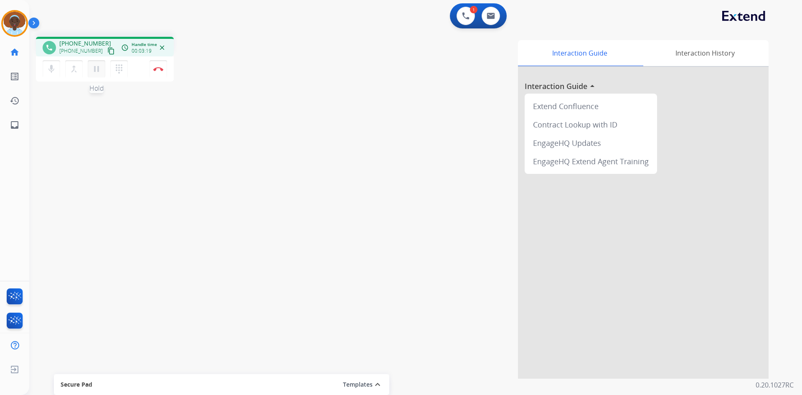
click at [95, 69] on mat-icon "pause" at bounding box center [96, 69] width 10 height 10
click at [101, 70] on button "play_arrow Hold" at bounding box center [97, 69] width 18 height 18
click at [158, 68] on img at bounding box center [158, 69] width 10 height 4
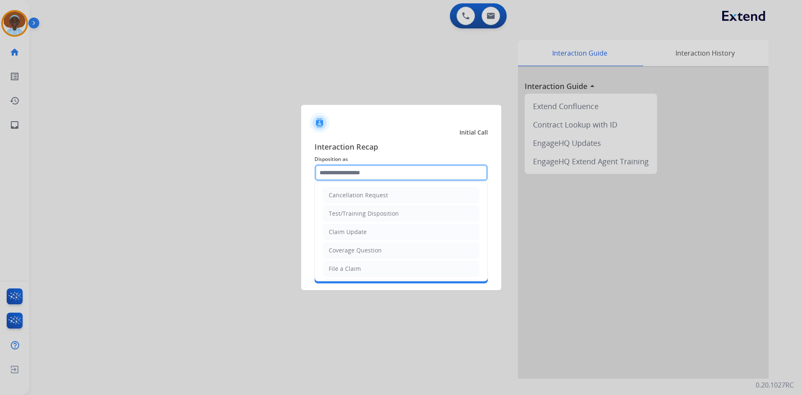
click at [398, 172] on input "text" at bounding box center [400, 172] width 173 height 17
click at [371, 227] on li "Claim Update" at bounding box center [401, 232] width 156 height 16
type input "**********"
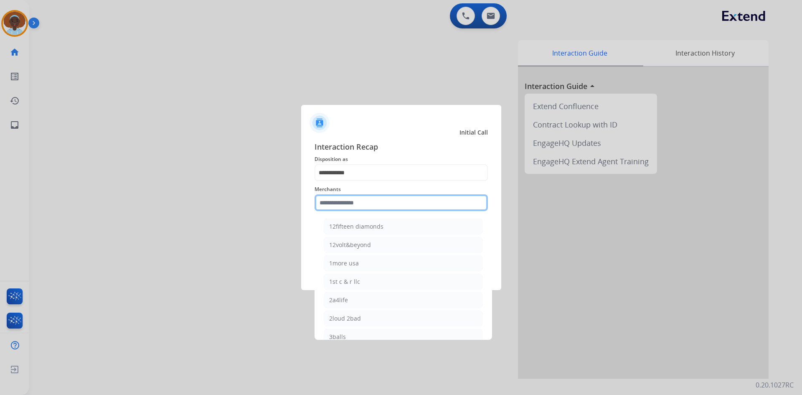
click at [374, 199] on input "text" at bounding box center [400, 202] width 173 height 17
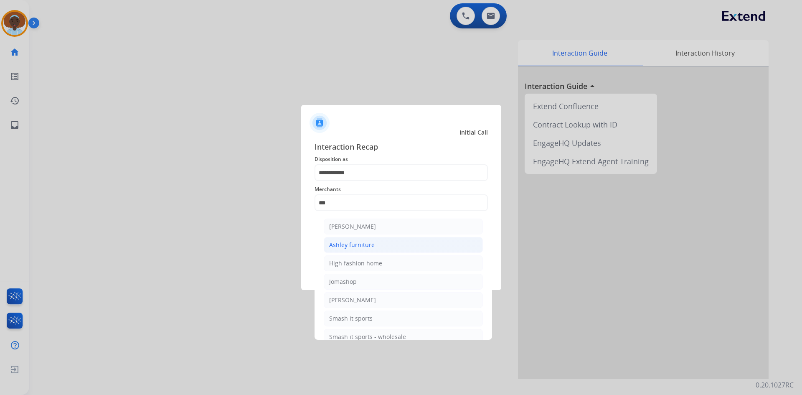
click at [354, 244] on div "Ashley furniture" at bounding box center [352, 244] width 46 height 8
type input "**********"
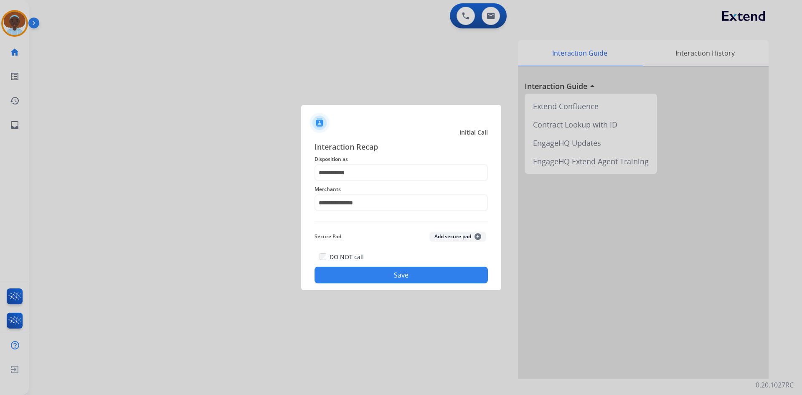
click at [409, 274] on button "Save" at bounding box center [400, 274] width 173 height 17
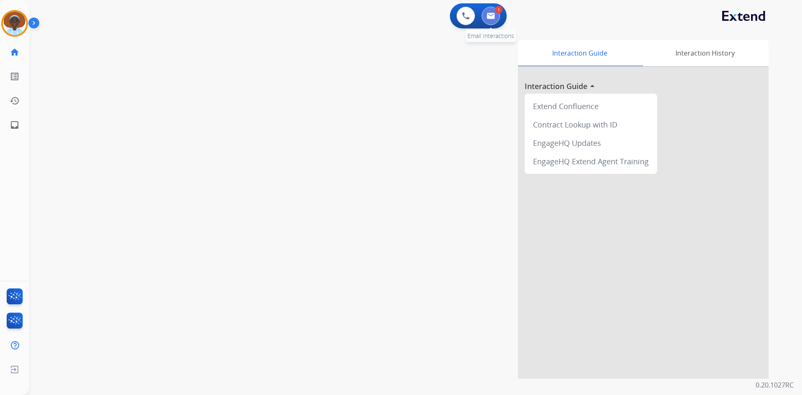
click at [491, 19] on img at bounding box center [490, 16] width 8 height 7
select select "**********"
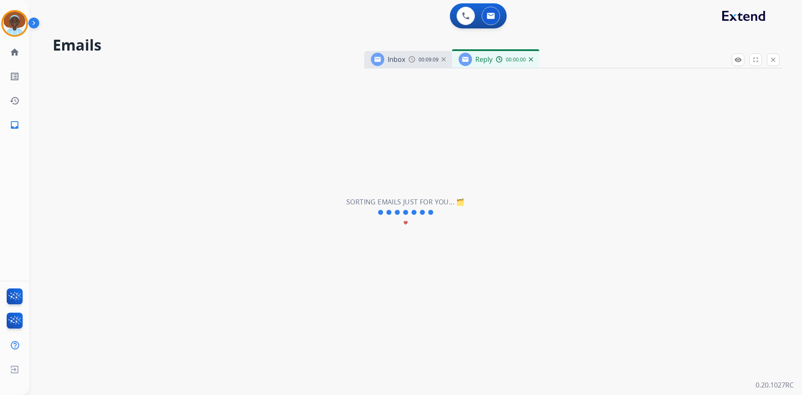
select select "**********"
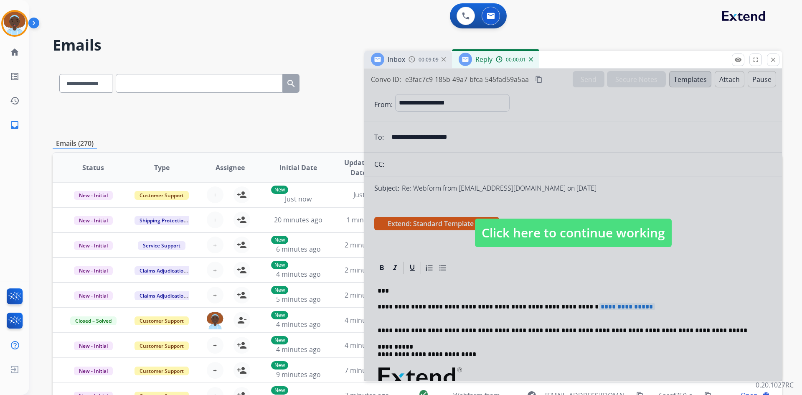
click at [554, 231] on span "Click here to continue working" at bounding box center [573, 232] width 197 height 28
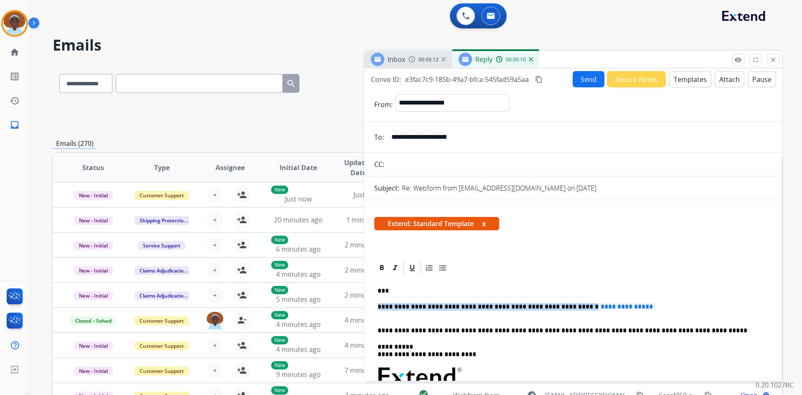
drag, startPoint x: 637, startPoint y: 306, endPoint x: 376, endPoint y: 304, distance: 261.8
click at [376, 304] on div "**********" at bounding box center [572, 396] width 397 height 242
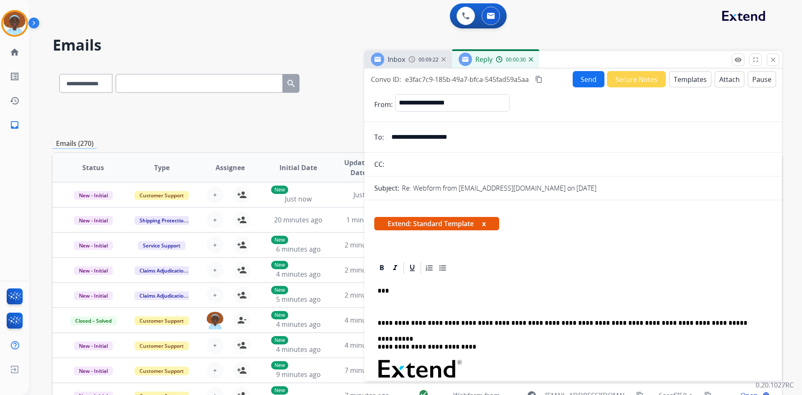
click at [384, 304] on p at bounding box center [569, 307] width 384 height 8
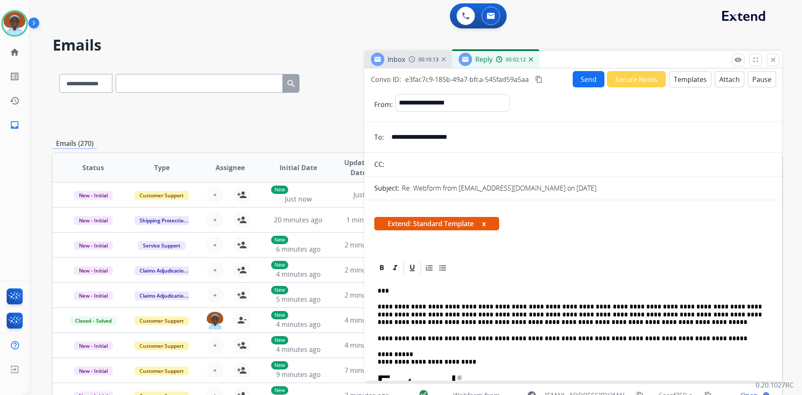
click at [580, 76] on button "Send" at bounding box center [588, 79] width 32 height 16
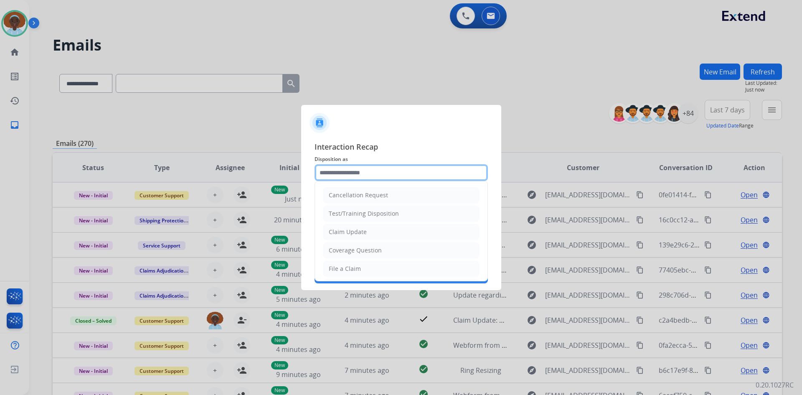
click at [359, 169] on input "text" at bounding box center [400, 172] width 173 height 17
drag, startPoint x: 375, startPoint y: 255, endPoint x: 370, endPoint y: 233, distance: 22.6
click at [374, 255] on li "Other" at bounding box center [401, 253] width 156 height 16
type input "*****"
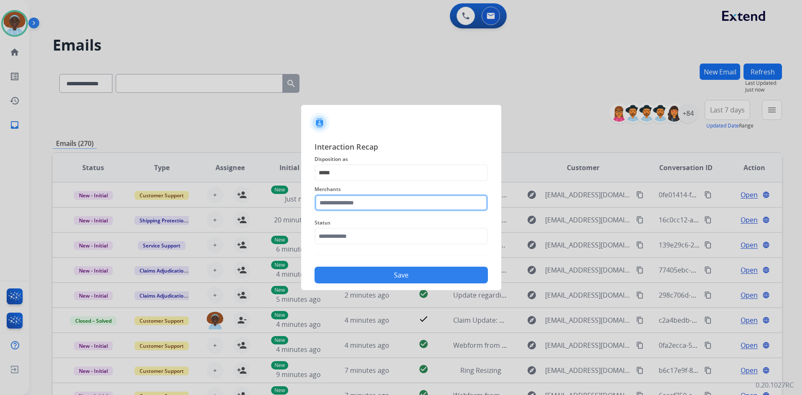
click at [369, 200] on input "text" at bounding box center [400, 202] width 173 height 17
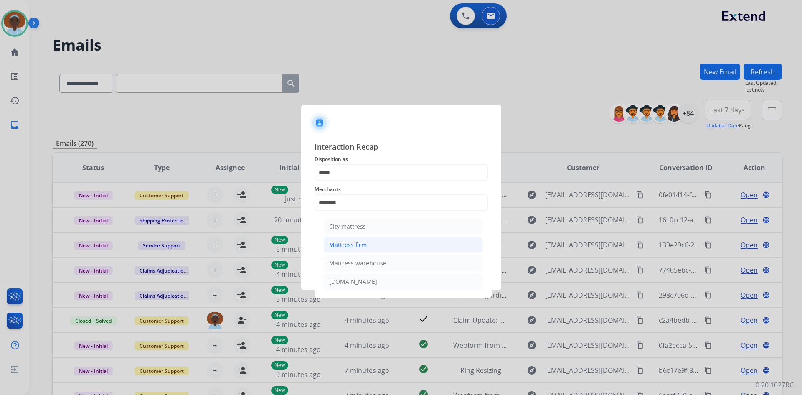
click at [365, 247] on div "Mattress firm" at bounding box center [348, 244] width 38 height 8
type input "**********"
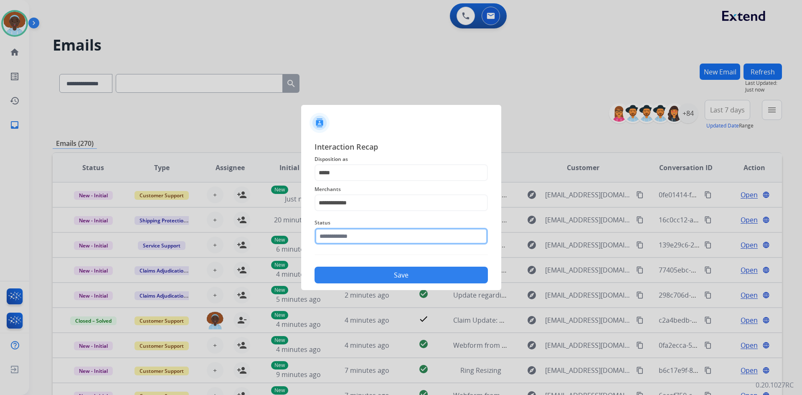
click at [371, 232] on input "text" at bounding box center [400, 236] width 173 height 17
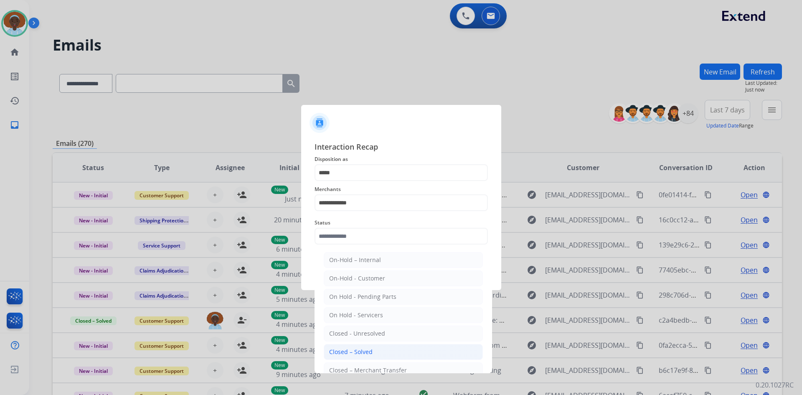
click at [369, 348] on div "Closed – Solved" at bounding box center [350, 351] width 43 height 8
type input "**********"
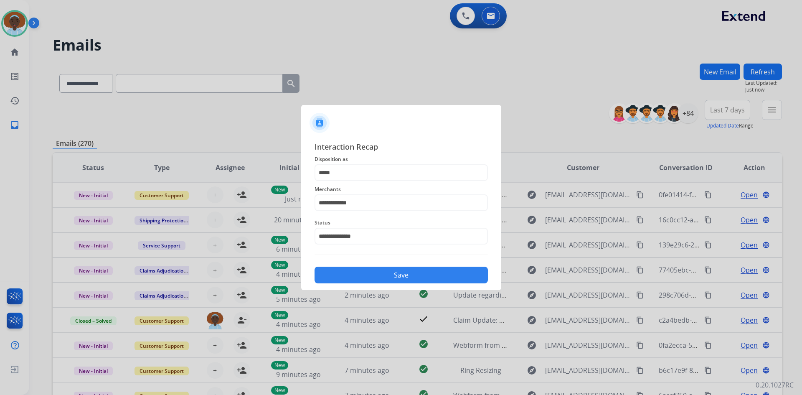
click at [392, 277] on button "Save" at bounding box center [400, 274] width 173 height 17
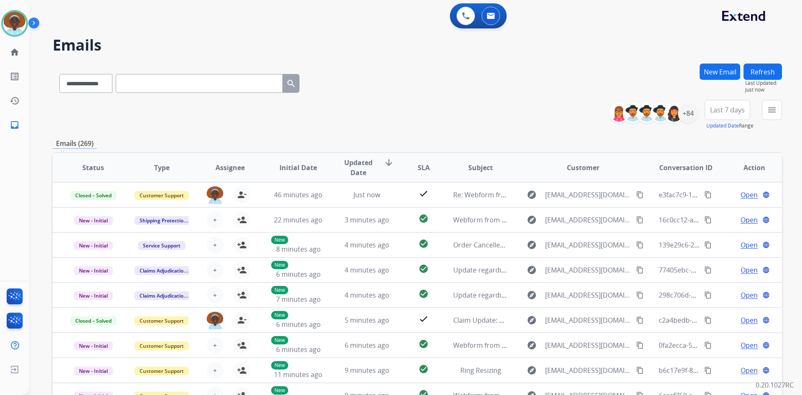
click at [723, 72] on button "New Email" at bounding box center [719, 71] width 40 height 16
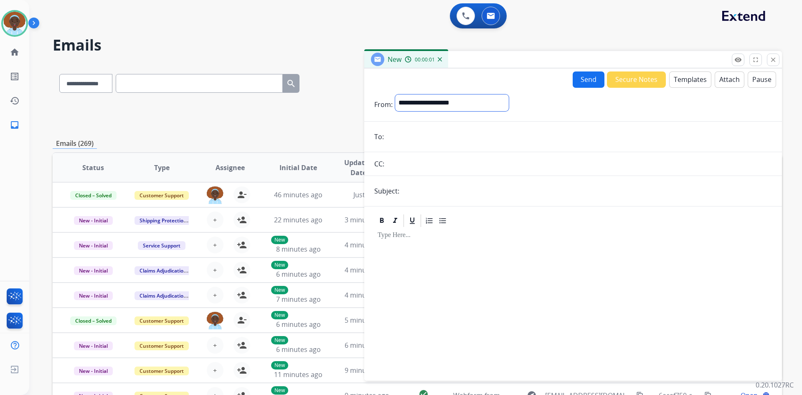
click at [441, 103] on select "**********" at bounding box center [452, 102] width 114 height 17
select select "**********"
click at [395, 94] on select "**********" at bounding box center [452, 102] width 114 height 17
click at [415, 132] on input "email" at bounding box center [578, 137] width 385 height 17
paste input "**********"
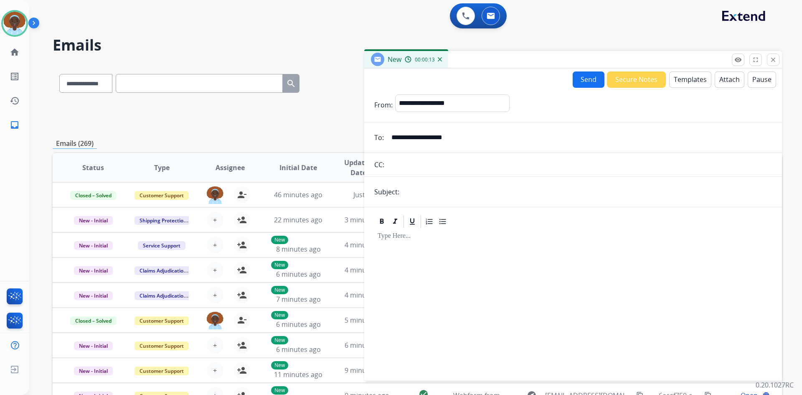
type input "**********"
click at [446, 197] on input "text" at bounding box center [587, 191] width 370 height 17
type input "**********"
click at [686, 82] on button "Templates" at bounding box center [690, 79] width 42 height 16
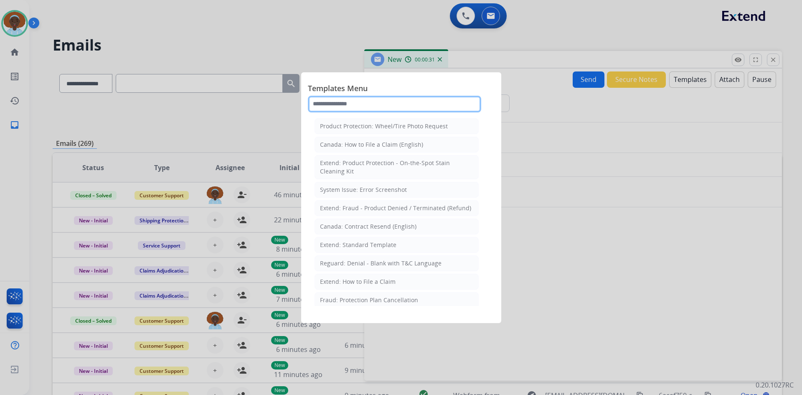
click at [367, 104] on input "text" at bounding box center [394, 104] width 173 height 17
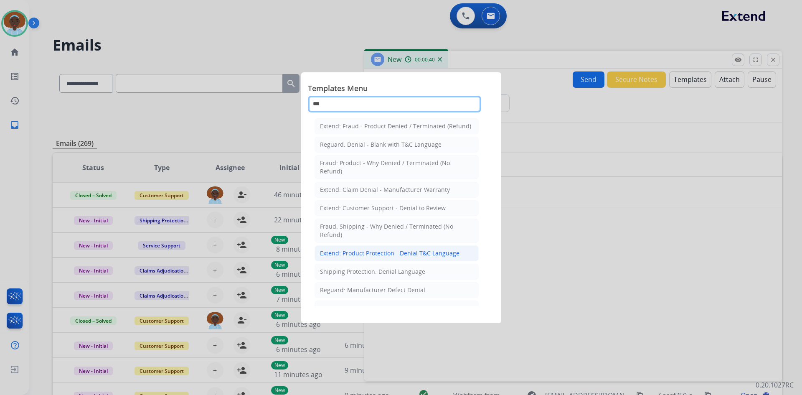
type input "***"
click at [387, 253] on div "Extend: Product Protection - Denial T&C Language" at bounding box center [389, 253] width 139 height 8
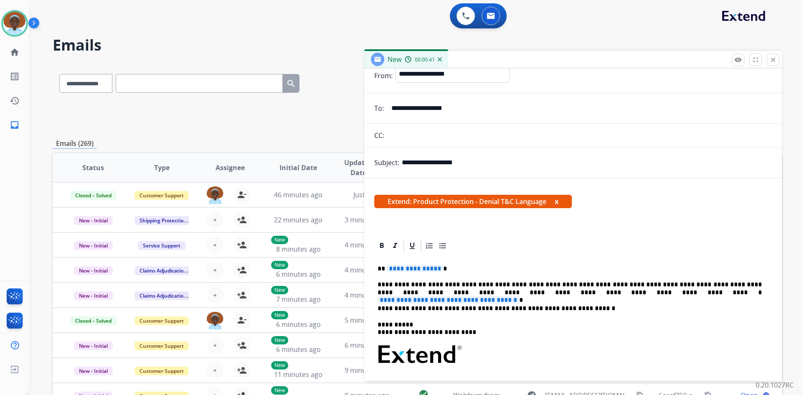
scroll to position [42, 0]
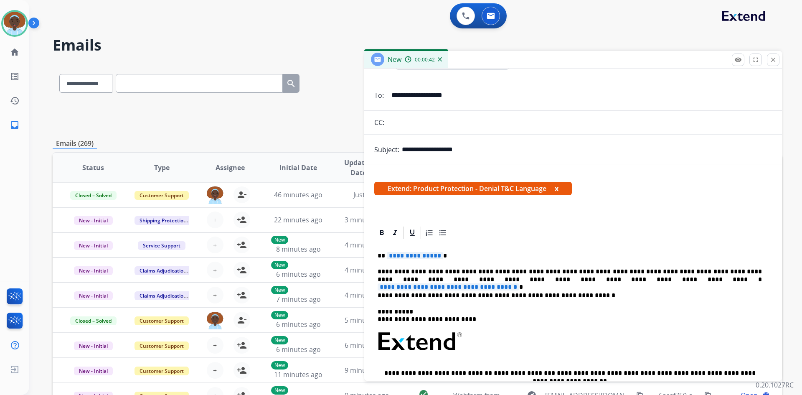
click at [417, 255] on span "**********" at bounding box center [415, 255] width 56 height 7
click at [519, 283] on span "**********" at bounding box center [448, 286] width 142 height 7
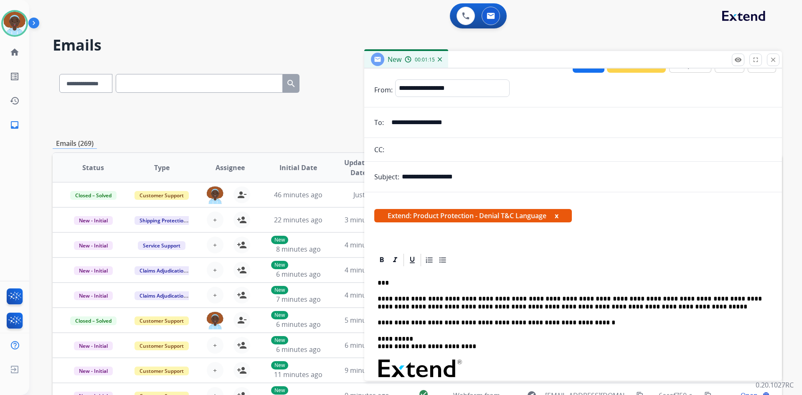
scroll to position [0, 0]
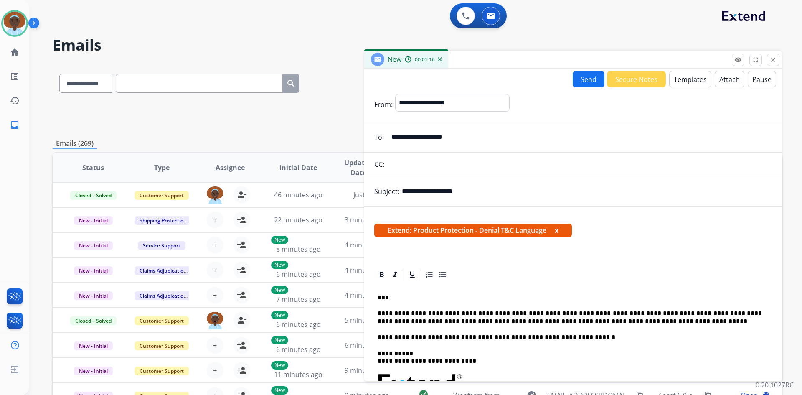
click at [723, 78] on button "Attach" at bounding box center [729, 79] width 30 height 16
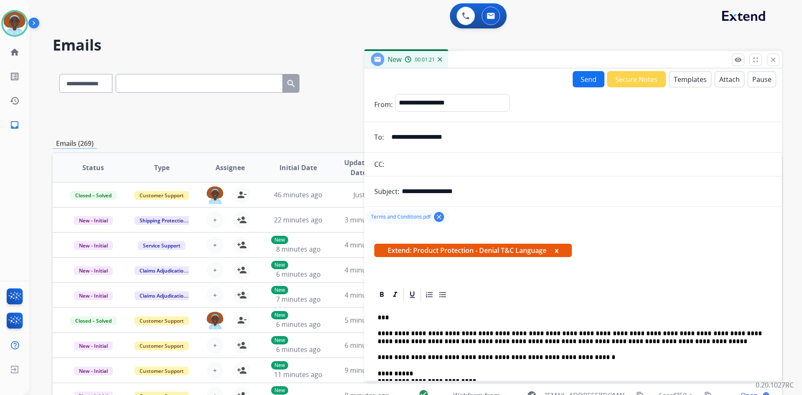
click at [580, 81] on button "Send" at bounding box center [588, 79] width 32 height 16
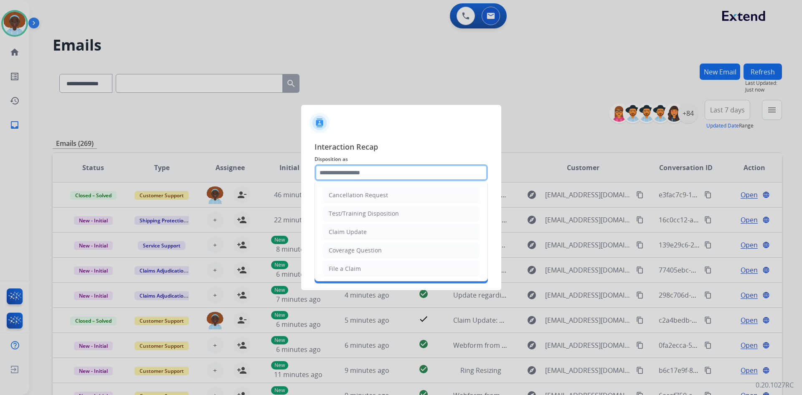
click at [376, 168] on input "text" at bounding box center [400, 172] width 173 height 17
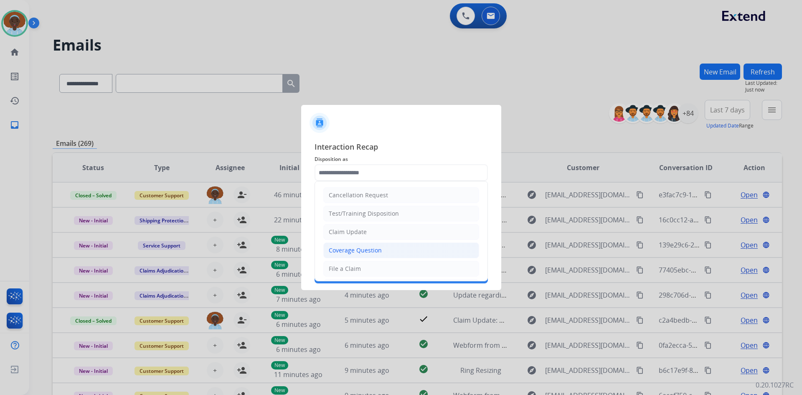
click at [361, 252] on div "Coverage Question" at bounding box center [355, 250] width 53 height 8
type input "**********"
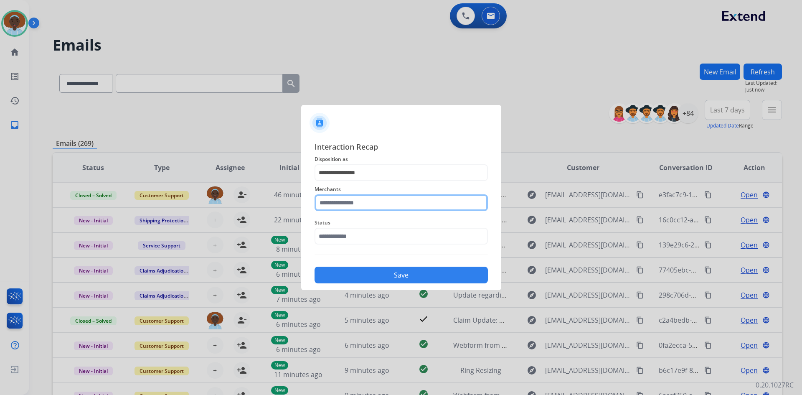
click at [397, 205] on input "text" at bounding box center [400, 202] width 173 height 17
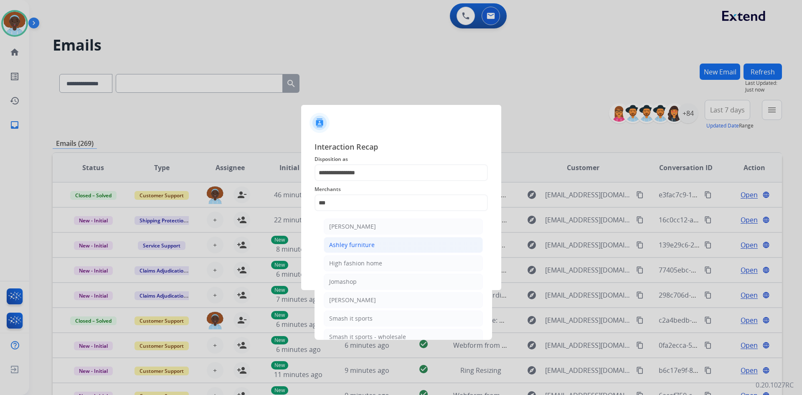
click at [380, 246] on li "Ashley furniture" at bounding box center [403, 245] width 159 height 16
type input "**********"
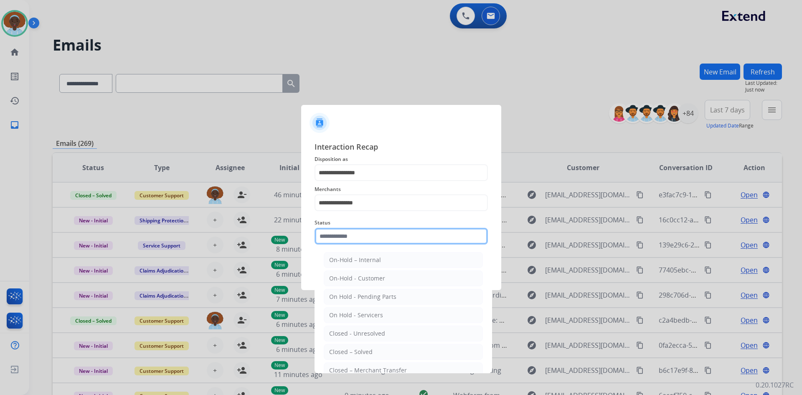
click at [382, 240] on input "text" at bounding box center [400, 236] width 173 height 17
drag, startPoint x: 379, startPoint y: 350, endPoint x: 389, endPoint y: 332, distance: 20.9
click at [380, 350] on li "Closed – Solved" at bounding box center [403, 352] width 159 height 16
type input "**********"
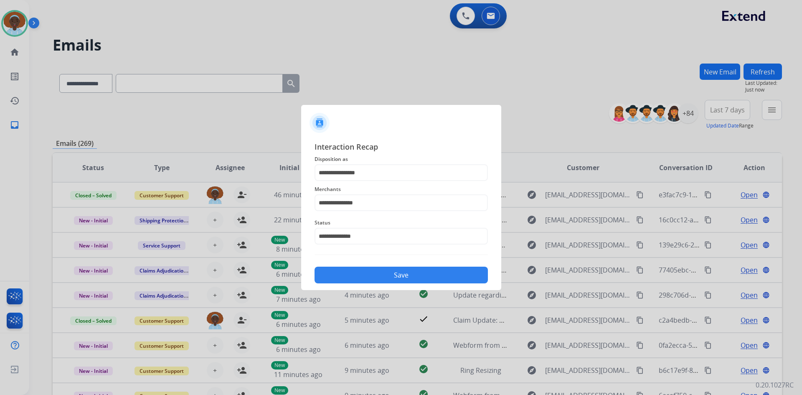
click at [407, 277] on button "Save" at bounding box center [400, 274] width 173 height 17
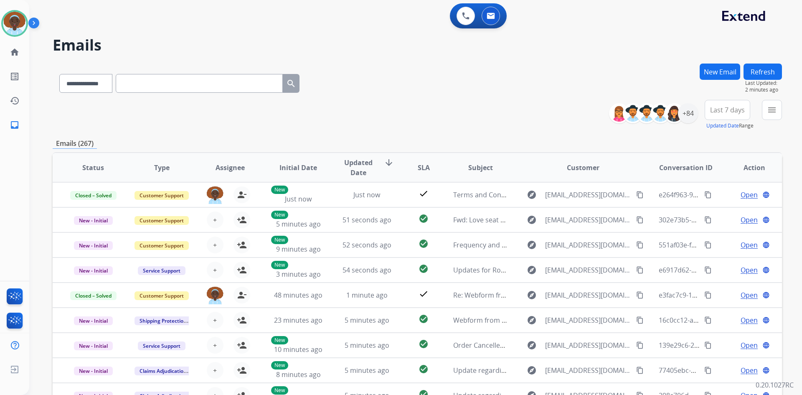
drag, startPoint x: 761, startPoint y: 70, endPoint x: 768, endPoint y: 90, distance: 21.1
click at [761, 70] on button "Refresh" at bounding box center [762, 71] width 38 height 16
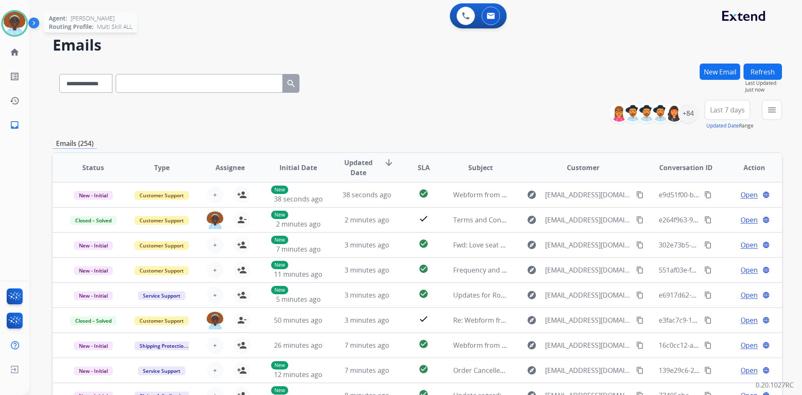
click at [10, 21] on img at bounding box center [14, 23] width 23 height 23
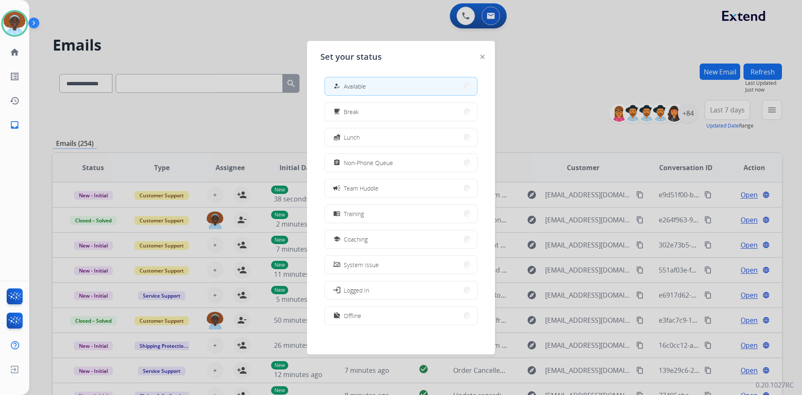
click at [384, 159] on span "Non-Phone Queue" at bounding box center [368, 162] width 49 height 9
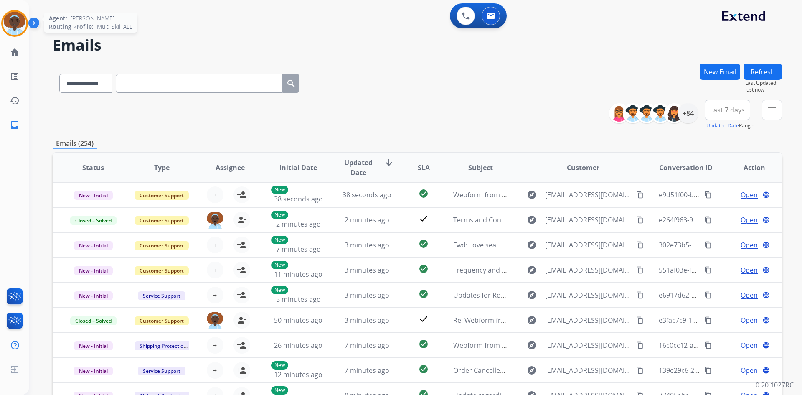
click at [16, 20] on img at bounding box center [14, 23] width 23 height 23
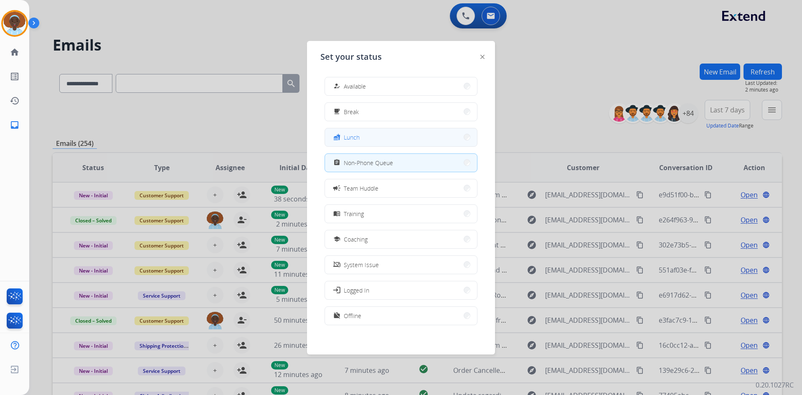
click at [374, 139] on button "fastfood Lunch" at bounding box center [401, 137] width 152 height 18
